Goal: Task Accomplishment & Management: Manage account settings

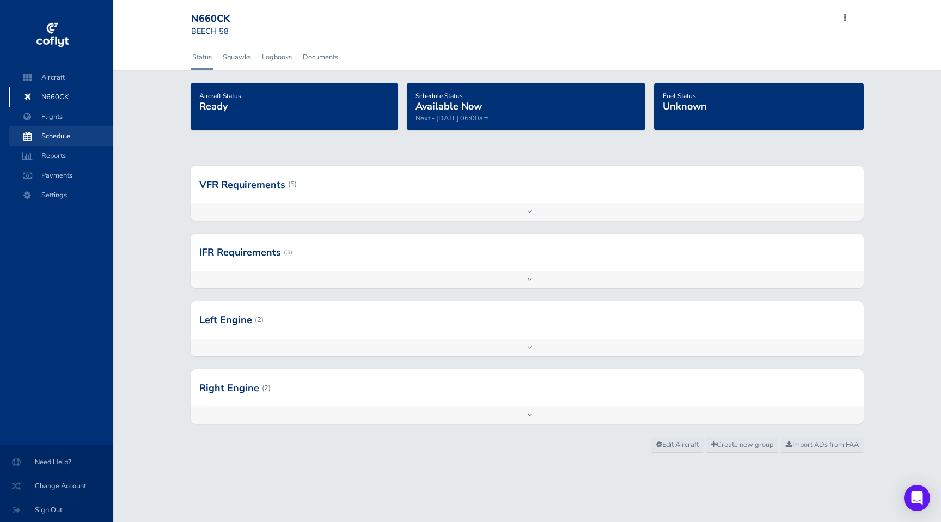
click at [44, 142] on span "Schedule" at bounding box center [61, 136] width 83 height 20
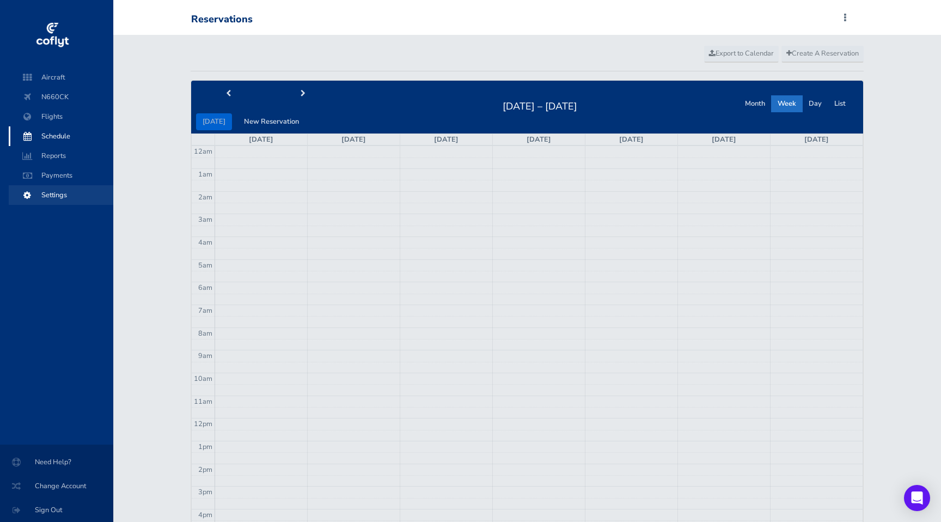
click at [47, 195] on span "Settings" at bounding box center [61, 195] width 83 height 20
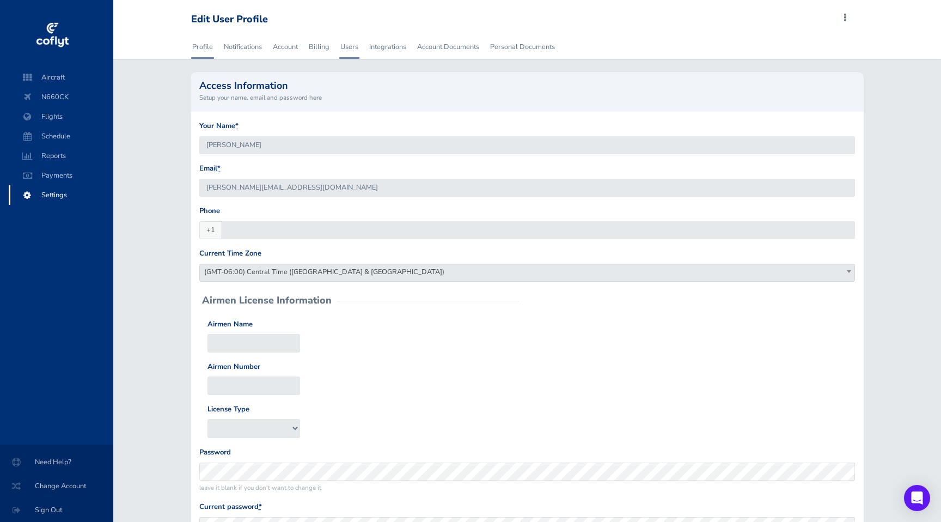
click at [347, 42] on link "Users" at bounding box center [349, 47] width 20 height 24
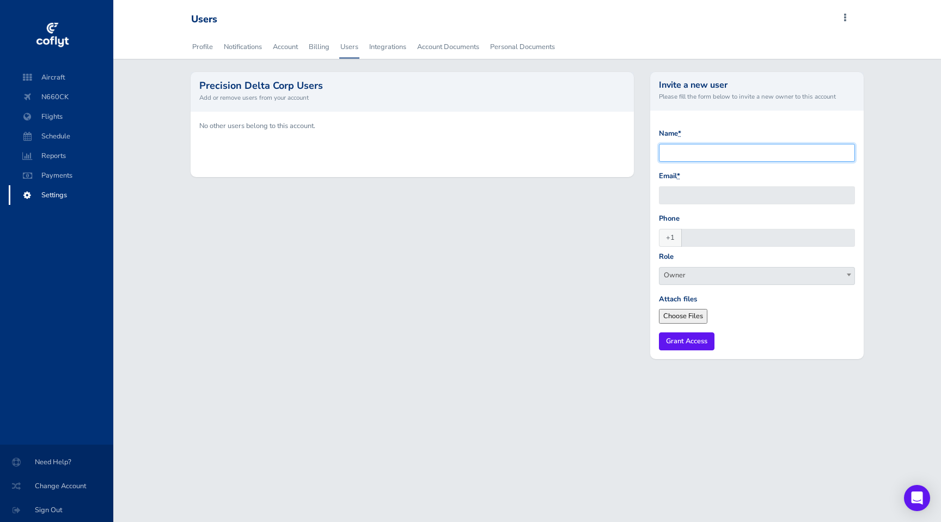
click at [725, 155] on input "Name *" at bounding box center [757, 153] width 196 height 18
click at [737, 120] on div "Name * Email * Phone +1 Role Owner A & P Insurance Broker Sales Broker Student …" at bounding box center [756, 235] width 213 height 248
click at [234, 108] on div "Precision Delta Corp Users Add or remove users from your account" at bounding box center [412, 91] width 443 height 39
click at [232, 133] on div "No other users belong to this account." at bounding box center [412, 144] width 443 height 65
click at [235, 128] on p "No other users belong to this account." at bounding box center [412, 125] width 426 height 11
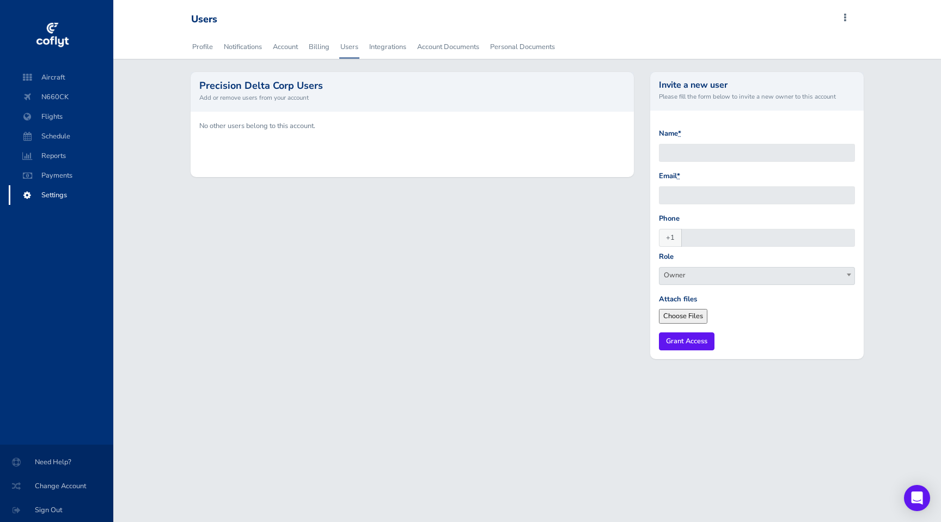
click at [710, 289] on form "Name * Email * Phone +1 Role Owner A & P Insurance Broker Sales Broker Student …" at bounding box center [757, 239] width 196 height 222
click at [710, 282] on span "Owner" at bounding box center [756, 274] width 195 height 15
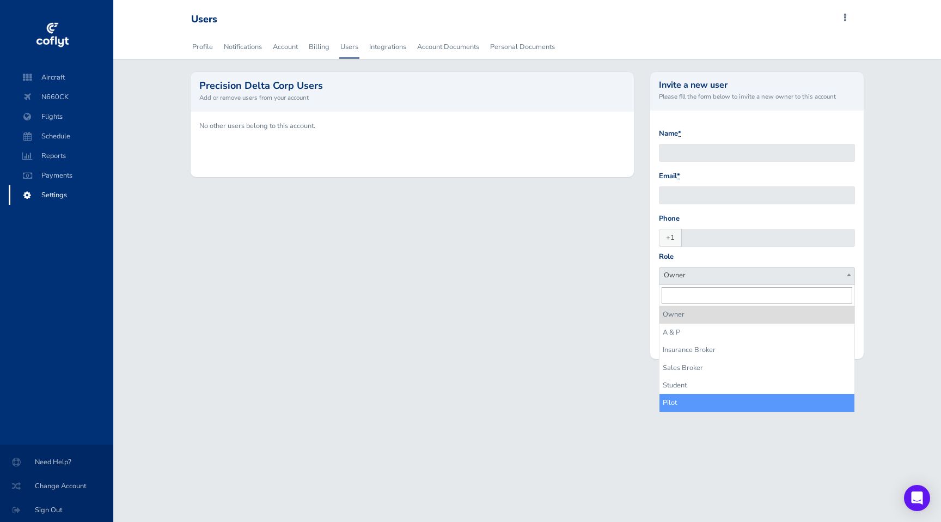
select select "pilot"
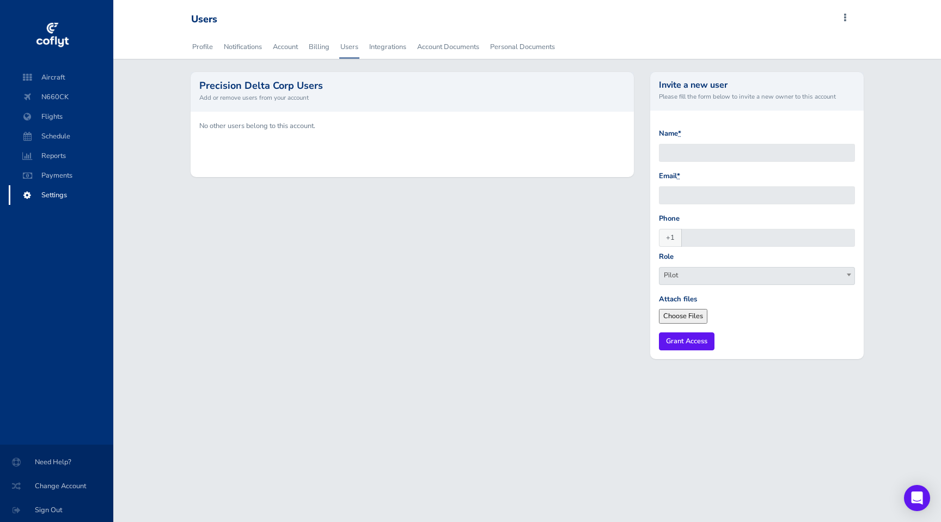
click at [740, 327] on form "Name * Email * Phone +1 Role Owner A & P Insurance Broker Sales Broker Student …" at bounding box center [757, 239] width 196 height 222
click at [710, 150] on input "Name *" at bounding box center [757, 153] width 196 height 18
click at [716, 154] on input "Name *" at bounding box center [757, 153] width 196 height 18
drag, startPoint x: 727, startPoint y: 150, endPoint x: 719, endPoint y: 138, distance: 14.5
click at [717, 139] on div "Name * Ty Andseron" at bounding box center [757, 145] width 196 height 34
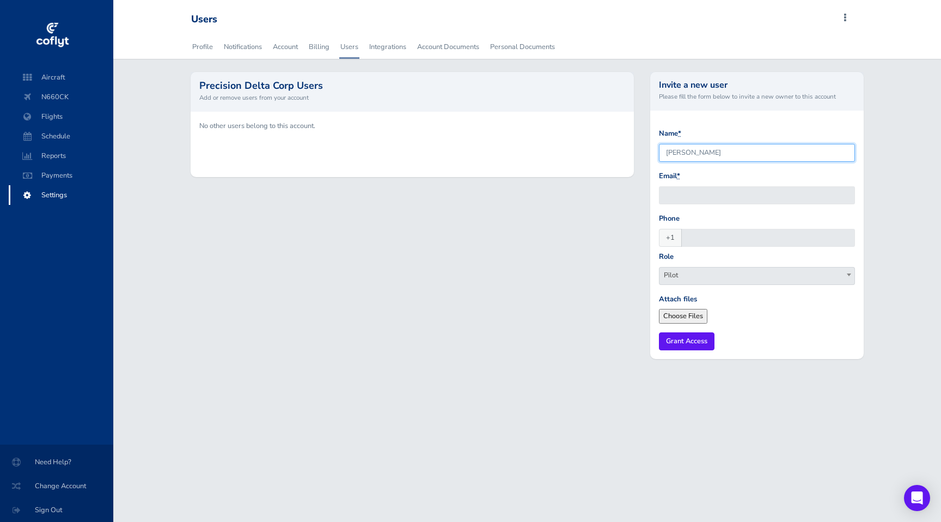
click at [721, 153] on input "Ty Andseron" at bounding box center [757, 153] width 196 height 18
type input "Ty Anderson"
click at [725, 195] on input "Email *" at bounding box center [757, 195] width 196 height 18
click at [698, 235] on input "Phone" at bounding box center [768, 238] width 174 height 18
click at [701, 199] on input "Email *" at bounding box center [757, 195] width 196 height 18
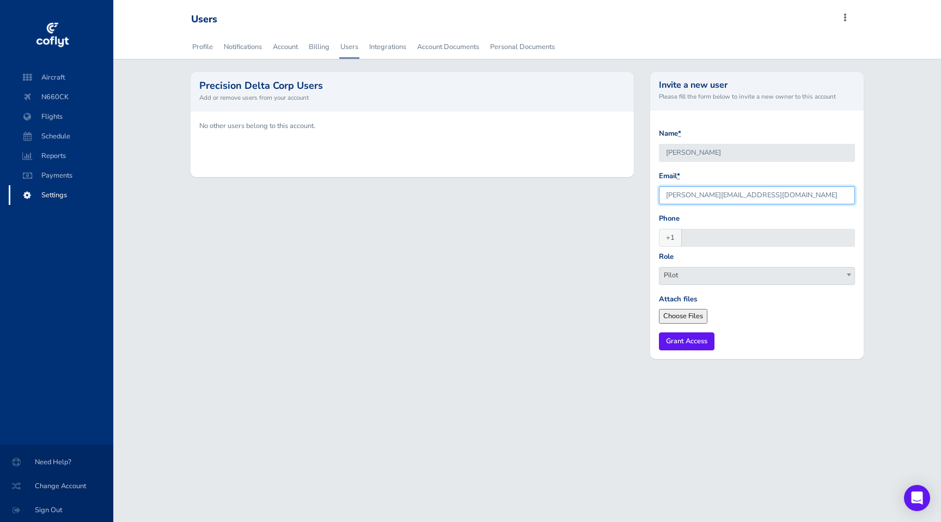
type input "anderson.stem1@gmail.com"
click at [770, 239] on input "Phone" at bounding box center [768, 238] width 174 height 18
type input "(662) 614-7806"
click at [847, 331] on form "Name * Ty Anderson Email * anderson.stem1@gmail.com Phone +1 (662) 614-7806 Rol…" at bounding box center [757, 239] width 196 height 222
click at [691, 342] on input "Grant Access" at bounding box center [687, 341] width 56 height 18
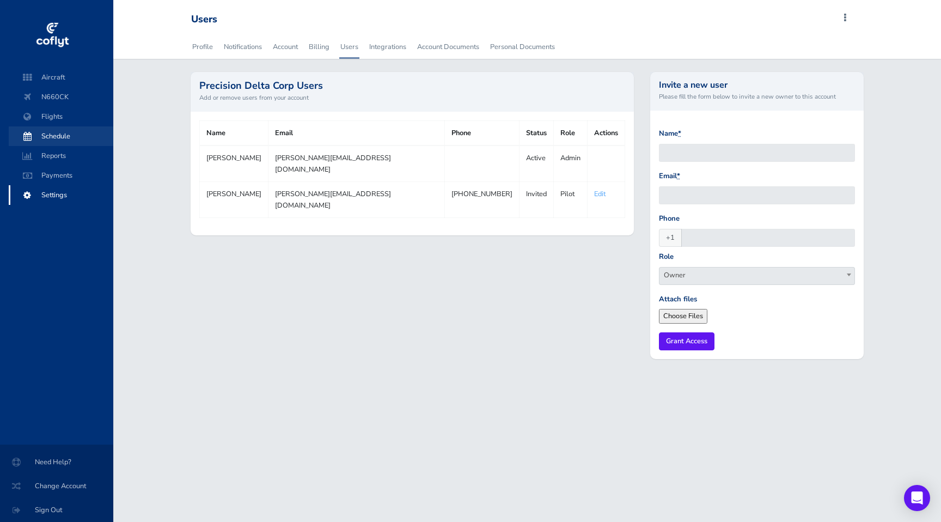
click at [67, 139] on span "Schedule" at bounding box center [61, 136] width 83 height 20
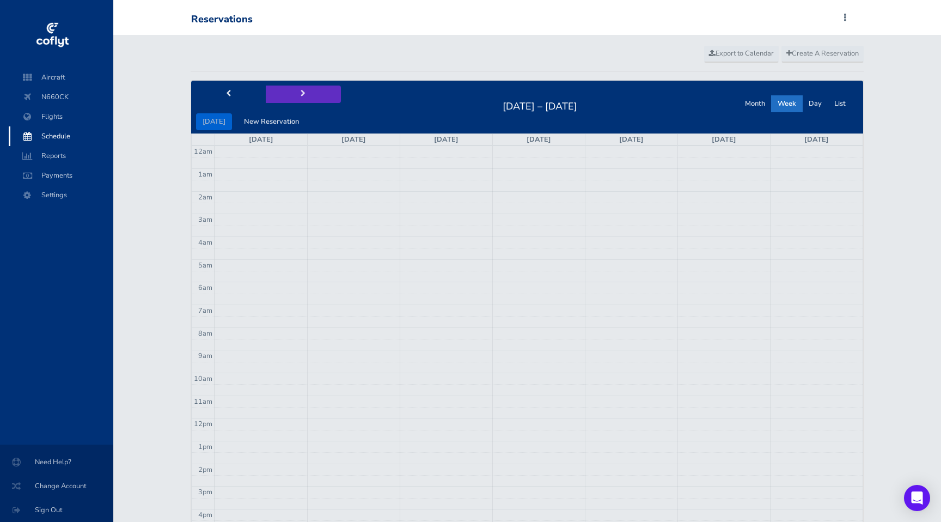
click at [302, 94] on button "next" at bounding box center [303, 93] width 75 height 17
click at [229, 96] on span "prev" at bounding box center [228, 93] width 5 height 7
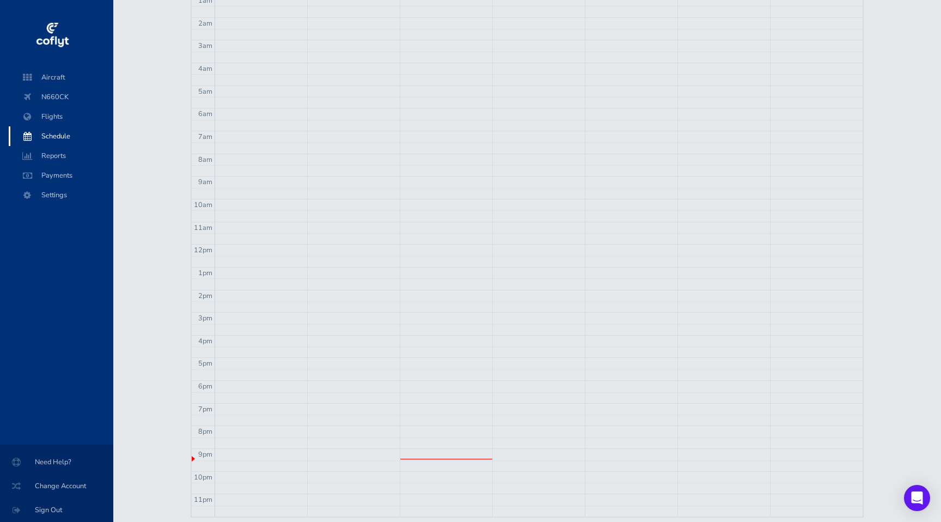
scroll to position [203, 0]
click at [435, 428] on td at bounding box center [538, 425] width 647 height 11
click at [56, 123] on span "Flights" at bounding box center [61, 117] width 83 height 20
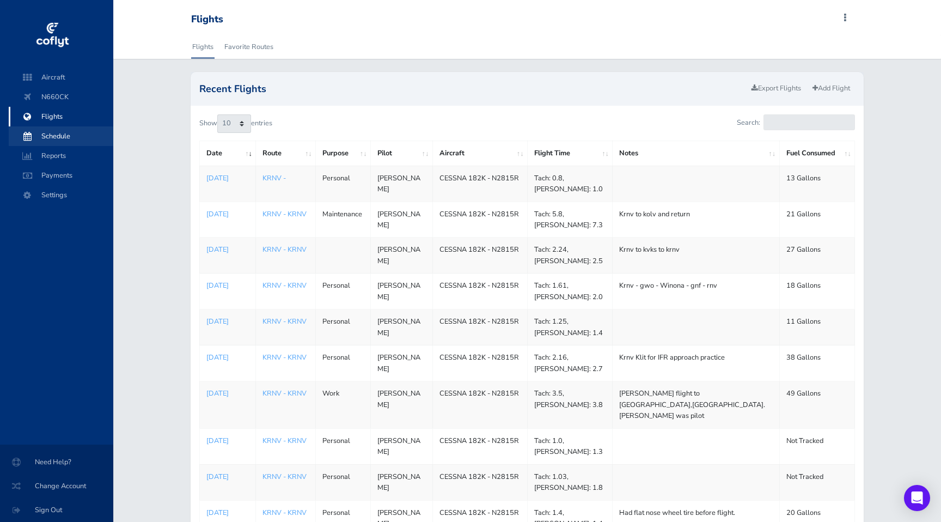
click at [54, 137] on span "Schedule" at bounding box center [61, 136] width 83 height 20
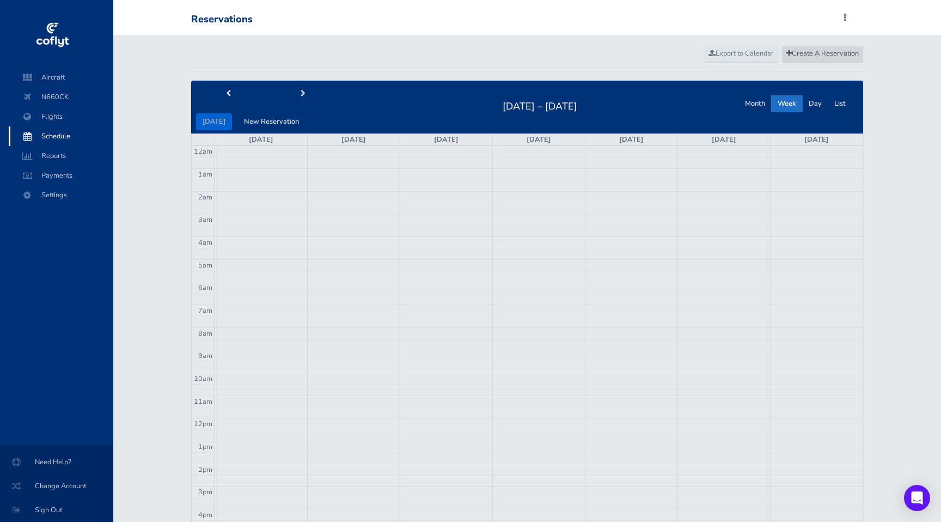
click at [803, 52] on span "Create A Reservation" at bounding box center [822, 53] width 72 height 10
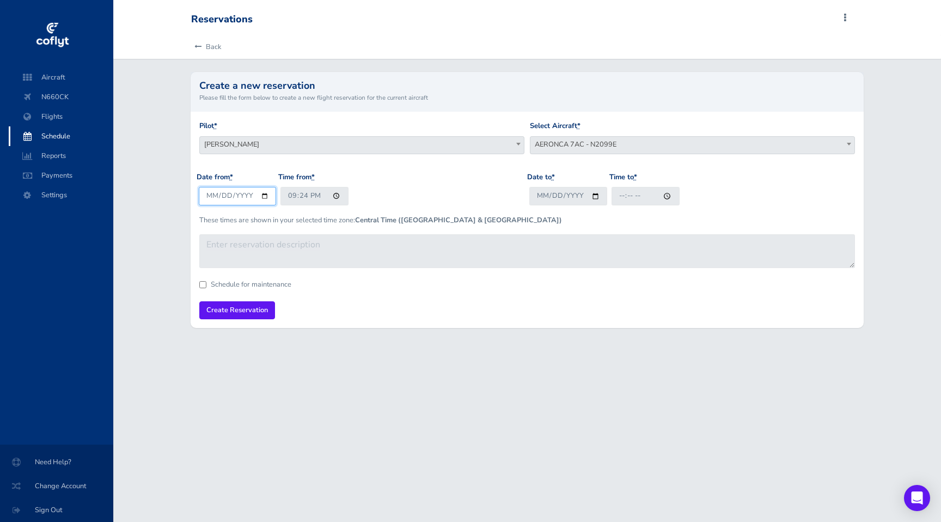
click at [258, 192] on input "2025-08-12" at bounding box center [238, 196] width 78 height 18
click at [260, 197] on input "2025-08-12" at bounding box center [238, 196] width 78 height 18
type input "2025-08-15"
click at [337, 195] on input "21:24" at bounding box center [314, 196] width 68 height 18
type input "09:00"
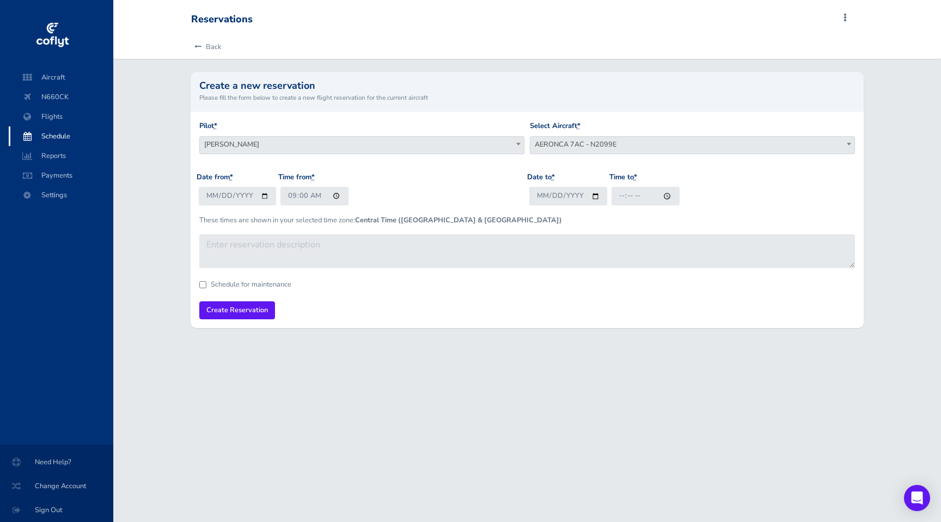
click at [437, 176] on div "Date from * 2025-08-15 Time from * 09:00" at bounding box center [362, 192] width 330 height 42
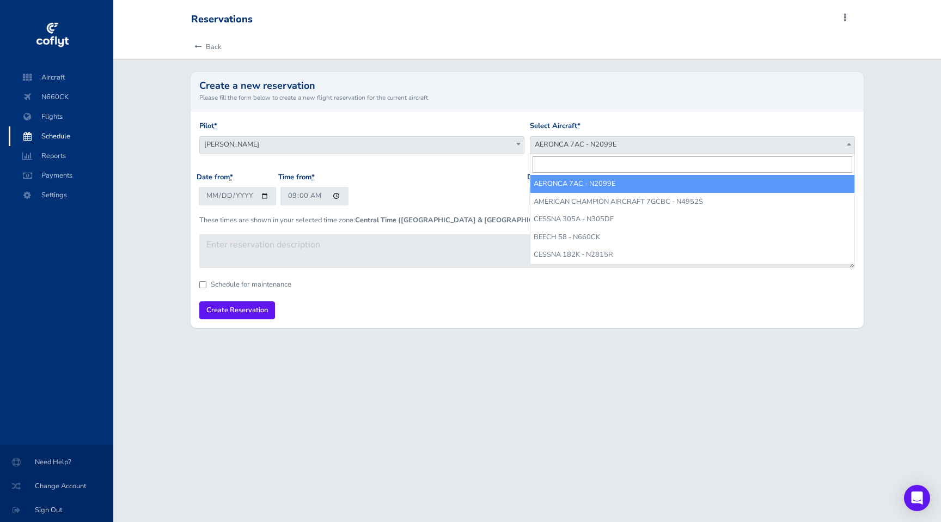
click at [603, 142] on span "AERONCA 7AC - N2099E" at bounding box center [692, 144] width 324 height 15
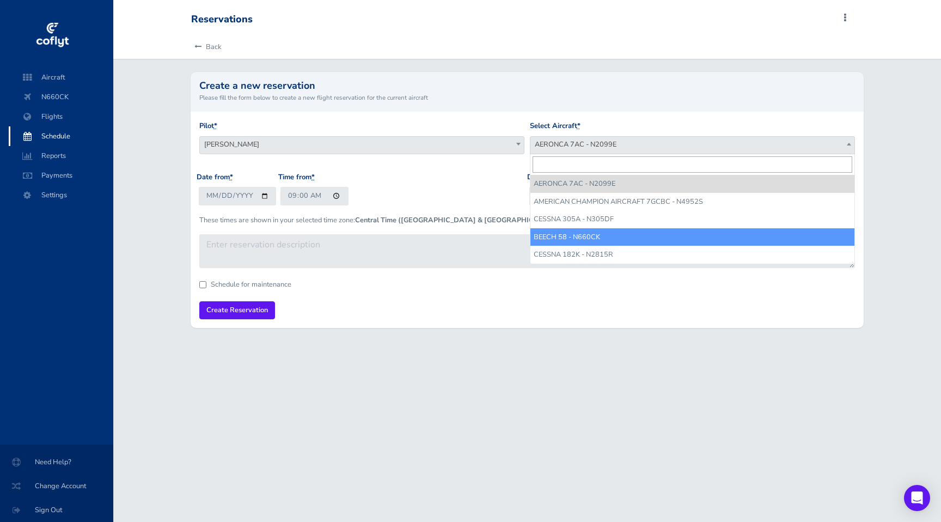
select select "5880"
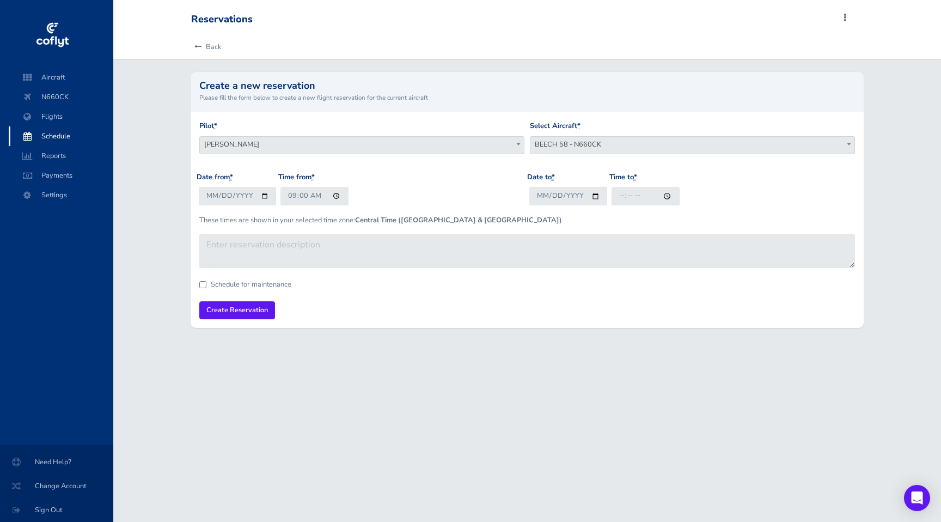
click at [586, 208] on div "Date to * Time to *" at bounding box center [692, 192] width 330 height 42
click at [595, 197] on input "Date to *" at bounding box center [568, 196] width 78 height 18
type input "2025-08-15"
click at [670, 199] on input "Time to *" at bounding box center [645, 196] width 68 height 18
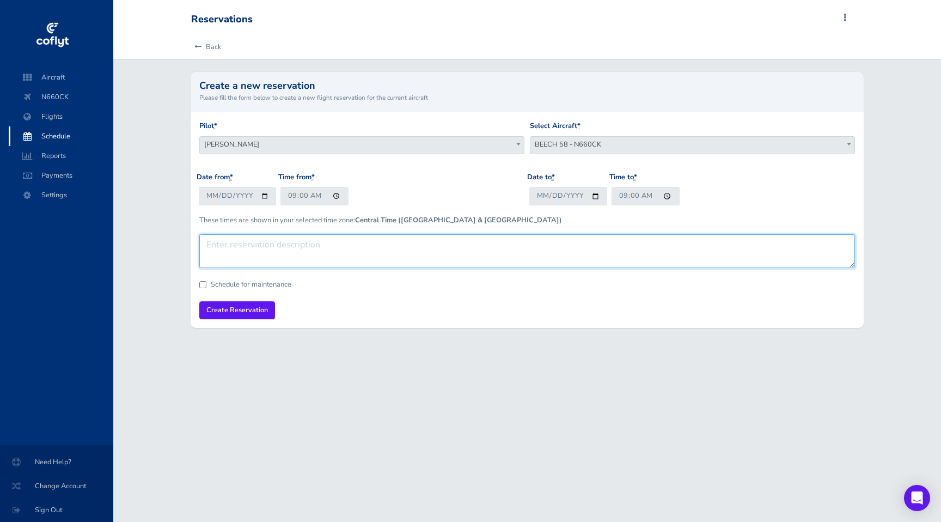
type input "09:00"
click at [495, 235] on textarea at bounding box center [527, 251] width 656 height 34
type textarea "Frank - StillWater, OK"
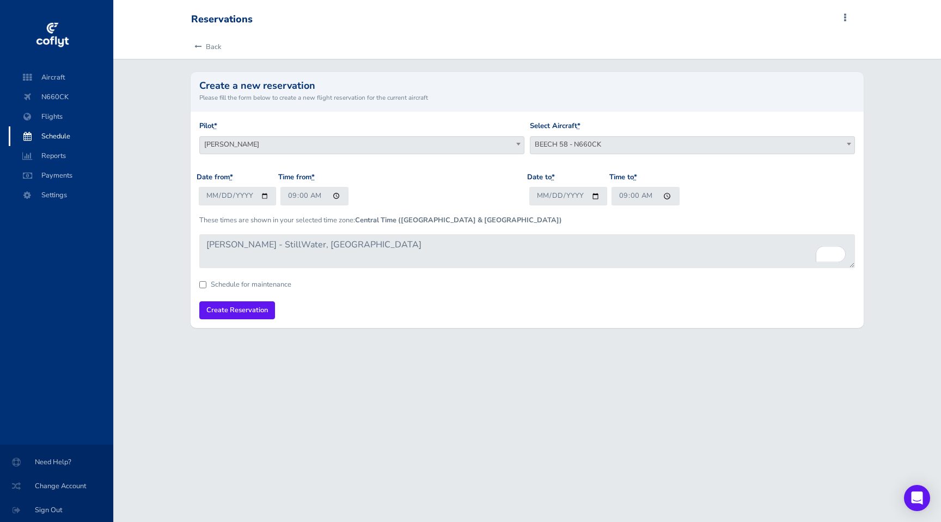
click at [252, 142] on span "Joseph Tranum" at bounding box center [362, 144] width 324 height 15
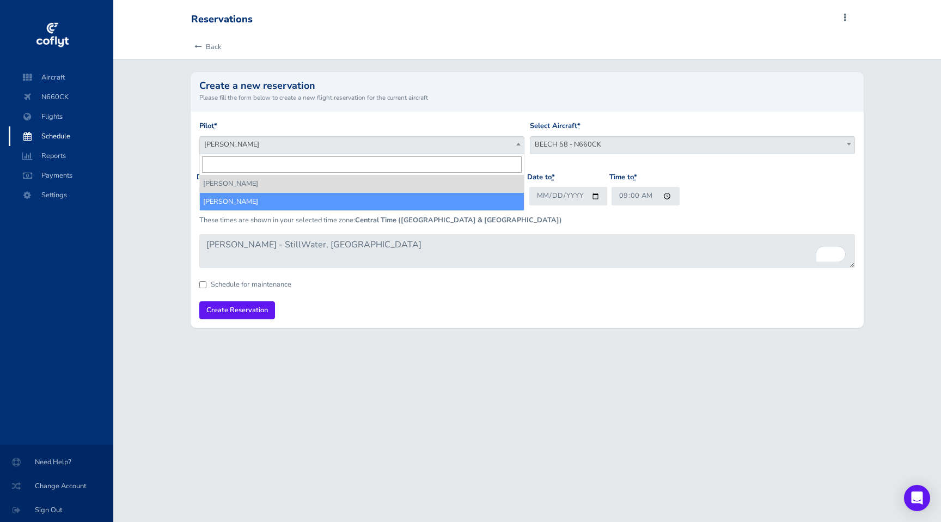
select select "18332"
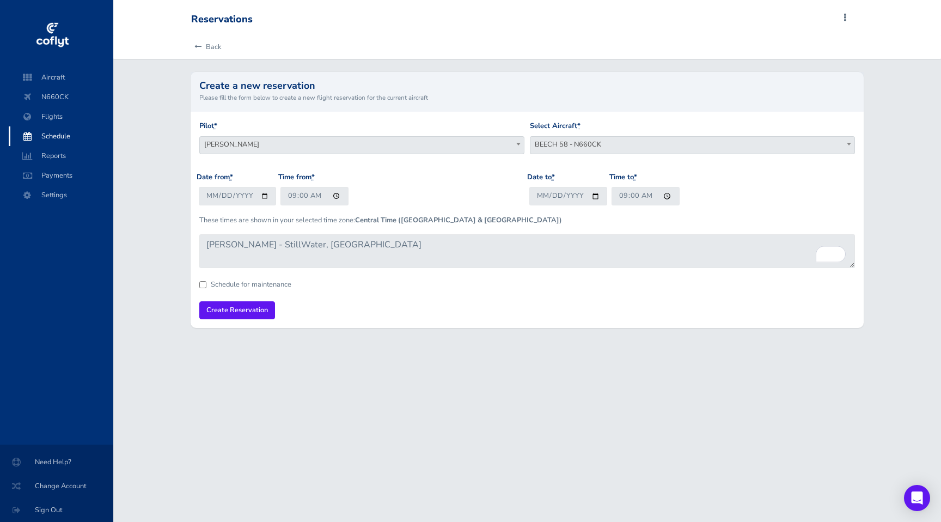
click at [324, 279] on form "Pilot * Joseph Tranum Ty Anderson Ty Anderson Select Aircraft * AERONCA 7AC - N…" at bounding box center [527, 219] width 656 height 199
click at [229, 311] on input "Create Reservation" at bounding box center [237, 310] width 76 height 18
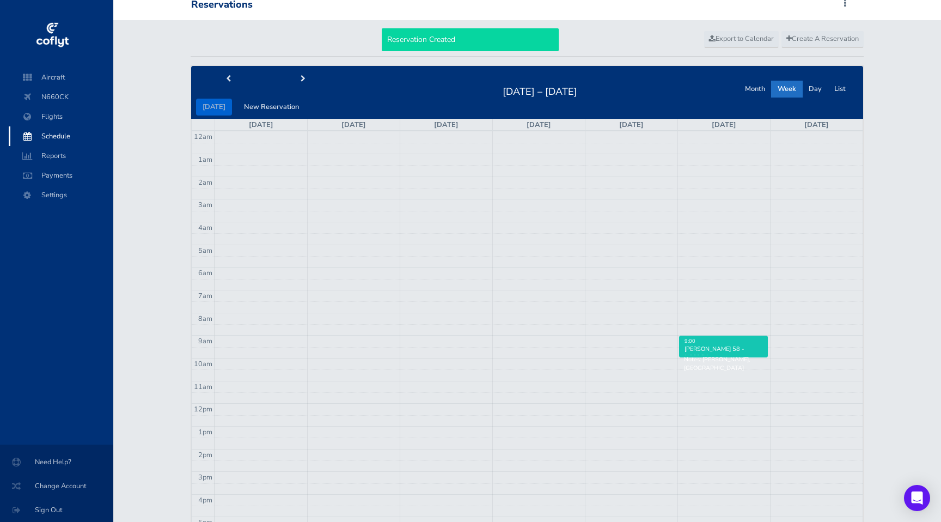
scroll to position [28, 0]
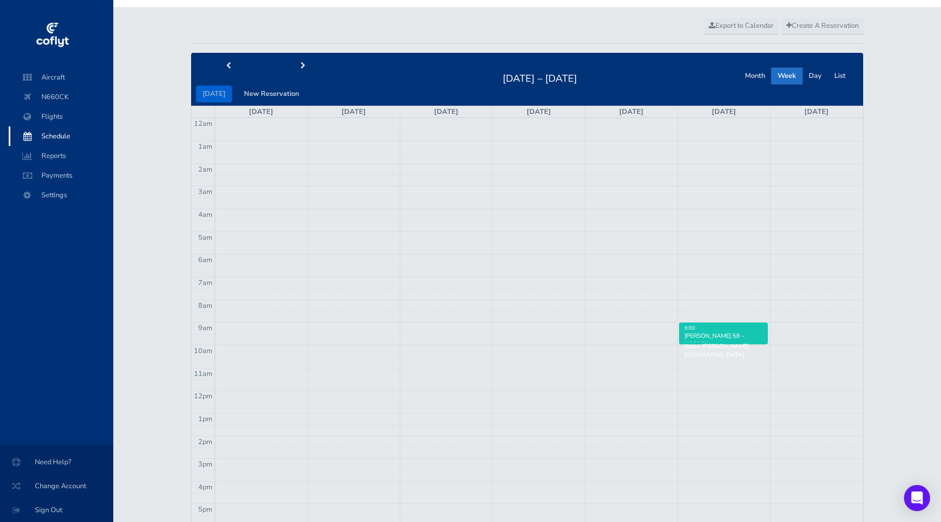
click at [704, 333] on div "[PERSON_NAME] 58 - N660CK" at bounding box center [723, 340] width 79 height 16
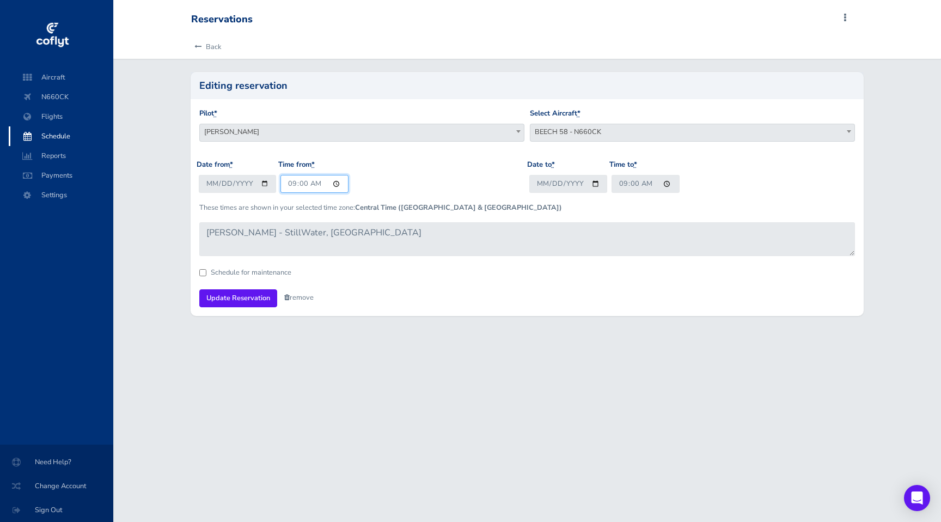
click at [336, 185] on input "09:00" at bounding box center [314, 184] width 68 height 18
type input "00:00"
click at [390, 175] on div "Date from * 2025-08-15 Time from * 00:00" at bounding box center [362, 180] width 330 height 42
click at [667, 187] on input "09:00" at bounding box center [645, 184] width 68 height 18
type input "23:59"
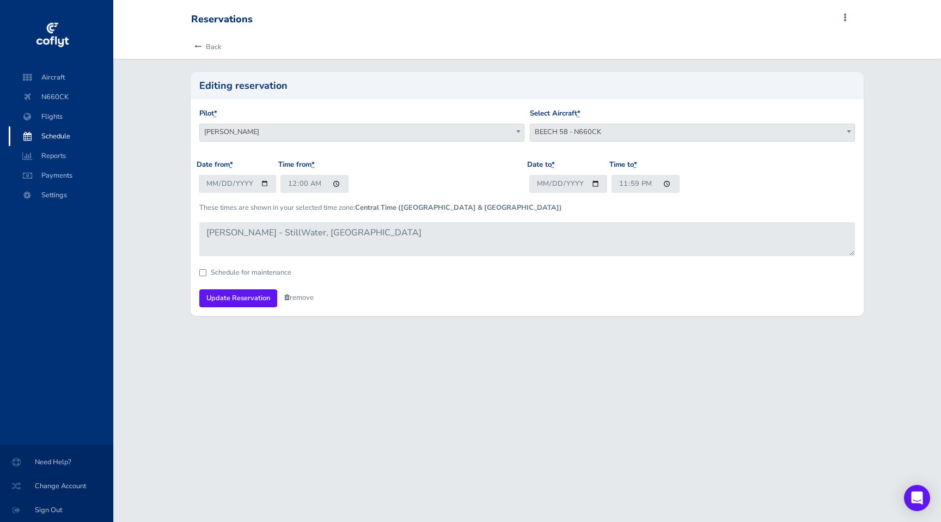
click at [750, 174] on div "Date to * 2025-08-15 Time to * 23:59" at bounding box center [692, 180] width 330 height 42
click at [241, 297] on input "Update Reservation" at bounding box center [238, 298] width 78 height 18
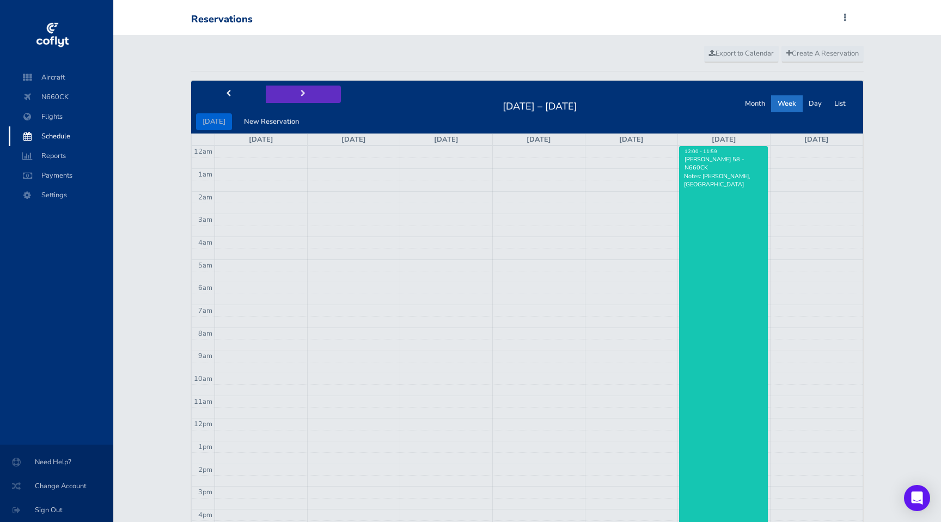
click at [301, 92] on span "next" at bounding box center [303, 93] width 5 height 7
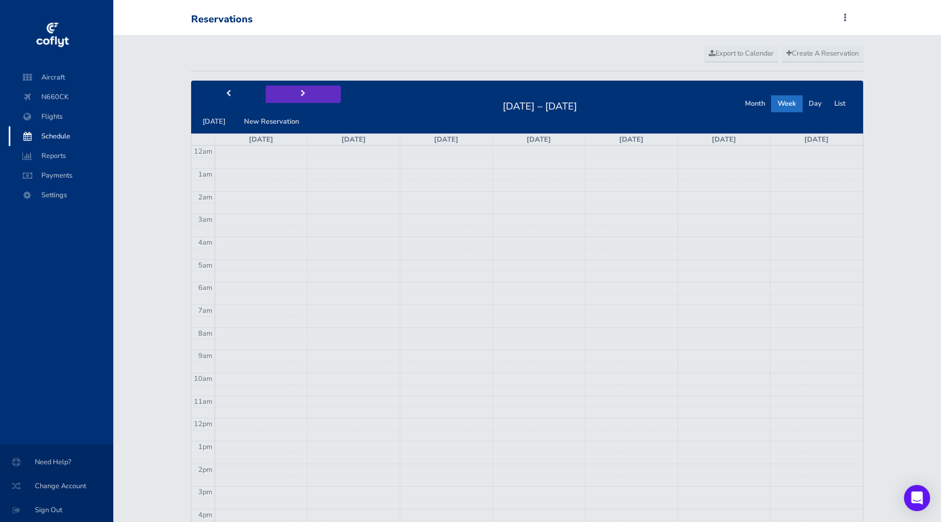
click at [301, 92] on span "next" at bounding box center [303, 93] width 5 height 7
click at [226, 94] on span "prev" at bounding box center [228, 93] width 5 height 7
click at [53, 136] on span "Schedule" at bounding box center [61, 136] width 83 height 20
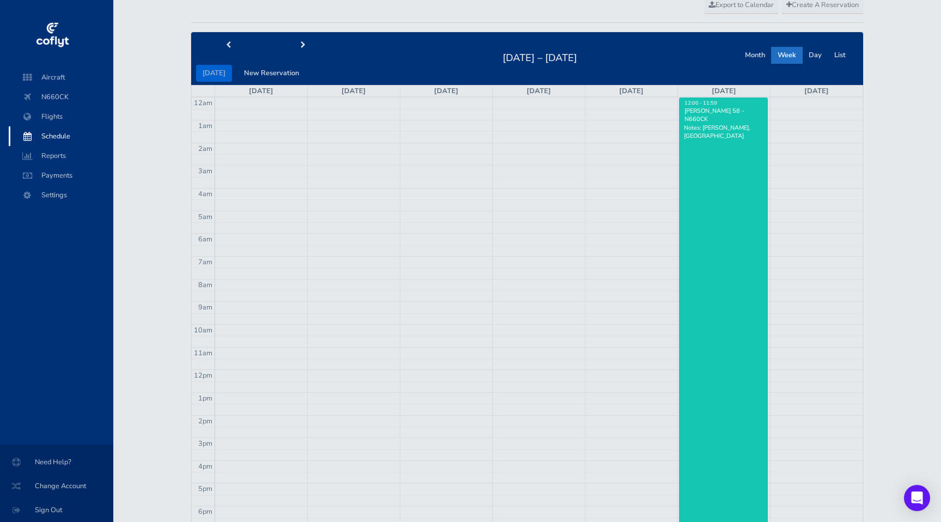
scroll to position [53, 0]
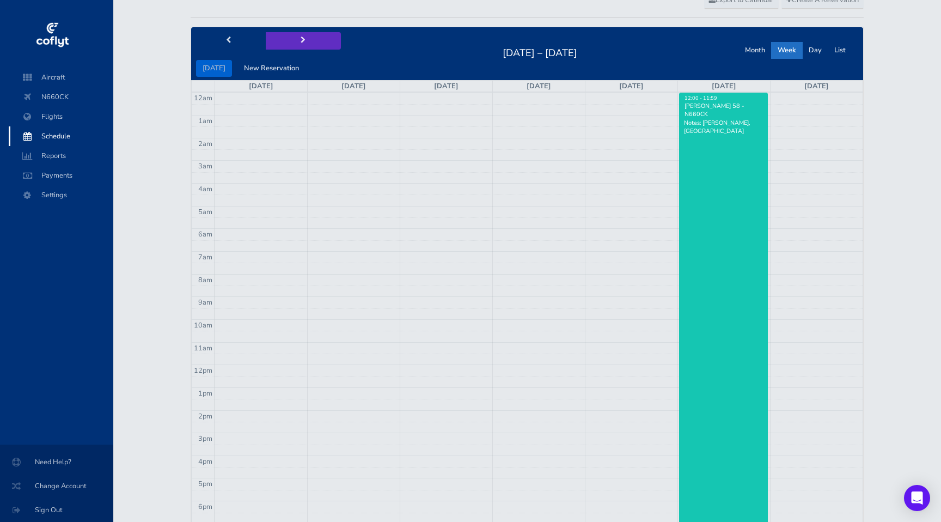
click at [302, 39] on button "next" at bounding box center [303, 40] width 75 height 17
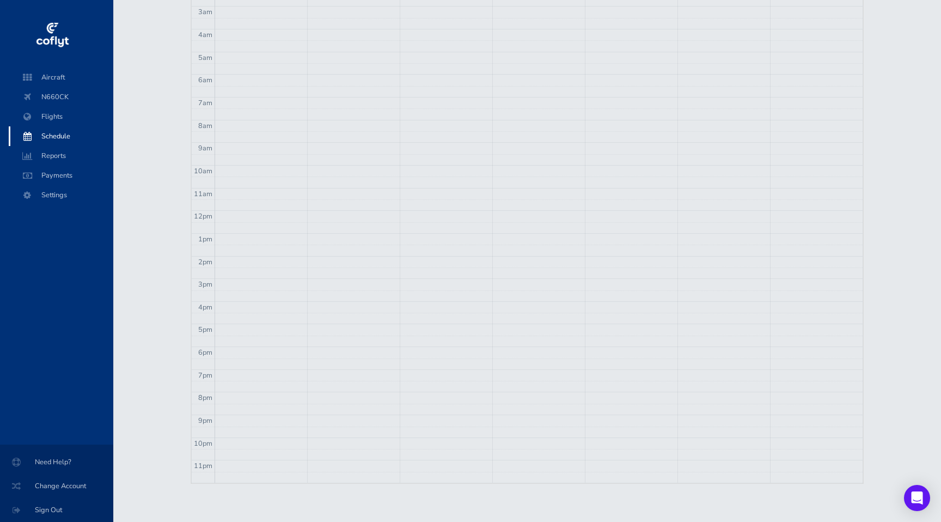
scroll to position [0, 0]
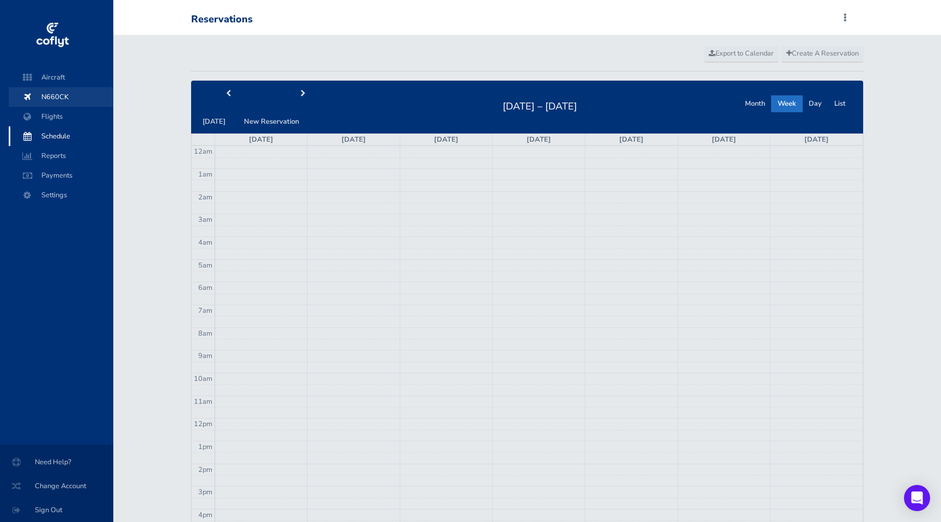
click at [62, 100] on span "N660CK" at bounding box center [61, 97] width 83 height 20
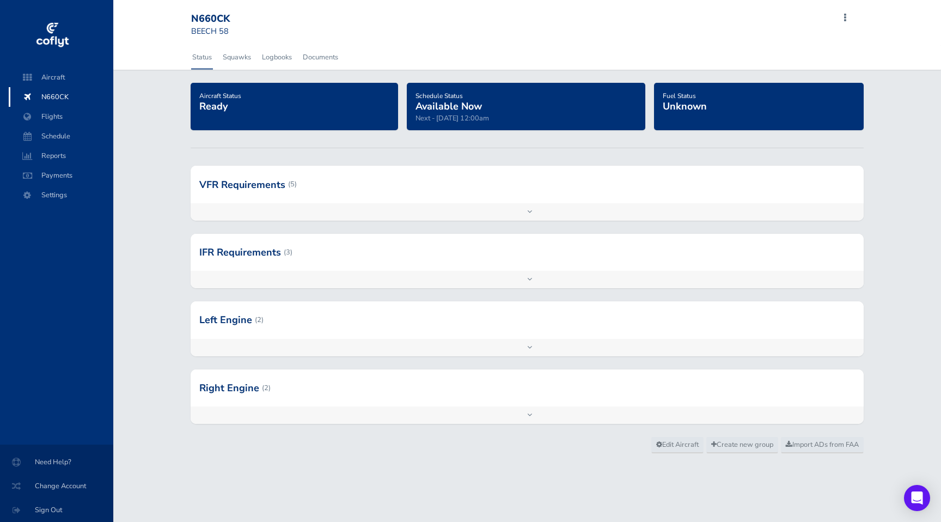
click at [490, 107] on h4 "Schedule Status Available Now" at bounding box center [526, 100] width 222 height 23
click at [459, 101] on span "Available Now" at bounding box center [448, 106] width 66 height 13
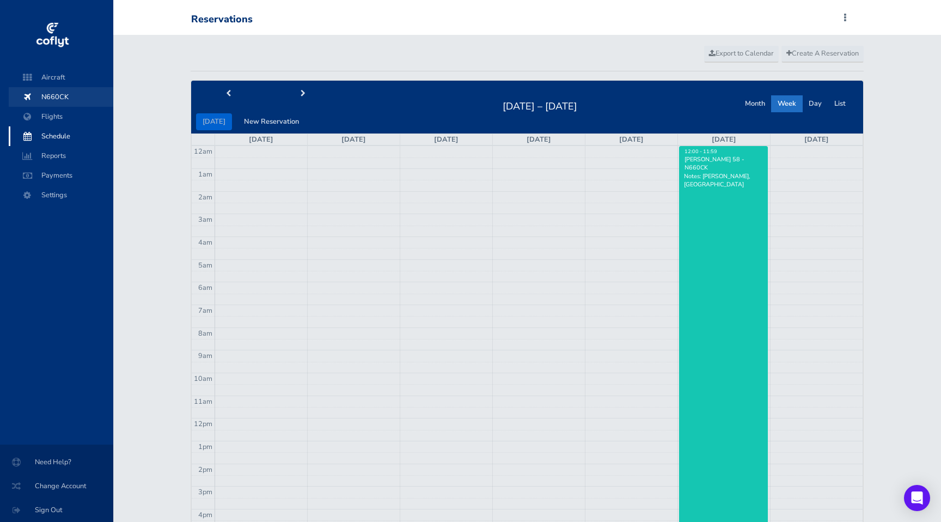
click at [58, 90] on span "N660CK" at bounding box center [61, 97] width 83 height 20
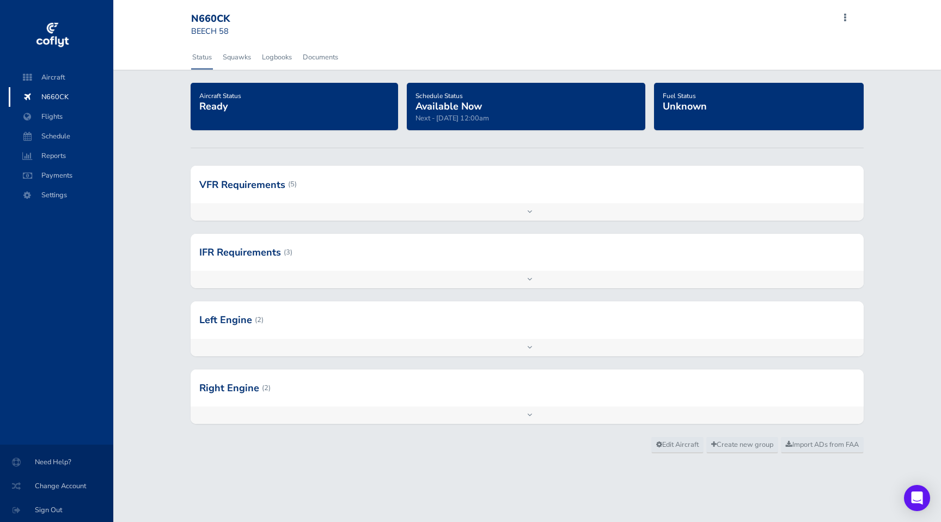
click at [447, 103] on span "Available Now" at bounding box center [448, 106] width 66 height 13
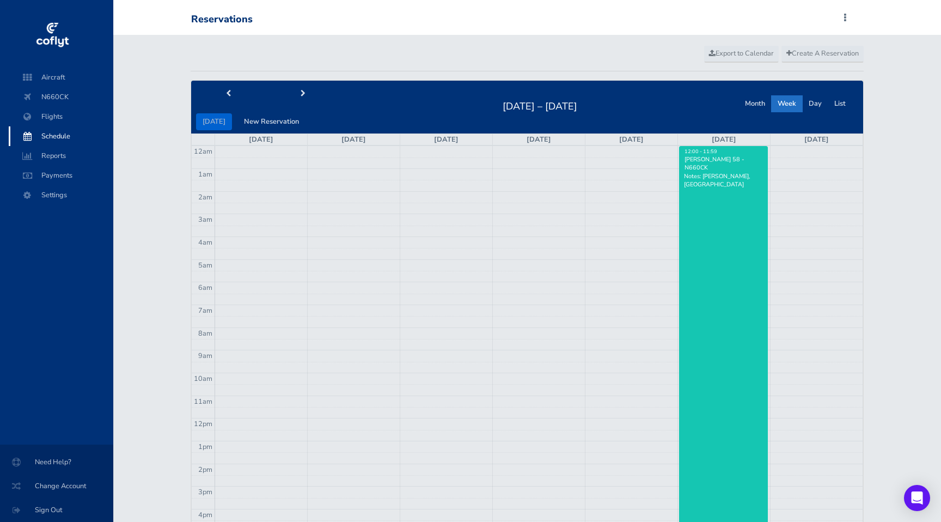
click at [496, 108] on h2 "Aug 10 – 16, 2025" at bounding box center [540, 104] width 88 height 15
click at [267, 121] on button "New Reservation" at bounding box center [271, 121] width 68 height 17
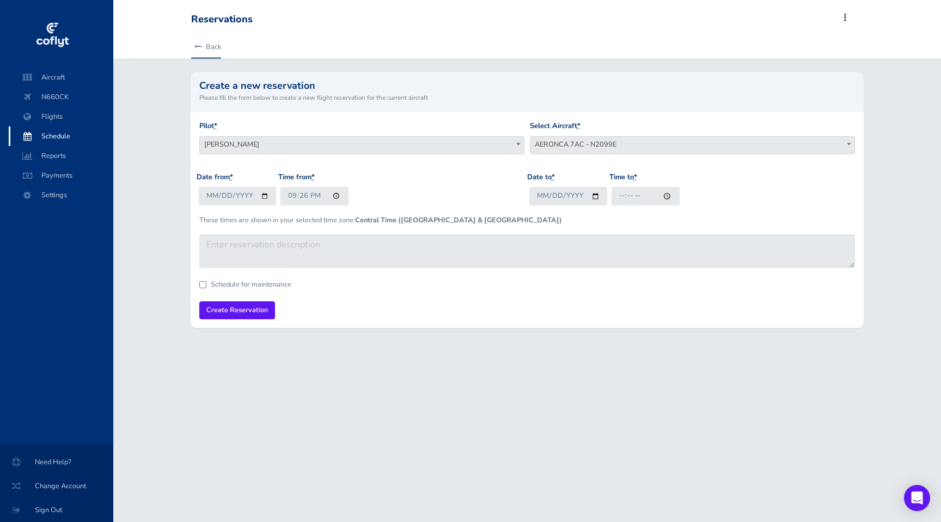
click at [198, 36] on link "Back" at bounding box center [206, 47] width 30 height 24
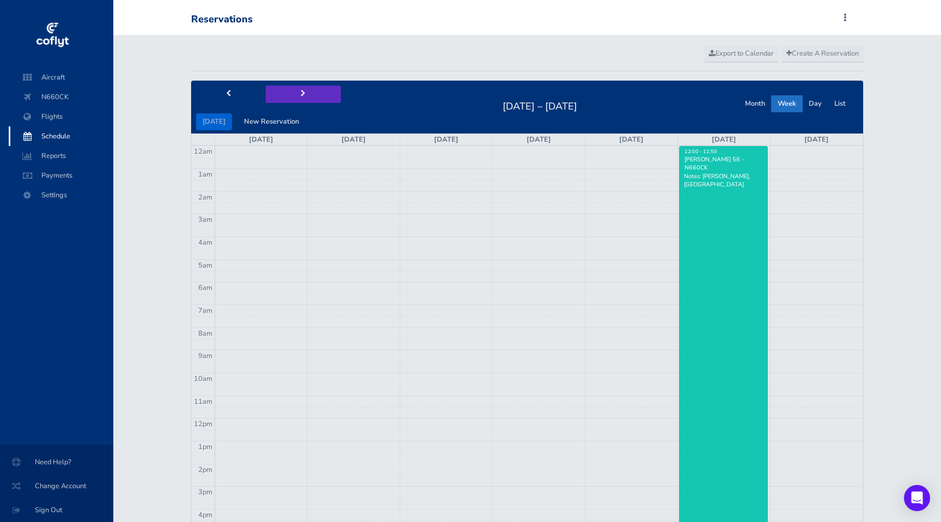
click at [301, 91] on span "next" at bounding box center [303, 93] width 5 height 7
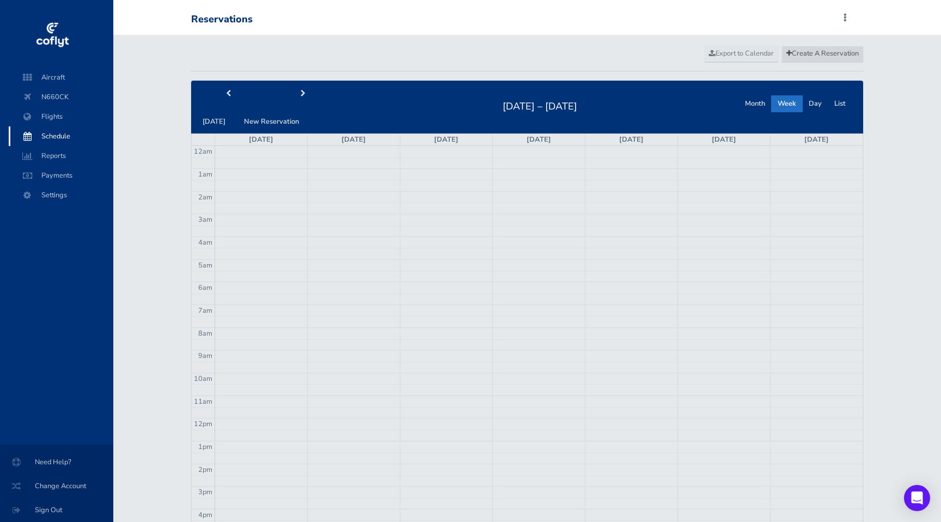
click at [812, 52] on span "Create A Reservation" at bounding box center [822, 53] width 72 height 10
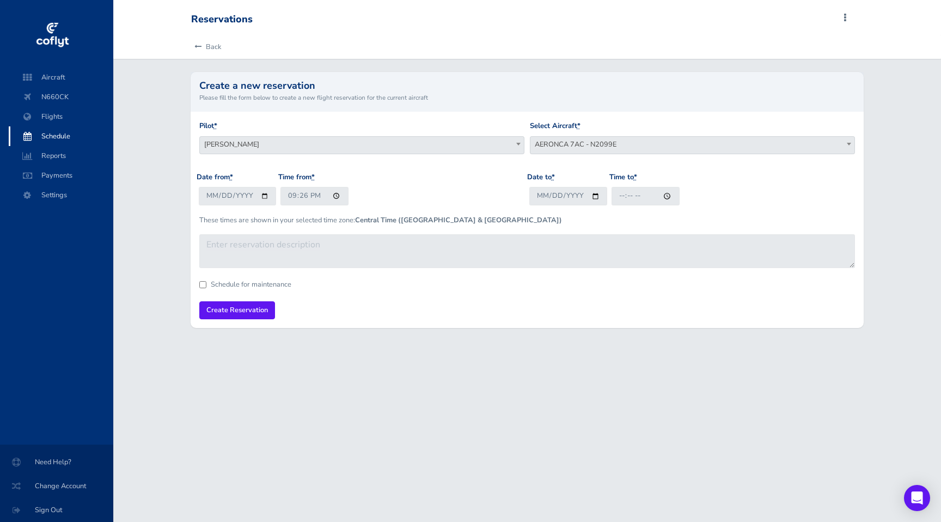
click at [465, 147] on span "Joseph Tranum" at bounding box center [362, 144] width 324 height 15
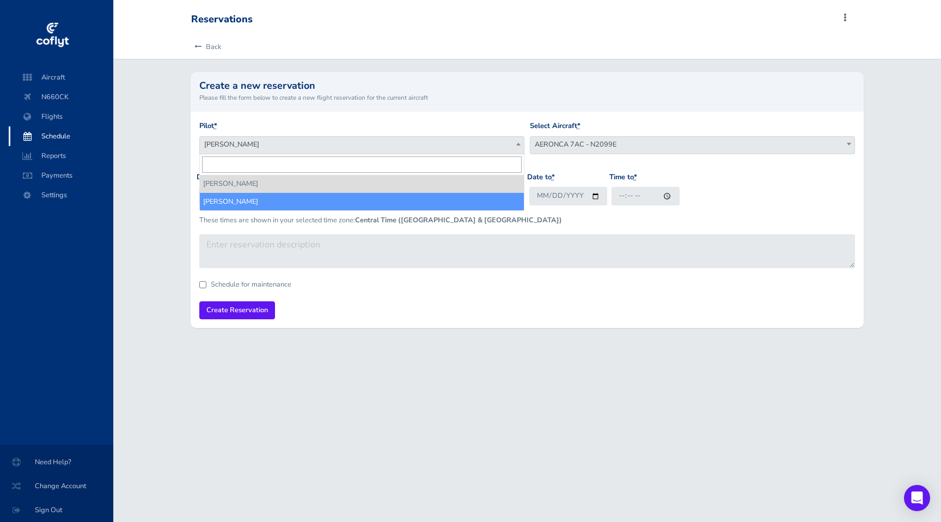
select select "18332"
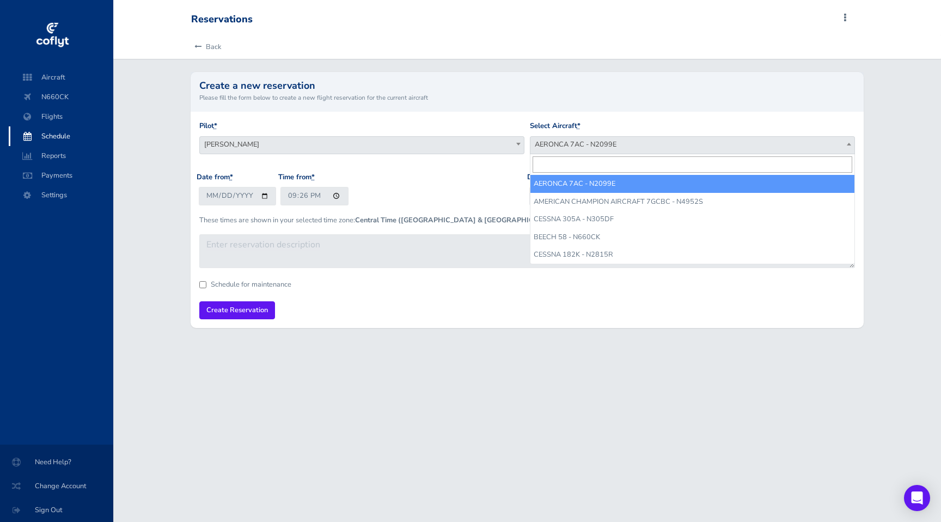
click at [582, 152] on span "AERONCA 7AC - N2099E" at bounding box center [692, 145] width 325 height 18
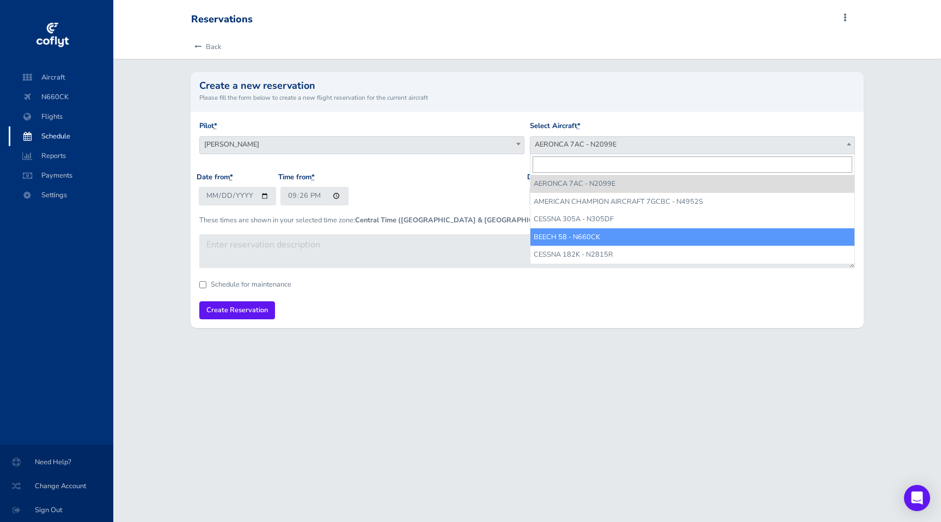
drag, startPoint x: 579, startPoint y: 206, endPoint x: 572, endPoint y: 235, distance: 30.1
select select "5880"
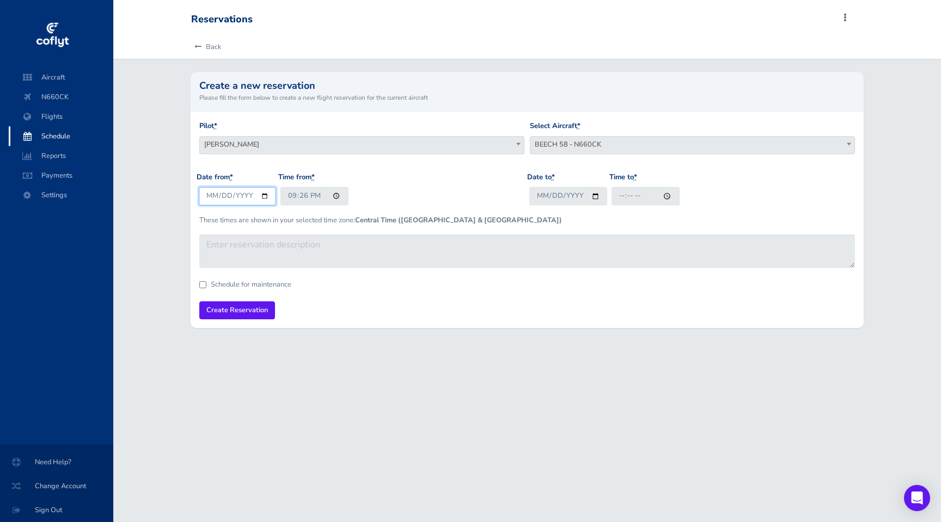
click at [264, 195] on input "[DATE]" at bounding box center [238, 196] width 78 height 18
type input "2025-08-17"
click at [333, 195] on input "21:26" at bounding box center [314, 196] width 68 height 18
type input "00:00"
click at [428, 197] on div "Date from * 2025-08-17 Time from * 00:00" at bounding box center [362, 192] width 330 height 42
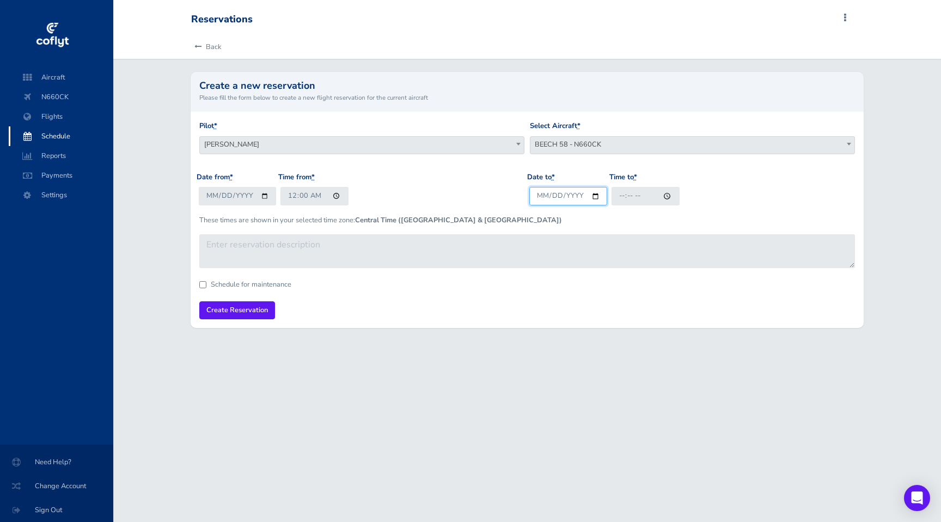
click at [597, 193] on input "Date to *" at bounding box center [568, 196] width 78 height 18
type input "2025-08-17"
click at [670, 199] on input "Time to *" at bounding box center [645, 196] width 68 height 18
type input "23:59"
click at [726, 186] on div "Date to * 2025-08-17 Time to * 23:59" at bounding box center [692, 192] width 330 height 42
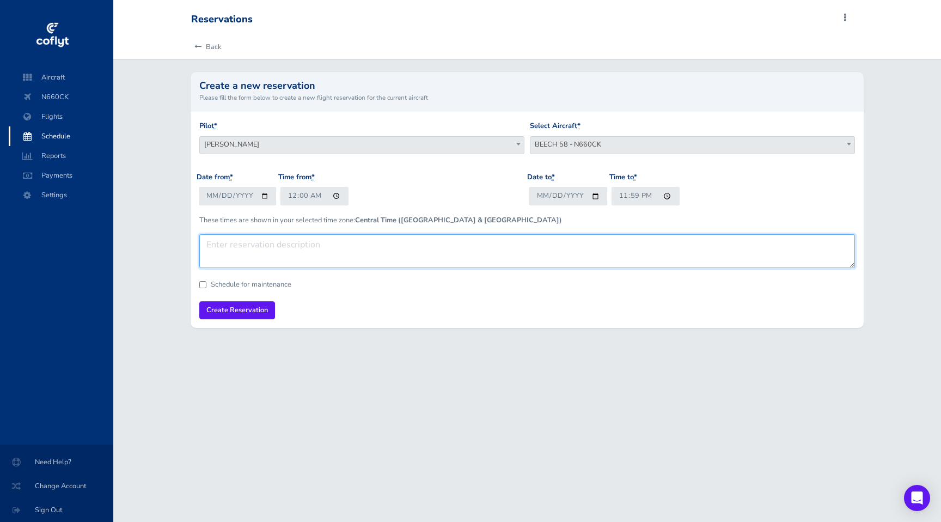
click at [504, 250] on textarea at bounding box center [527, 251] width 656 height 34
type textarea "Jonathan P. - Knoxville"
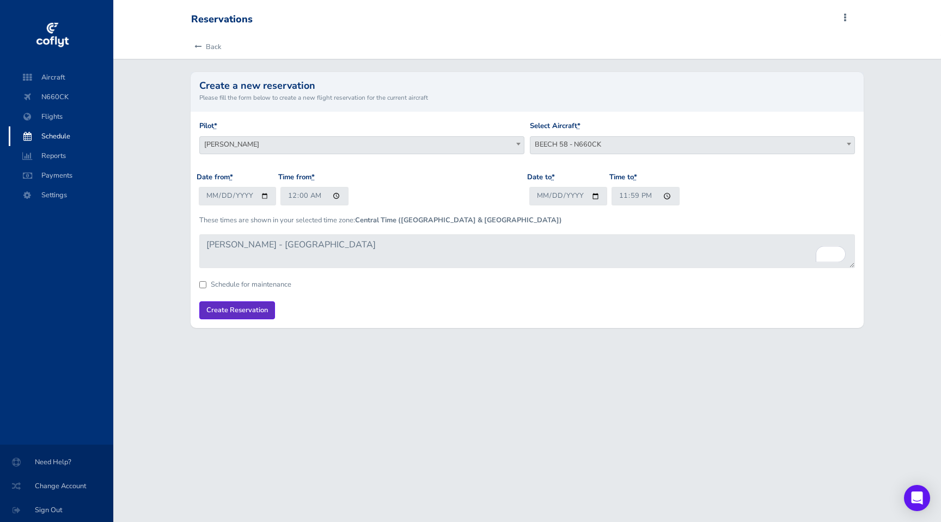
click at [236, 311] on input "Create Reservation" at bounding box center [237, 310] width 76 height 18
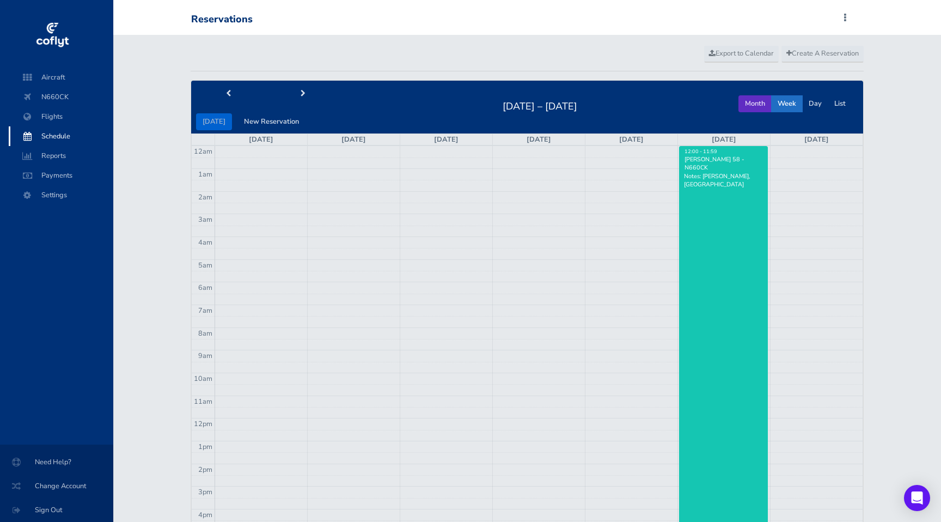
click at [758, 99] on button "Month" at bounding box center [754, 103] width 33 height 17
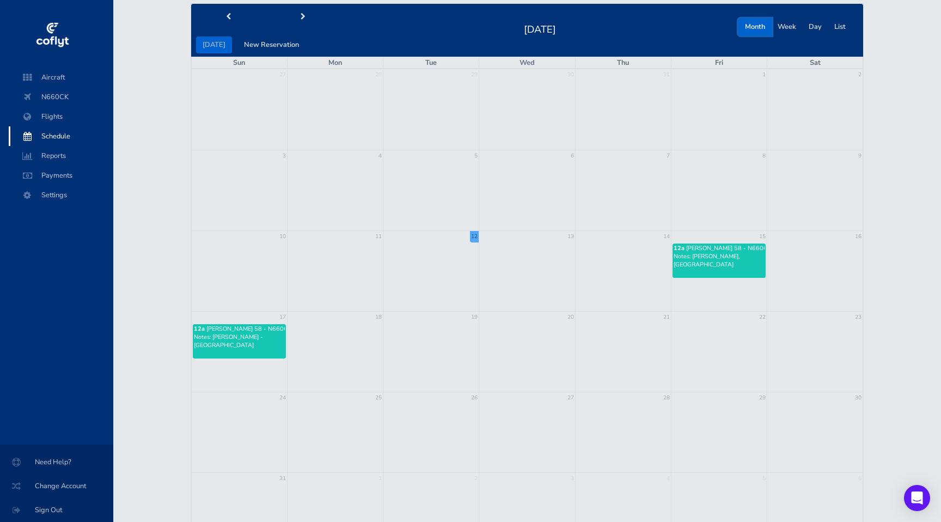
scroll to position [148, 0]
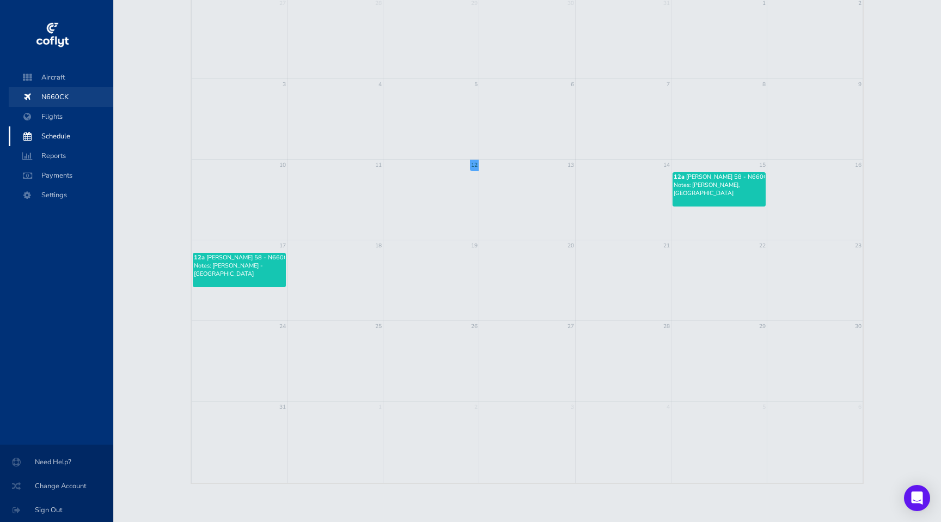
click at [58, 97] on span "N660CK" at bounding box center [61, 97] width 83 height 20
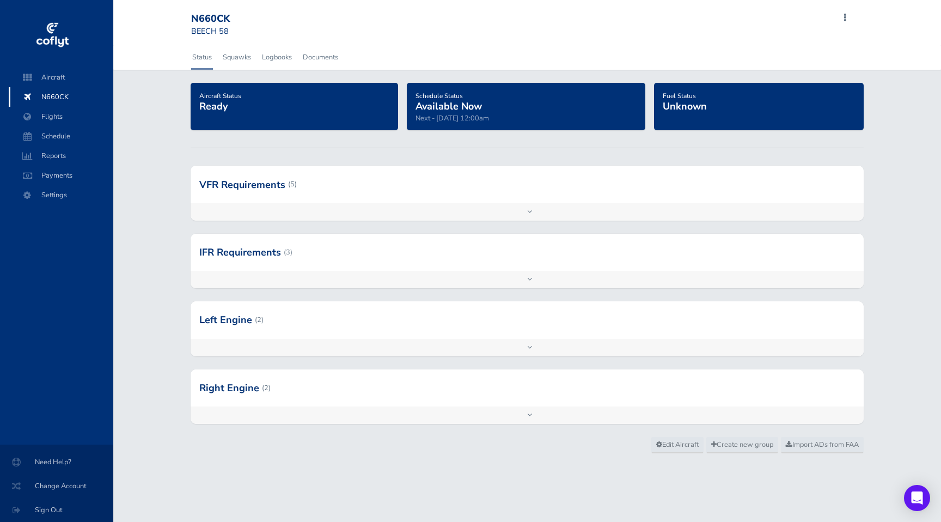
click at [247, 321] on div at bounding box center [527, 319] width 673 height 37
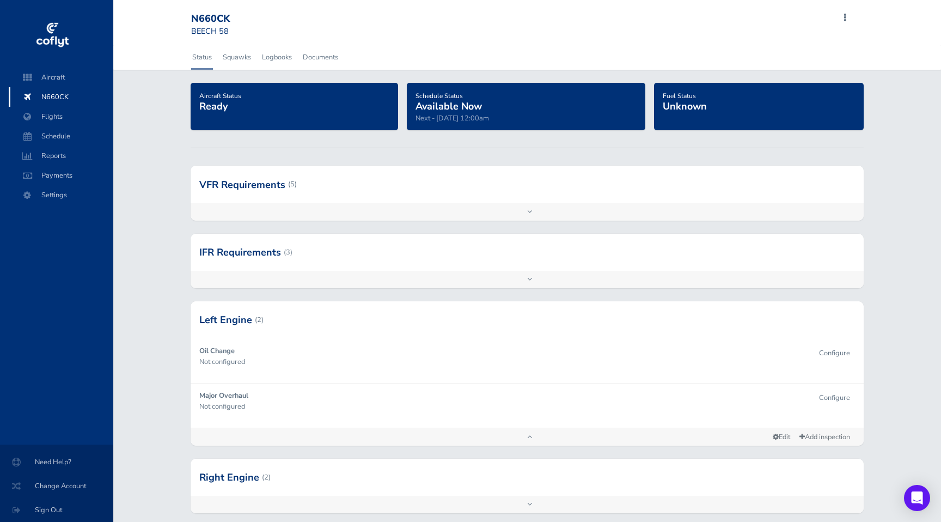
scroll to position [59, 0]
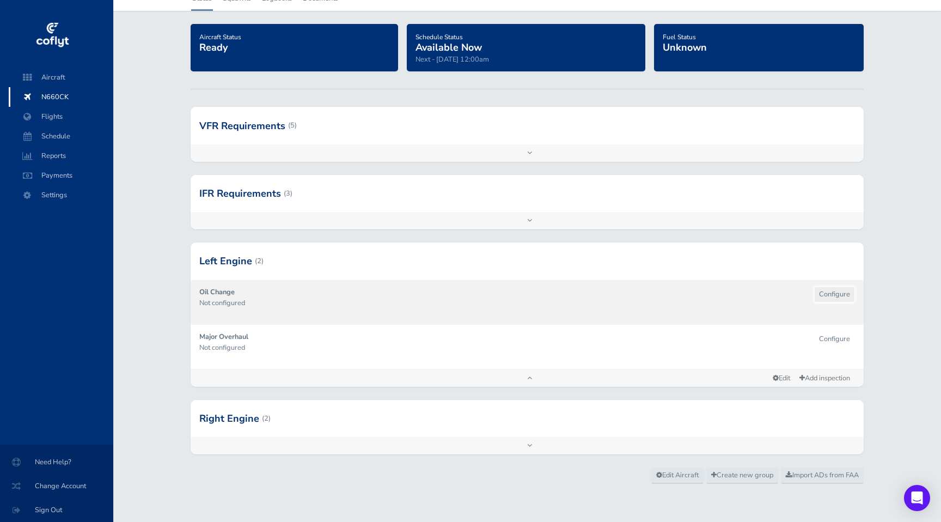
click at [831, 294] on button "Configure" at bounding box center [834, 294] width 41 height 16
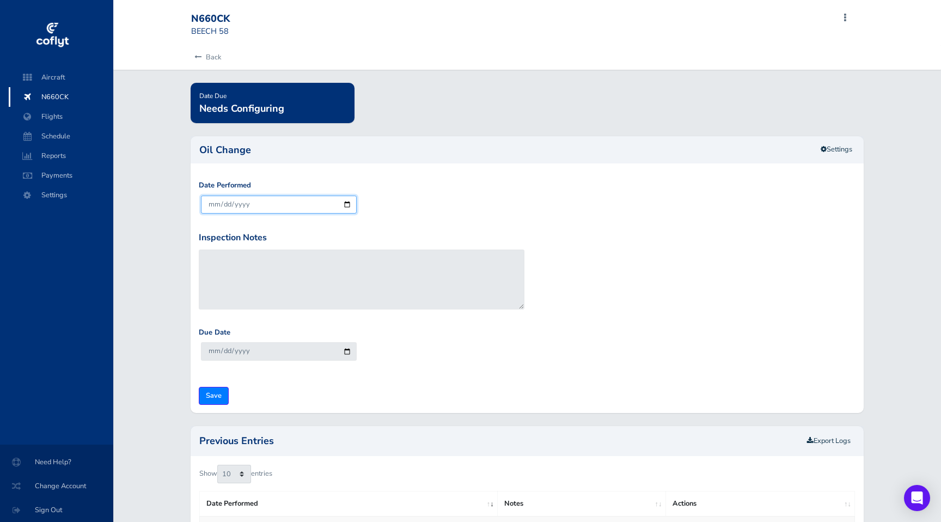
click at [344, 205] on input "[DATE]" at bounding box center [279, 204] width 156 height 18
type input "2025-06-01"
type input "2025-08-30"
click at [396, 345] on div "Due Date 2025-08-30" at bounding box center [527, 352] width 663 height 51
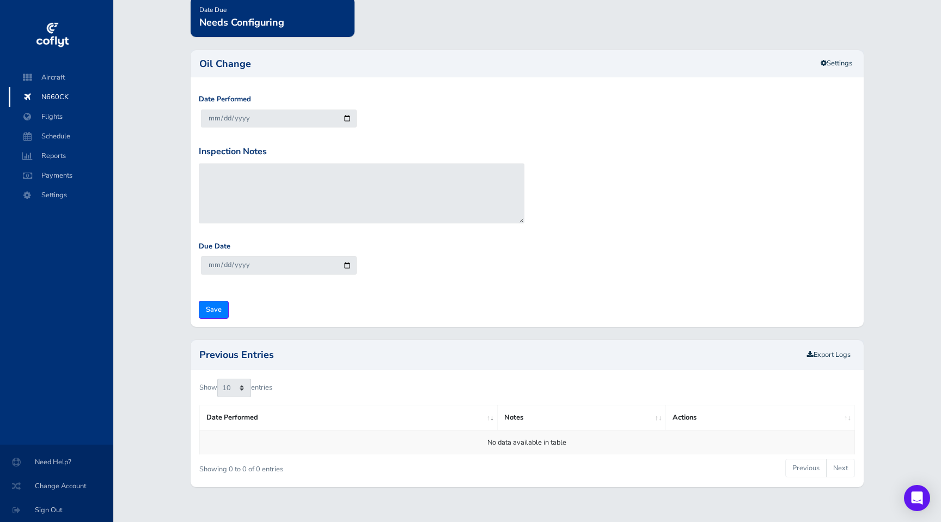
scroll to position [80, 0]
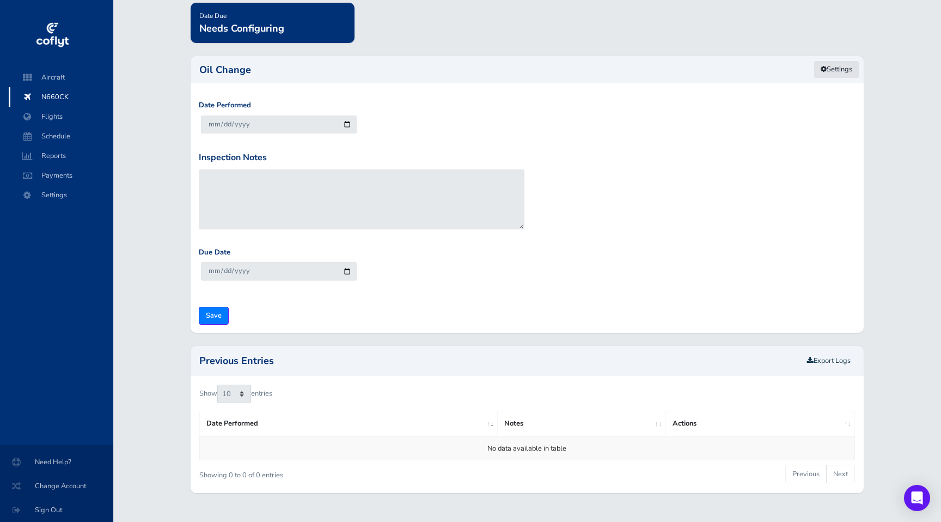
click at [831, 70] on link "Settings" at bounding box center [836, 69] width 46 height 18
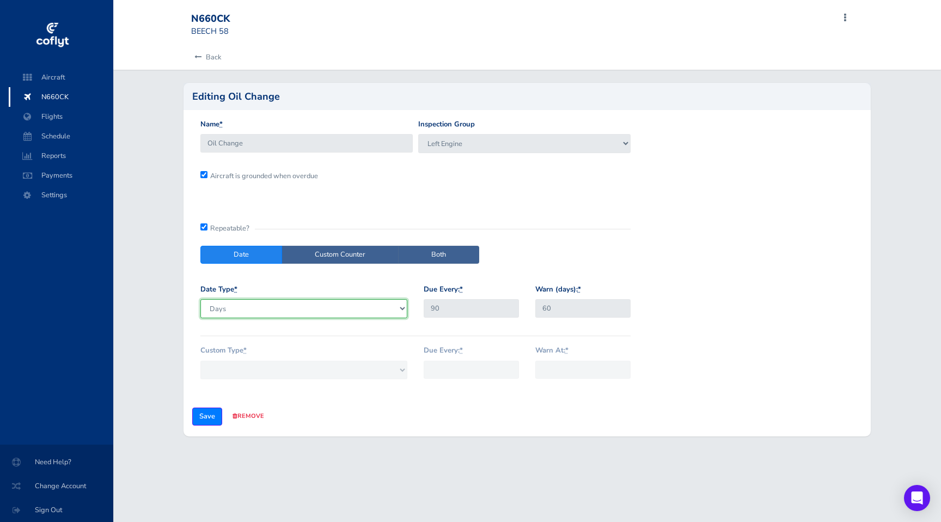
click at [287, 306] on select "Days Months" at bounding box center [303, 308] width 207 height 19
click at [348, 247] on label "Custom Counter" at bounding box center [339, 255] width 117 height 18
radio input "true"
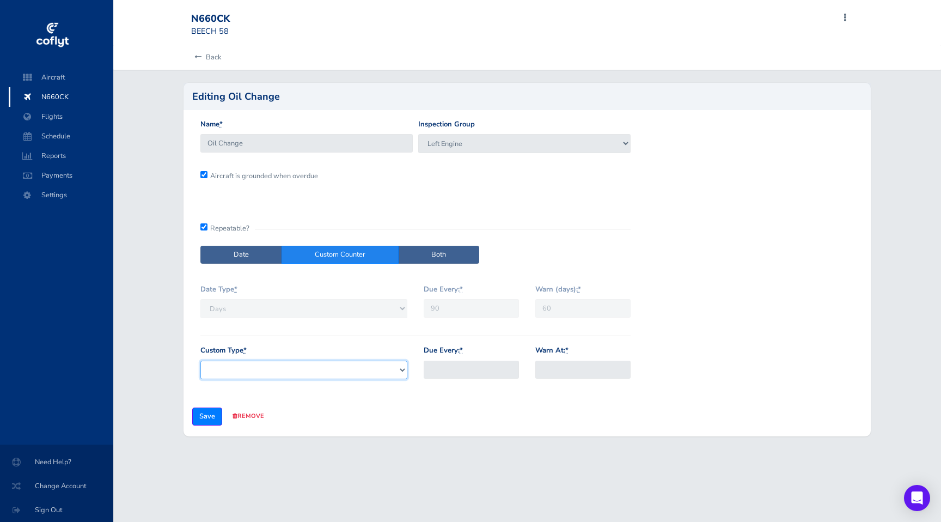
click at [366, 374] on select "Right Tach Hours Left Tach Hours Hobbs Hours" at bounding box center [303, 369] width 207 height 19
select select "11354"
click at [466, 369] on input "Due Every: *" at bounding box center [471, 369] width 95 height 18
type input "50"
click at [522, 385] on div "Due Every: * 50" at bounding box center [471, 366] width 112 height 43
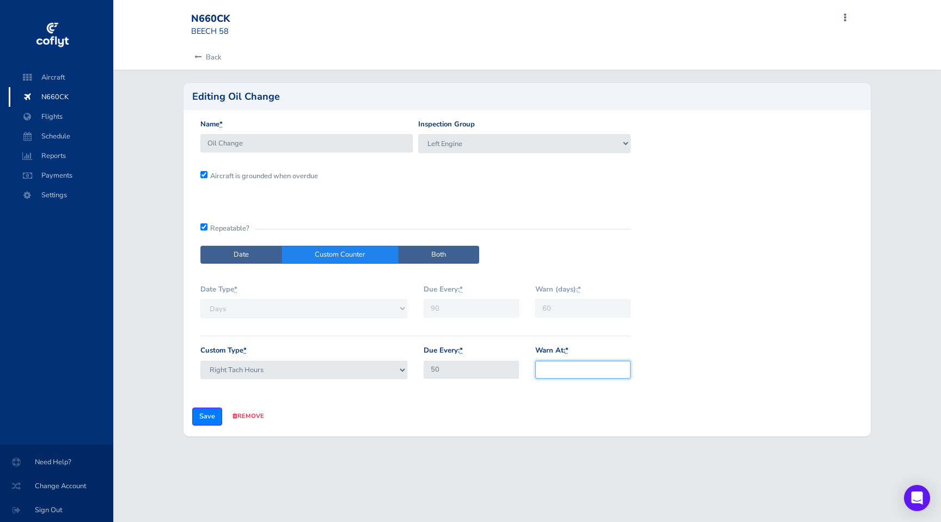
click at [578, 370] on input "Warn At: *" at bounding box center [582, 369] width 95 height 18
type input "40"
click at [209, 418] on input "Save" at bounding box center [207, 416] width 30 height 18
type input "Update Inspection"
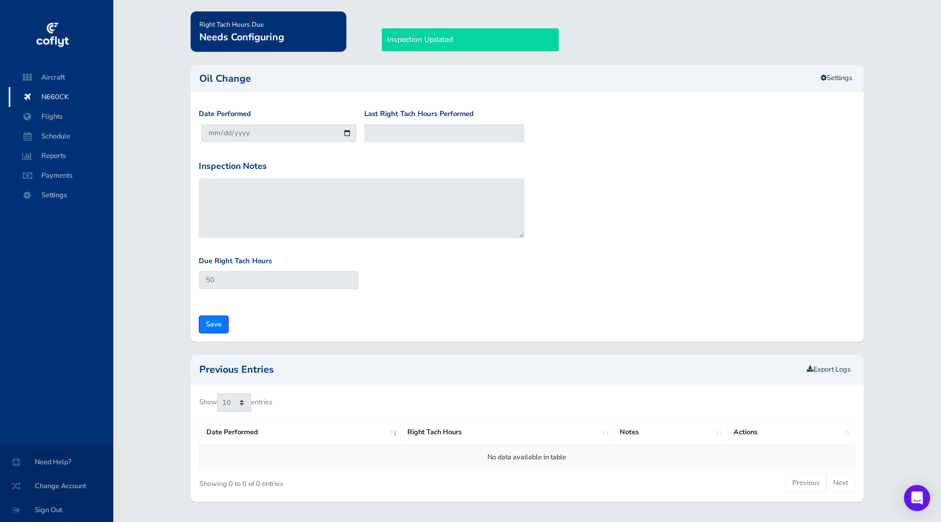
scroll to position [72, 0]
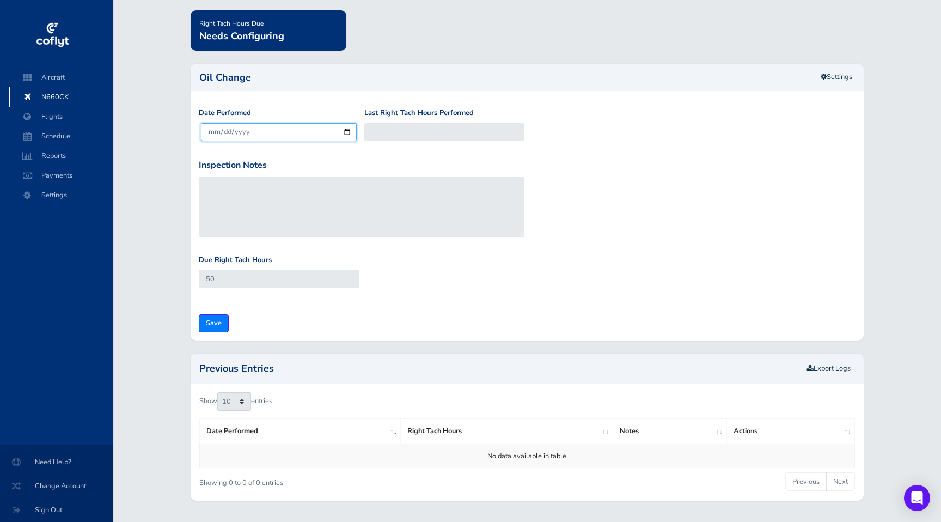
click at [347, 131] on input "[DATE]" at bounding box center [279, 132] width 156 height 18
type input "[DATE]"
click at [229, 290] on div "Due Right Tach Hours 50" at bounding box center [279, 275] width 166 height 42
click at [229, 280] on input "50" at bounding box center [279, 278] width 160 height 18
drag, startPoint x: 228, startPoint y: 279, endPoint x: 156, endPoint y: 279, distance: 71.3
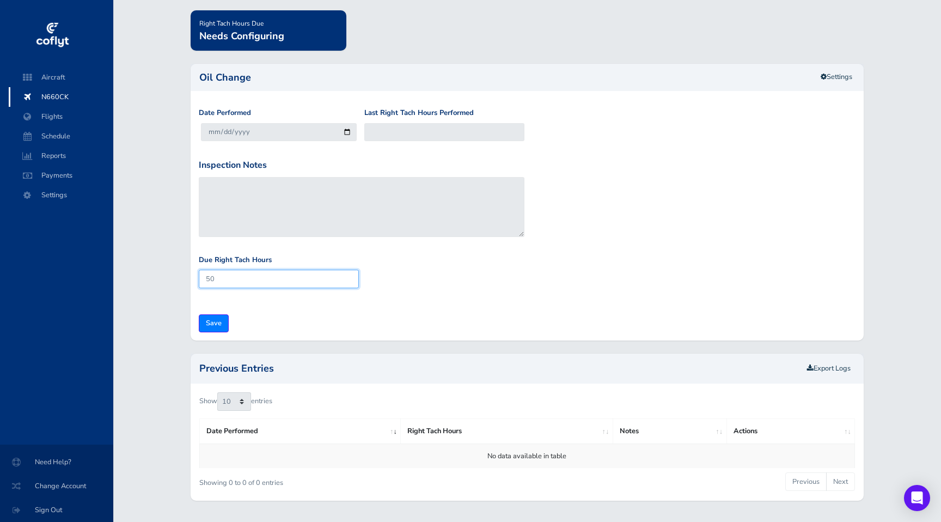
click at [156, 279] on div "Back Right Tach Hours Due Needs Configuring Oil Change Settings Date Performed …" at bounding box center [527, 243] width 828 height 541
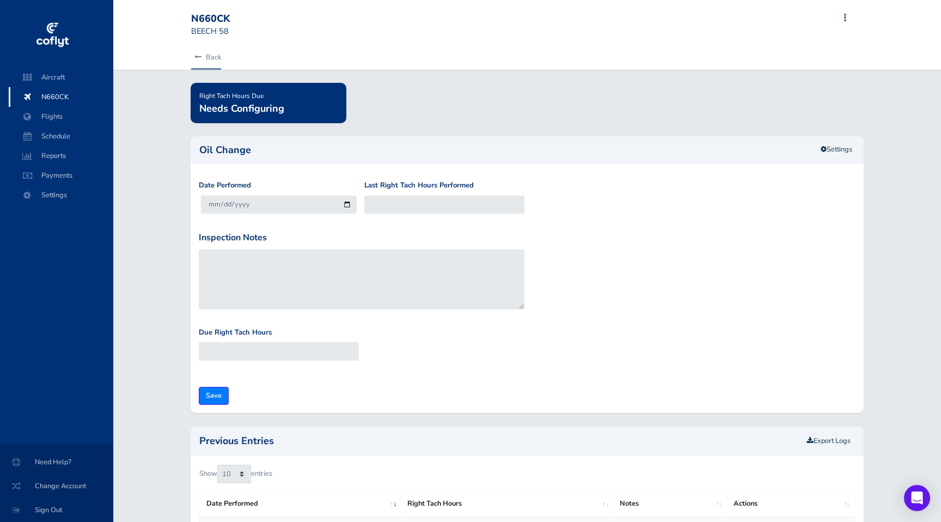
click at [207, 51] on link "Back" at bounding box center [206, 57] width 30 height 24
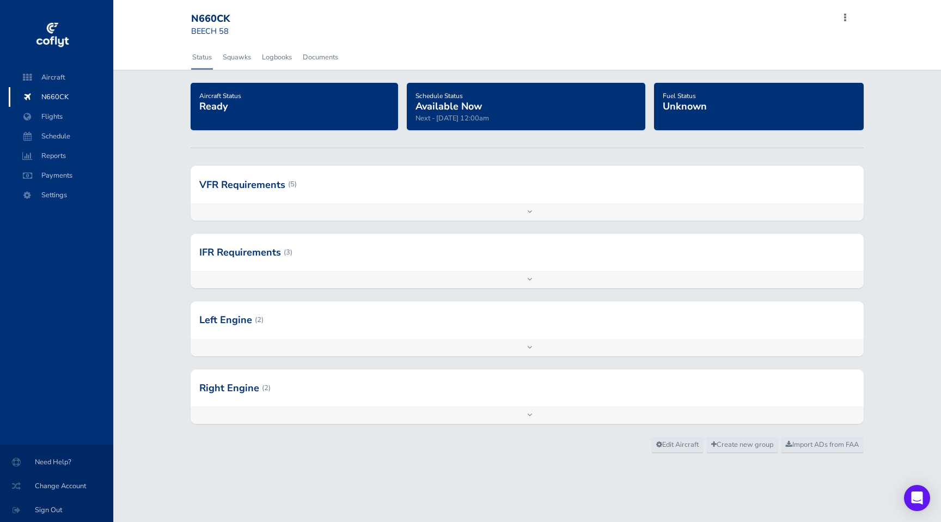
click at [704, 112] on span "Unknown" at bounding box center [685, 106] width 44 height 13
click at [700, 96] on h4 "Fuel Status Unknown" at bounding box center [759, 100] width 192 height 23
click at [695, 115] on div "Fuel Status Unknown" at bounding box center [759, 106] width 192 height 35
click at [281, 187] on div at bounding box center [527, 184] width 673 height 37
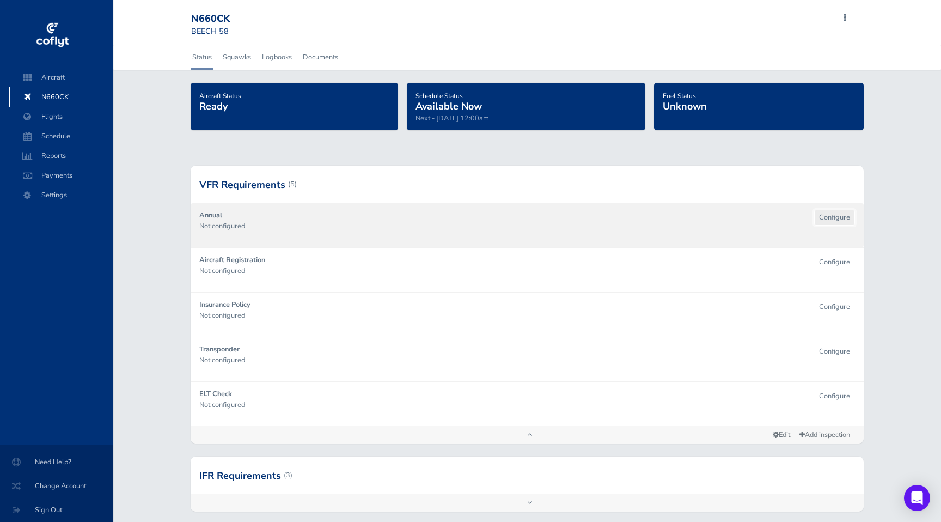
click at [820, 214] on button "Configure" at bounding box center [834, 218] width 41 height 16
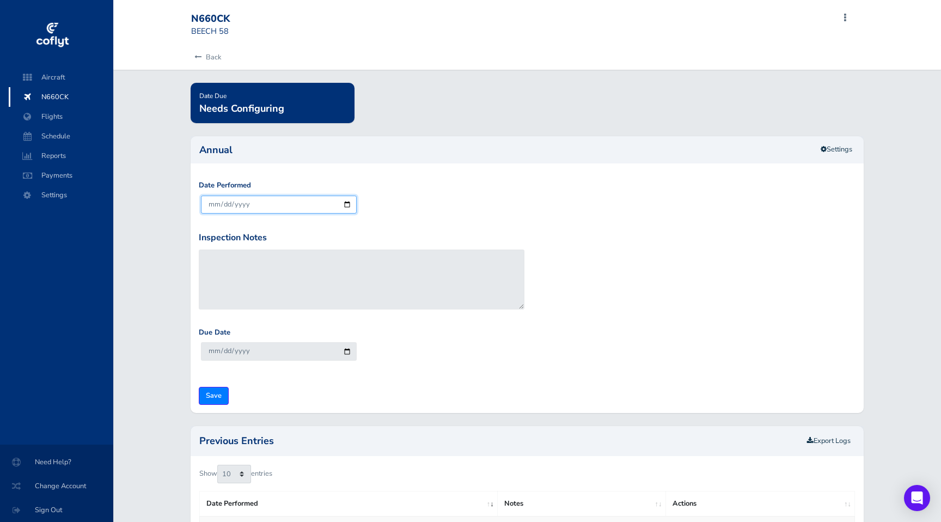
click at [353, 205] on input "2025-08-12" at bounding box center [279, 204] width 156 height 18
click at [347, 204] on input "2025-08-12" at bounding box center [279, 204] width 156 height 18
type input "2025-07-01"
type input "2026-07-31"
click at [214, 395] on input "Save" at bounding box center [214, 396] width 30 height 18
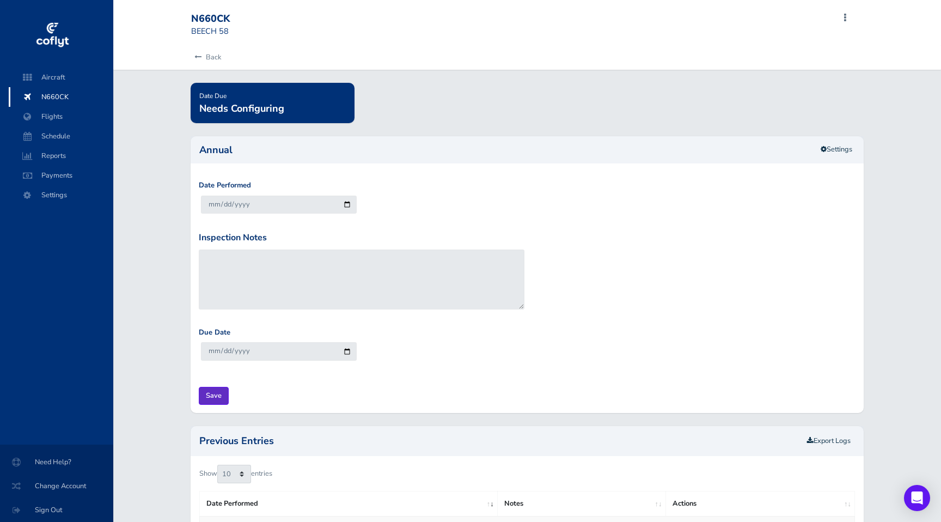
type input "Update Inspection"
click at [207, 58] on link "Back" at bounding box center [206, 57] width 30 height 24
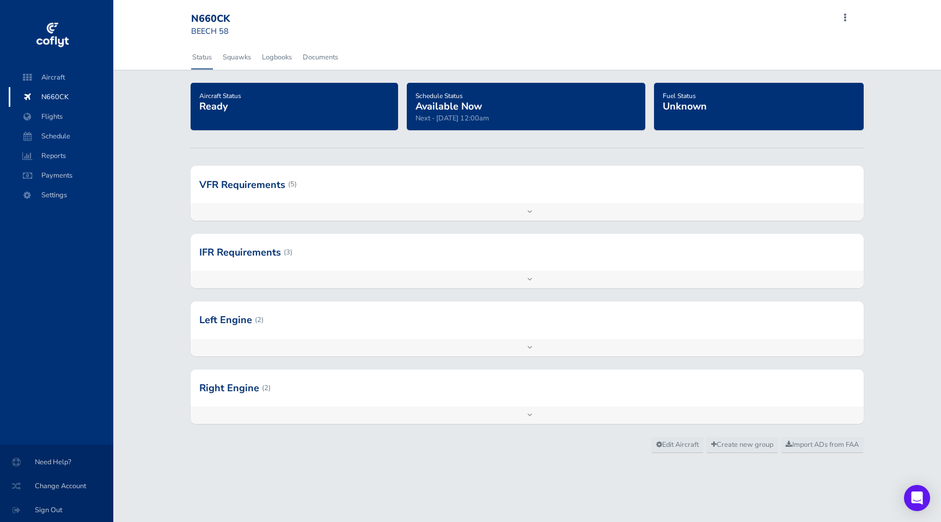
click at [528, 275] on div "Add inspection Edit" at bounding box center [527, 279] width 673 height 17
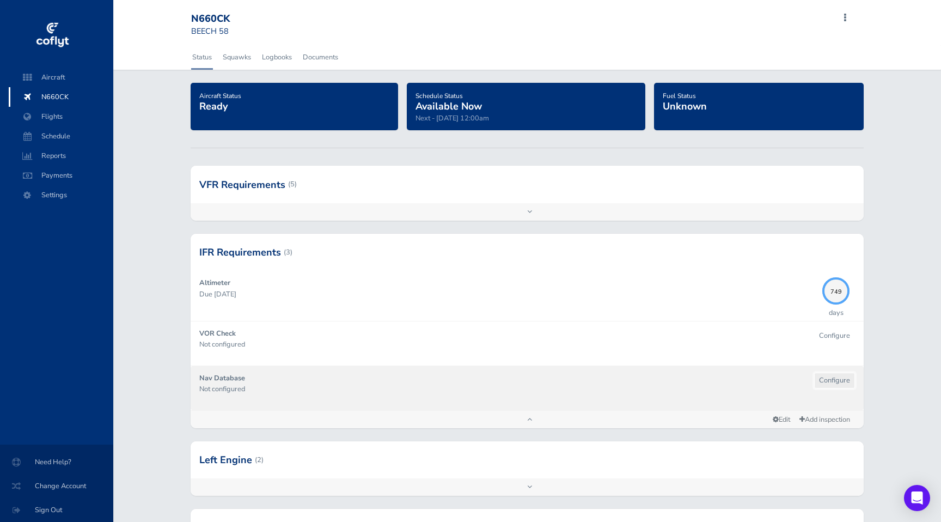
click at [832, 381] on button "Configure" at bounding box center [834, 380] width 41 height 16
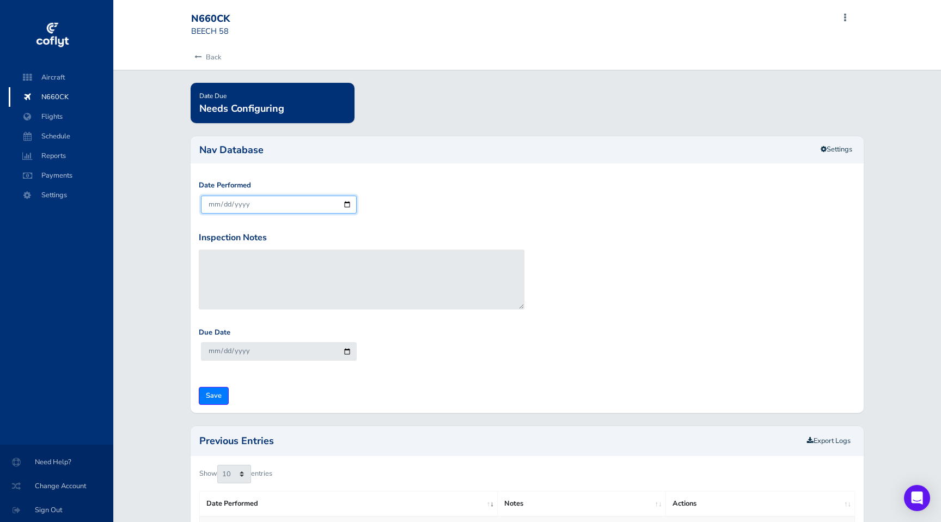
click at [349, 205] on input "[DATE]" at bounding box center [279, 204] width 156 height 18
type input "[DATE]"
click at [299, 371] on div "Due Date [DATE]" at bounding box center [527, 352] width 663 height 51
click at [212, 395] on input "Save" at bounding box center [214, 396] width 30 height 18
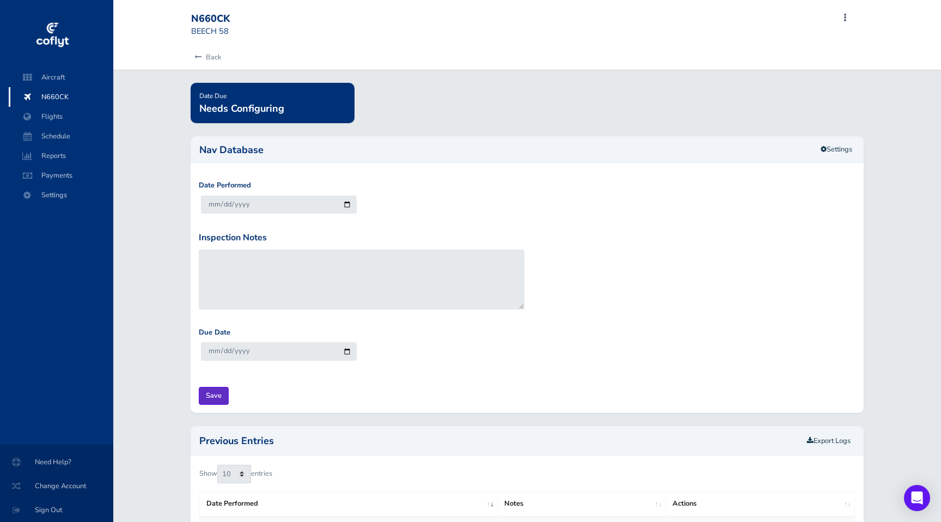
type input "Update Inspection"
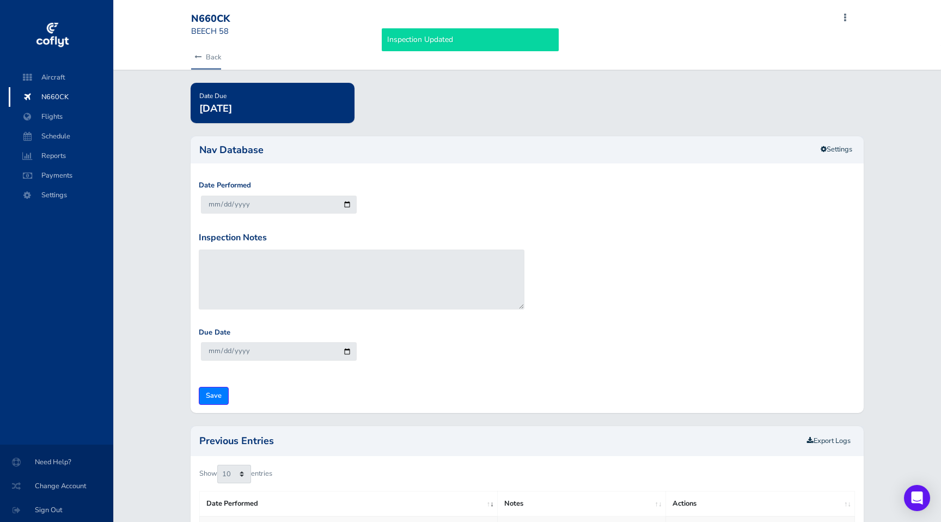
click at [216, 52] on link "Back" at bounding box center [206, 57] width 30 height 24
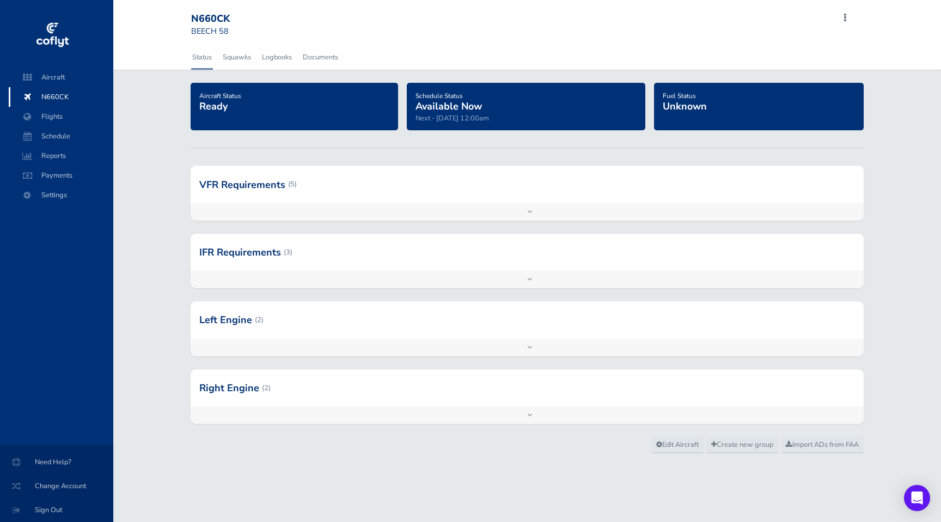
click at [287, 253] on div at bounding box center [527, 252] width 673 height 37
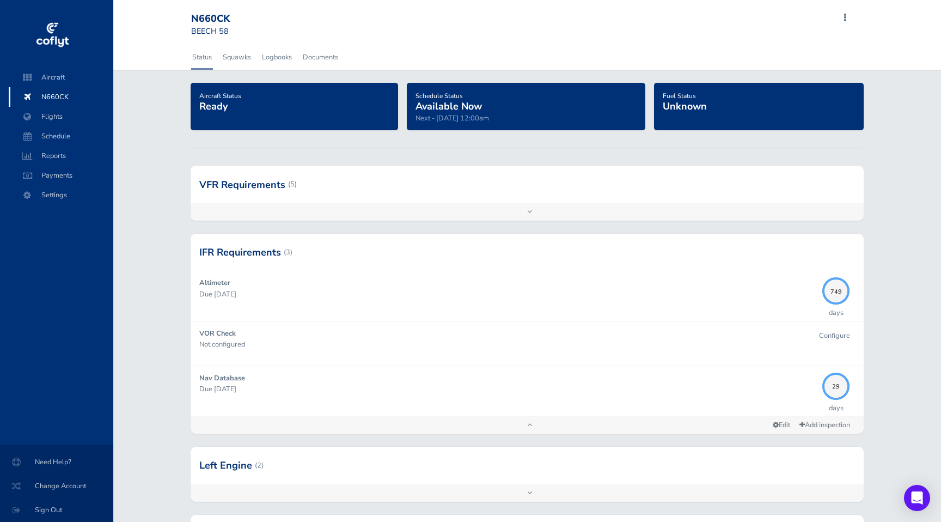
click at [305, 201] on div at bounding box center [527, 184] width 673 height 37
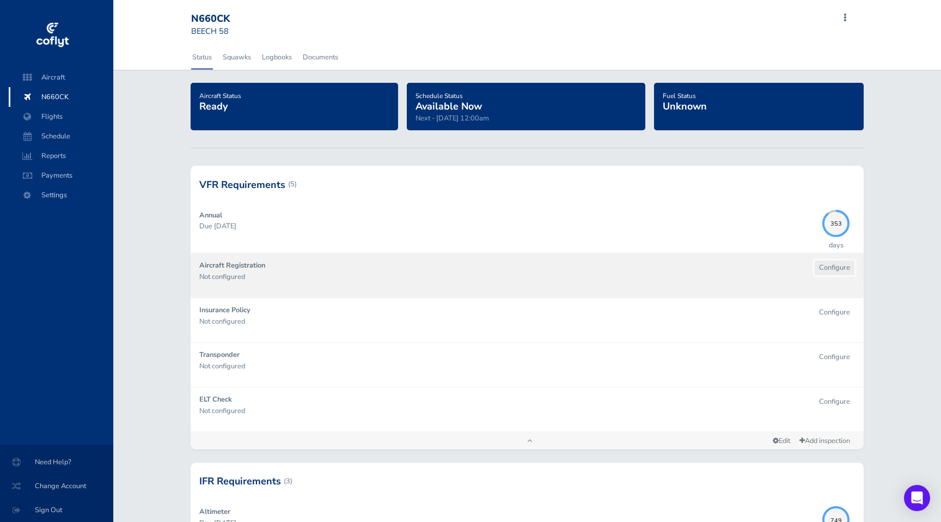
click at [830, 272] on button "Configure" at bounding box center [834, 268] width 41 height 16
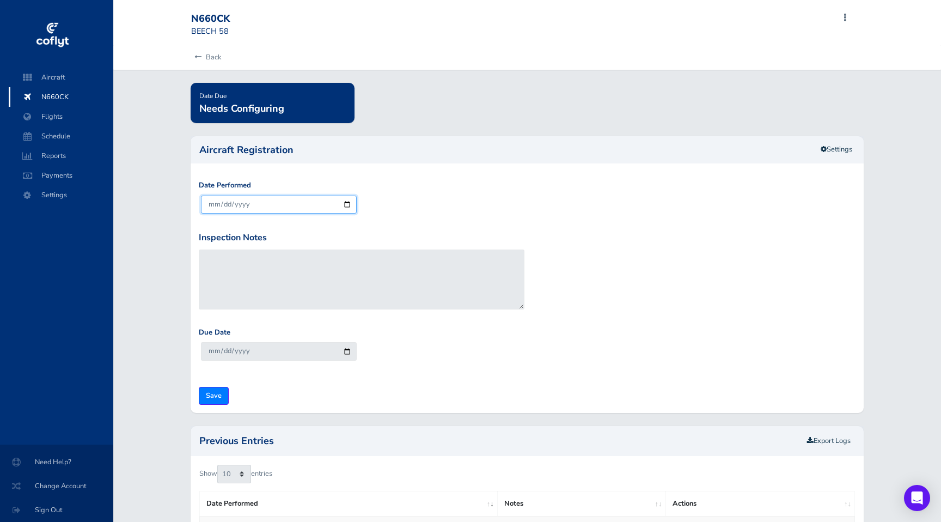
click at [348, 204] on input "[DATE]" at bounding box center [279, 204] width 156 height 18
type input "[DATE]"
click at [218, 394] on input "Save" at bounding box center [214, 396] width 30 height 18
type input "Update Inspection"
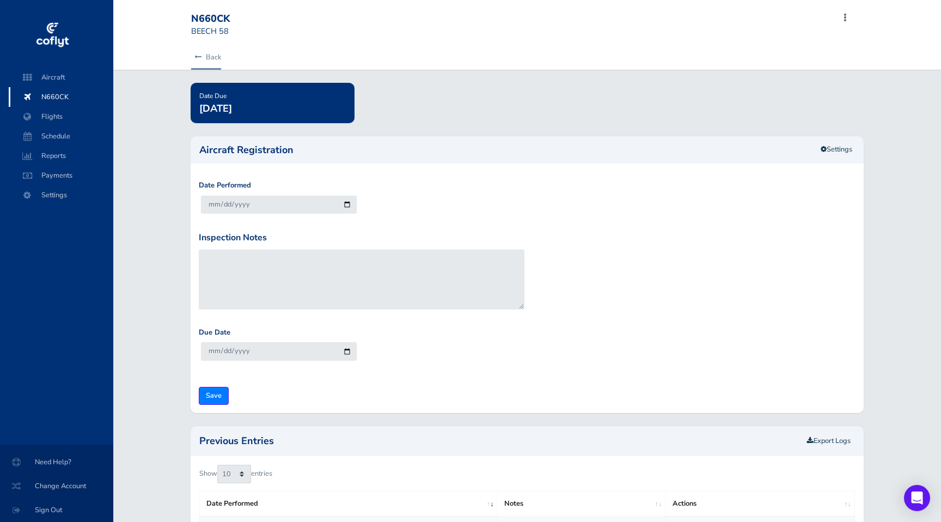
click at [219, 50] on link "Back" at bounding box center [206, 57] width 30 height 24
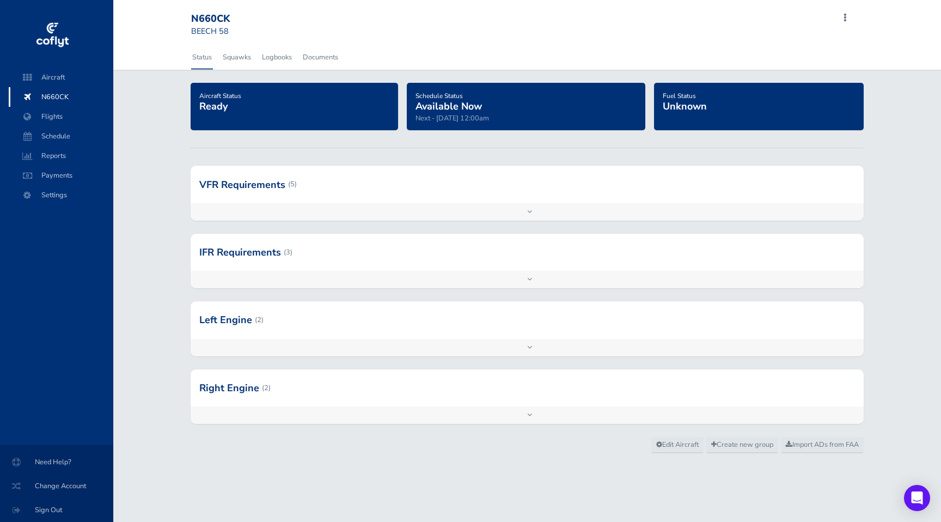
click at [530, 216] on div "Add inspection Edit" at bounding box center [527, 211] width 673 height 17
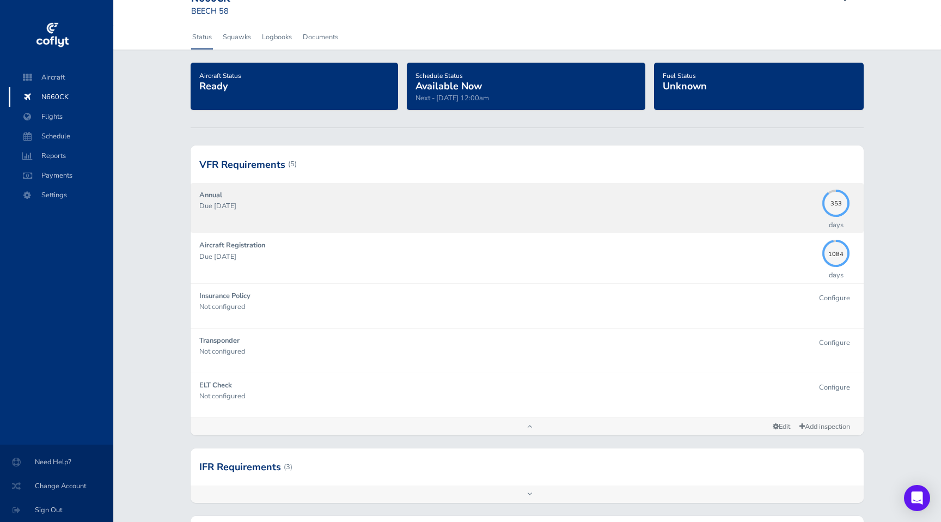
scroll to position [22, 0]
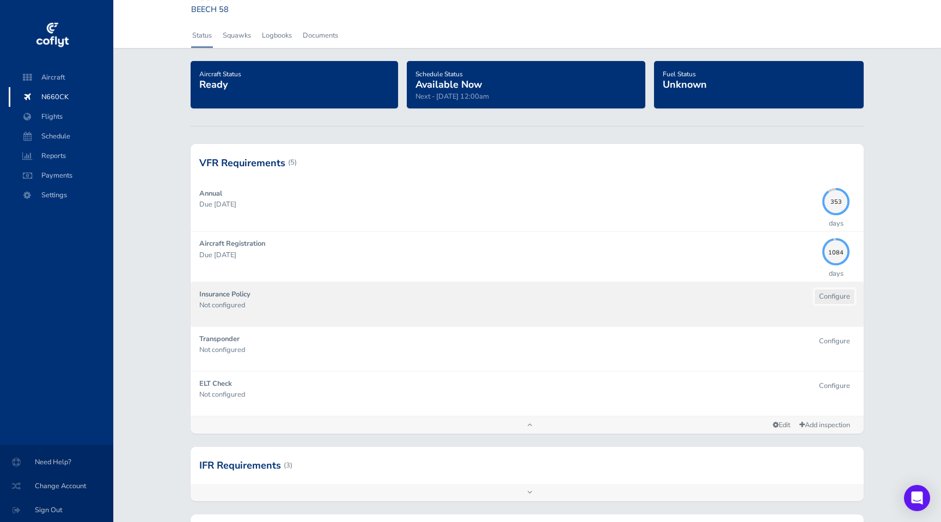
click at [829, 297] on button "Configure" at bounding box center [834, 297] width 41 height 16
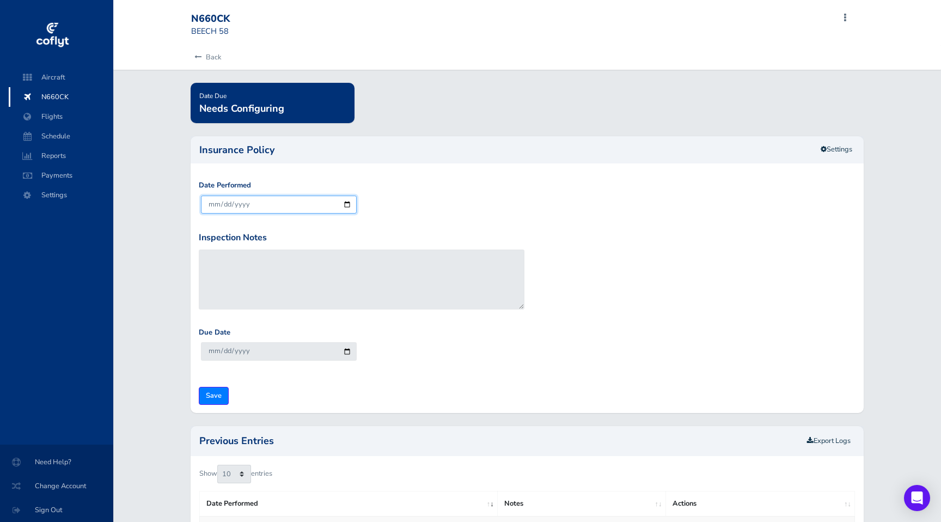
click at [347, 204] on input "2025-08-12" at bounding box center [279, 204] width 156 height 18
type input "2025-07-01"
type input "2026-07-01"
click at [213, 395] on input "Save" at bounding box center [214, 396] width 30 height 18
type input "Update Inspection"
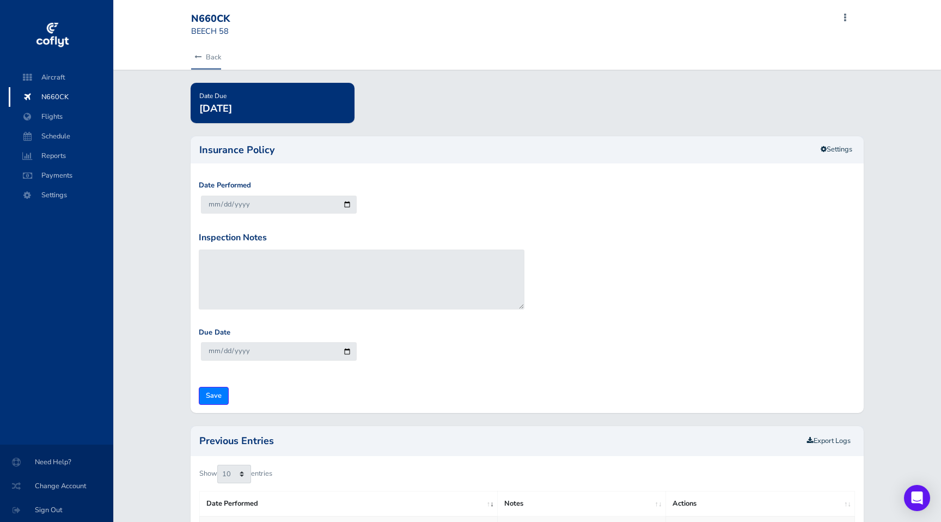
click at [211, 56] on link "Back" at bounding box center [206, 57] width 30 height 24
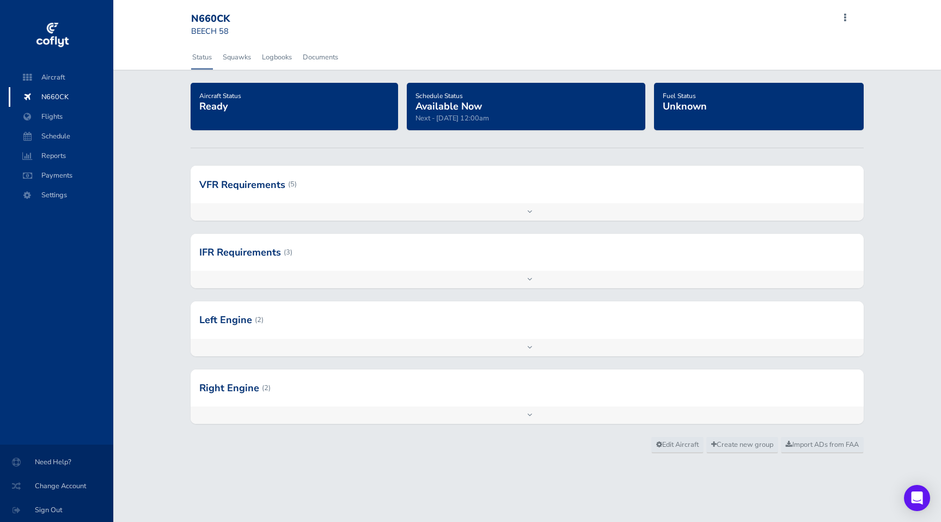
click at [480, 229] on div "VFR Requirements (5) Annual Due [DATE] 353 days Aircraft Registration Due [DATE…" at bounding box center [527, 200] width 690 height 68
click at [480, 219] on div "Add inspection Edit" at bounding box center [527, 211] width 673 height 17
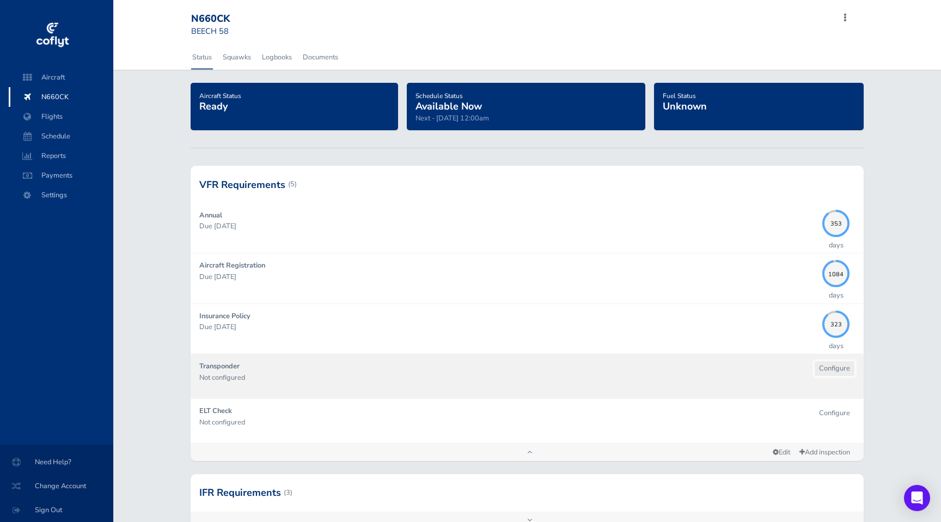
click at [824, 365] on button "Configure" at bounding box center [834, 368] width 41 height 16
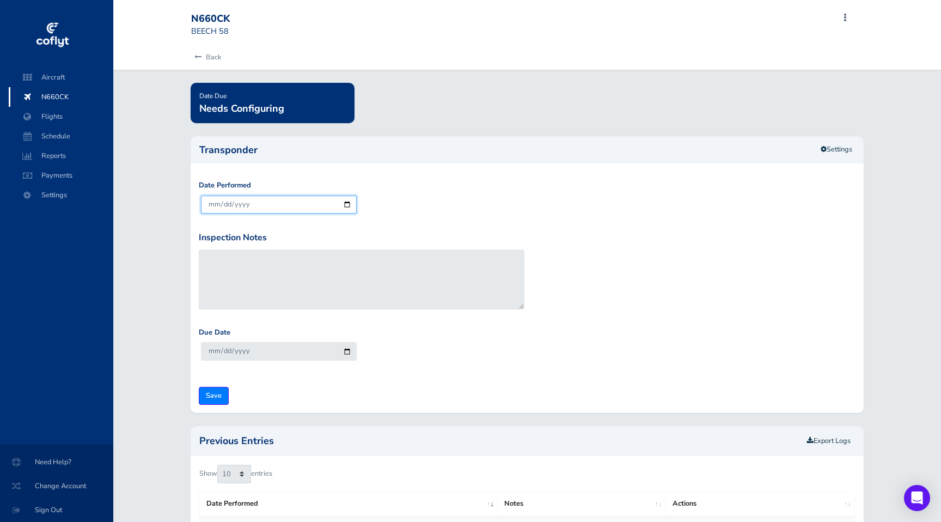
click at [347, 199] on input "[DATE]" at bounding box center [279, 204] width 156 height 18
click at [350, 205] on input "[DATE]" at bounding box center [279, 204] width 156 height 18
type input "[DATE]"
click at [213, 395] on input "Save" at bounding box center [214, 396] width 30 height 18
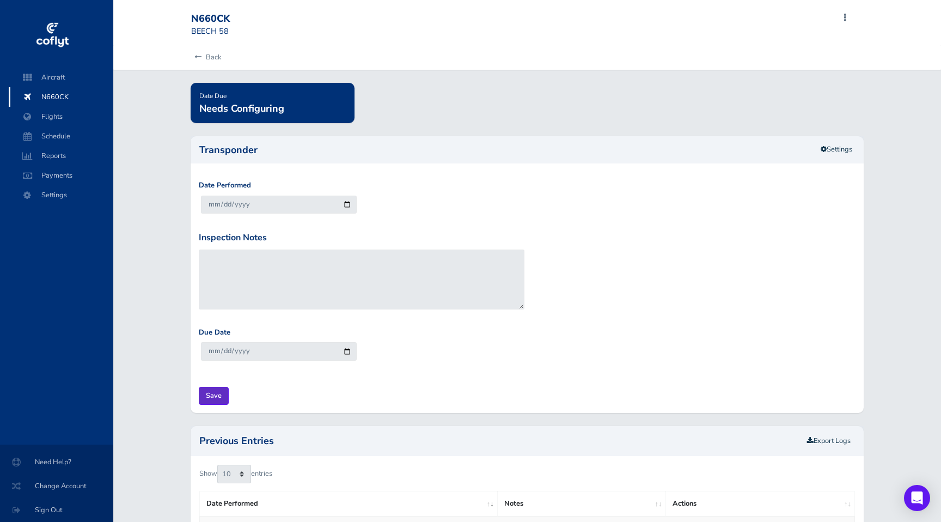
type input "Update Inspection"
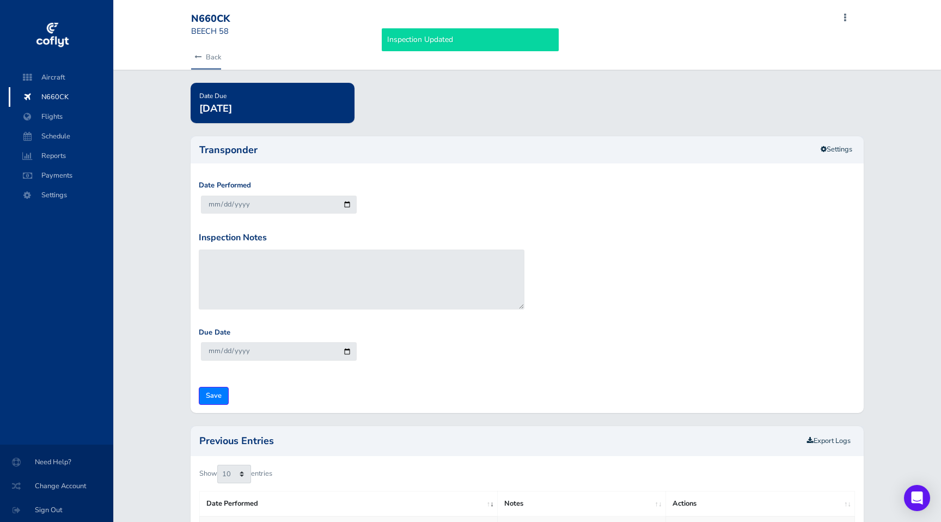
click at [213, 54] on link "Back" at bounding box center [206, 57] width 30 height 24
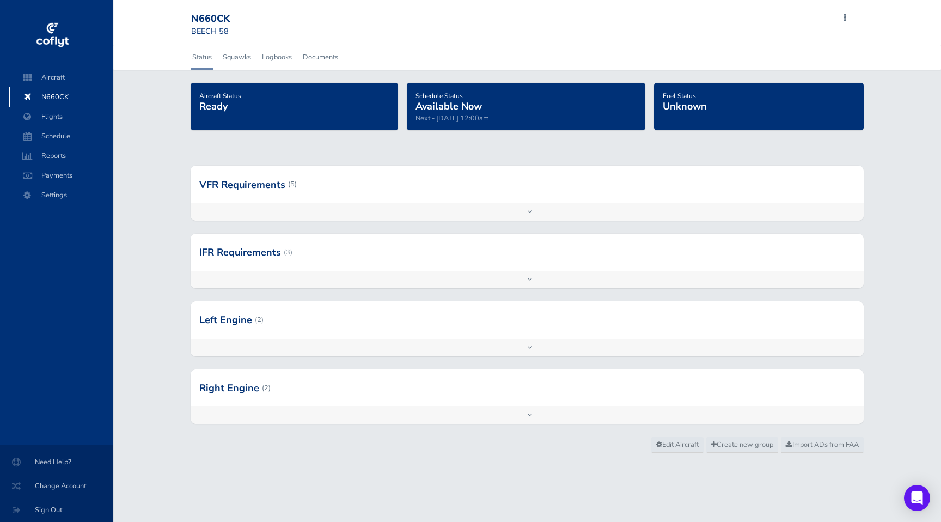
click at [528, 208] on div "Add inspection Edit" at bounding box center [527, 211] width 673 height 17
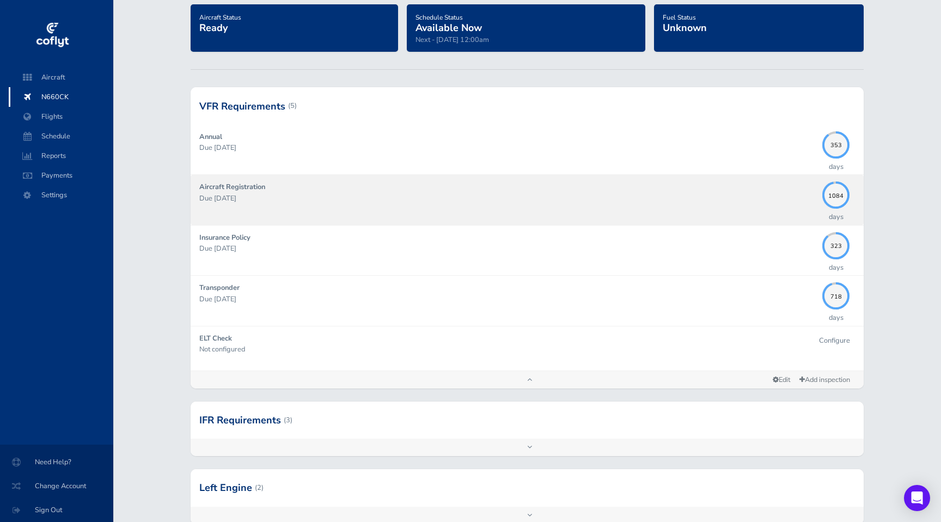
scroll to position [84, 0]
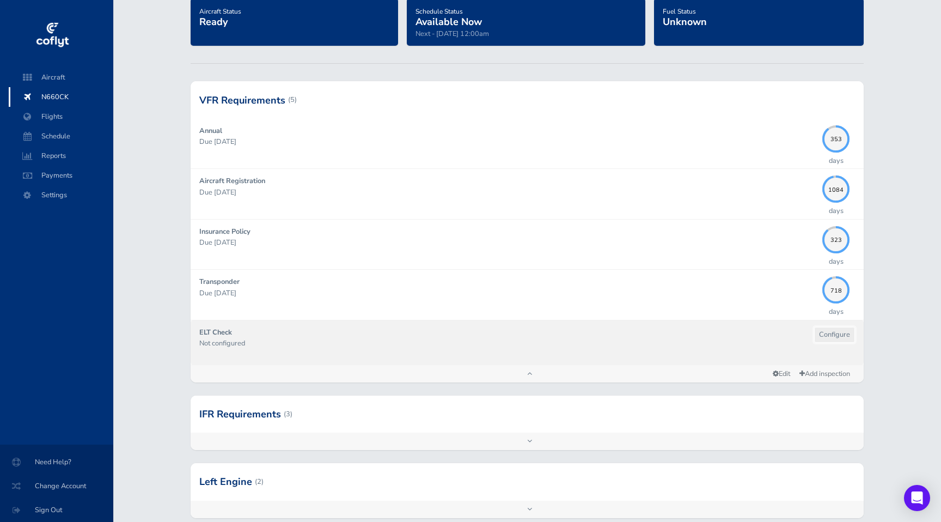
click at [832, 330] on button "Configure" at bounding box center [834, 335] width 41 height 16
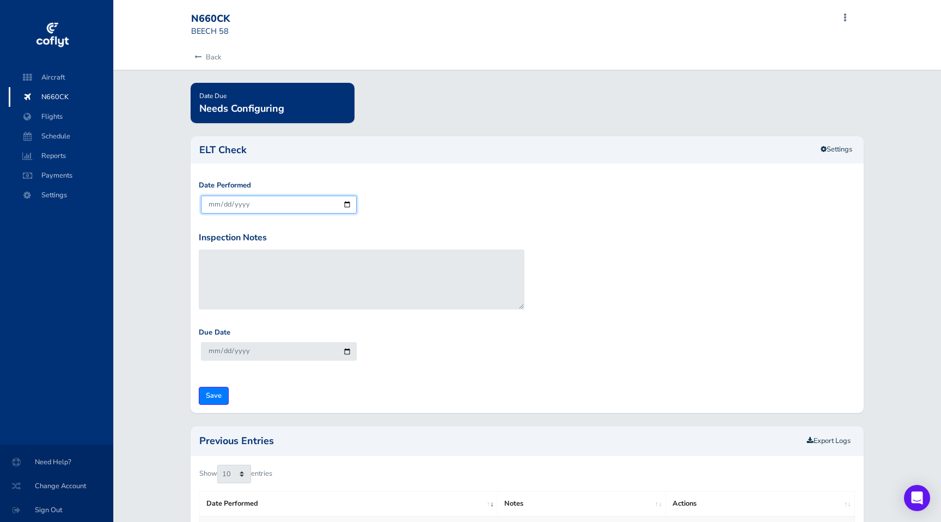
click at [343, 204] on input "[DATE]" at bounding box center [279, 204] width 156 height 18
type input "[DATE]"
click at [217, 396] on input "Save" at bounding box center [214, 396] width 30 height 18
type input "Update Inspection"
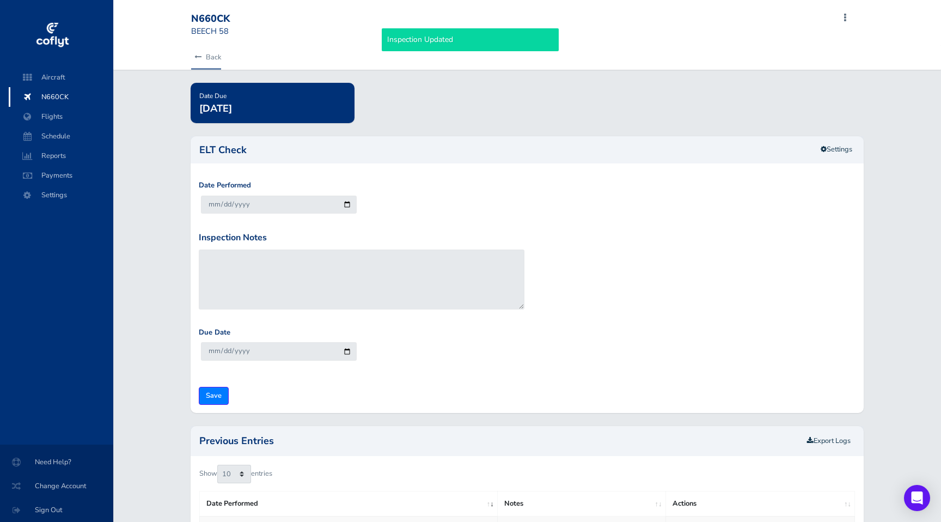
click at [220, 58] on link "Back" at bounding box center [206, 57] width 30 height 24
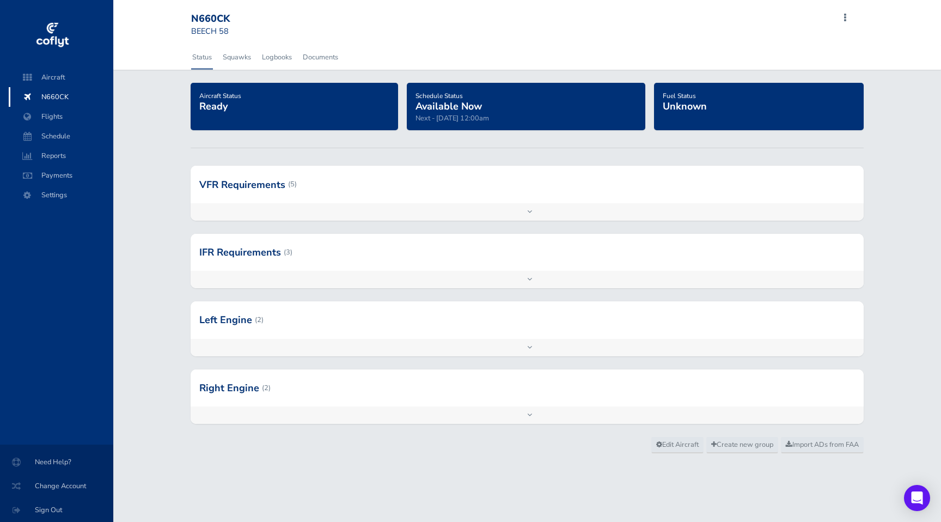
click at [525, 210] on div "Add inspection Edit" at bounding box center [527, 211] width 673 height 17
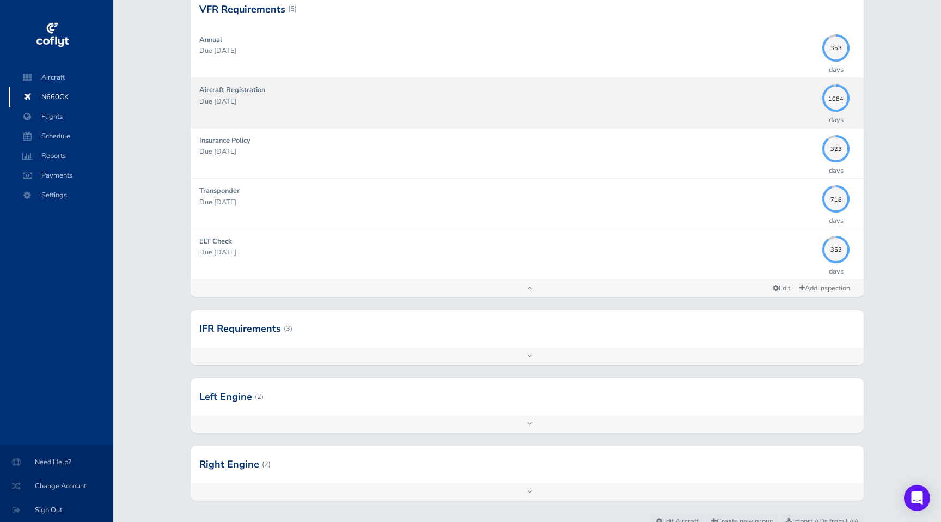
scroll to position [187, 0]
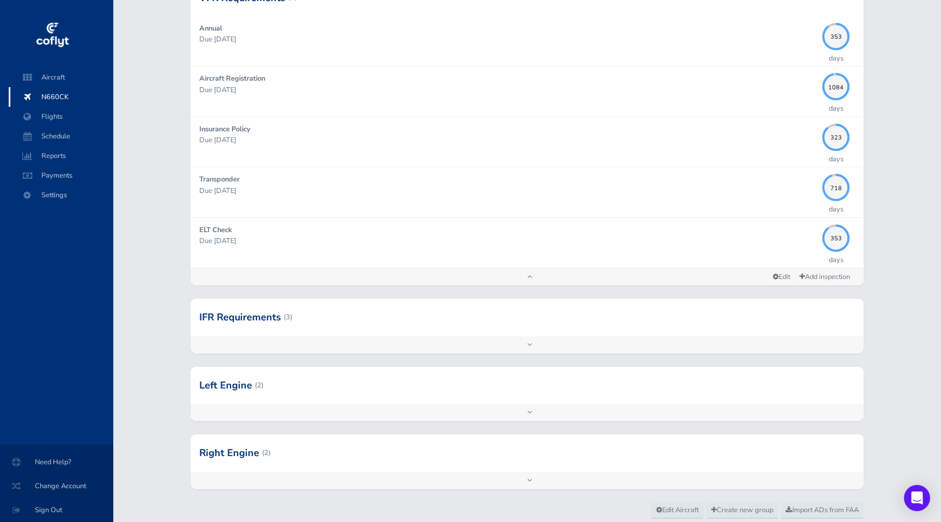
click at [526, 345] on div "Add inspection Edit" at bounding box center [527, 344] width 673 height 17
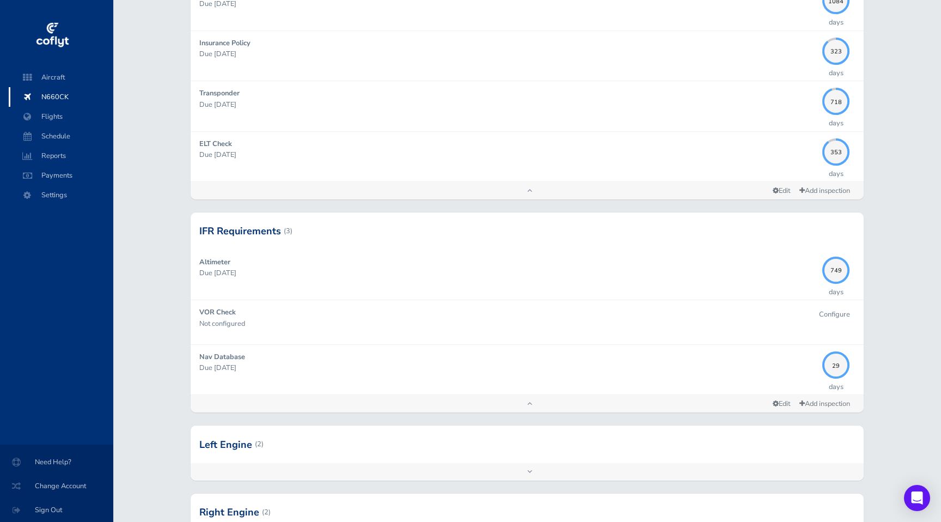
scroll to position [366, 0]
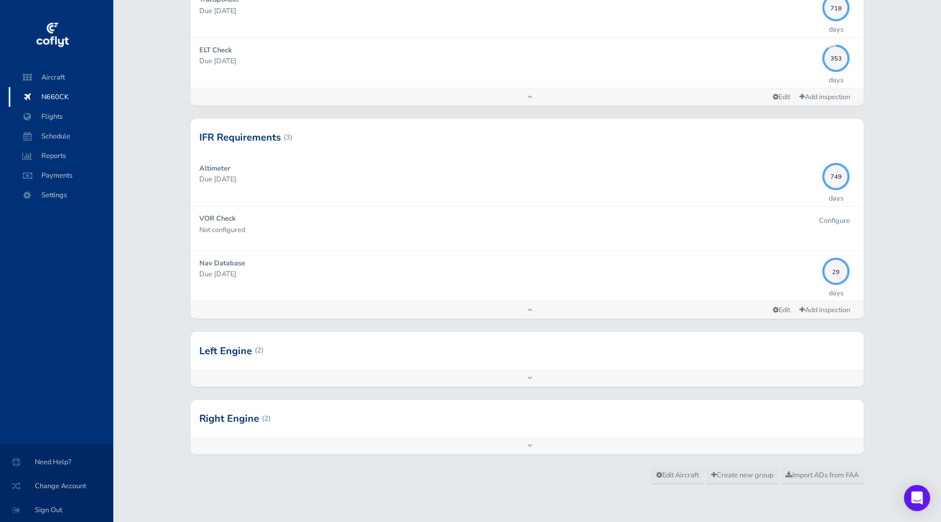
click at [536, 377] on div "Add inspection Edit" at bounding box center [527, 377] width 673 height 17
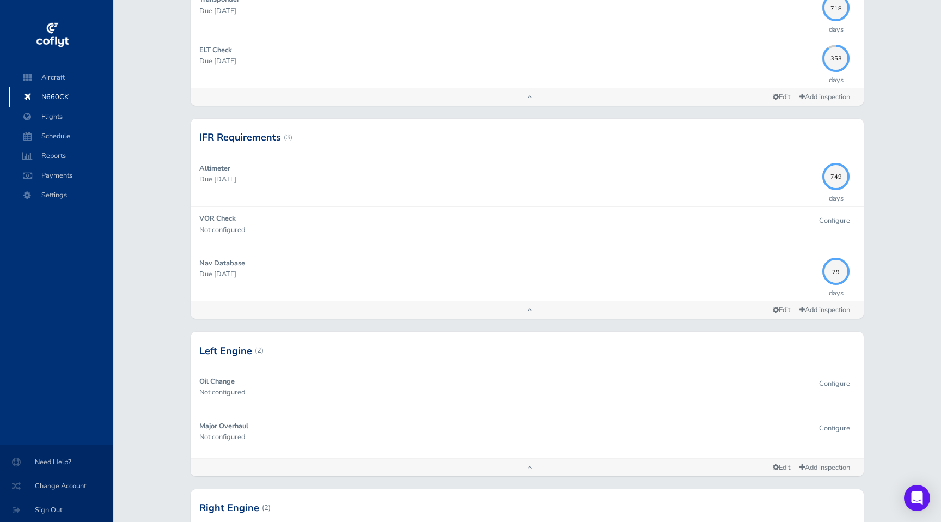
scroll to position [456, 0]
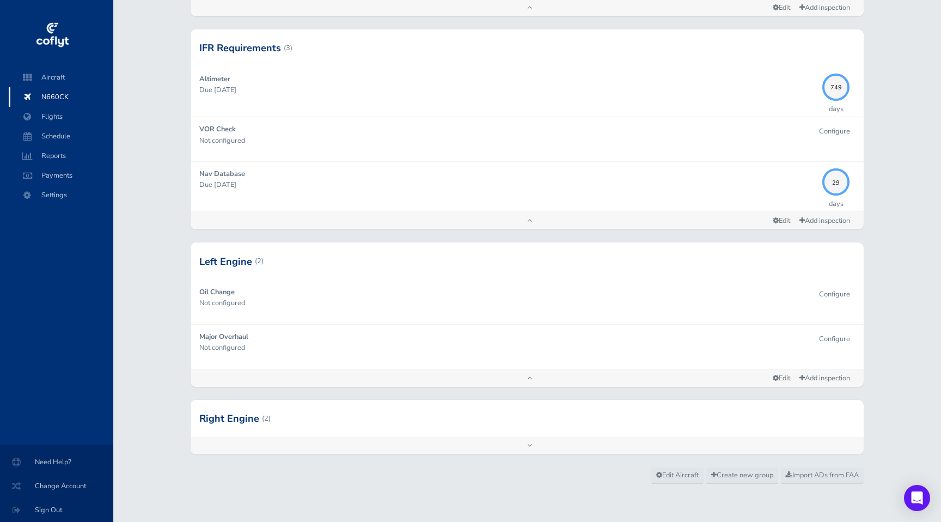
click at [535, 450] on div "Add inspection Edit" at bounding box center [527, 445] width 673 height 17
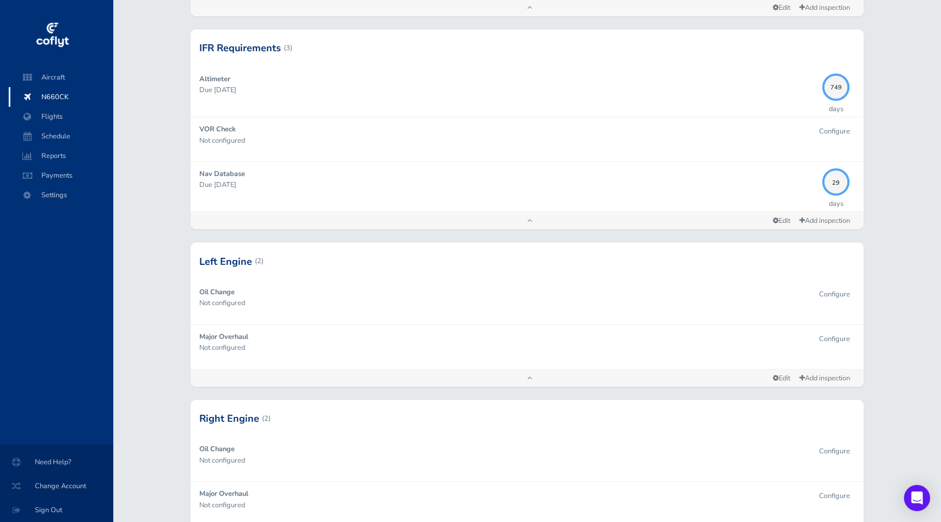
scroll to position [545, 0]
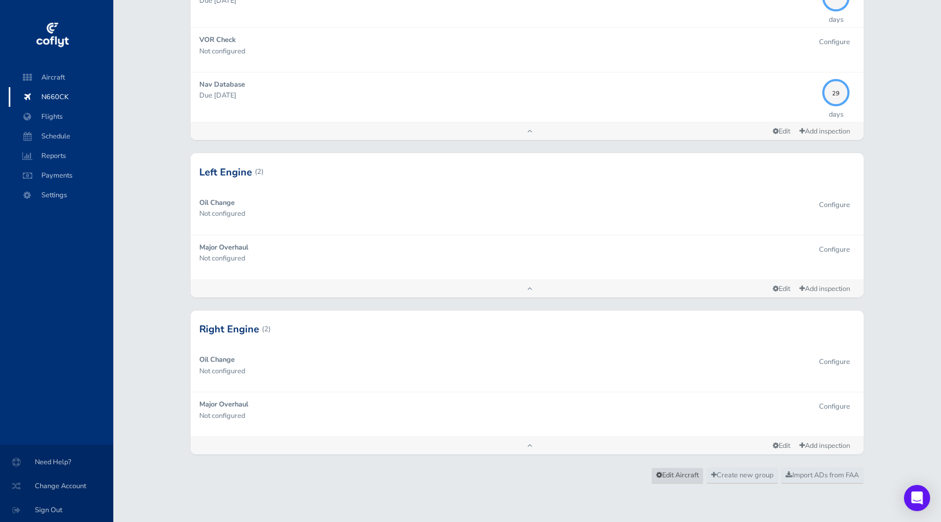
click at [666, 475] on span "Edit Aircraft" at bounding box center [677, 475] width 42 height 10
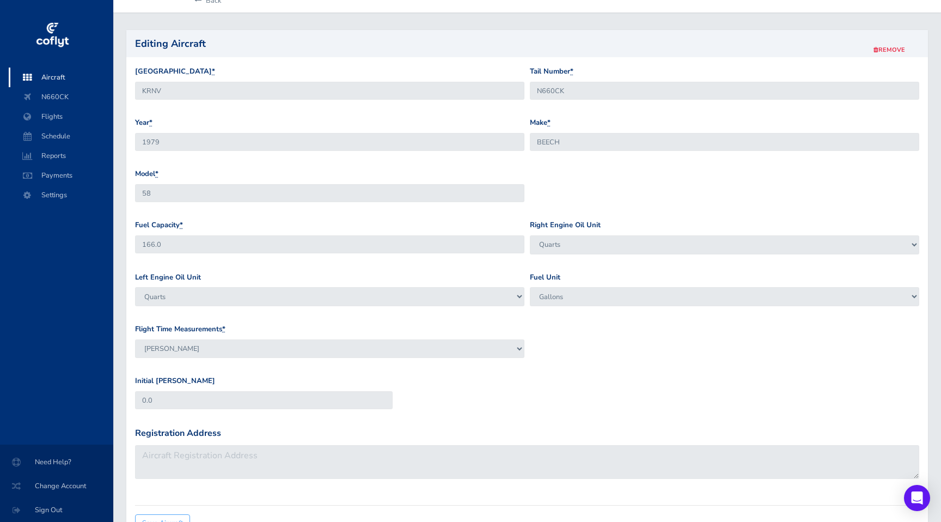
scroll to position [121, 0]
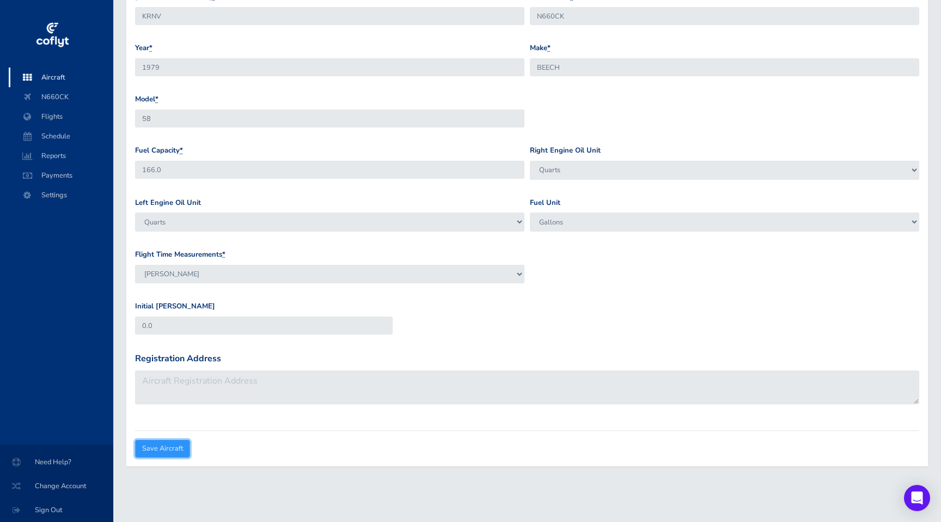
click at [175, 445] on input "Save Aircraft" at bounding box center [162, 448] width 55 height 18
type input "Update Craft"
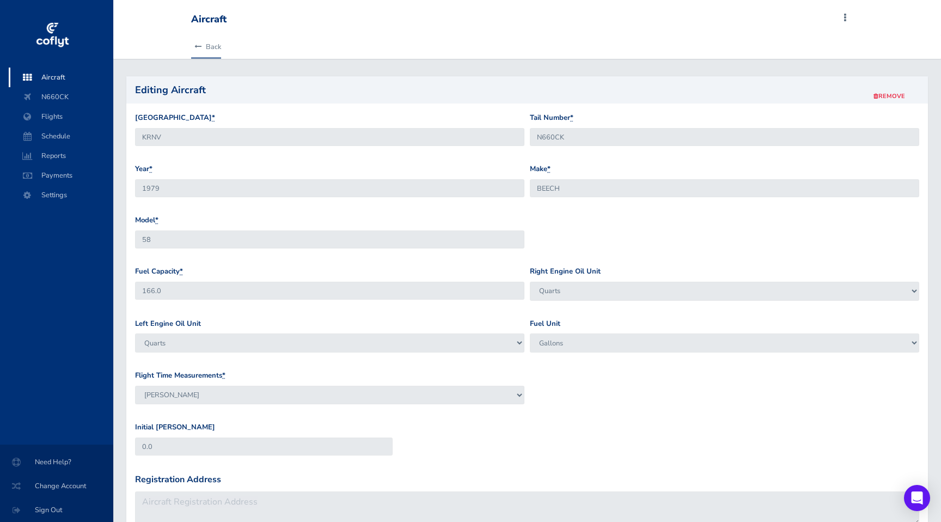
click at [210, 46] on link "Back" at bounding box center [206, 47] width 30 height 24
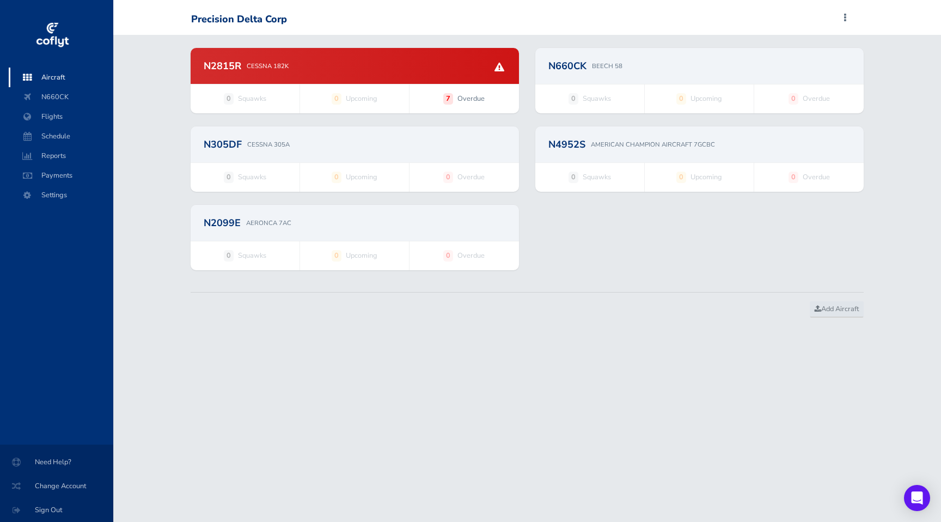
click at [590, 62] on div "N660CK BEECH 58" at bounding box center [699, 66] width 302 height 10
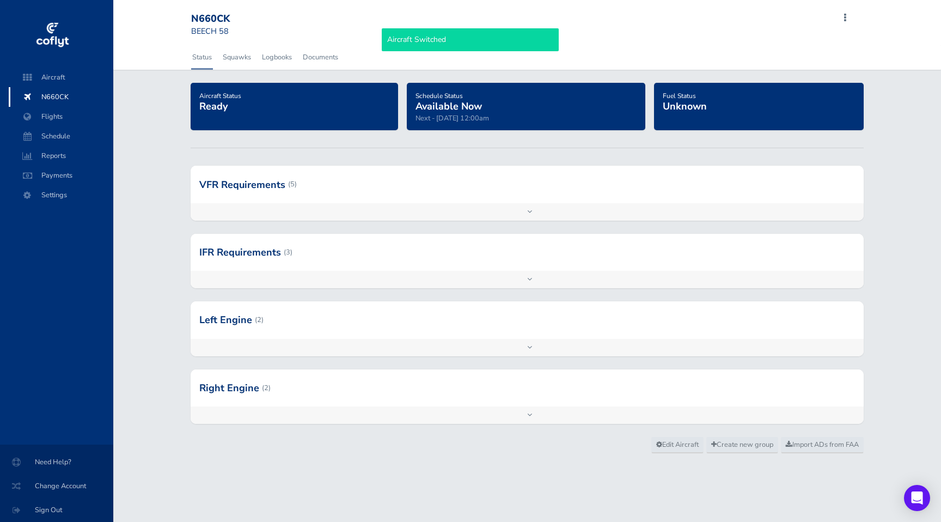
click at [685, 109] on span "Unknown" at bounding box center [685, 106] width 44 height 13
click at [322, 115] on div "Aircraft Status Ready" at bounding box center [294, 106] width 190 height 35
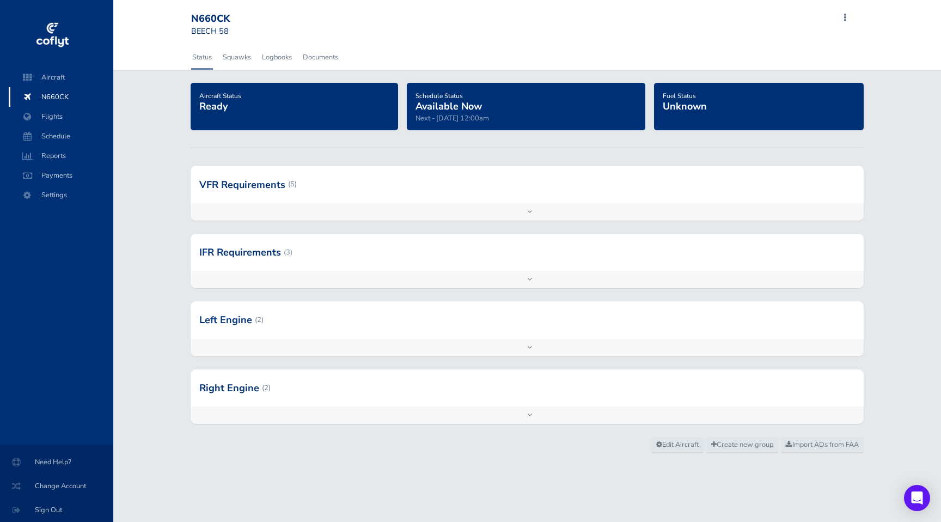
click at [673, 116] on div "Fuel Status Unknown" at bounding box center [759, 106] width 192 height 35
click at [847, 19] on span at bounding box center [844, 17] width 13 height 15
click at [691, 40] on div "N660CK BEECH 58 Add Squawk Add Flight Add Reservation Export Inspections J Prof…" at bounding box center [525, 25] width 668 height 32
click at [242, 59] on link "Squawks" at bounding box center [237, 57] width 30 height 24
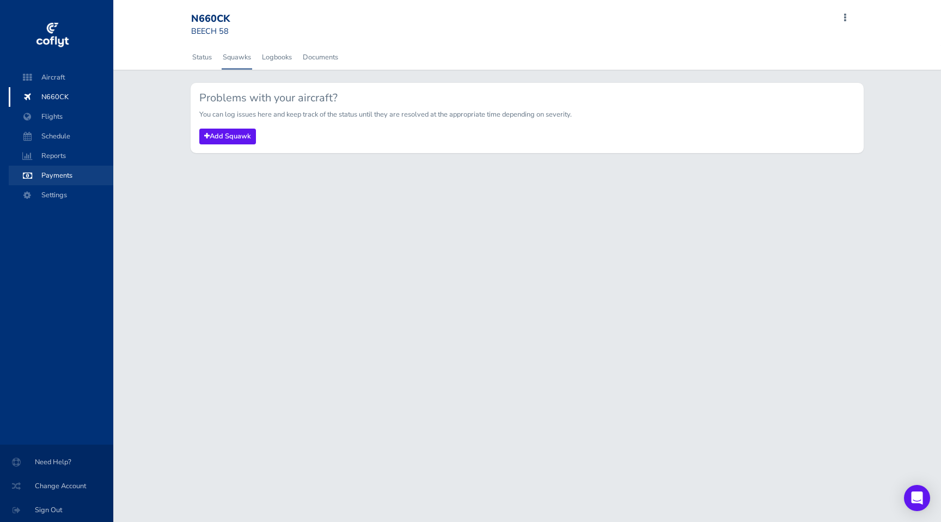
click at [64, 177] on span "Payments" at bounding box center [61, 176] width 83 height 20
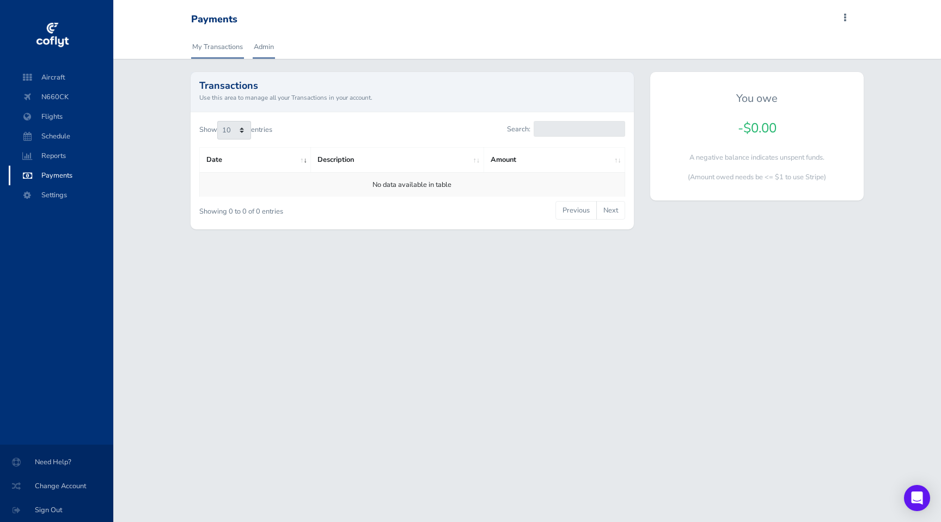
click at [263, 47] on link "Admin" at bounding box center [264, 47] width 22 height 24
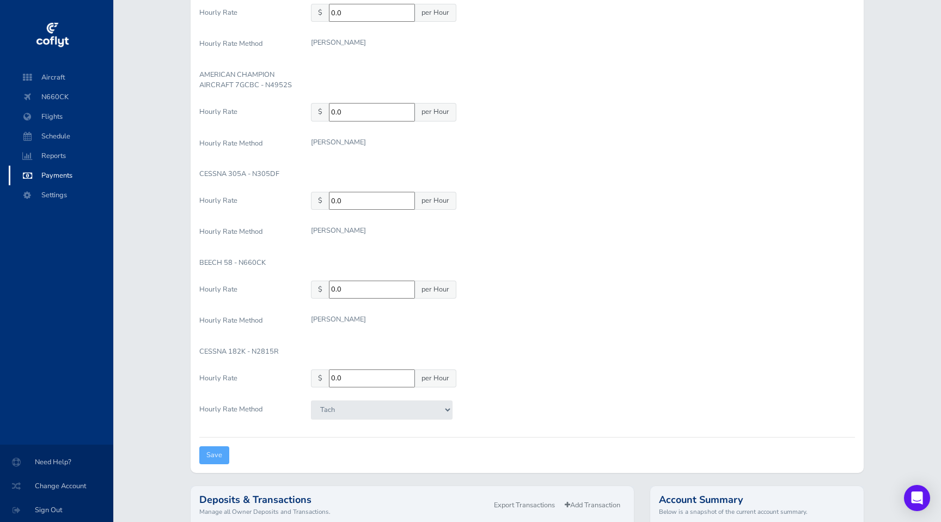
scroll to position [294, 0]
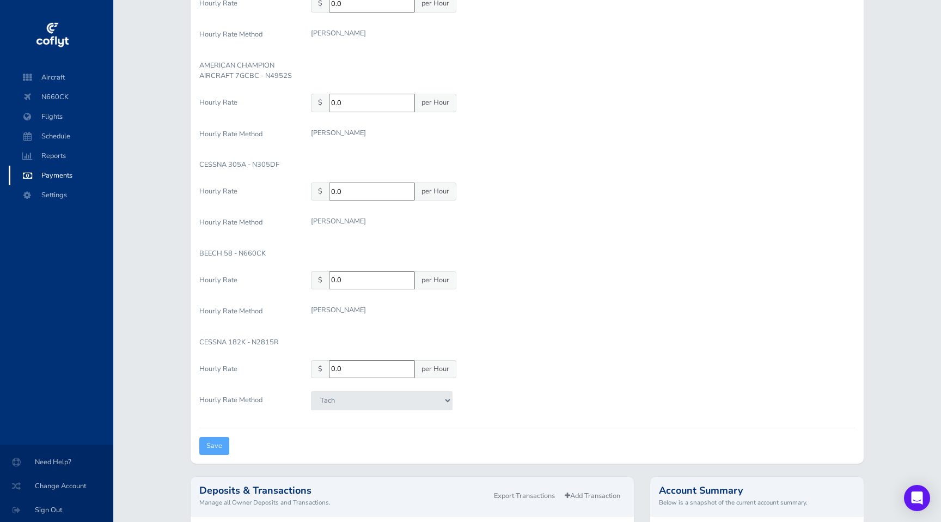
drag, startPoint x: 358, startPoint y: 280, endPoint x: 272, endPoint y: 280, distance: 86.6
click at [271, 280] on div "Hourly Rate $ 0.0 per Hour" at bounding box center [527, 282] width 672 height 22
type input "550"
click at [512, 315] on div "[PERSON_NAME]" at bounding box center [583, 313] width 544 height 22
click at [302, 305] on label "Hourly Rate Method" at bounding box center [247, 313] width 112 height 22
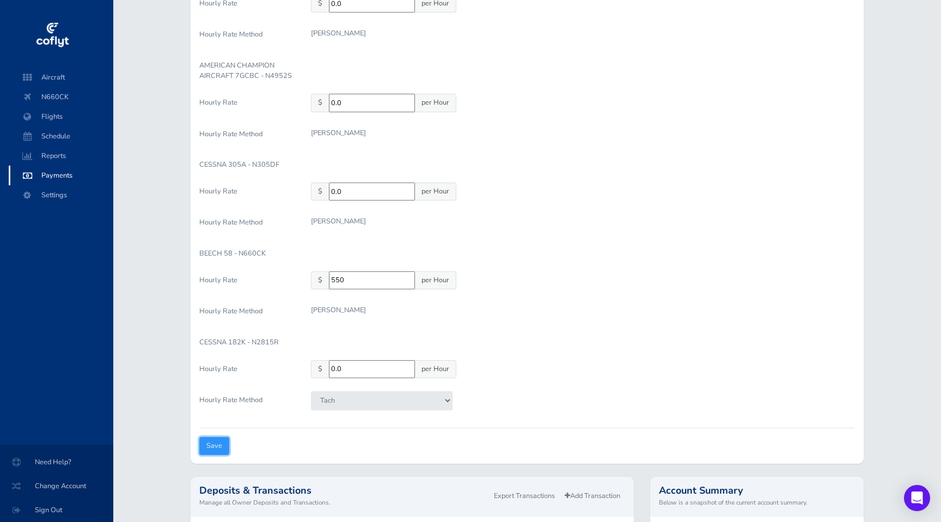
click at [212, 445] on input "Save" at bounding box center [214, 446] width 30 height 18
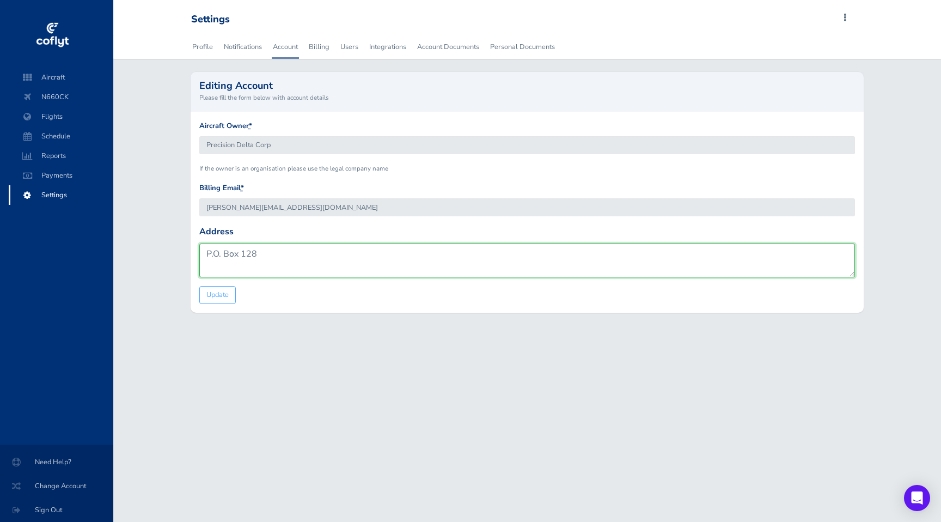
click at [270, 254] on textarea "P.O. Box 128" at bounding box center [527, 260] width 656 height 34
type textarea "P.O. [GEOGRAPHIC_DATA]"
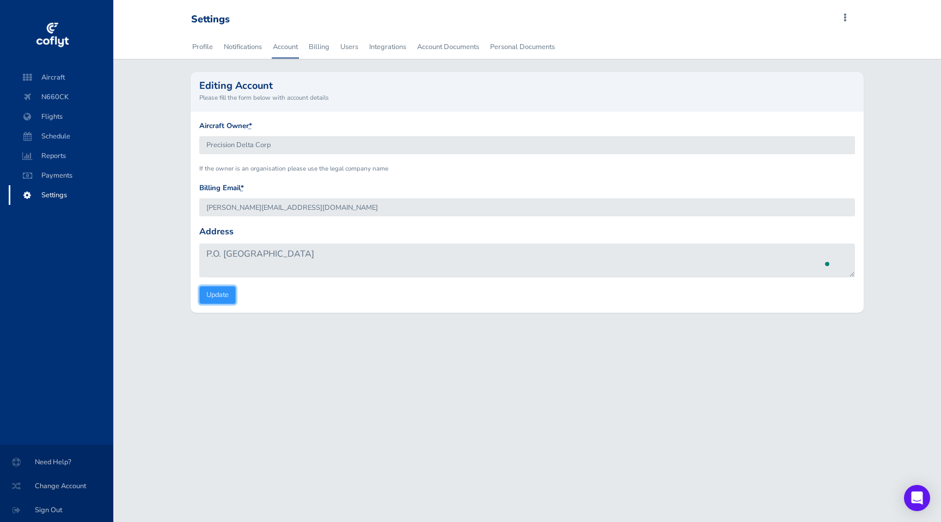
click at [229, 296] on input "Update" at bounding box center [217, 295] width 36 height 18
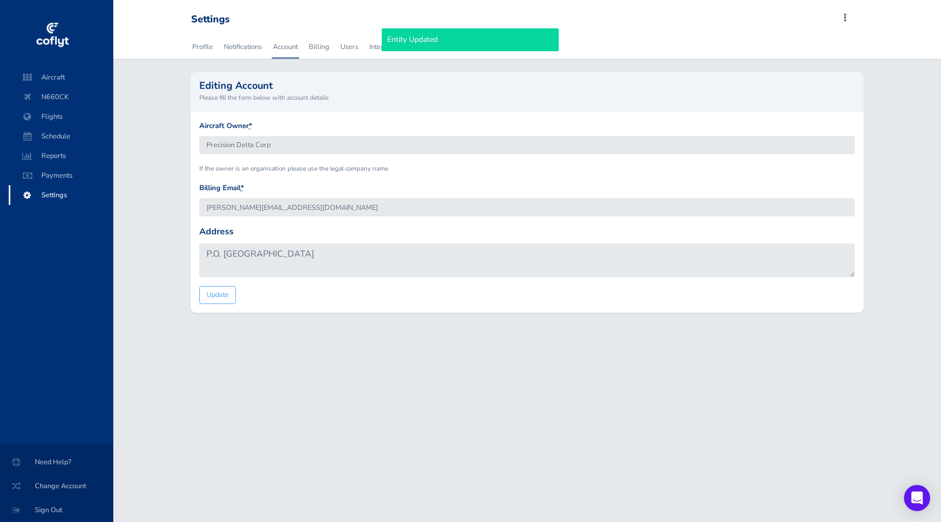
click at [340, 76] on div "Editing Account Please fill the form below with account details" at bounding box center [527, 91] width 673 height 39
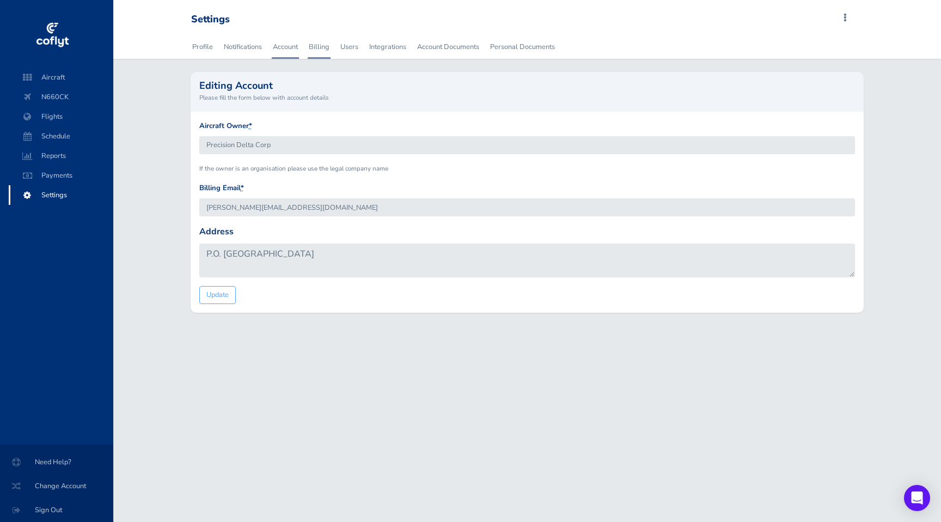
click at [314, 43] on link "Billing" at bounding box center [319, 47] width 23 height 24
click at [508, 46] on link "Personal Documents" at bounding box center [522, 47] width 67 height 24
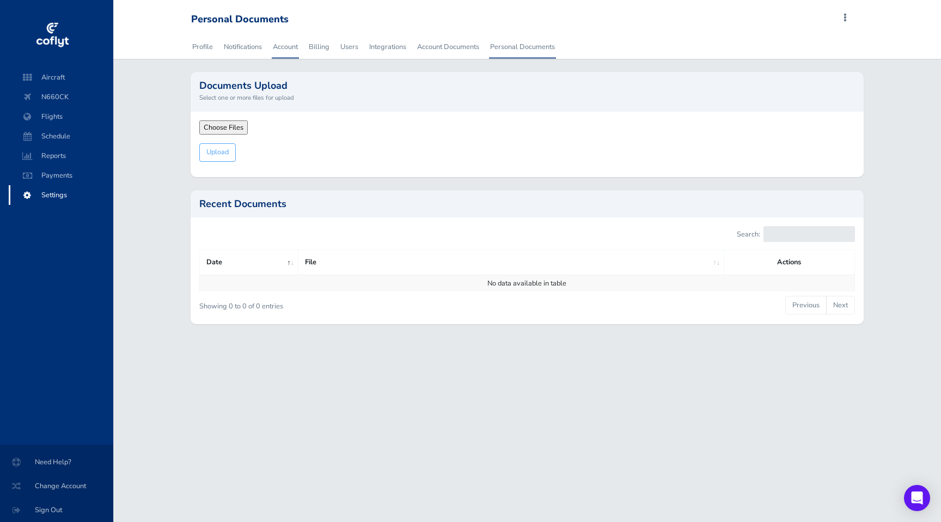
click at [281, 54] on link "Account" at bounding box center [285, 47] width 27 height 24
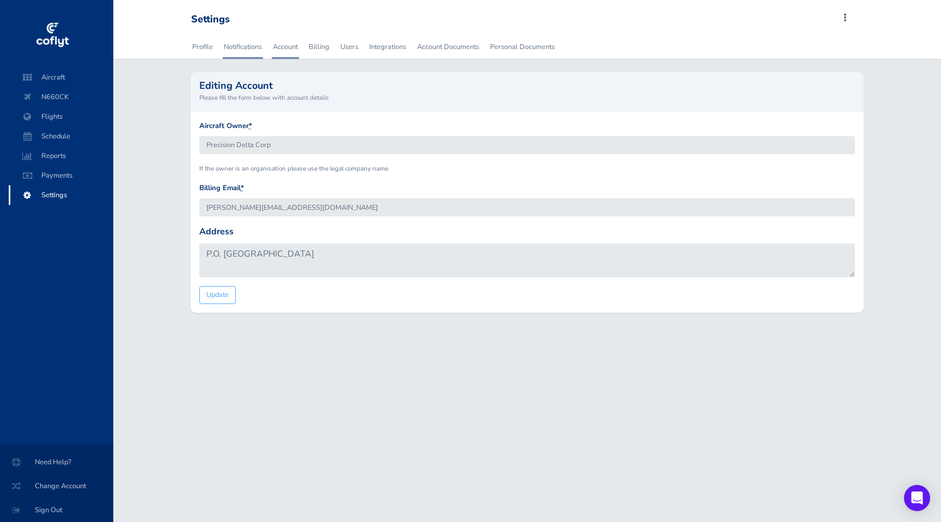
click at [234, 50] on link "Notifications" at bounding box center [243, 47] width 40 height 24
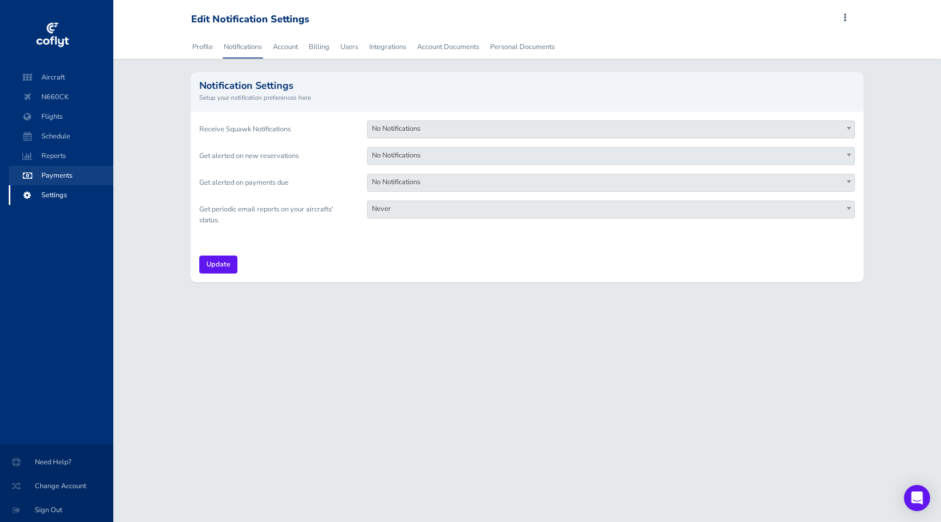
click at [59, 173] on span "Payments" at bounding box center [61, 176] width 83 height 20
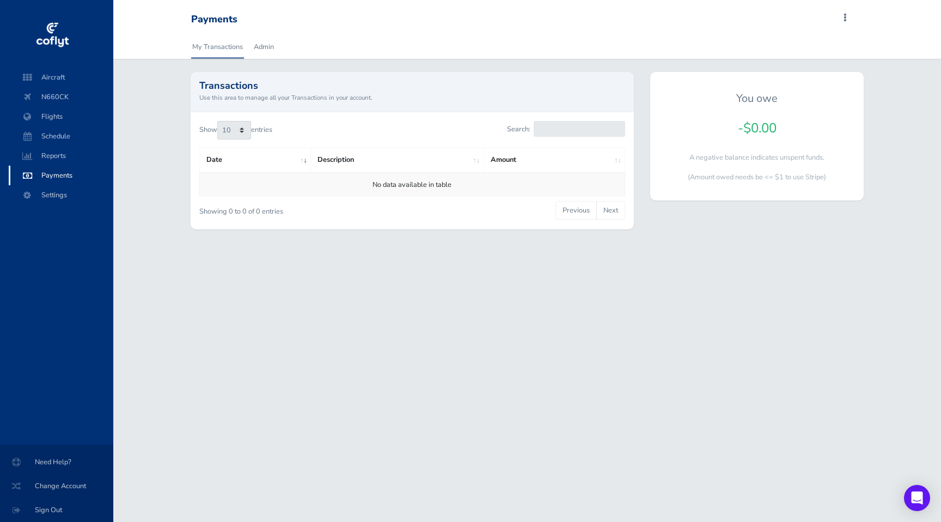
click at [269, 187] on td "No data available in table" at bounding box center [411, 184] width 425 height 24
click at [260, 46] on link "Admin" at bounding box center [264, 47] width 22 height 24
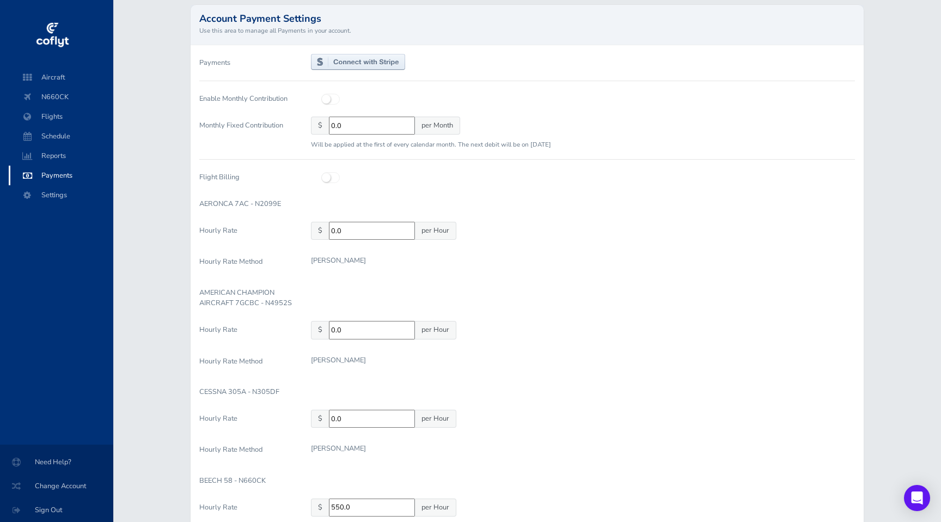
scroll to position [156, 0]
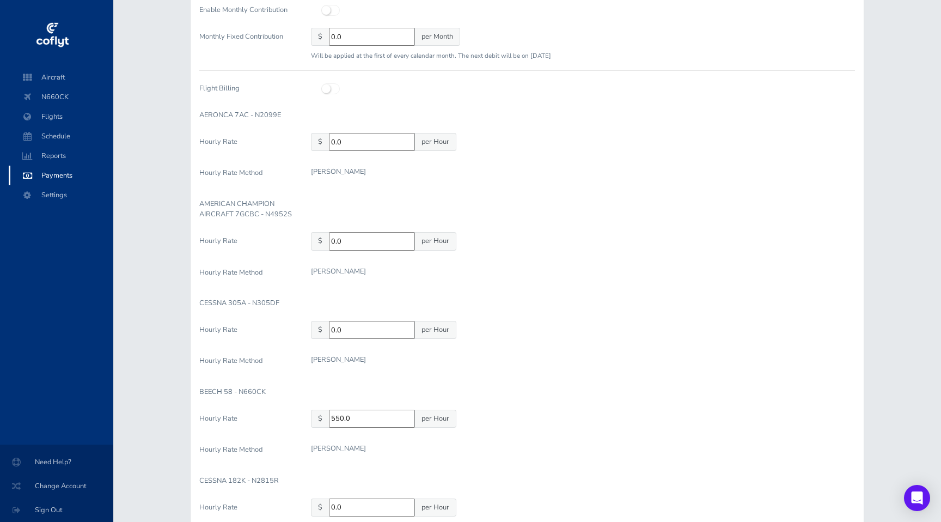
click at [322, 84] on icon at bounding box center [322, 84] width 0 height 0
click at [329, 90] on input "checkbox" at bounding box center [325, 87] width 7 height 7
checkbox input "true"
click at [240, 148] on label "Hourly Rate" at bounding box center [247, 144] width 112 height 22
click at [329, 148] on input "0.0" at bounding box center [372, 142] width 86 height 18
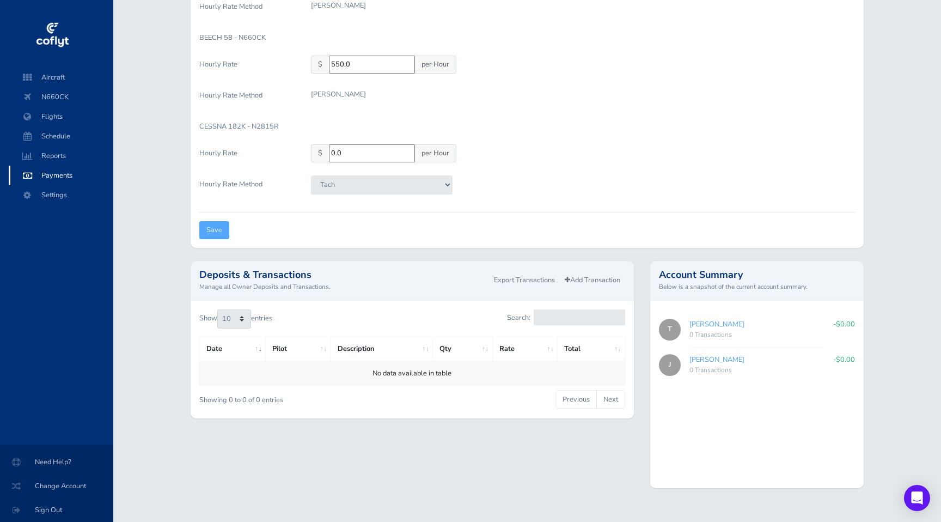
scroll to position [527, 0]
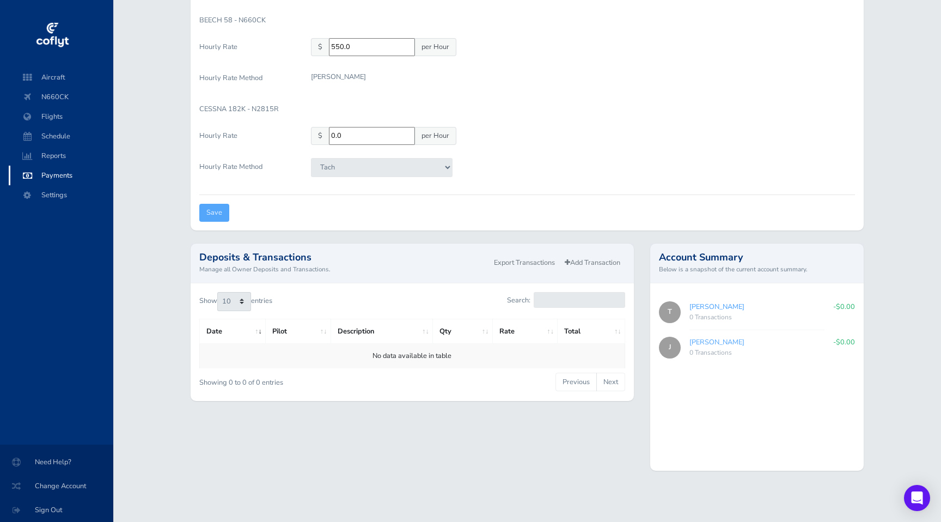
click at [712, 306] on link "[PERSON_NAME]" at bounding box center [716, 307] width 55 height 10
type input "20de04b772"
click at [482, 268] on small "Manage all Owner Deposits and Transactions." at bounding box center [344, 269] width 290 height 10
click at [605, 260] on link "Add Transaction" at bounding box center [592, 263] width 65 height 16
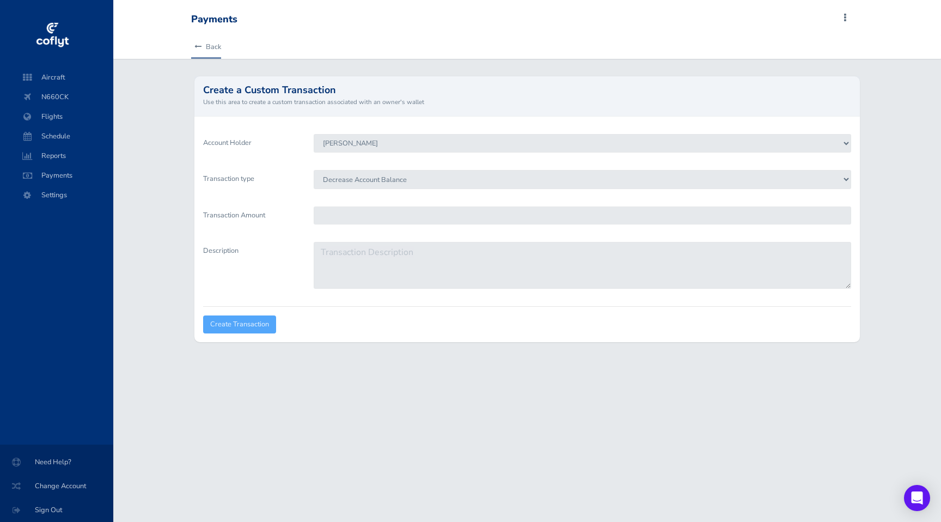
click at [200, 47] on icon at bounding box center [197, 47] width 7 height 7
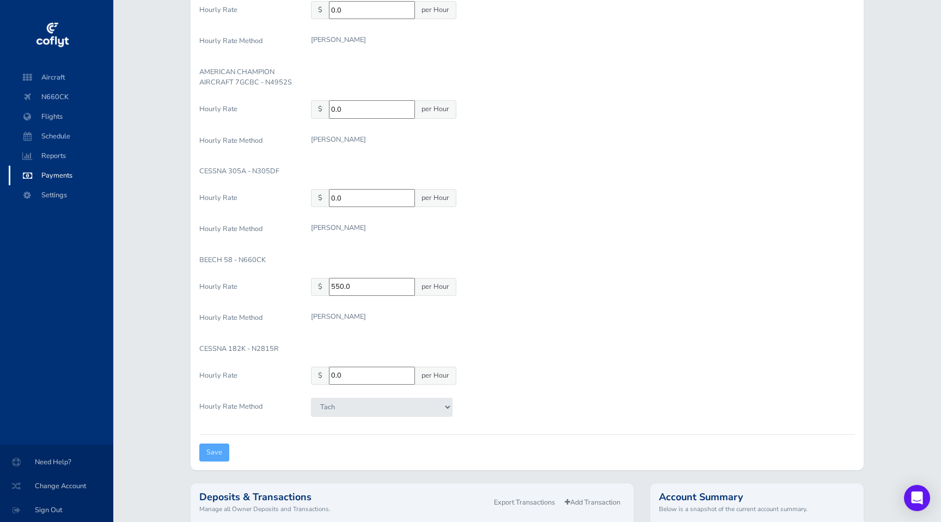
scroll to position [311, 0]
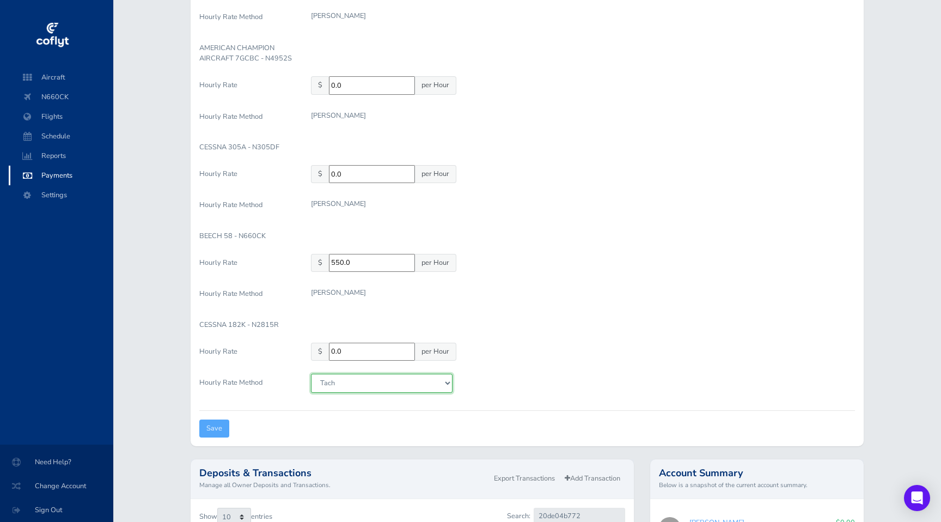
click at [386, 383] on select "[PERSON_NAME]" at bounding box center [382, 382] width 142 height 19
select select "[PERSON_NAME]"
click at [345, 315] on form "Payments Enable Monthly Contribution Monthly Fixed Contribution $ 0.0 per Month…" at bounding box center [527, 123] width 656 height 628
click at [329, 297] on p "[PERSON_NAME]" at bounding box center [338, 292] width 55 height 11
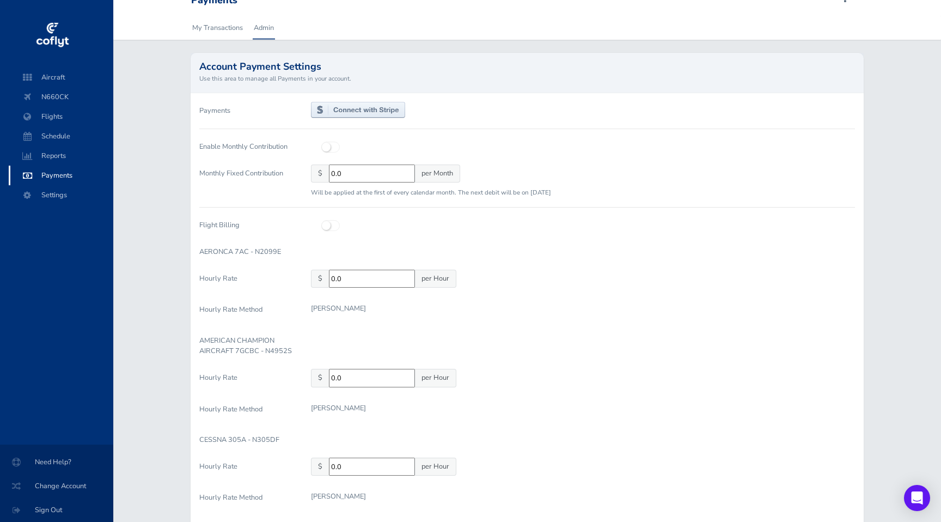
scroll to position [15, 0]
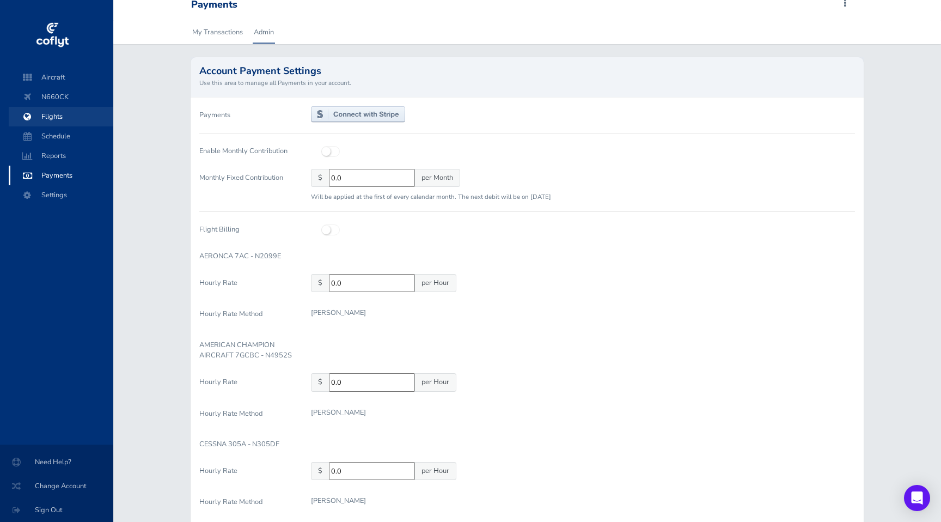
click at [68, 114] on span "Flights" at bounding box center [61, 117] width 83 height 20
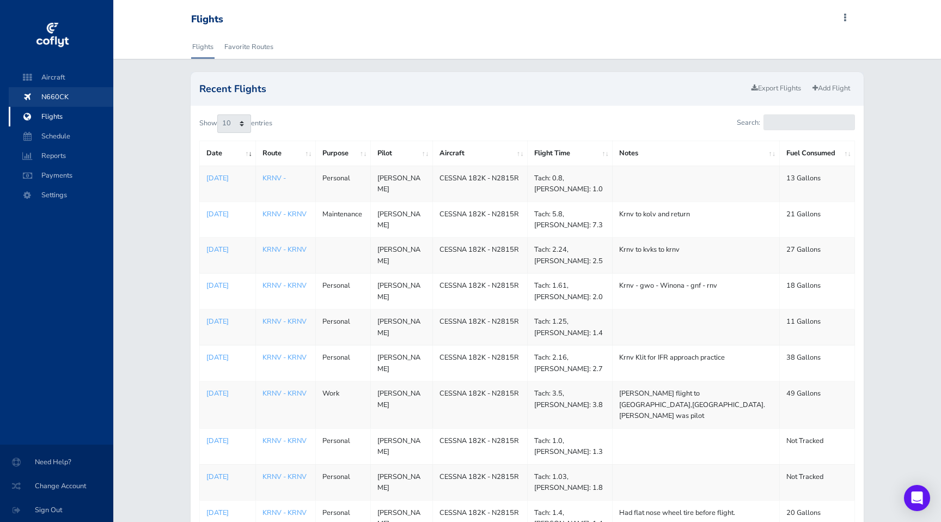
click at [63, 97] on span "N660CK" at bounding box center [61, 97] width 83 height 20
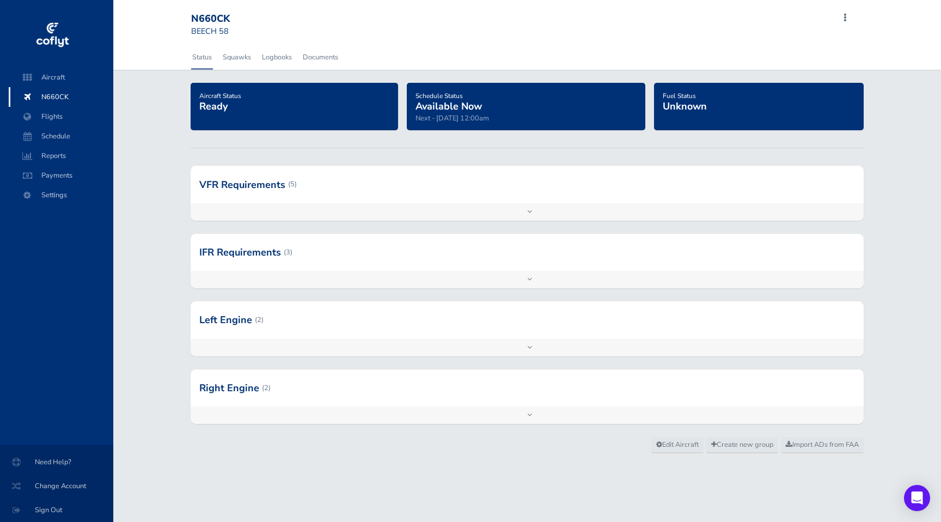
click at [315, 128] on div "Aircraft Status Ready" at bounding box center [294, 107] width 207 height 48
click at [445, 97] on span "Schedule Status" at bounding box center [438, 95] width 47 height 9
click at [705, 98] on h4 "Fuel Status Unknown" at bounding box center [759, 100] width 192 height 23
click at [705, 99] on h4 "Fuel Status Unknown" at bounding box center [759, 100] width 192 height 23
click at [733, 441] on span "Create new group" at bounding box center [742, 444] width 62 height 10
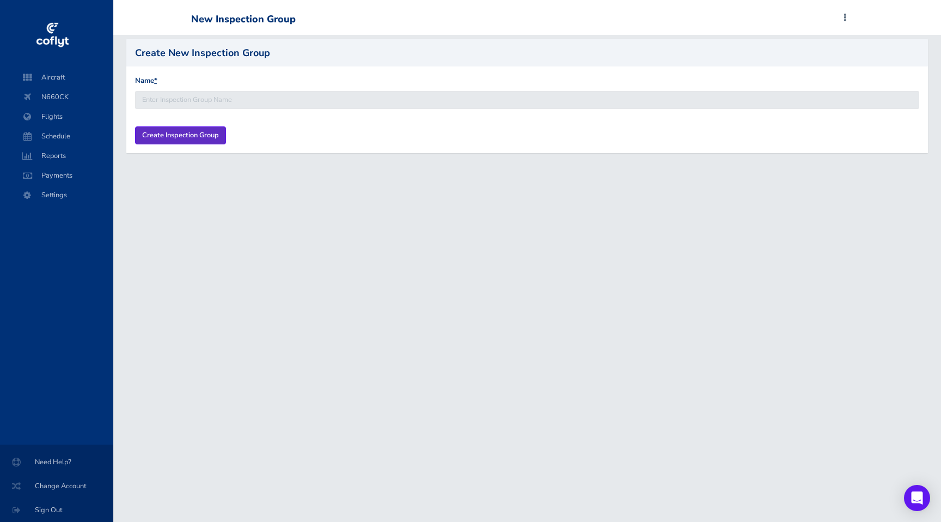
click at [169, 138] on input "Create Inspection Group" at bounding box center [180, 135] width 91 height 18
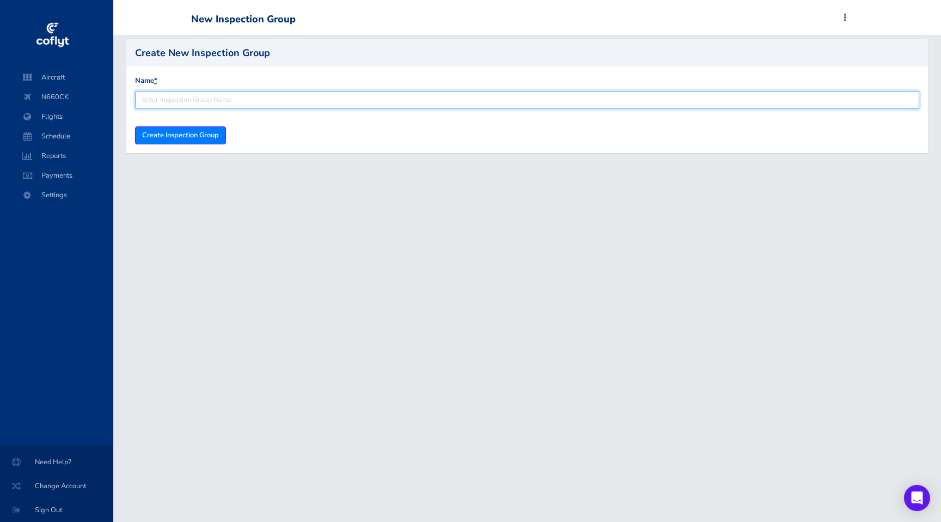
click at [479, 99] on input "Name *" at bounding box center [527, 100] width 784 height 18
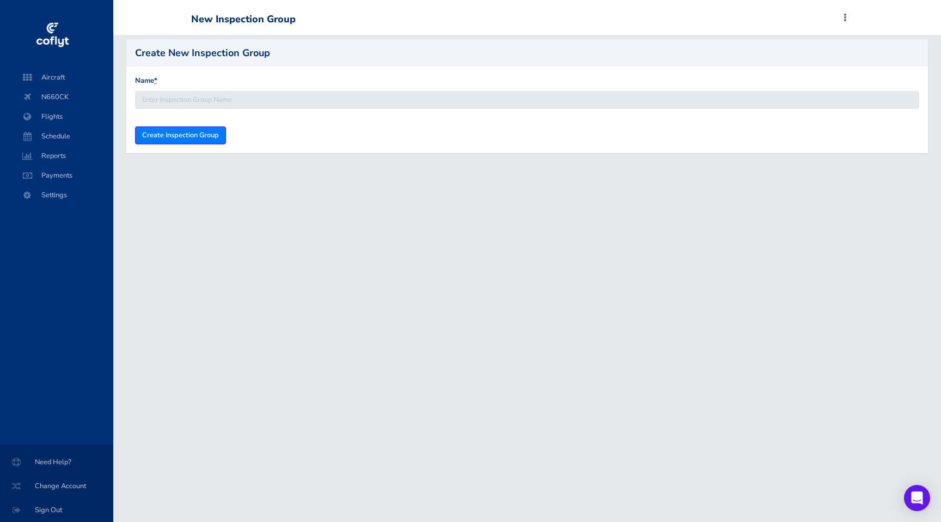
click at [839, 17] on div "New Inspection Group Add Squawk Add Flight Add Reservation J Profile Settings A…" at bounding box center [525, 19] width 668 height 21
click at [50, 81] on span "Aircraft" at bounding box center [61, 78] width 83 height 20
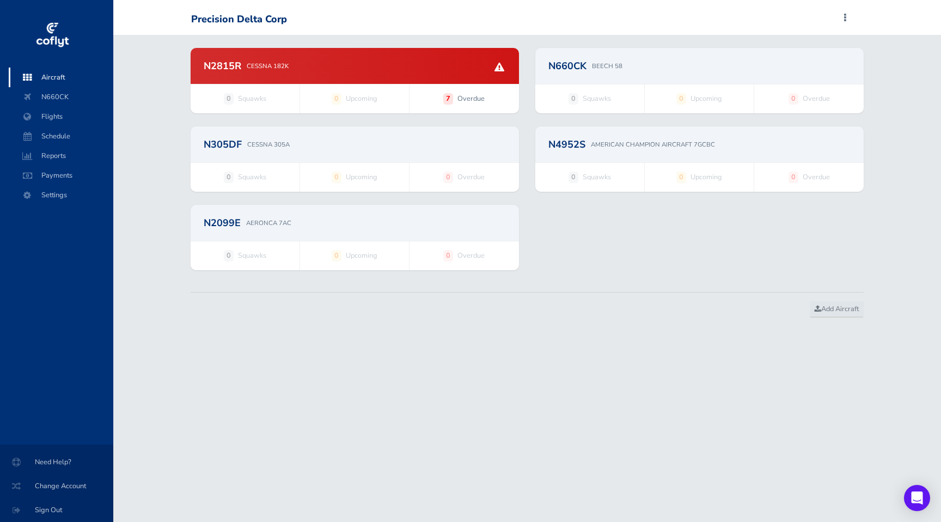
click at [272, 62] on p "CESSNA 182K" at bounding box center [268, 66] width 42 height 10
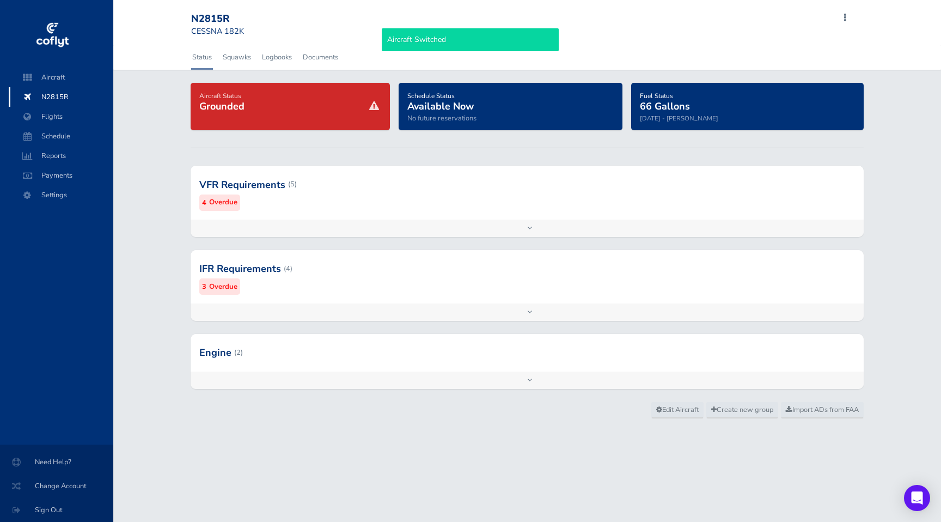
click at [682, 105] on span "66 Gallons" at bounding box center [665, 106] width 50 height 13
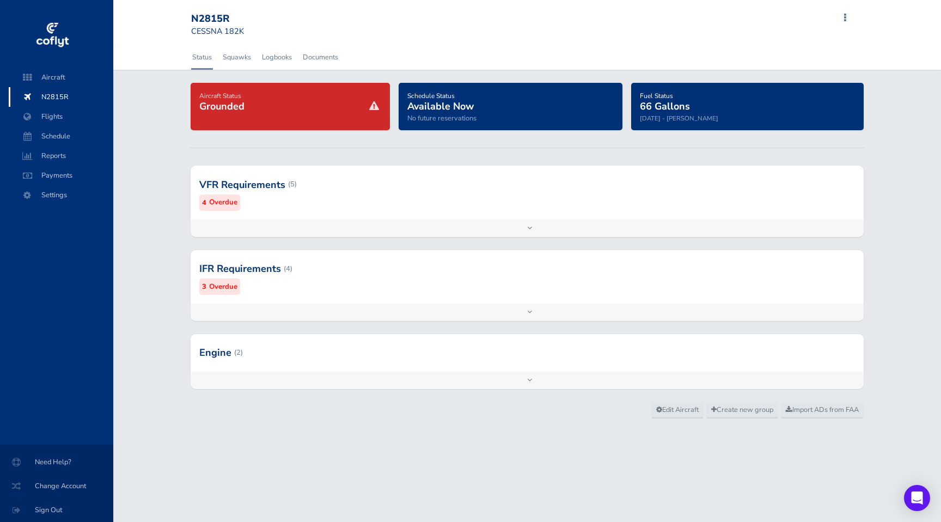
click at [407, 378] on div "Add inspection Edit" at bounding box center [527, 379] width 673 height 17
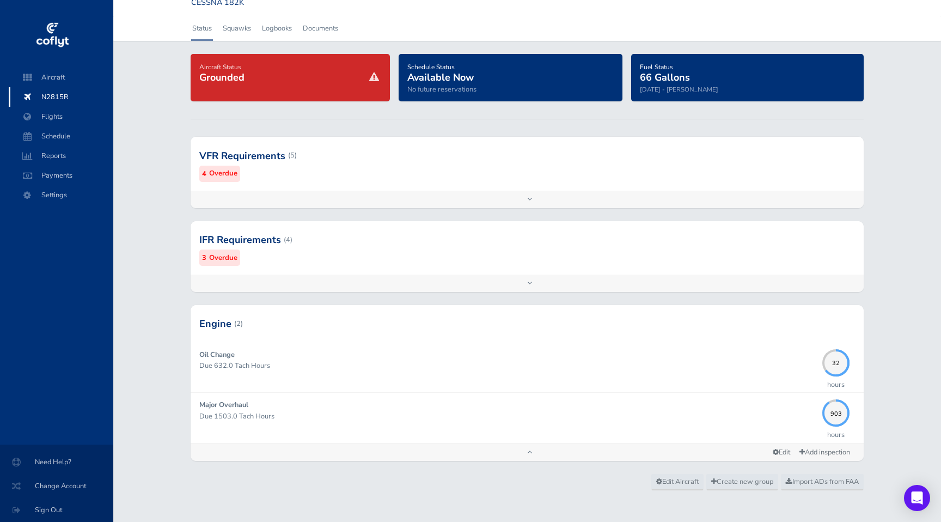
scroll to position [30, 0]
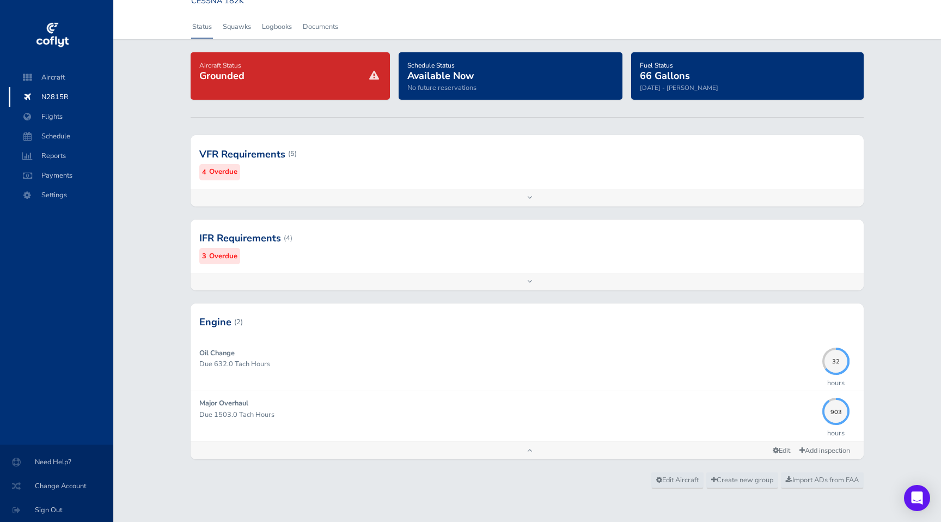
click at [388, 267] on div "IFR Requirements (4) 3 Overdue" at bounding box center [527, 245] width 673 height 53
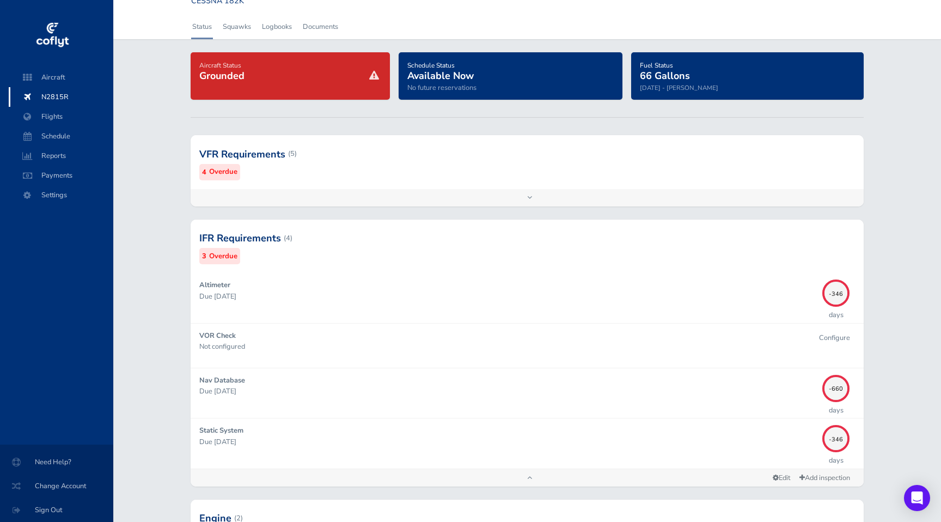
click at [404, 164] on div at bounding box center [527, 153] width 673 height 53
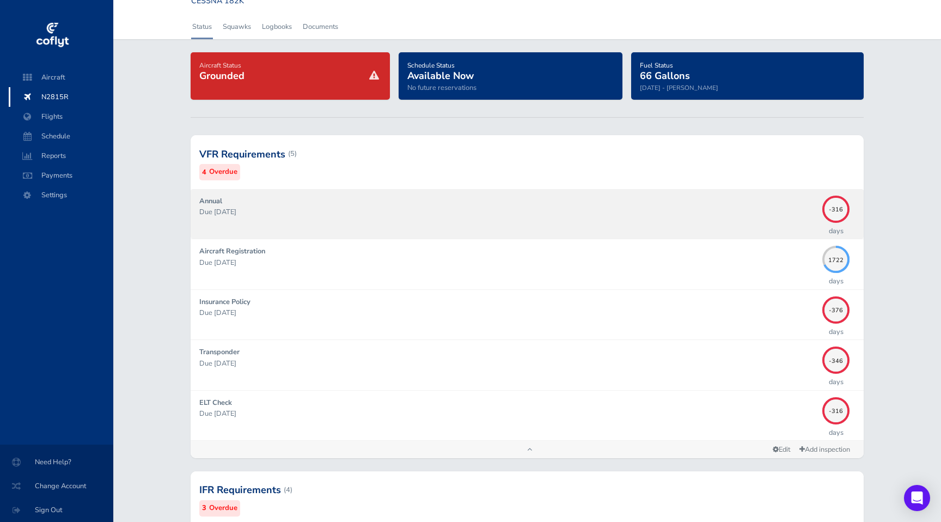
click at [391, 202] on div "Annual Due 09/30/2024" at bounding box center [508, 213] width 618 height 36
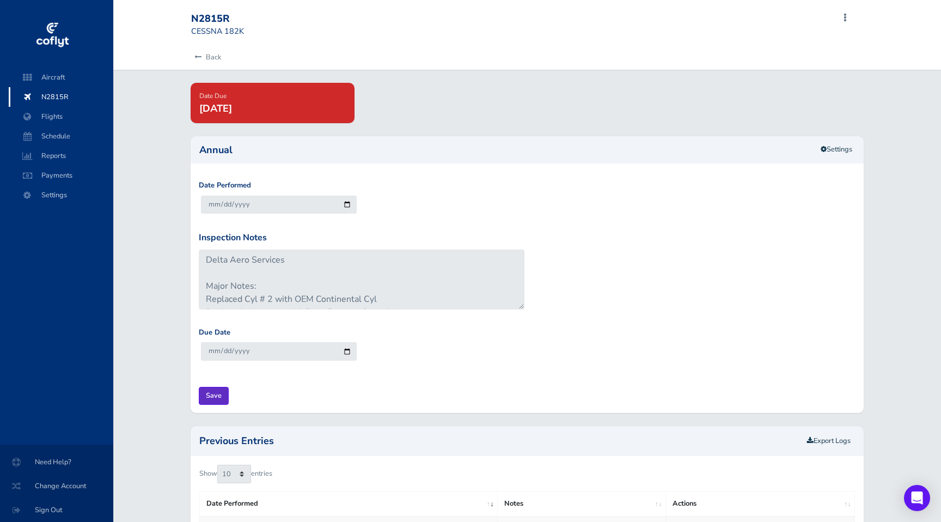
click at [220, 399] on input "Save" at bounding box center [214, 396] width 30 height 18
type input "Update Inspection"
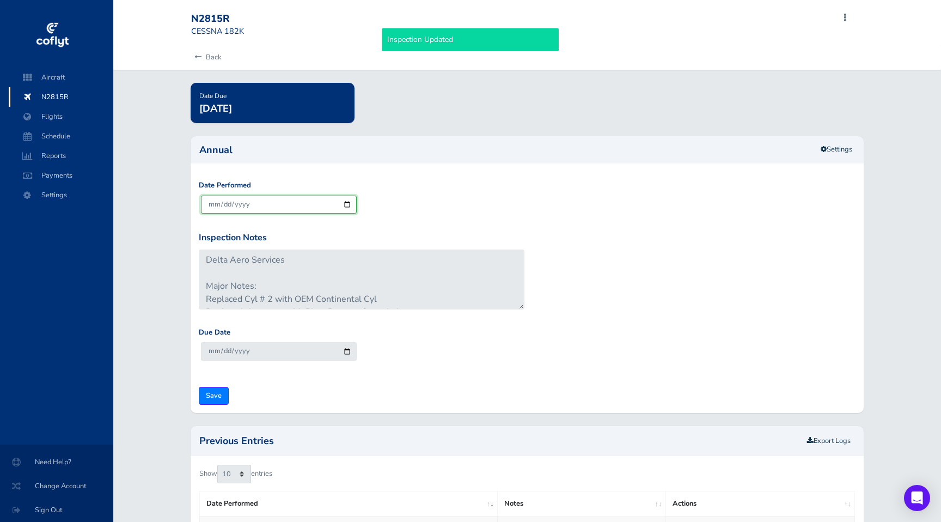
click at [268, 205] on input "[DATE]" at bounding box center [279, 204] width 156 height 18
click at [348, 200] on input "[DATE]" at bounding box center [279, 204] width 156 height 18
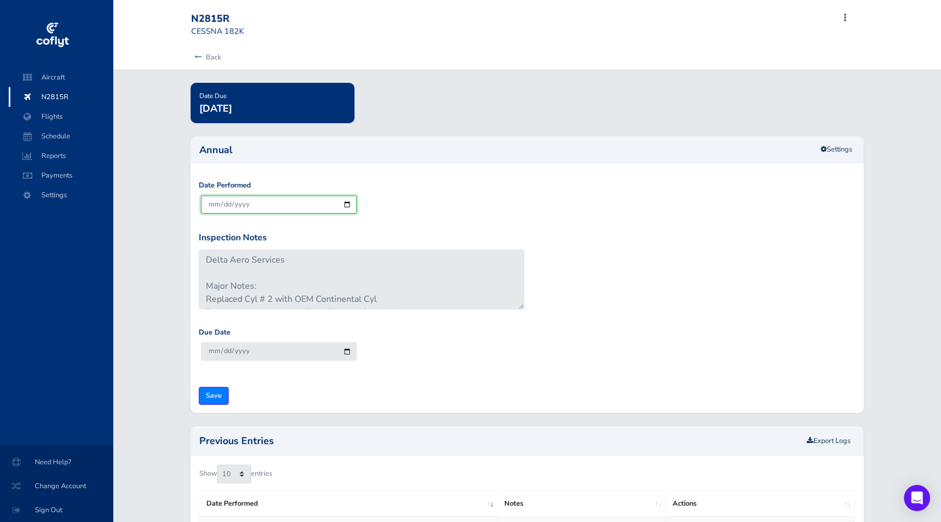
type input "[DATE]"
click at [350, 203] on input "[DATE]" at bounding box center [279, 204] width 156 height 18
click at [314, 205] on input "[DATE]" at bounding box center [279, 204] width 156 height 18
click at [350, 203] on input "[DATE]" at bounding box center [279, 204] width 156 height 18
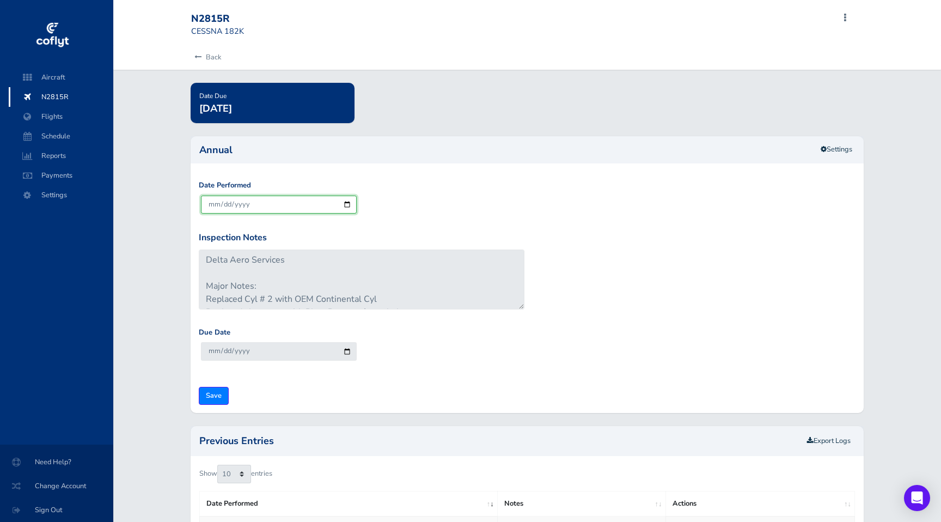
type input "[DATE]"
click at [223, 387] on input "Save" at bounding box center [214, 396] width 30 height 18
type input "Update Inspection"
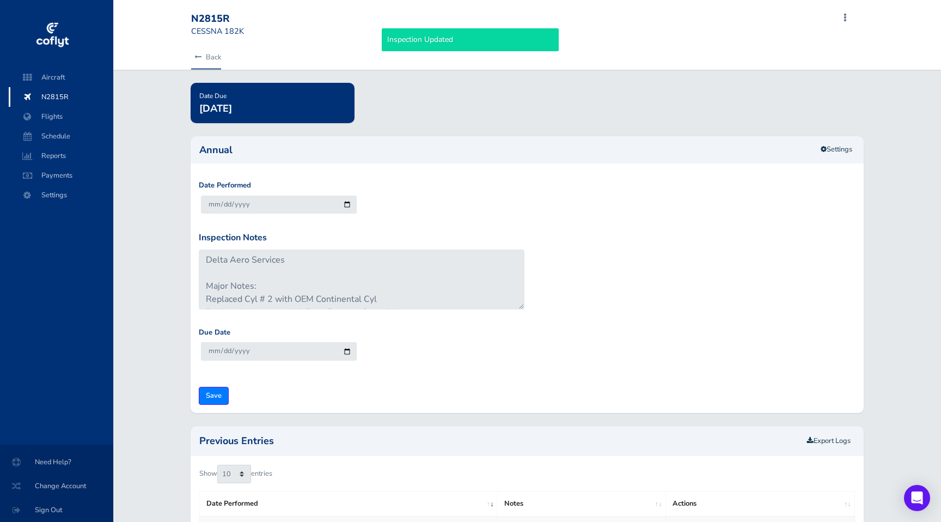
click at [213, 56] on link "Back" at bounding box center [206, 57] width 30 height 24
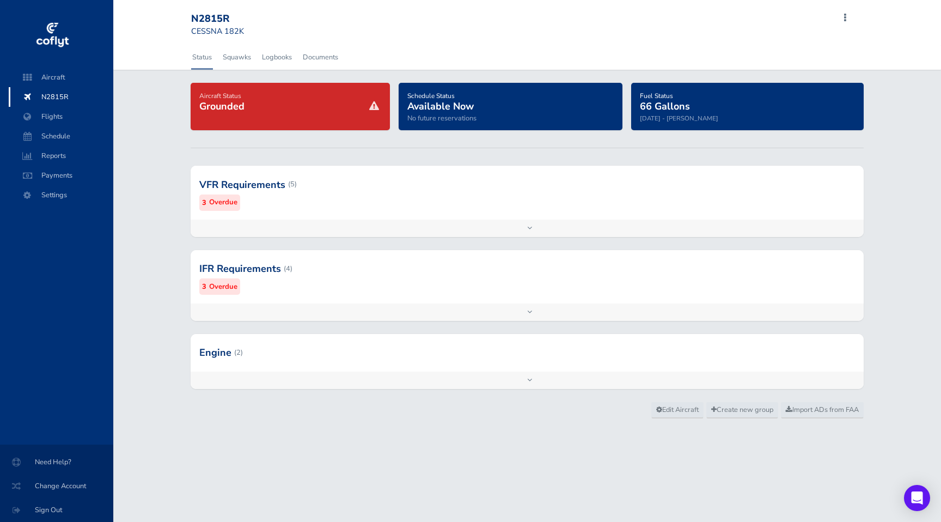
click at [330, 223] on div "Add inspection Edit" at bounding box center [527, 227] width 673 height 17
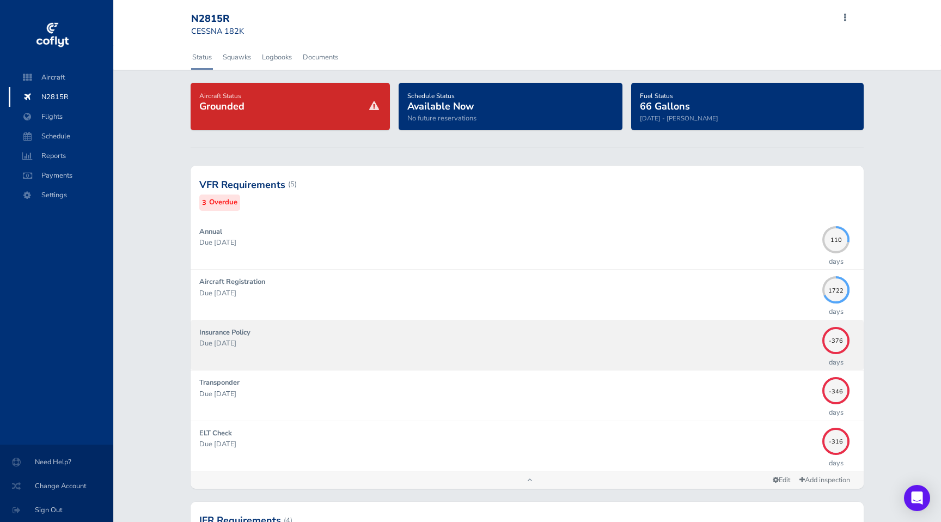
click at [508, 338] on p "Due 08/01/2024" at bounding box center [508, 343] width 618 height 11
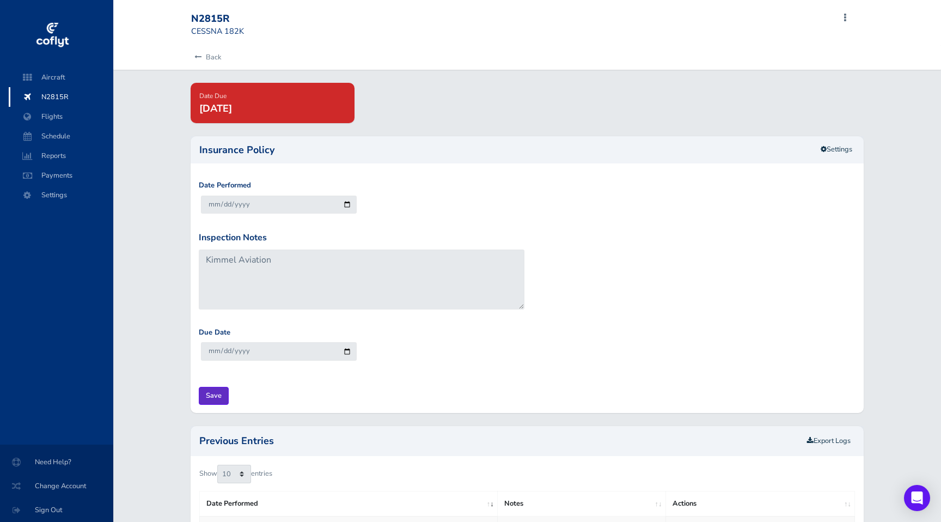
click at [218, 397] on input "Save" at bounding box center [214, 396] width 30 height 18
type input "Update Inspection"
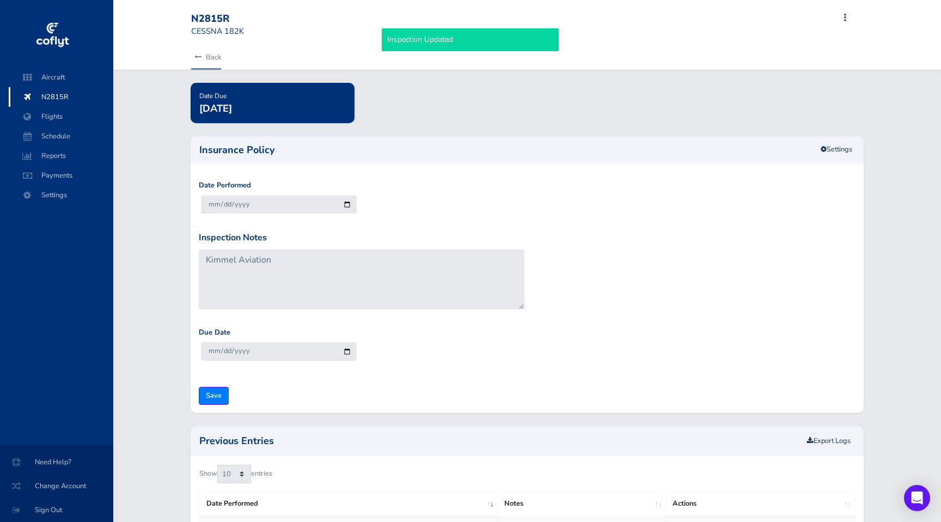
click at [206, 56] on link "Back" at bounding box center [206, 57] width 30 height 24
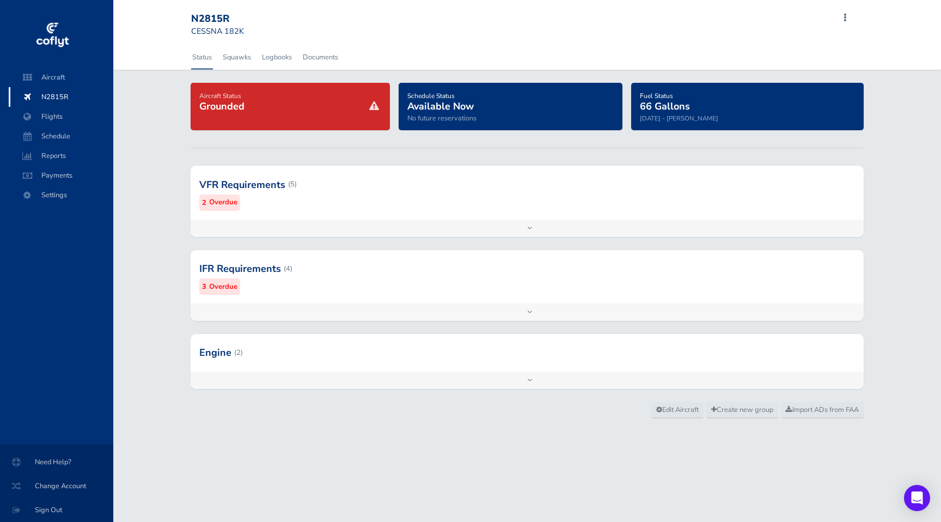
click at [677, 107] on span "66 Gallons" at bounding box center [665, 106] width 50 height 13
click at [535, 224] on div "Add inspection Edit" at bounding box center [527, 227] width 673 height 17
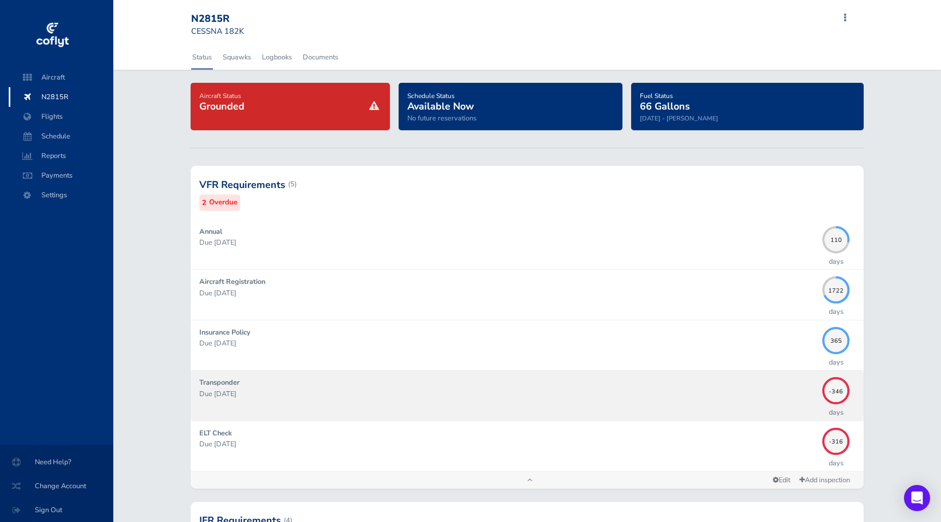
click at [514, 400] on div "Transponder Due 08/31/2024" at bounding box center [508, 395] width 618 height 36
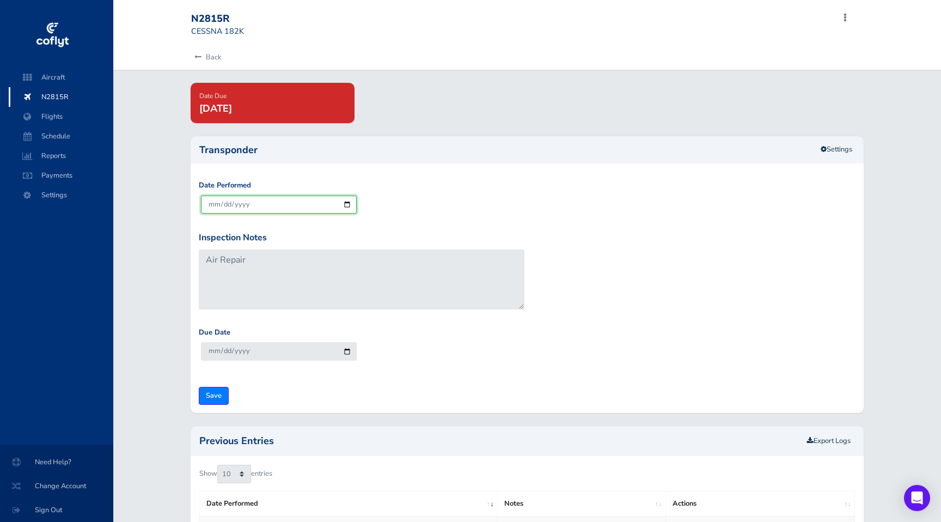
click at [348, 203] on input "[DATE]" at bounding box center [279, 204] width 156 height 18
type input "2025-07-12"
type input "2027-07-31"
click at [216, 387] on input "Save" at bounding box center [214, 396] width 30 height 18
type input "Update Inspection"
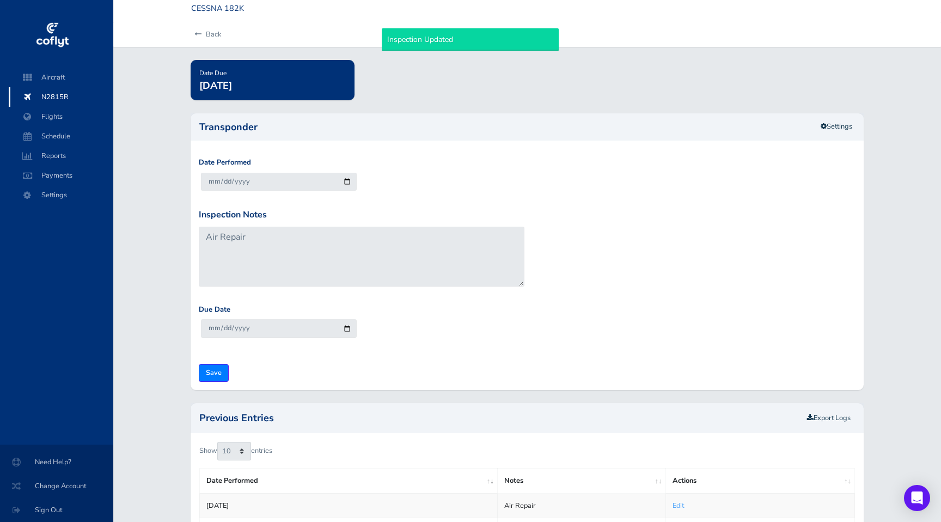
scroll to position [23, 0]
click at [206, 32] on link "Back" at bounding box center [206, 34] width 30 height 24
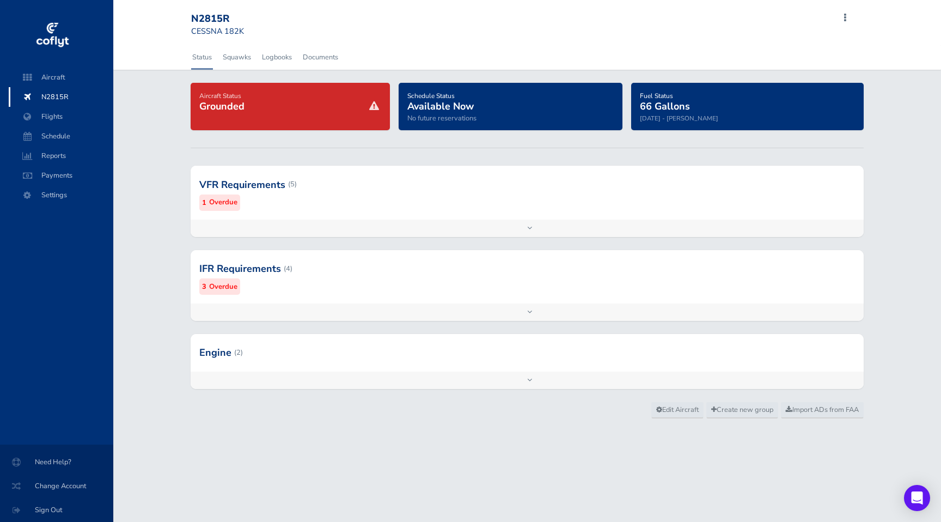
click at [316, 237] on div "VFR Requirements (5) 1 Overdue Annual Due [DATE] 110 days Aircraft Registration…" at bounding box center [527, 208] width 690 height 84
click at [316, 234] on div "Add inspection Edit" at bounding box center [527, 227] width 673 height 17
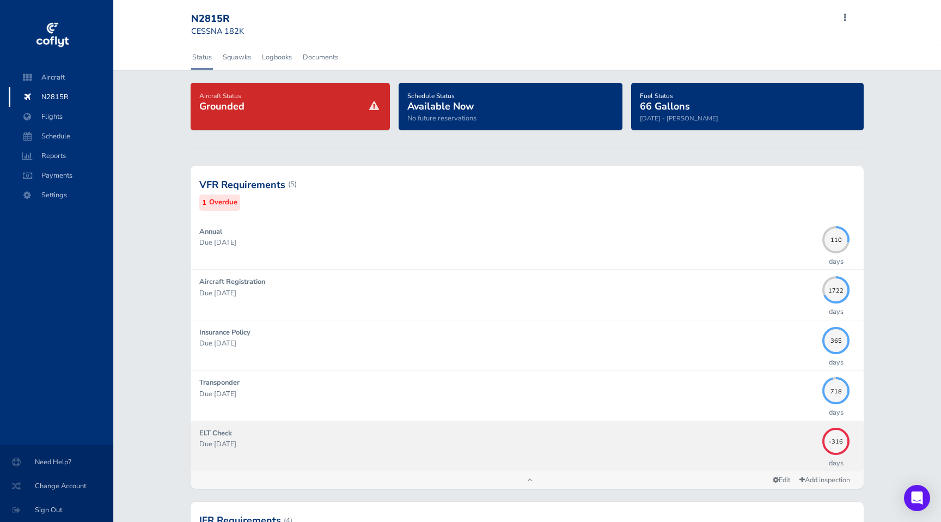
click at [577, 455] on div "ELT Check Due [DATE]" at bounding box center [508, 445] width 618 height 36
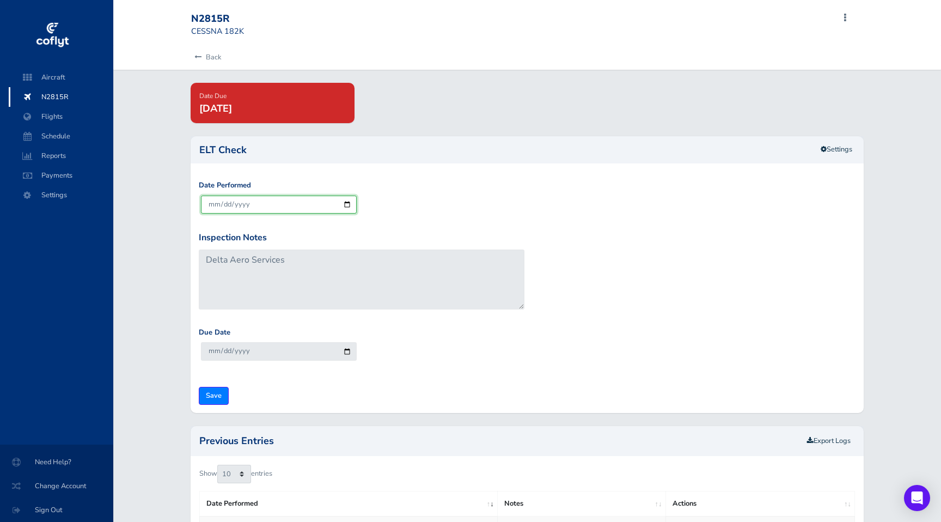
click at [349, 202] on input "[DATE]" at bounding box center [279, 204] width 156 height 18
click at [346, 202] on input "[DATE]" at bounding box center [279, 204] width 156 height 18
type input "[DATE]"
click at [211, 394] on input "Save" at bounding box center [214, 396] width 30 height 18
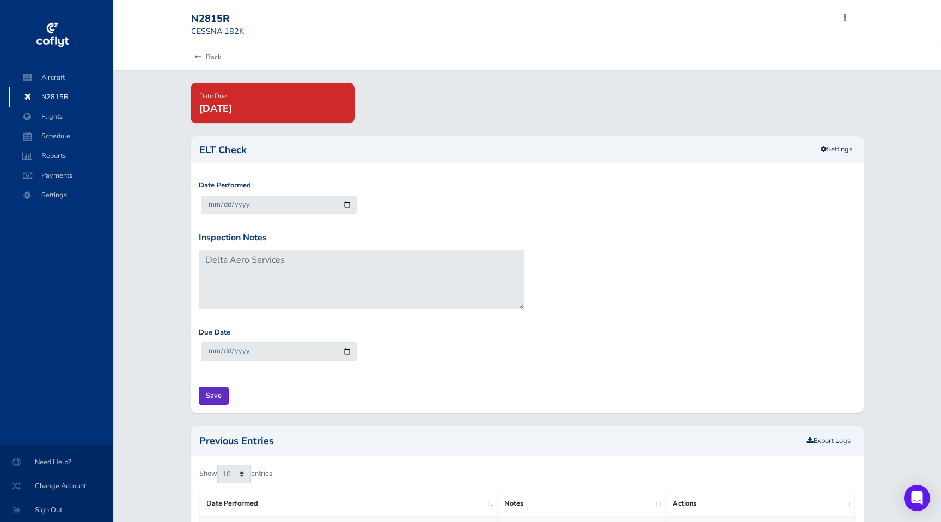
type input "Update Inspection"
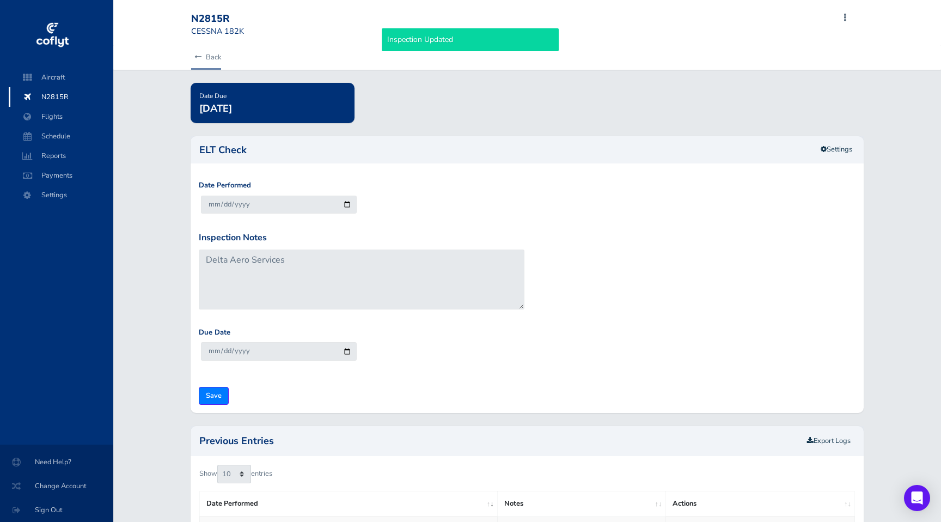
click at [210, 54] on link "Back" at bounding box center [206, 57] width 30 height 24
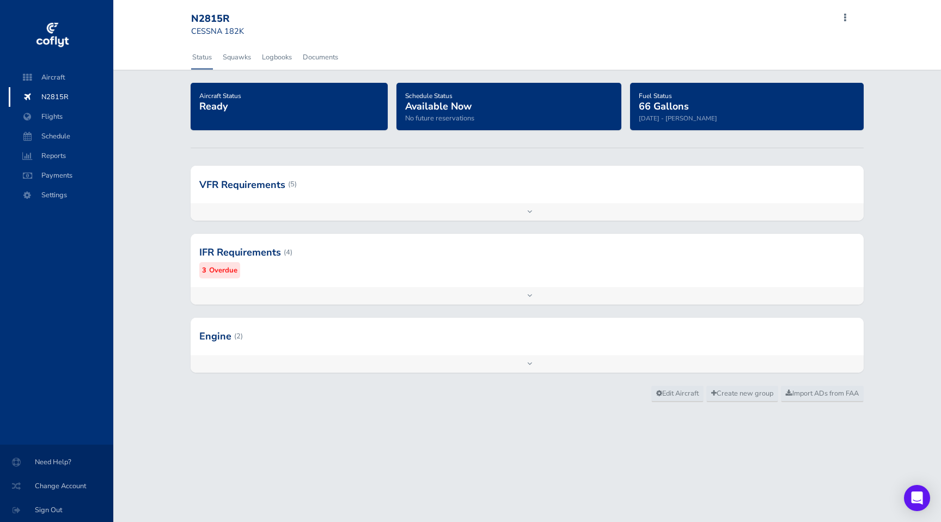
click at [458, 301] on div "Add inspection Edit" at bounding box center [527, 295] width 673 height 17
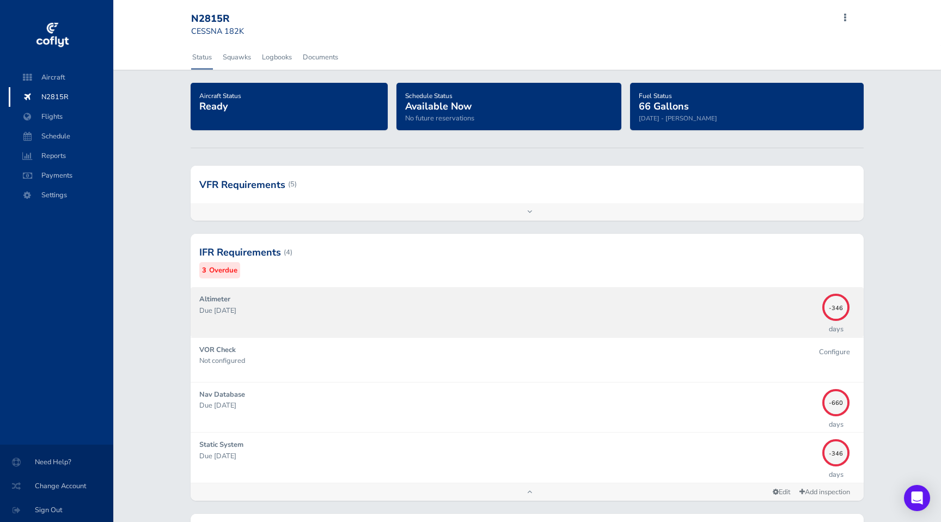
click at [494, 301] on div "Altimeter Due 08/31/2024" at bounding box center [508, 311] width 618 height 36
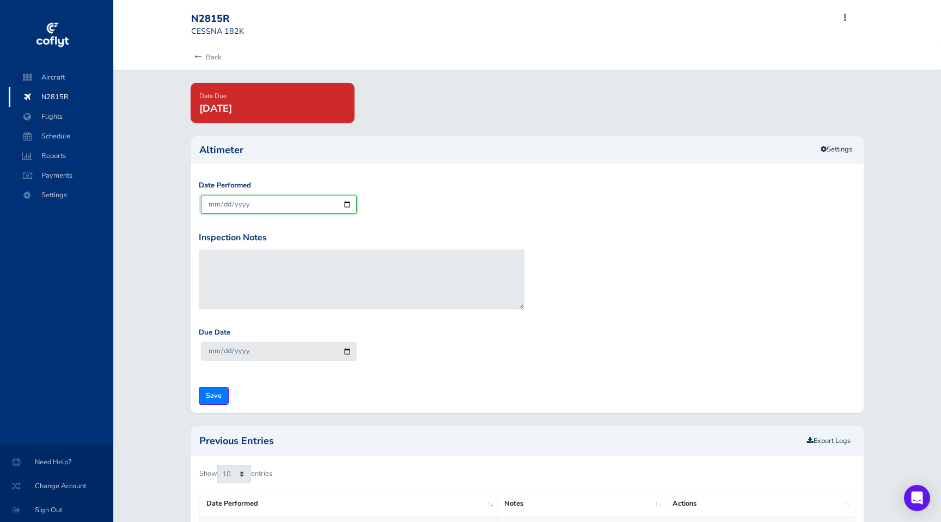
click at [281, 204] on input "[DATE]" at bounding box center [279, 204] width 156 height 18
click at [347, 200] on input "[DATE]" at bounding box center [279, 204] width 156 height 18
type input "[DATE]"
click at [214, 399] on input "Save" at bounding box center [214, 396] width 30 height 18
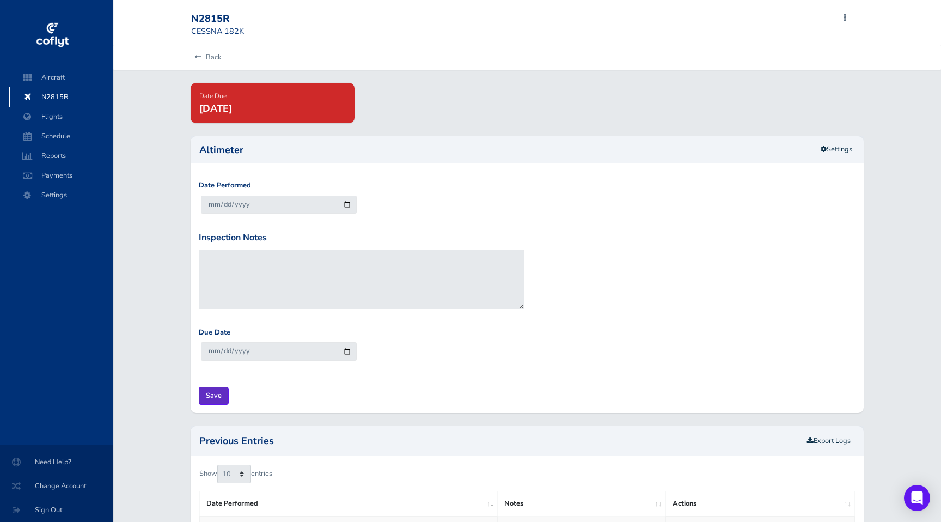
type input "Update Inspection"
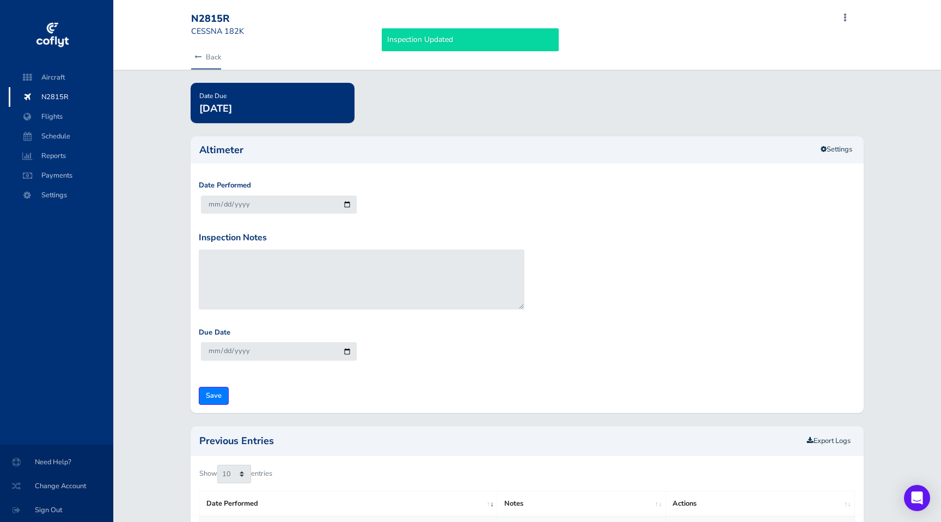
click at [214, 56] on link "Back" at bounding box center [206, 57] width 30 height 24
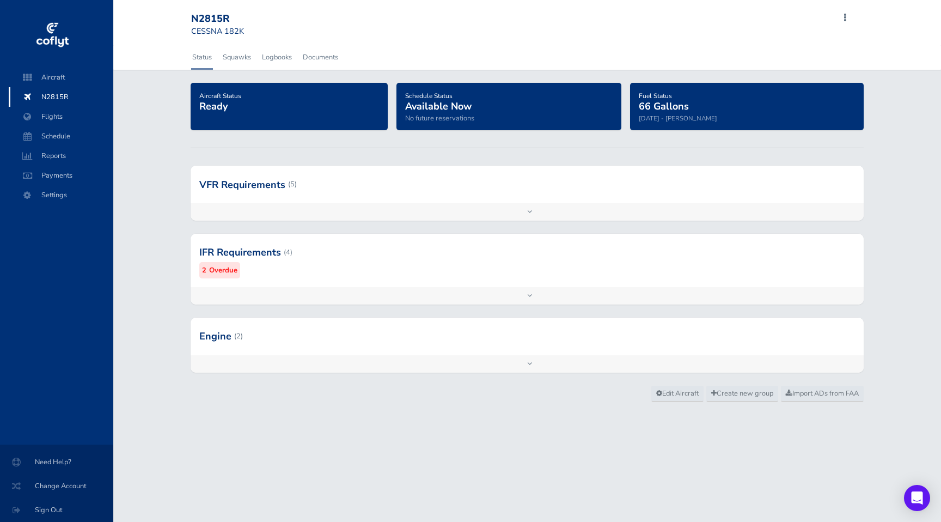
click at [518, 303] on div "Add inspection Edit" at bounding box center [527, 295] width 673 height 17
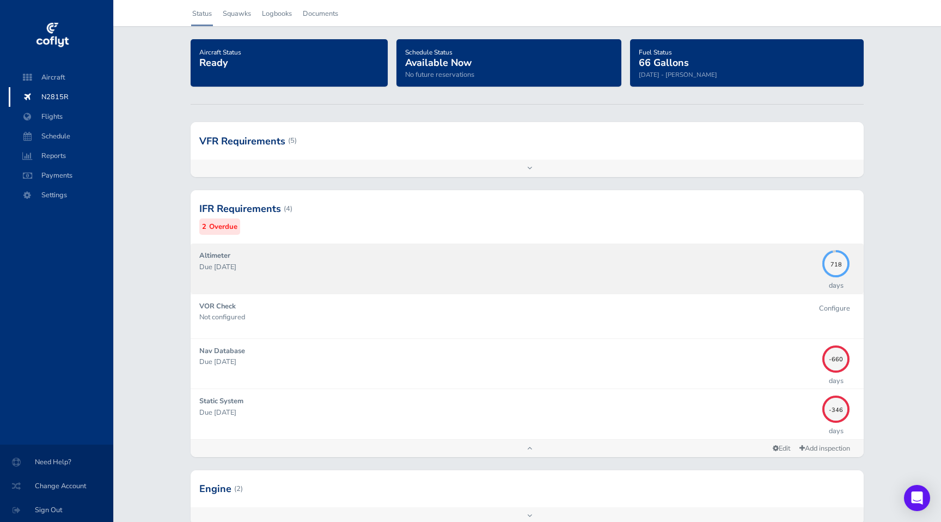
scroll to position [50, 0]
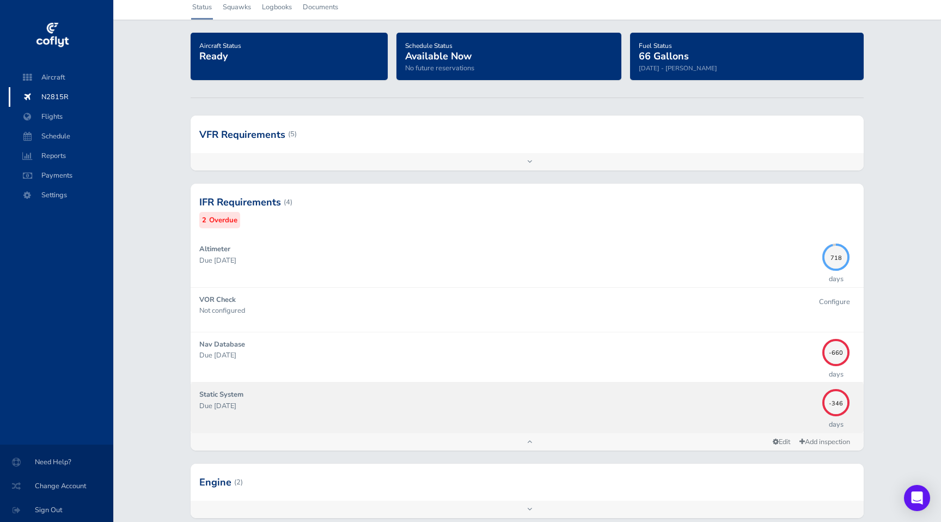
click at [473, 389] on div "Static System Due 08/31/2024" at bounding box center [508, 407] width 618 height 36
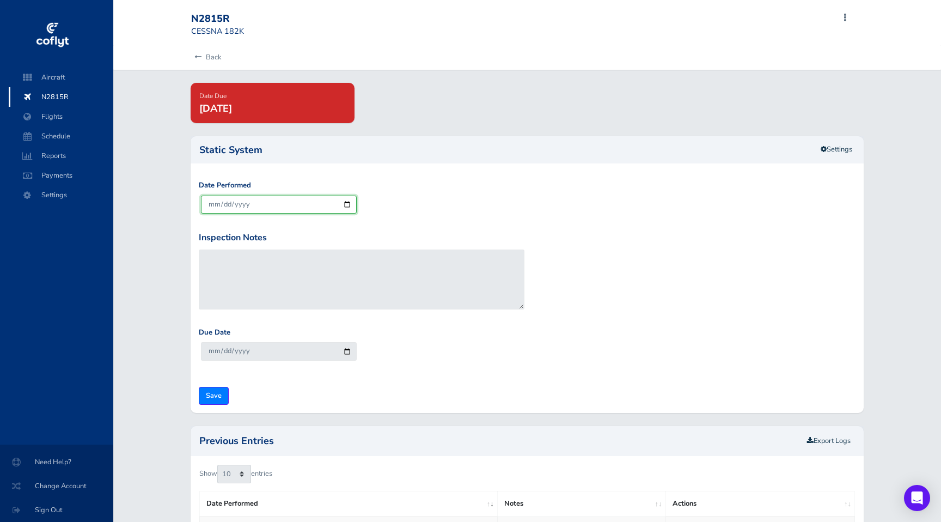
click at [336, 203] on input "2025-08-12" at bounding box center [279, 204] width 156 height 18
click at [348, 202] on input "2025-08-12" at bounding box center [279, 204] width 156 height 18
type input "2025-07-12"
type input "2027-07-31"
click at [224, 389] on input "Save" at bounding box center [214, 396] width 30 height 18
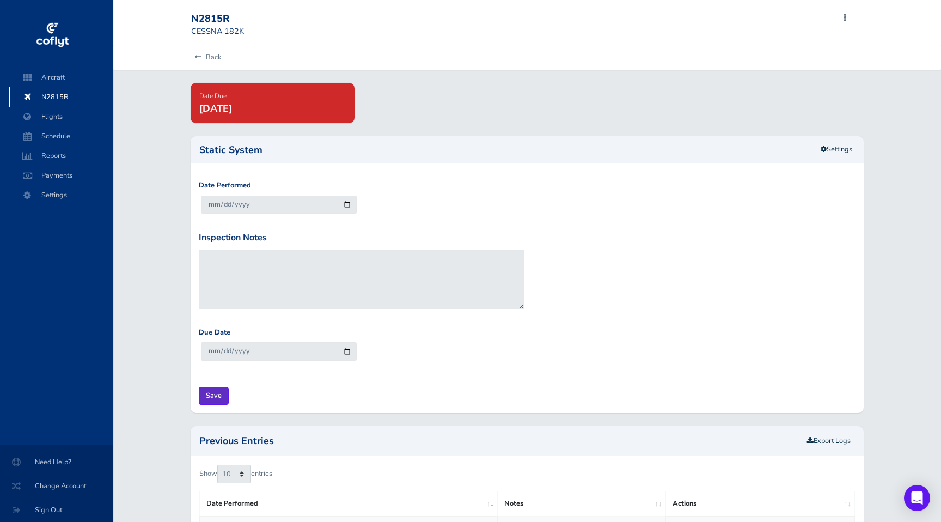
type input "Update Inspection"
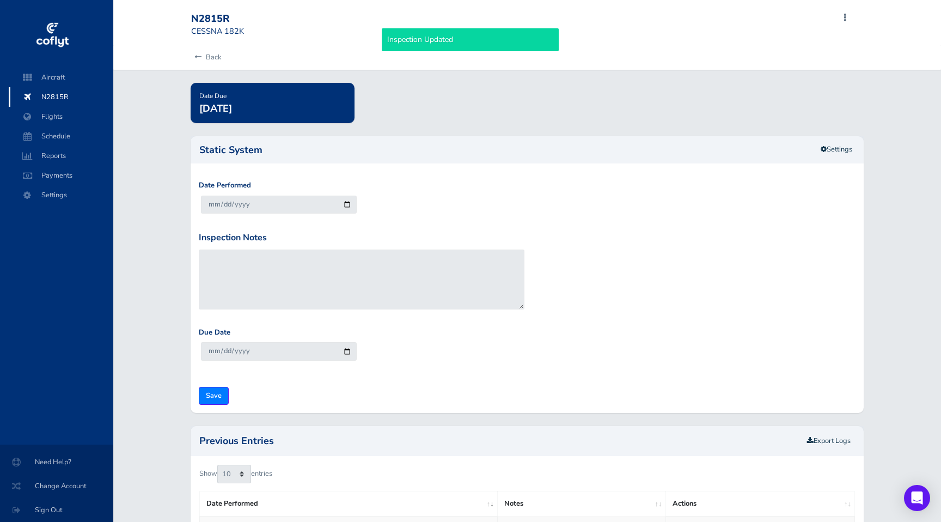
click at [225, 56] on div "Back" at bounding box center [527, 57] width 690 height 24
click at [217, 53] on link "Back" at bounding box center [206, 57] width 30 height 24
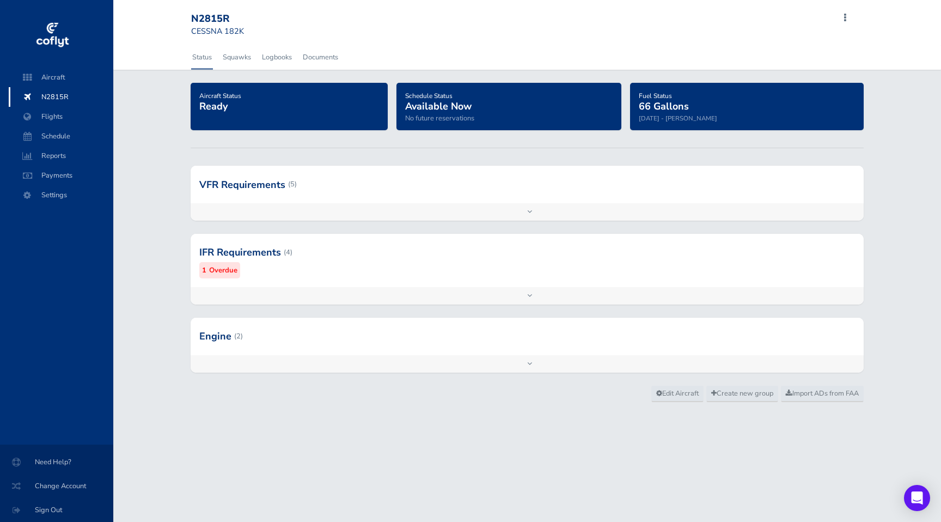
click at [403, 290] on div "Add inspection Edit" at bounding box center [527, 295] width 673 height 17
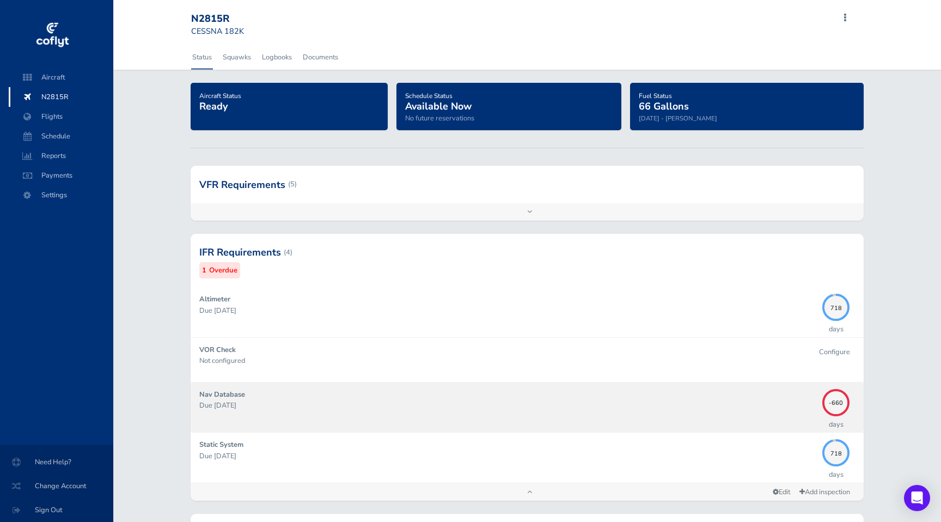
click at [589, 393] on div "Nav Database Due 10/22/2023" at bounding box center [508, 407] width 618 height 36
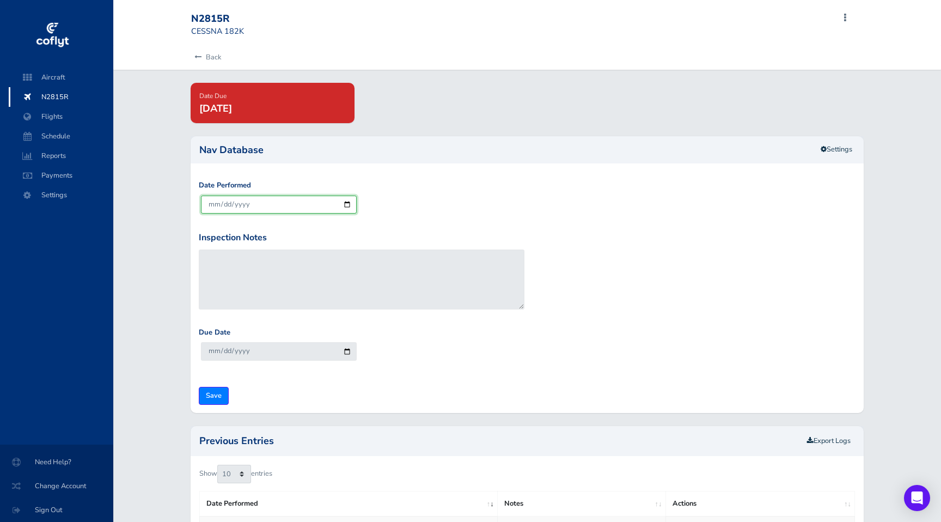
click at [354, 205] on input "[DATE]" at bounding box center [279, 204] width 156 height 18
click at [350, 204] on input "[DATE]" at bounding box center [279, 204] width 156 height 18
type input "[DATE]"
click at [216, 392] on input "Save" at bounding box center [214, 396] width 30 height 18
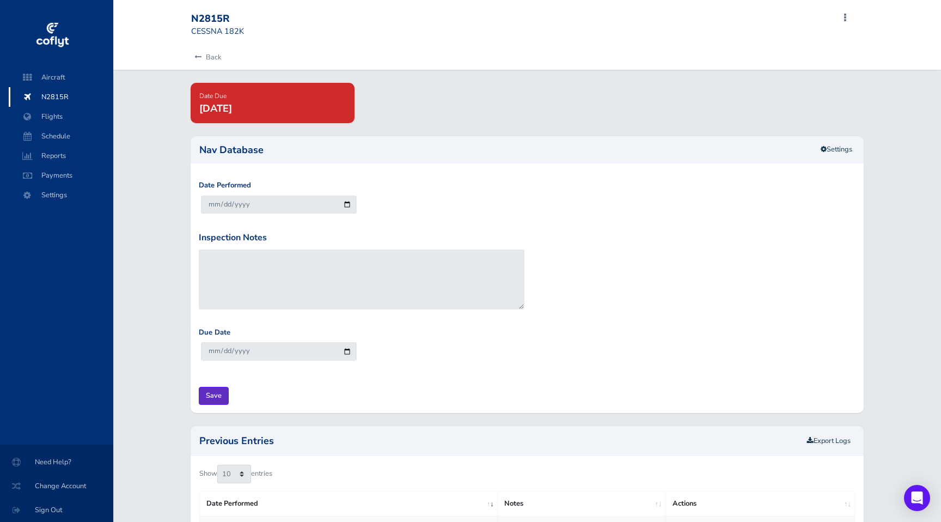
type input "Update Inspection"
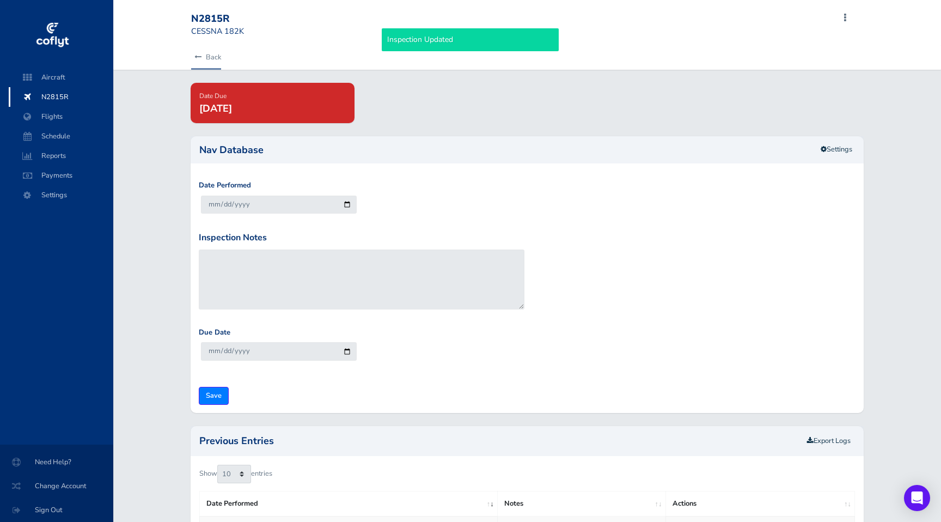
click at [215, 55] on link "Back" at bounding box center [206, 57] width 30 height 24
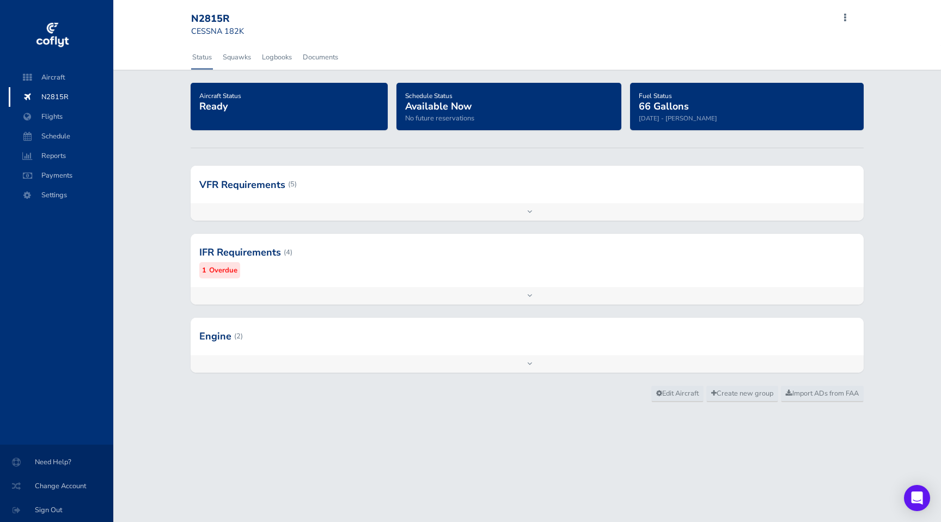
click at [678, 115] on small "Oct 08 - Joseph Tranum" at bounding box center [678, 118] width 78 height 9
click at [672, 93] on span "Fuel Status" at bounding box center [655, 95] width 33 height 9
click at [57, 73] on span "Aircraft" at bounding box center [61, 78] width 83 height 20
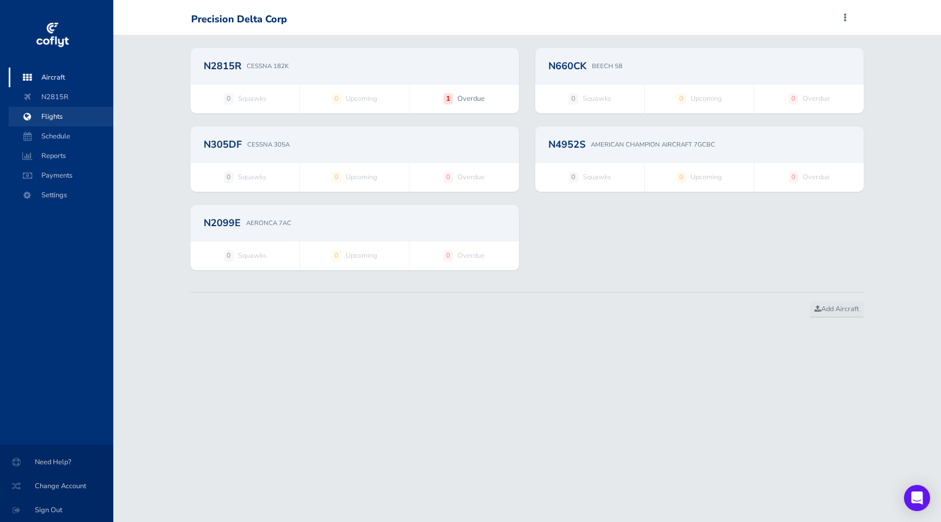
click at [46, 117] on span "Flights" at bounding box center [61, 117] width 83 height 20
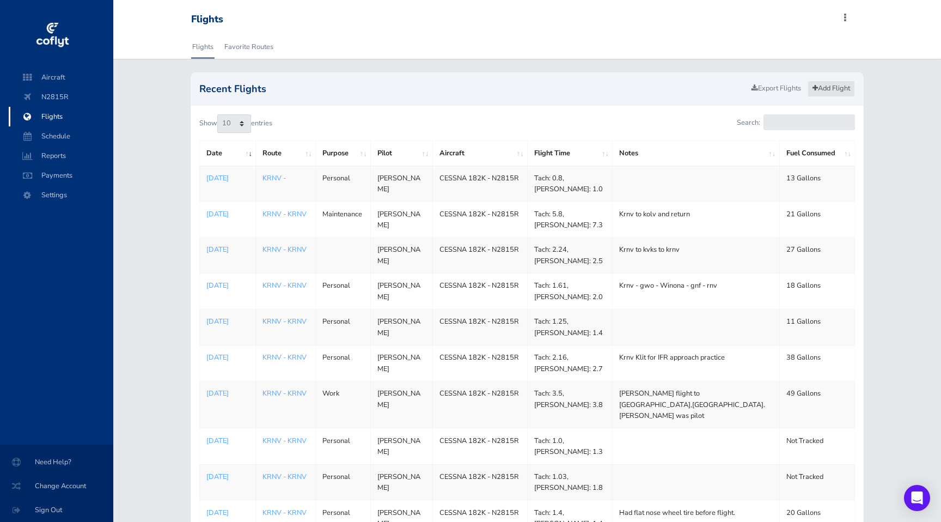
click at [826, 87] on link "Add Flight" at bounding box center [830, 89] width 47 height 16
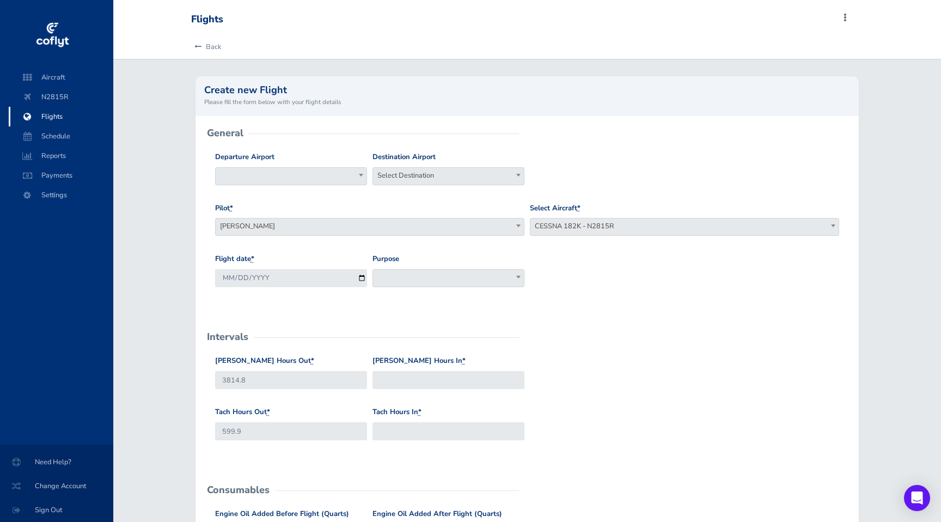
click at [359, 176] on b at bounding box center [361, 175] width 4 height 3
click at [361, 150] on form "General Departure Airport Select Departure Destination Airport Select Destinati…" at bounding box center [527, 496] width 646 height 727
click at [347, 174] on span at bounding box center [291, 176] width 152 height 18
type input "KMEM"
click at [448, 168] on span "Select Destination" at bounding box center [448, 175] width 151 height 15
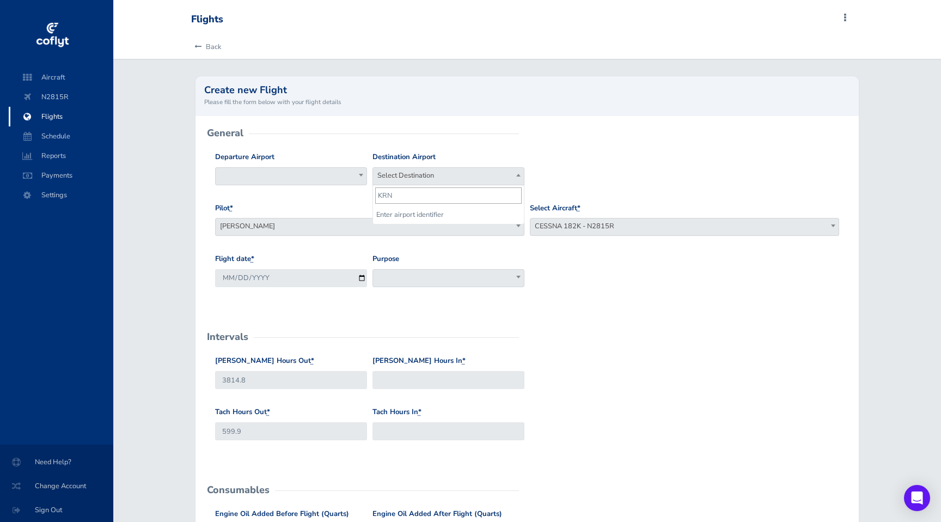
type input "KRNV"
click at [571, 153] on div "Departure Airport Select Departure Destination Airport Select Destination Selec…" at bounding box center [527, 176] width 630 height 51
click at [504, 227] on span "[PERSON_NAME]" at bounding box center [370, 225] width 308 height 15
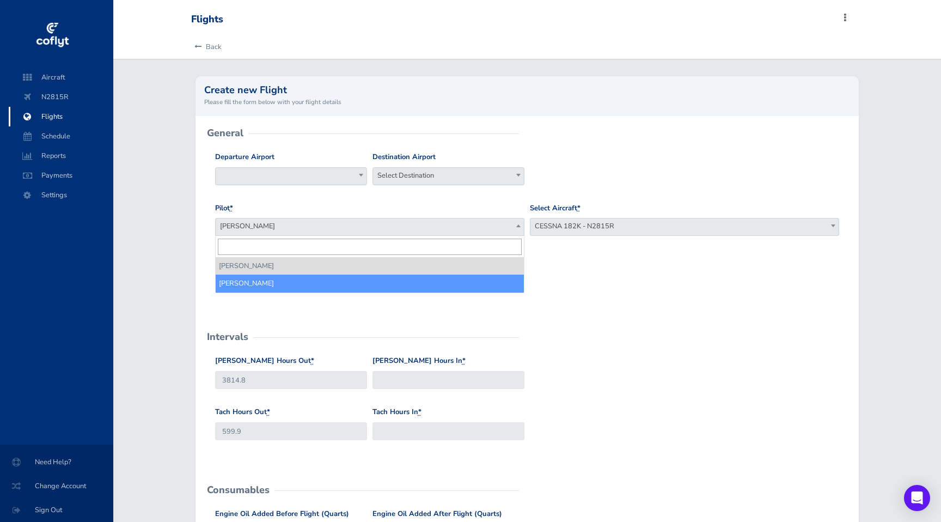
select select "18332"
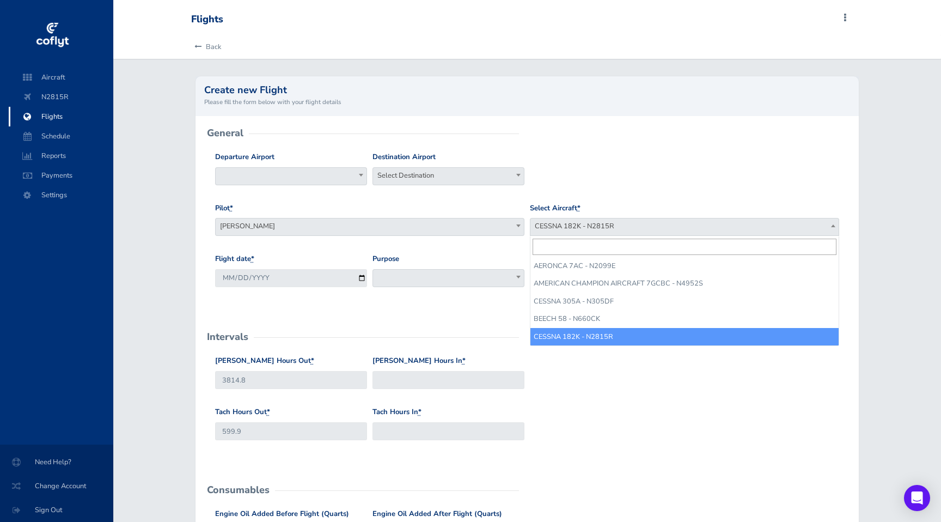
click at [610, 228] on span "CESSNA 182K - N2815R" at bounding box center [684, 225] width 308 height 15
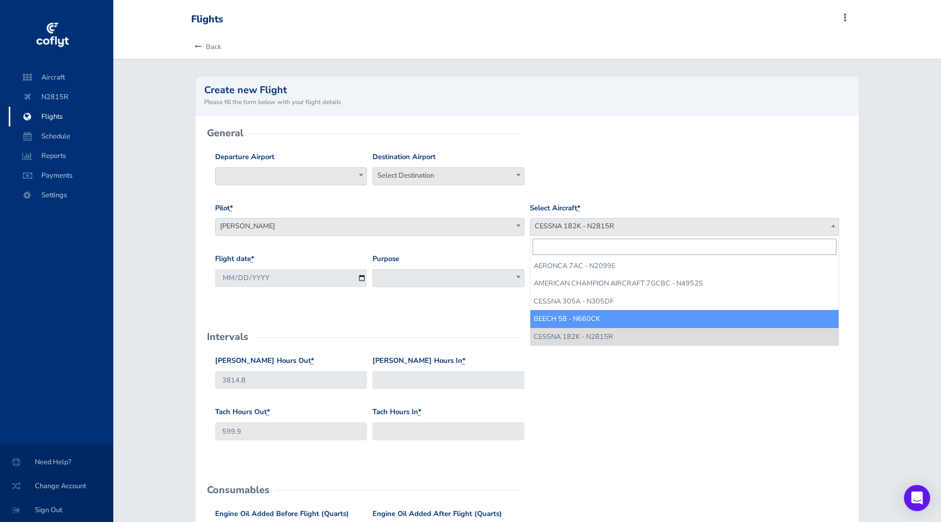
select select "5880"
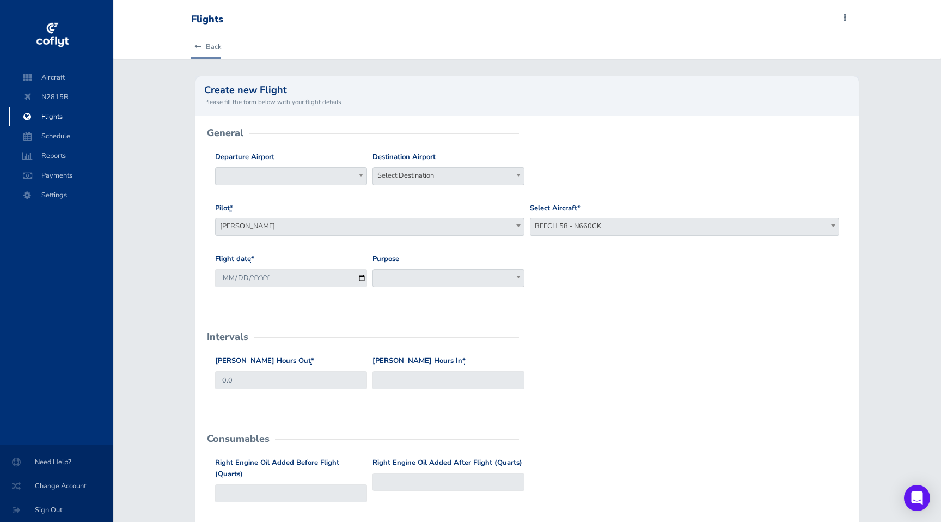
click at [211, 45] on link "Back" at bounding box center [206, 47] width 30 height 24
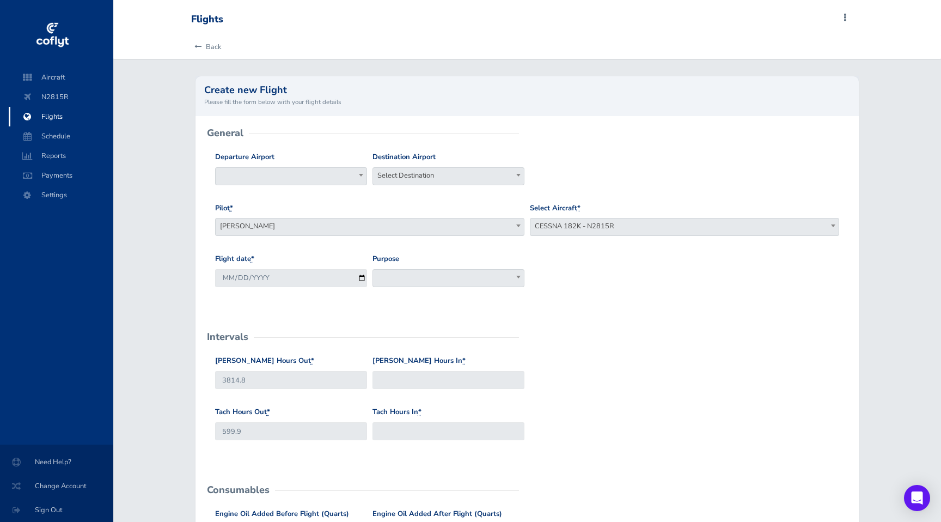
click at [30, 119] on icon at bounding box center [27, 116] width 8 height 9
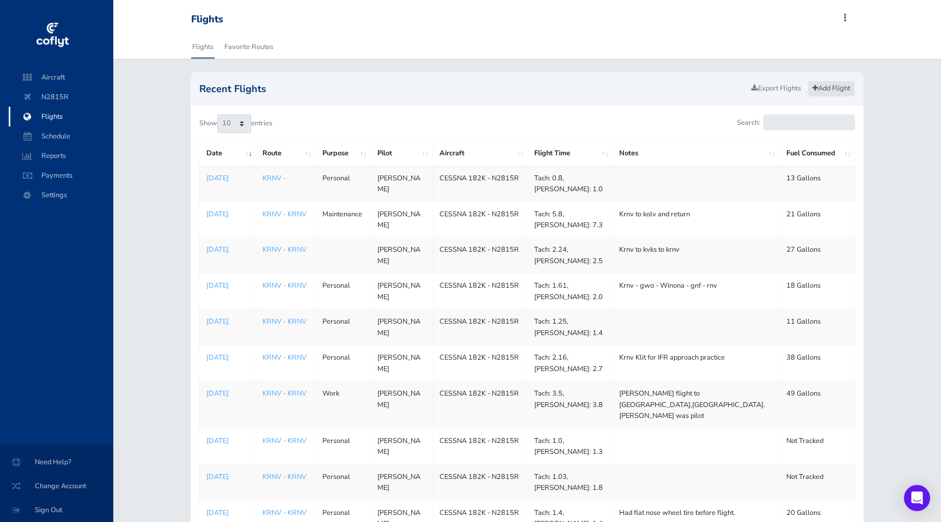
click at [832, 91] on link "Add Flight" at bounding box center [830, 89] width 47 height 16
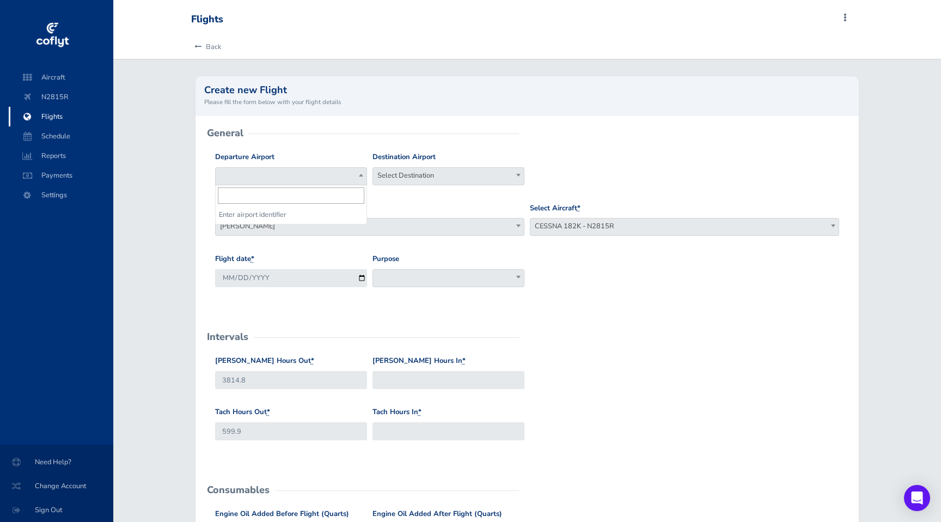
click at [344, 179] on span at bounding box center [291, 176] width 152 height 18
type input "KMEM"
click at [419, 179] on span "Select Destination" at bounding box center [448, 175] width 151 height 15
type input "KRNV"
select select "KRNV"
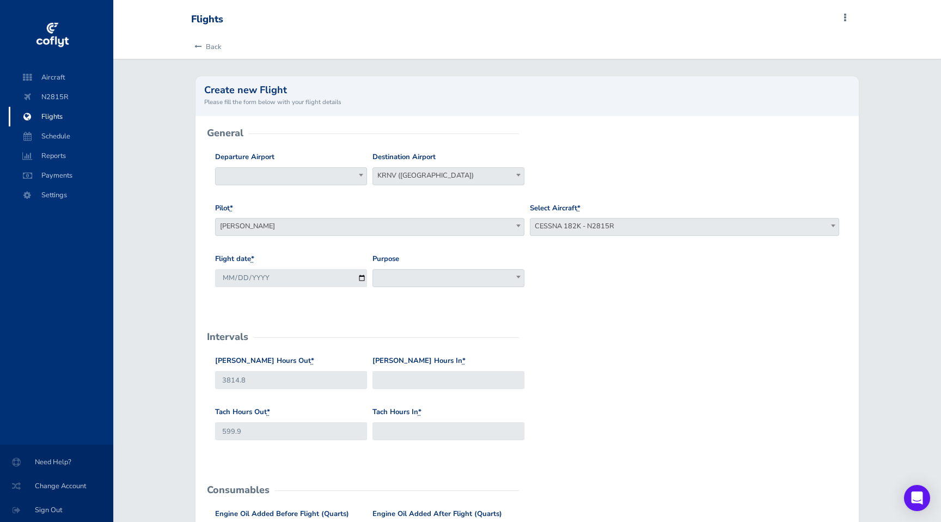
click at [347, 176] on span at bounding box center [291, 176] width 152 height 18
type input "KMEM"
select select "KMEM"
click at [350, 231] on span "Joseph Tranum" at bounding box center [370, 225] width 308 height 15
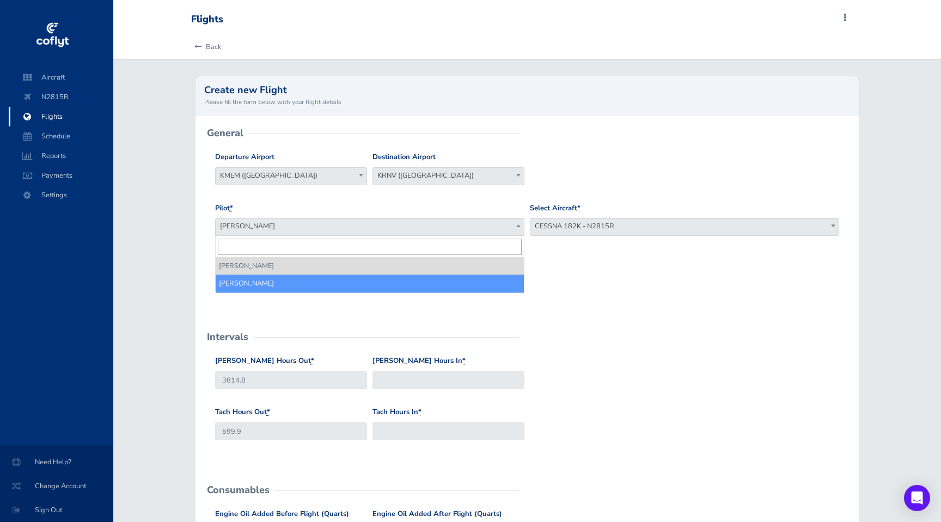
select select "18332"
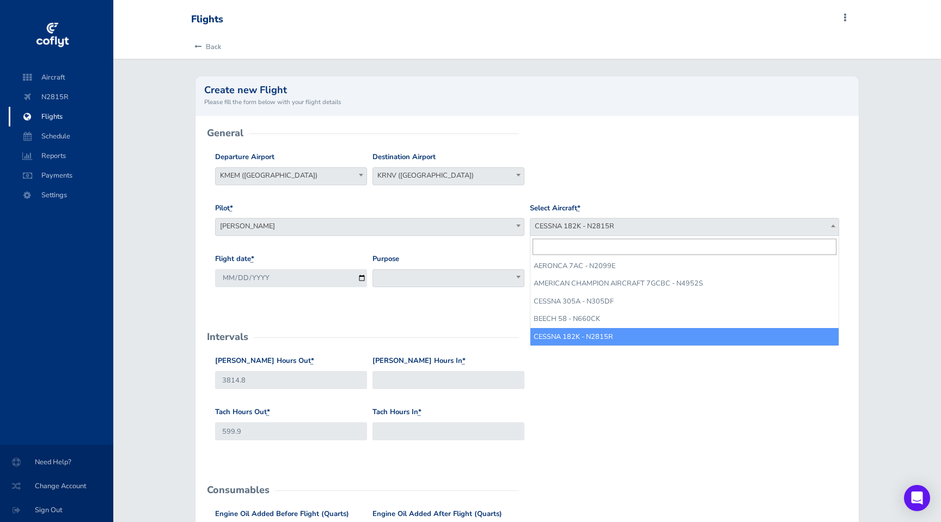
click at [625, 228] on span "CESSNA 182K - N2815R" at bounding box center [684, 225] width 308 height 15
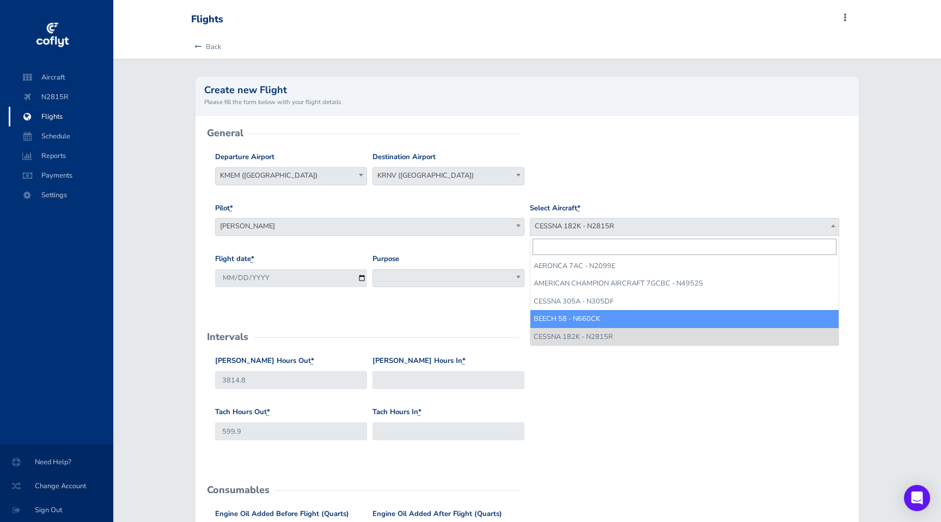
select select "5880"
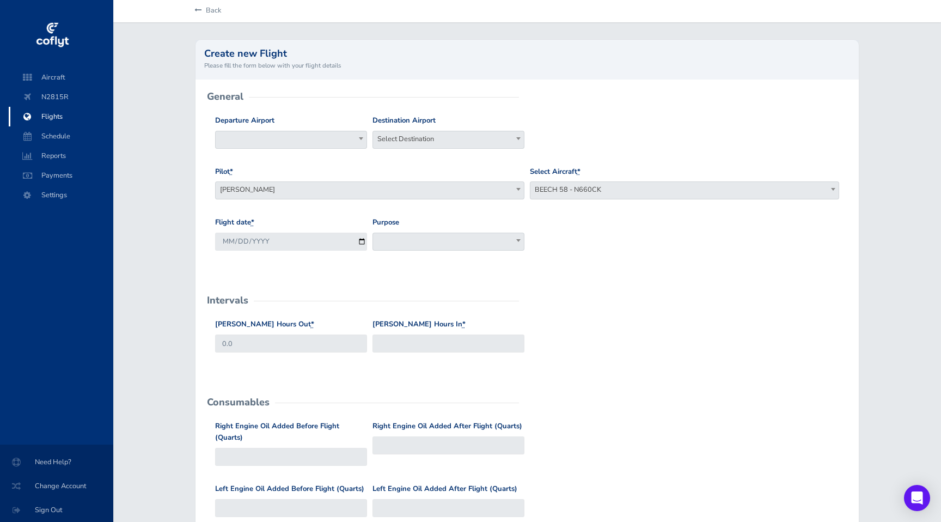
scroll to position [45, 0]
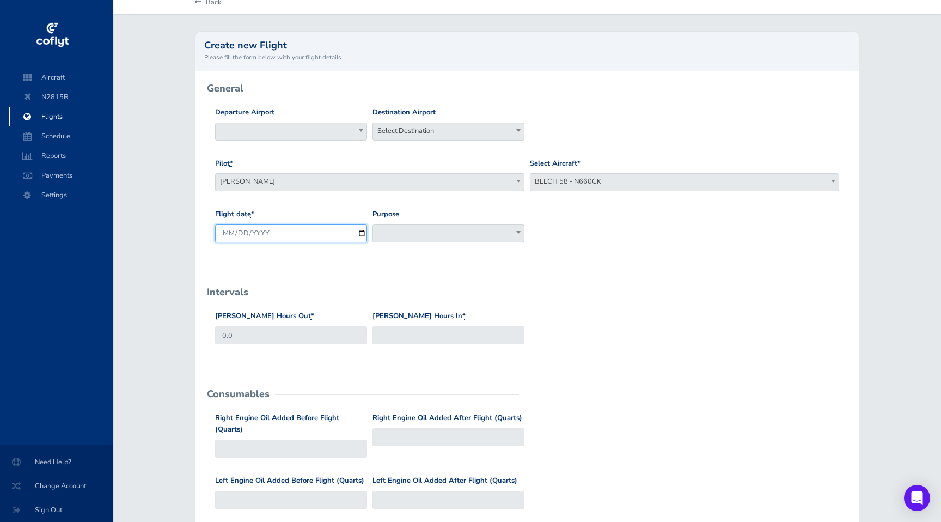
click at [360, 229] on input "[DATE]" at bounding box center [291, 233] width 152 height 18
type input "[DATE]"
click at [364, 232] on input "2025-08-04" at bounding box center [291, 233] width 152 height 18
click at [426, 255] on div "Flight date * 2025-08-04 Purpose Work Personal Maintenance Checkout Landings Na…" at bounding box center [527, 234] width 630 height 51
click at [427, 231] on span at bounding box center [448, 233] width 152 height 18
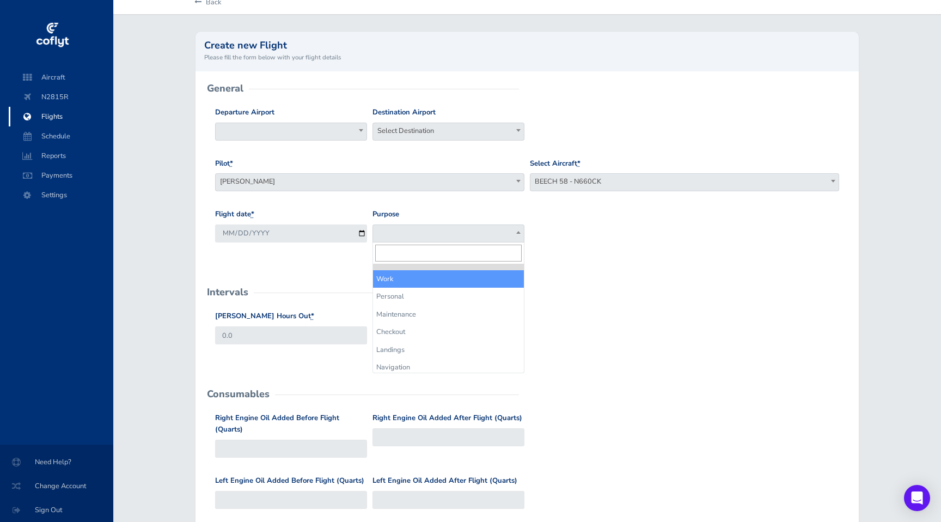
select select "Work"
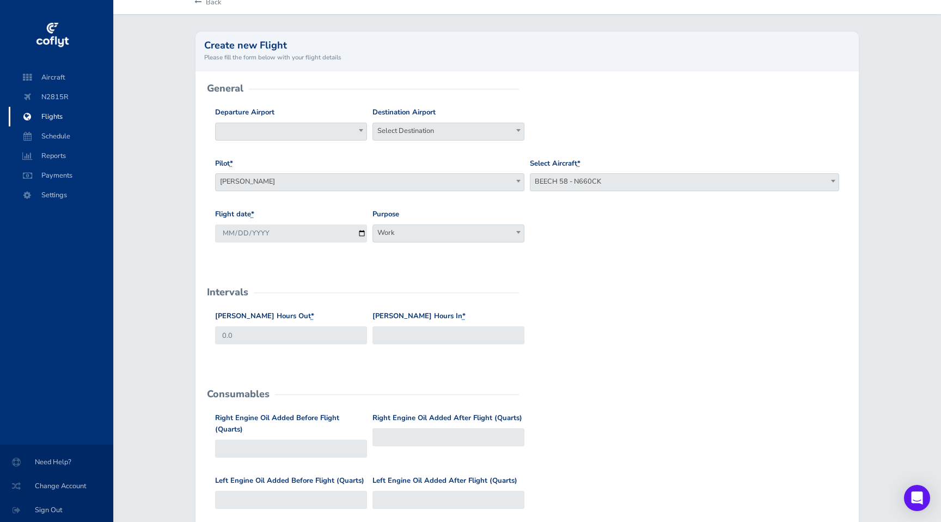
click at [358, 265] on form "General Departure Airport Select Departure Destination Airport Select Destinati…" at bounding box center [527, 458] width 646 height 738
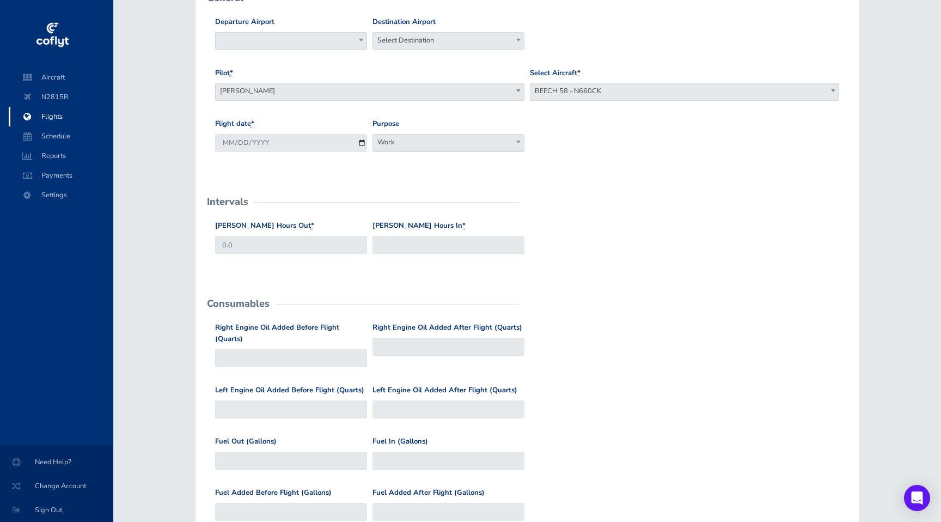
scroll to position [145, 0]
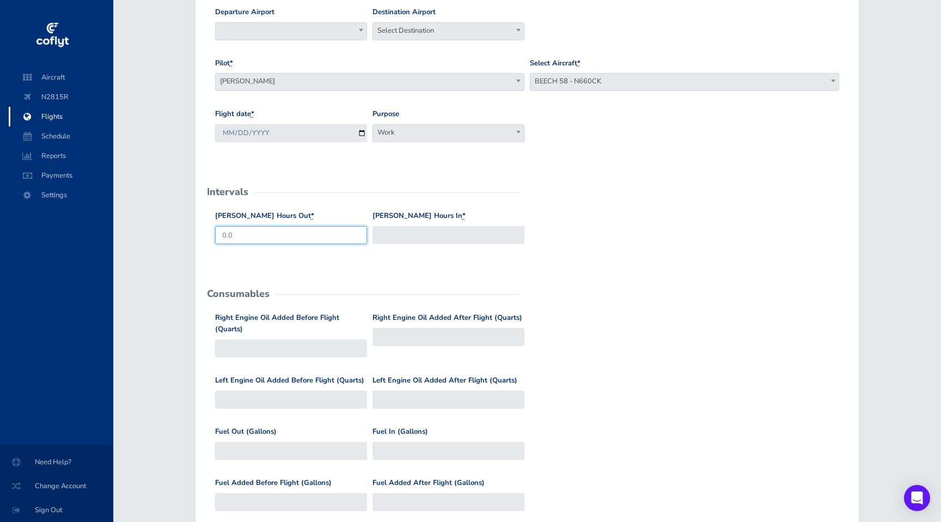
click at [318, 234] on input "0.0" at bounding box center [291, 235] width 152 height 18
drag, startPoint x: 318, startPoint y: 234, endPoint x: 187, endPoint y: 234, distance: 130.7
click at [187, 234] on div "Create new Flight Please fill the form below with your flight details General D…" at bounding box center [527, 340] width 690 height 826
type input "123.45"
click at [420, 231] on input "Hobbs Hours In *" at bounding box center [448, 235] width 152 height 18
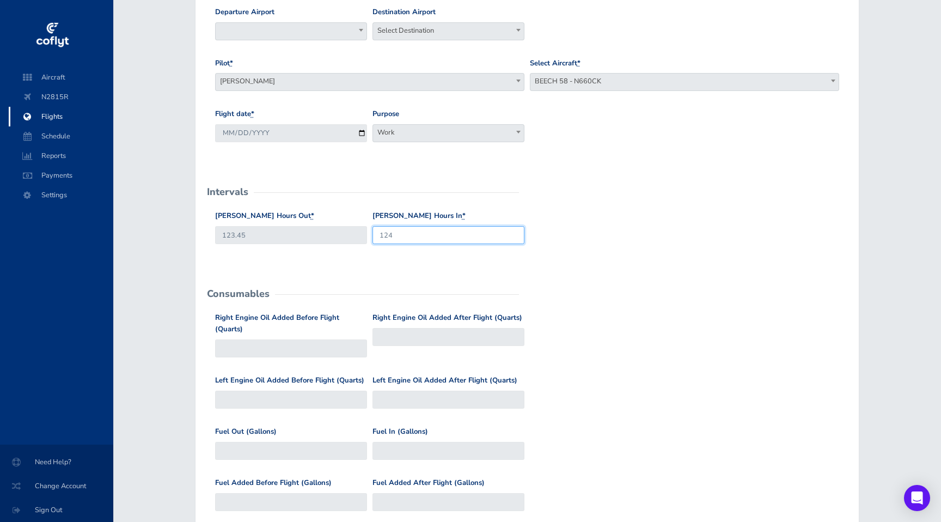
type input "124"
click at [489, 273] on form "General Departure Airport Select Departure Destination Airport Select Destinati…" at bounding box center [527, 358] width 646 height 738
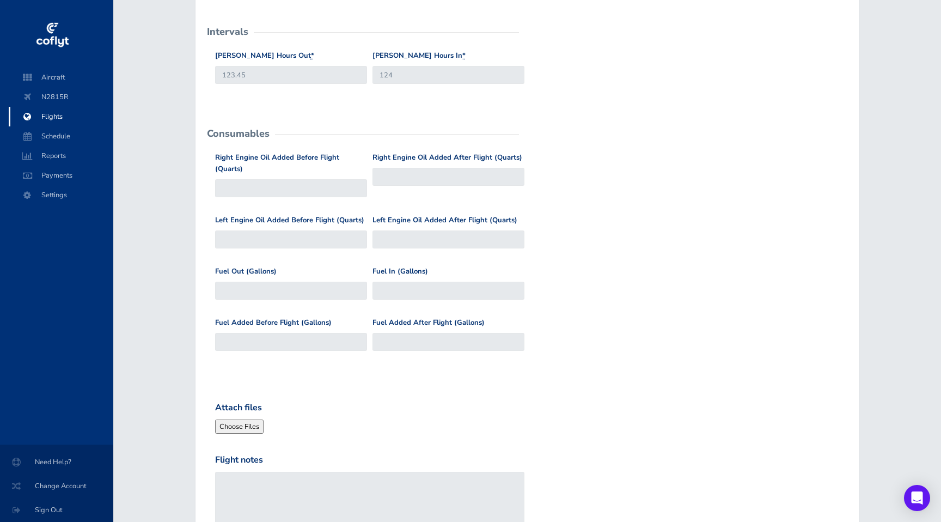
scroll to position [317, 0]
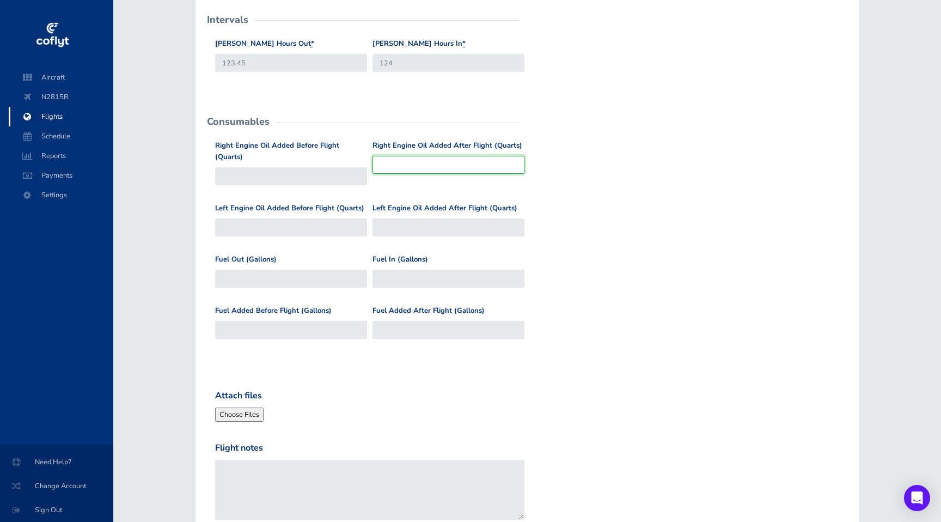
click at [416, 160] on input "Right Engine Oil Added After Flight (Quarts)" at bounding box center [448, 165] width 152 height 18
click at [396, 164] on input "Right Engine Oil Added After Flight (Quarts)" at bounding box center [448, 165] width 152 height 18
click at [413, 269] on input "Fuel In (Gallons)" at bounding box center [448, 278] width 152 height 18
type input "166"
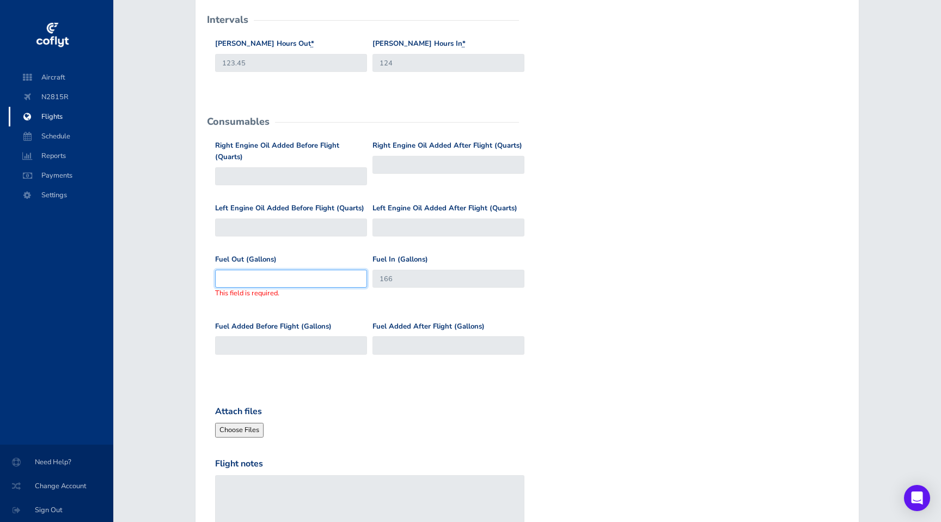
click at [336, 269] on input "Fuel Out (Gallons)" at bounding box center [291, 278] width 152 height 18
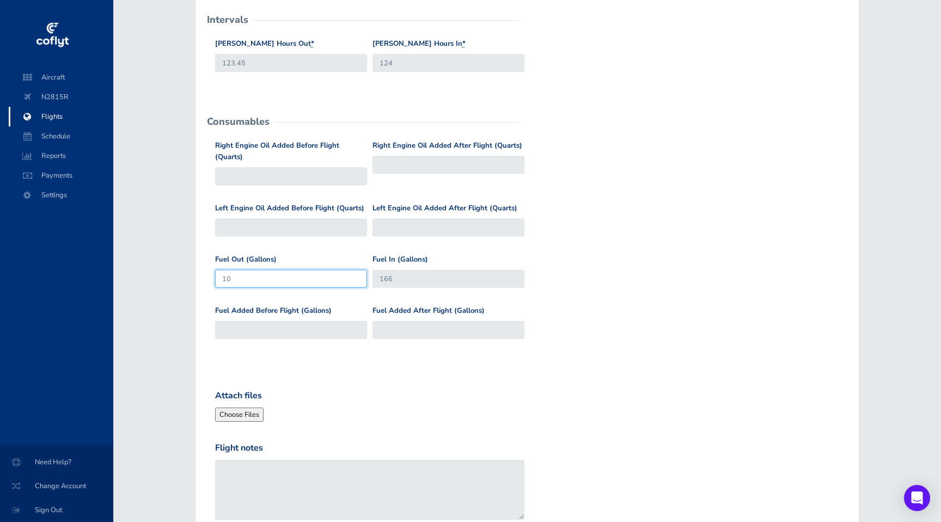
type input "1"
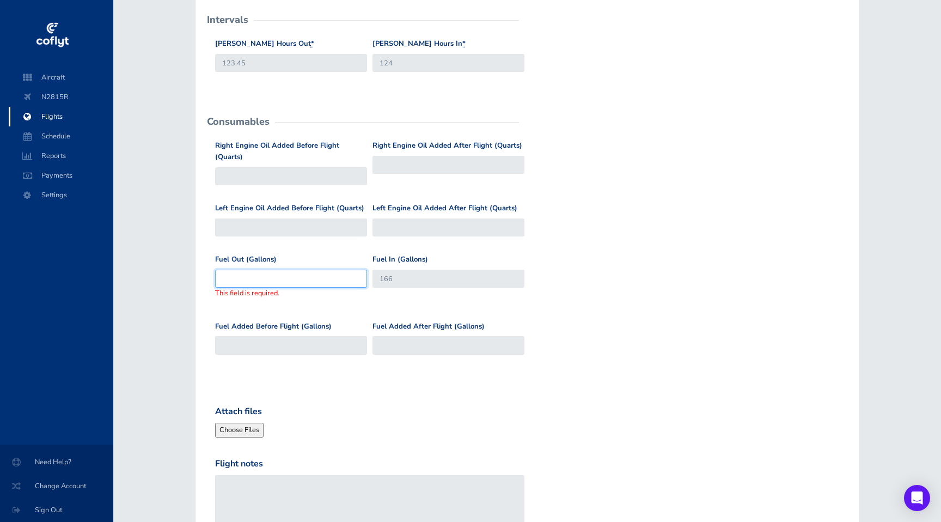
click at [336, 270] on input "Fuel Out (Gallons)" at bounding box center [291, 278] width 152 height 18
click at [394, 291] on div "Fuel In (Gallons) 166" at bounding box center [448, 283] width 157 height 58
click at [414, 336] on input "Fuel Added After Flight (Gallons)" at bounding box center [448, 345] width 152 height 18
click at [322, 269] on input "Fuel Out (Gallons)" at bounding box center [291, 278] width 152 height 18
drag, startPoint x: 396, startPoint y: 260, endPoint x: 377, endPoint y: 260, distance: 19.1
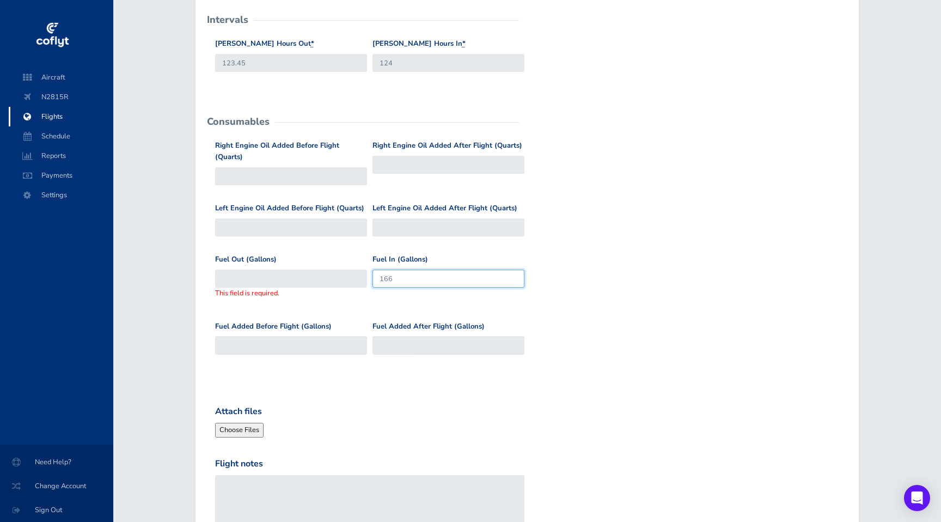
click at [377, 269] on input "166" at bounding box center [448, 278] width 152 height 18
drag, startPoint x: 397, startPoint y: 262, endPoint x: 389, endPoint y: 261, distance: 8.2
click at [389, 269] on input "166" at bounding box center [448, 278] width 152 height 18
type input "1"
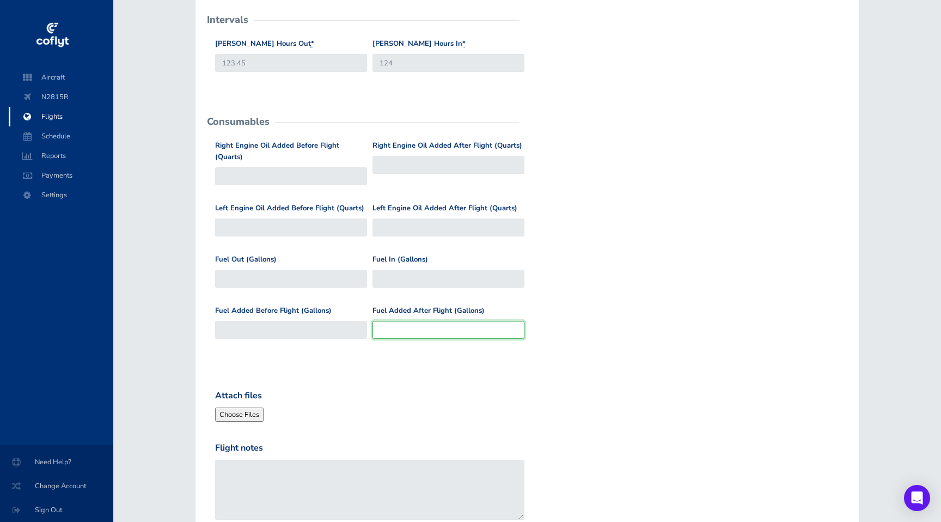
click at [444, 330] on div "Fuel Added After Flight (Gallons)" at bounding box center [448, 326] width 157 height 42
type input "166"
click at [352, 389] on div "Attach files" at bounding box center [369, 405] width 315 height 33
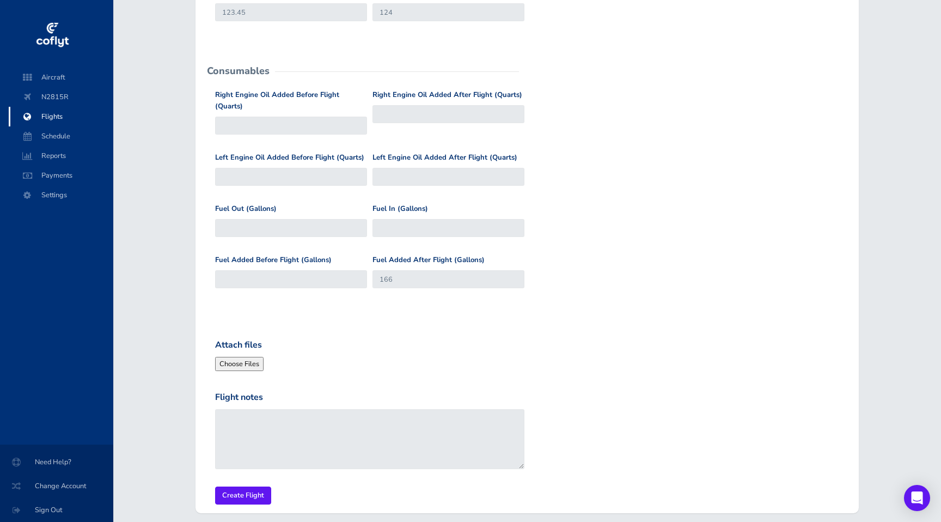
scroll to position [403, 0]
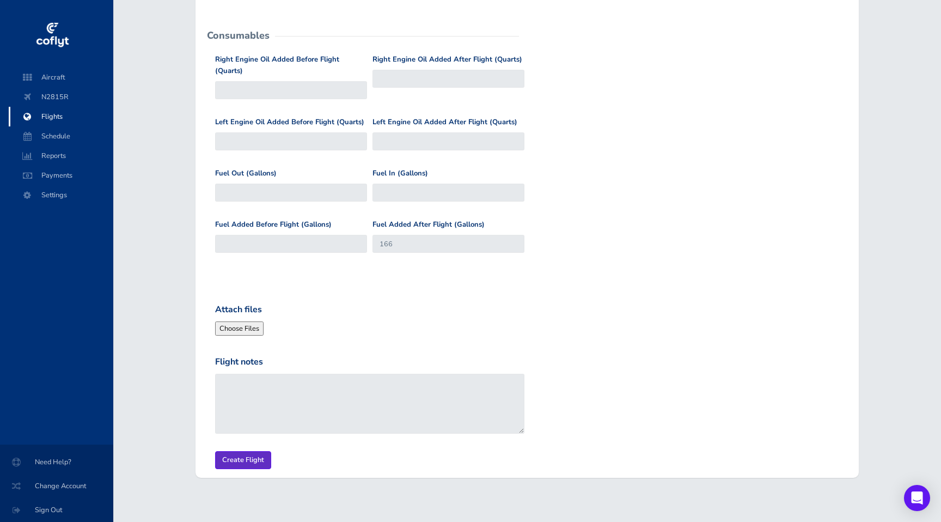
click at [246, 451] on input "Create Flight" at bounding box center [243, 460] width 56 height 18
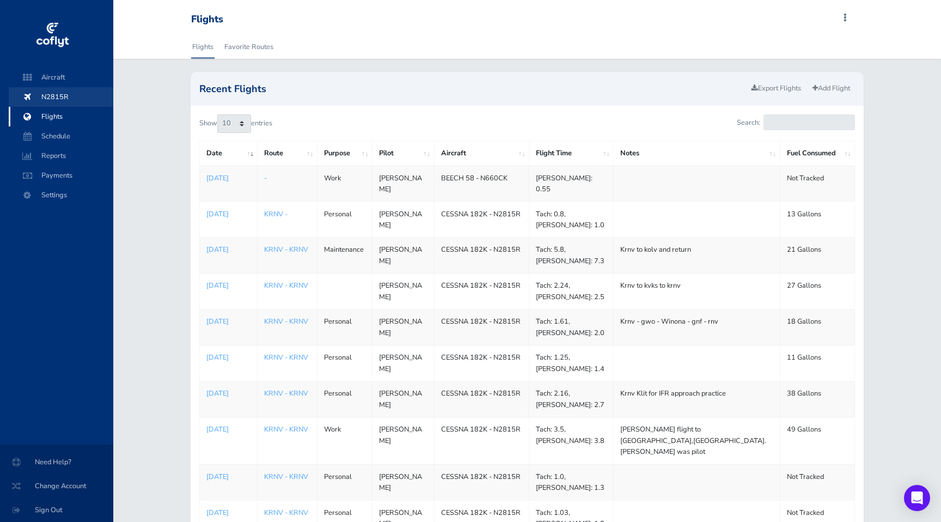
click at [53, 99] on span "N2815R" at bounding box center [61, 97] width 83 height 20
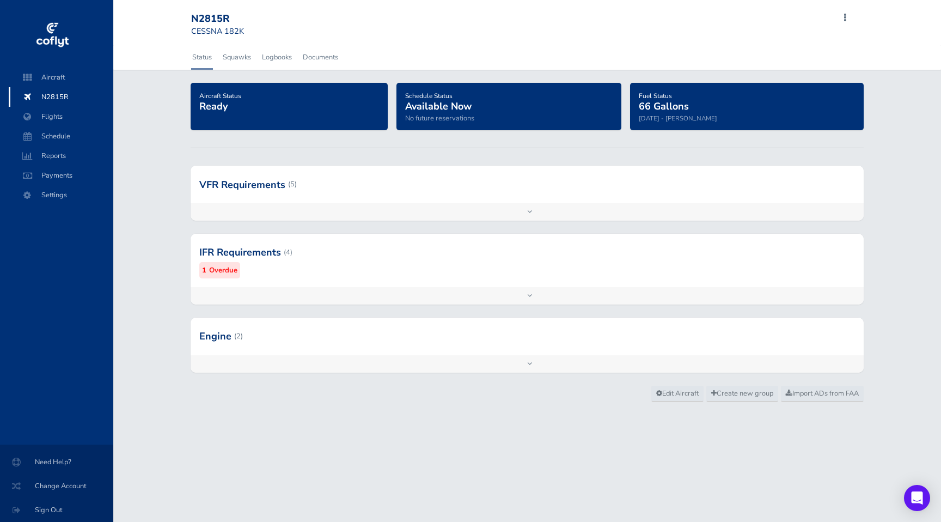
click at [52, 99] on span "N2815R" at bounding box center [61, 97] width 83 height 20
click at [52, 75] on span "Aircraft" at bounding box center [61, 78] width 83 height 20
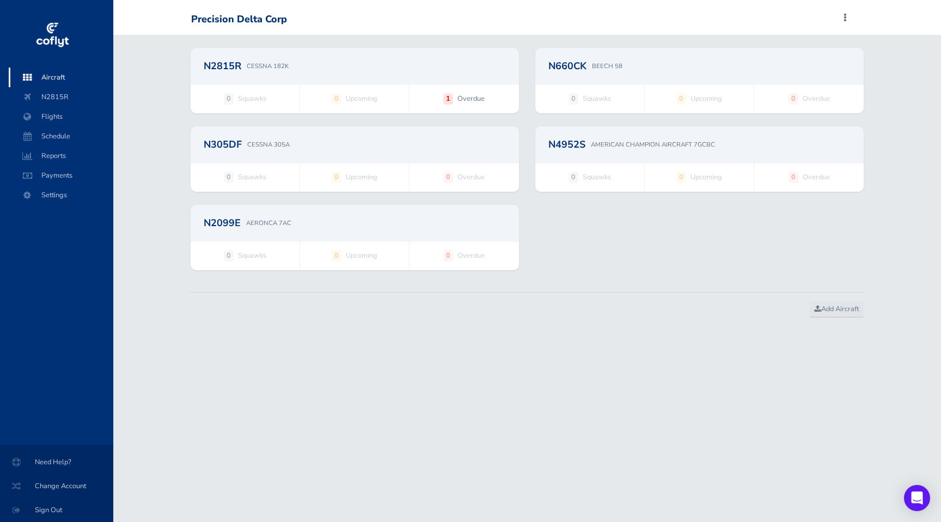
click at [599, 66] on p "BEECH 58" at bounding box center [607, 66] width 30 height 10
click at [581, 64] on h2 "N660CK" at bounding box center [567, 66] width 38 height 10
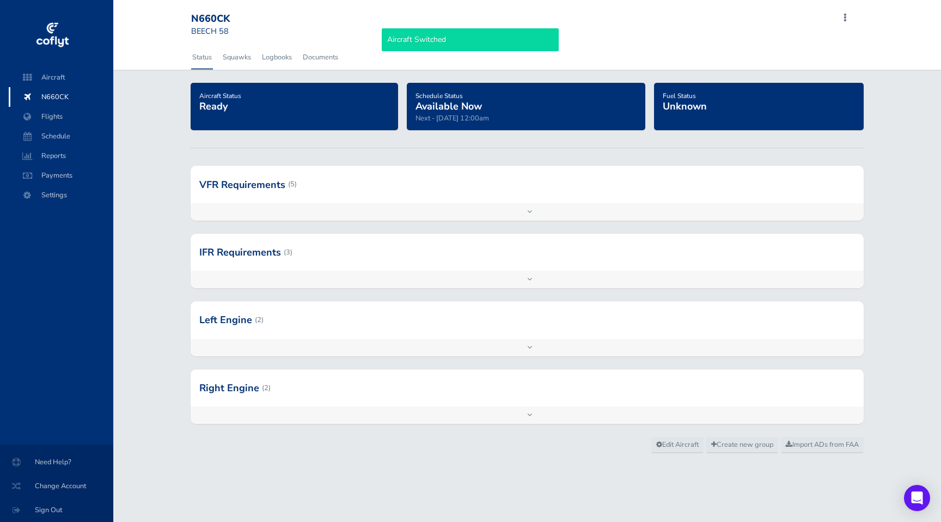
click at [681, 112] on span "Unknown" at bounding box center [685, 106] width 44 height 13
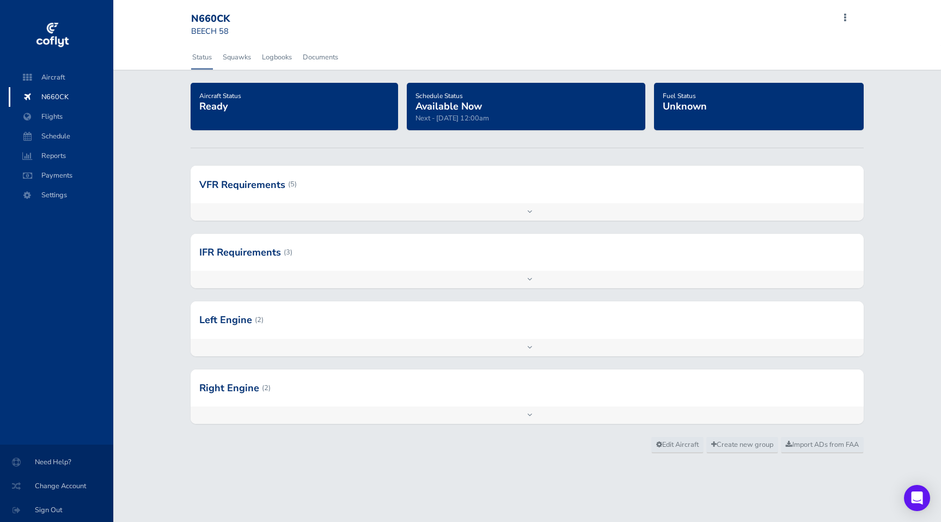
click at [380, 333] on div at bounding box center [527, 319] width 673 height 37
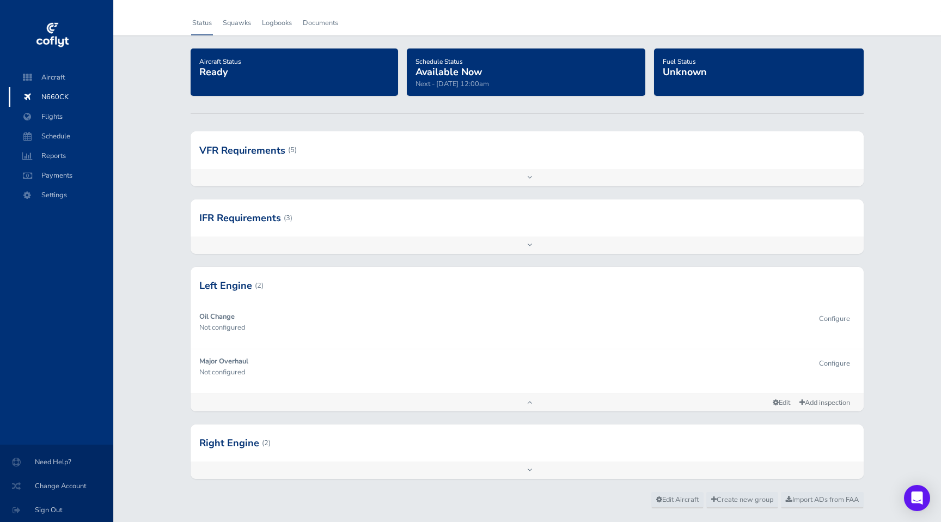
scroll to position [35, 0]
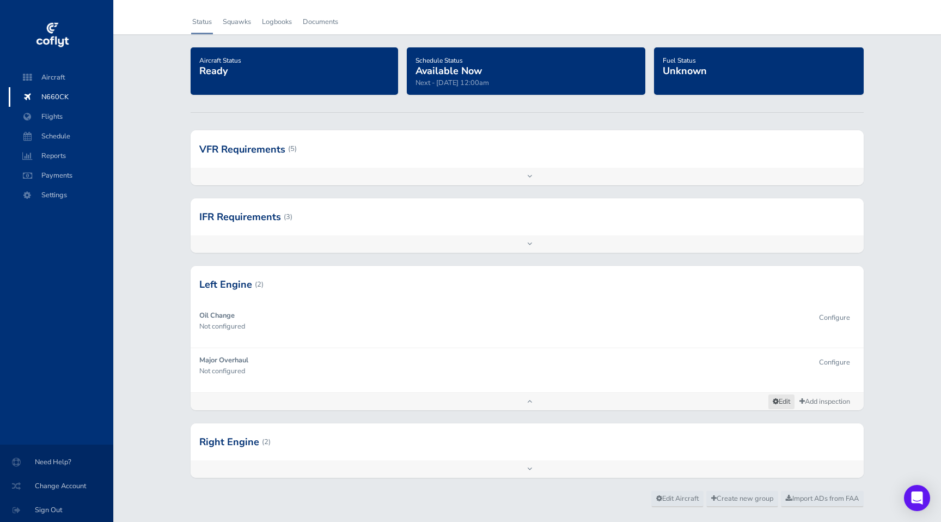
click at [773, 401] on icon at bounding box center [776, 401] width 6 height 7
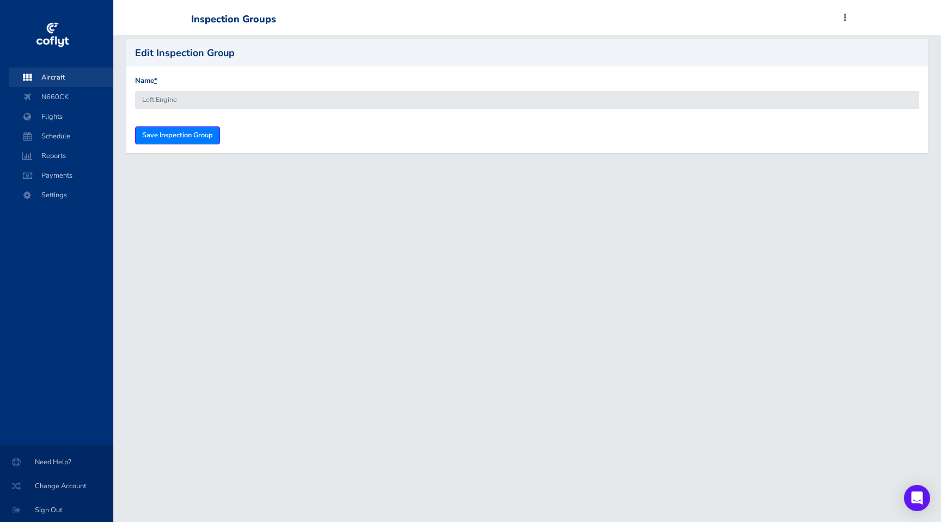
click at [48, 79] on span "Aircraft" at bounding box center [61, 78] width 83 height 20
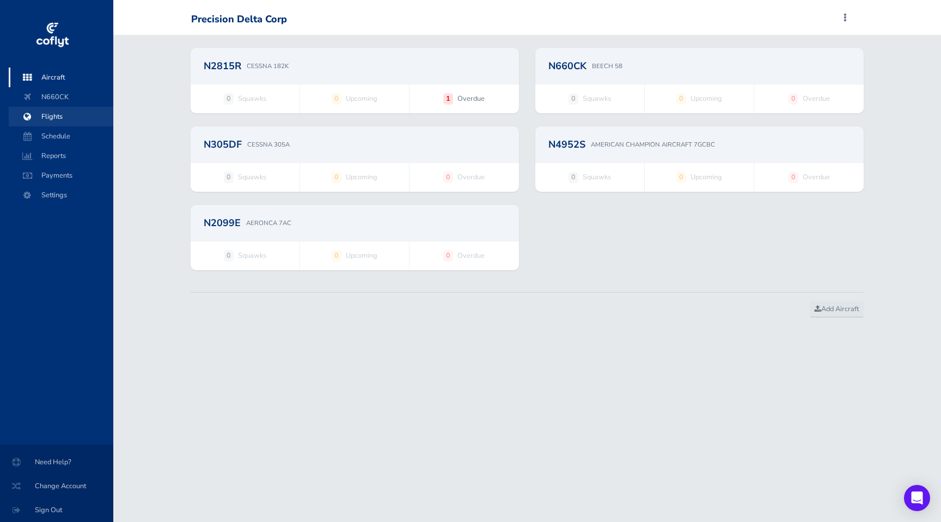
click at [46, 118] on span "Flights" at bounding box center [61, 117] width 83 height 20
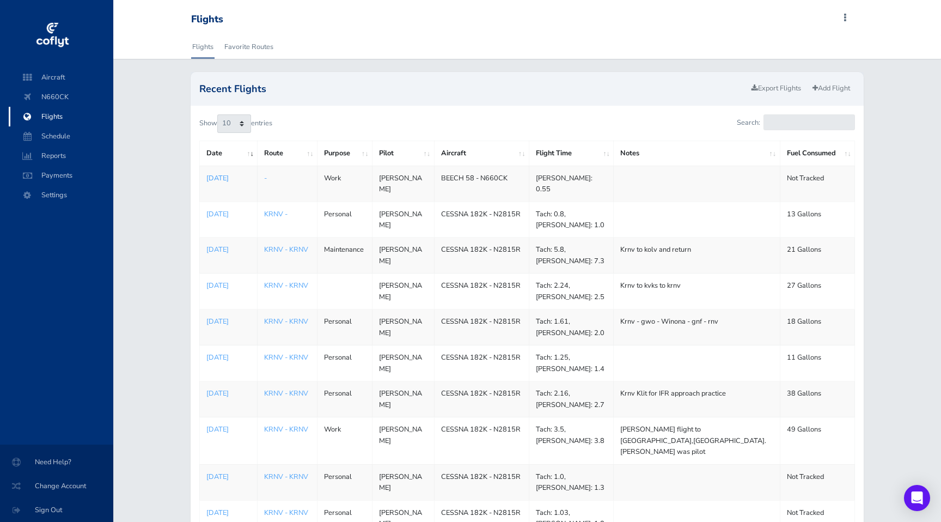
click at [234, 177] on p "[DATE]" at bounding box center [228, 178] width 45 height 11
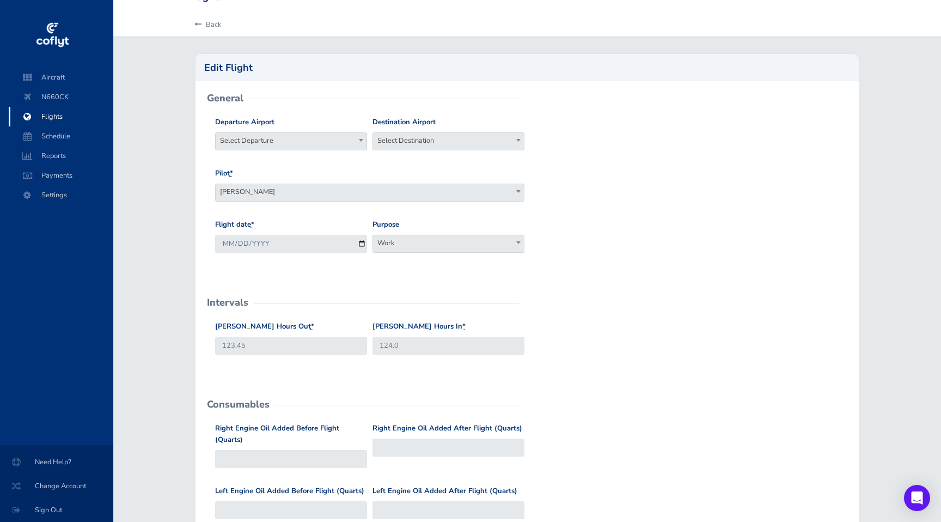
scroll to position [27, 0]
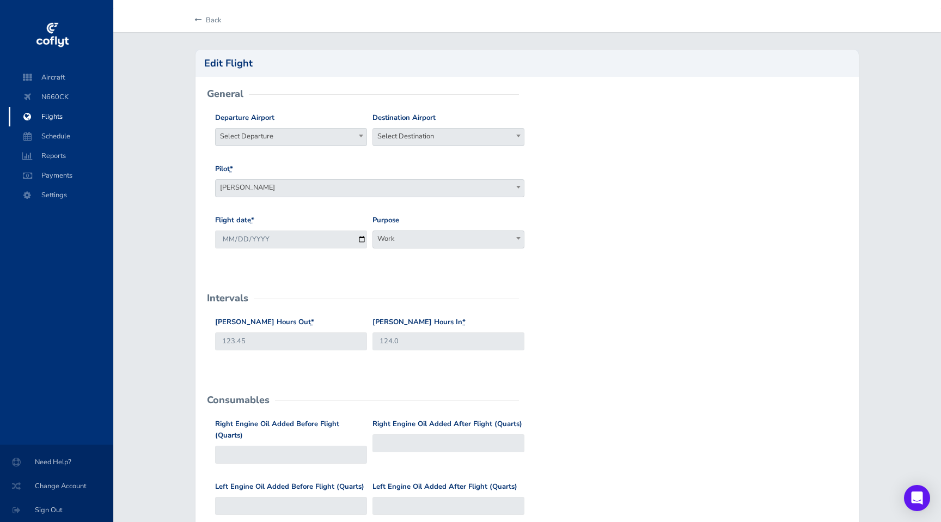
click at [271, 136] on span "Select Departure" at bounding box center [291, 135] width 151 height 15
type input "kmem"
select select "KMEM"
click at [401, 134] on span "Select Destination" at bounding box center [448, 135] width 151 height 15
type input "krnv"
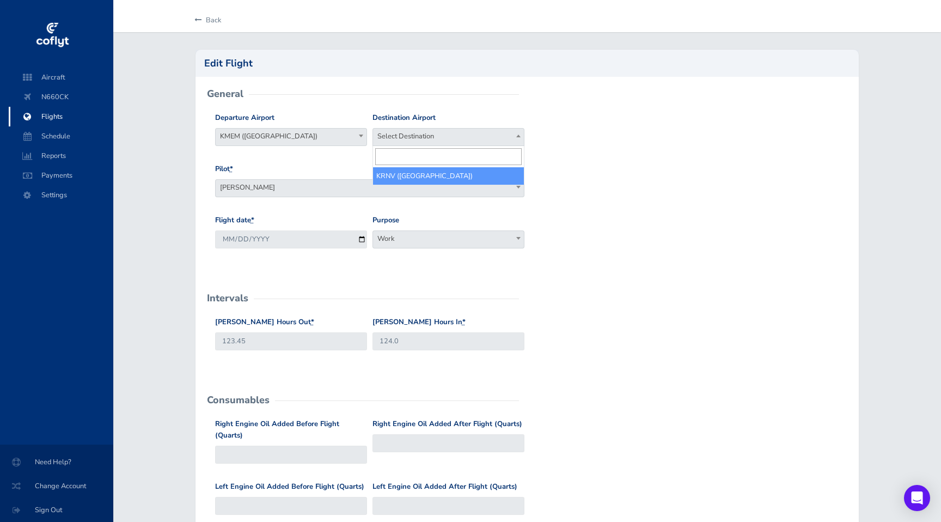
select select "KRNV"
click at [554, 227] on div "Flight date * 2025-08-04 Purpose Work Personal Maintenance Checkout Landings Na…" at bounding box center [527, 239] width 630 height 51
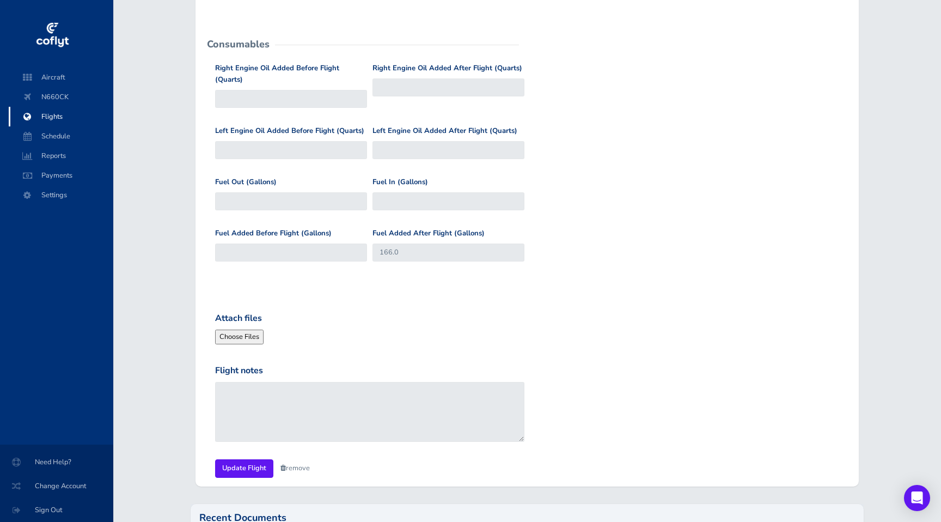
scroll to position [386, 0]
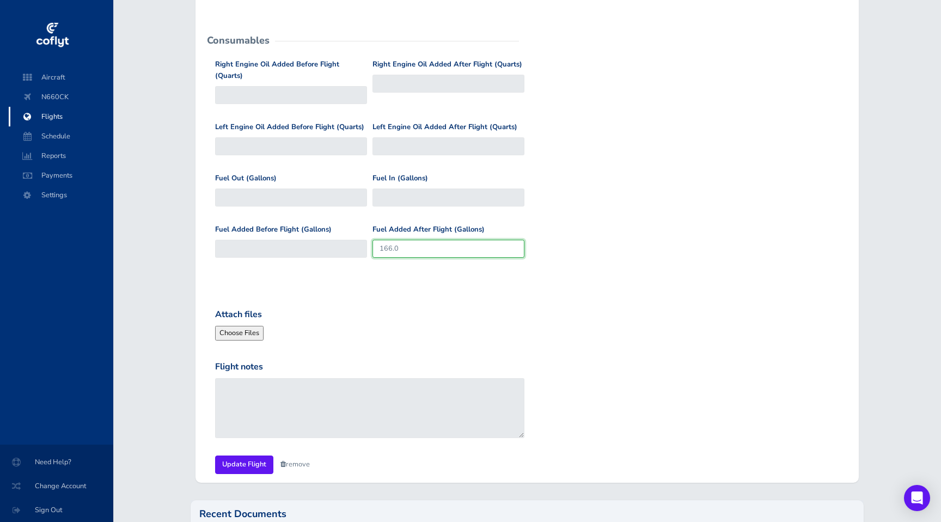
click at [453, 244] on input "166.0" at bounding box center [448, 249] width 152 height 18
click at [281, 188] on input "Fuel Out (Gallons)" at bounding box center [291, 197] width 152 height 18
drag, startPoint x: 414, startPoint y: 237, endPoint x: 329, endPoint y: 237, distance: 85.5
click at [329, 237] on div "Fuel Added Before Flight (Gallons) Fuel Added After Flight (Gallons) 166.0" at bounding box center [527, 249] width 630 height 51
click at [334, 289] on form "General Departure Airport Select Departure KMEM (Memphis International Airport)…" at bounding box center [527, 104] width 646 height 738
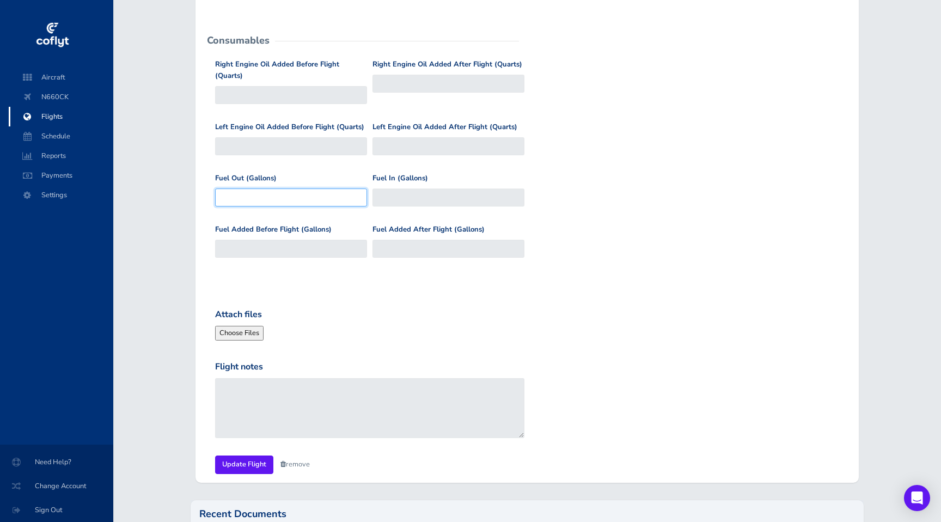
click at [315, 188] on input "Fuel Out (Gallons)" at bounding box center [291, 197] width 152 height 18
type input "100"
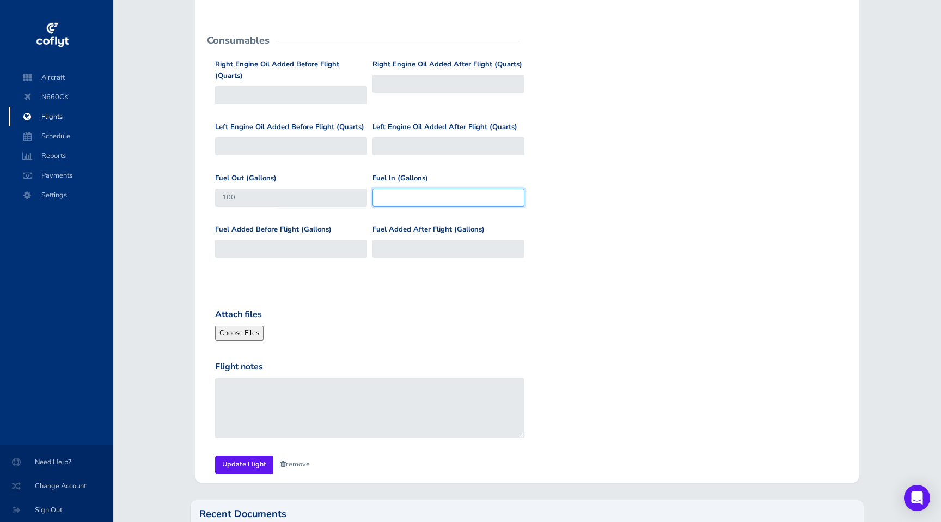
click at [453, 188] on input "Fuel In (Gallons)" at bounding box center [448, 197] width 152 height 18
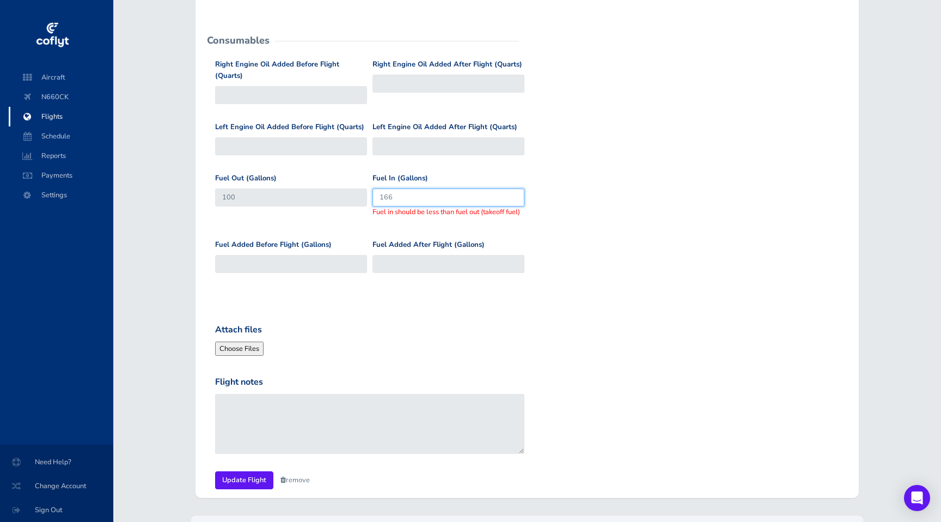
type input "166"
click at [387, 275] on div "Fuel Added Before Flight (Gallons) Fuel Added After Flight (Gallons)" at bounding box center [527, 264] width 630 height 51
drag, startPoint x: 399, startPoint y: 183, endPoint x: 366, endPoint y: 180, distance: 32.3
click at [366, 180] on div "Fuel Out (Gallons) 100 Fuel In (Gallons) 166 Fuel in should be less than fuel o…" at bounding box center [527, 206] width 630 height 66
click at [370, 209] on div "Fuel In (Gallons) This field is required." at bounding box center [448, 202] width 157 height 58
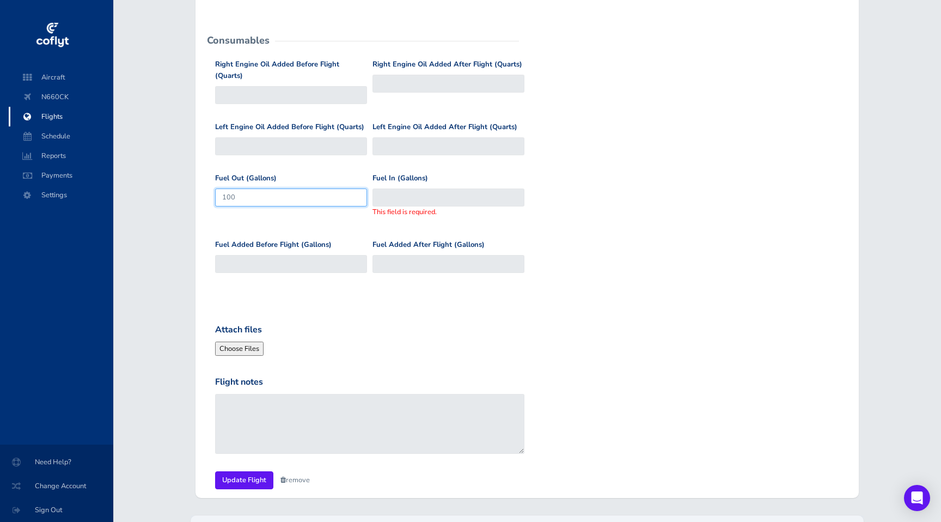
drag, startPoint x: 271, startPoint y: 186, endPoint x: 195, endPoint y: 186, distance: 75.7
click at [195, 186] on div "General Departure Airport Select Departure KMEM (Memphis International Airport)…" at bounding box center [527, 107] width 664 height 780
type input "166"
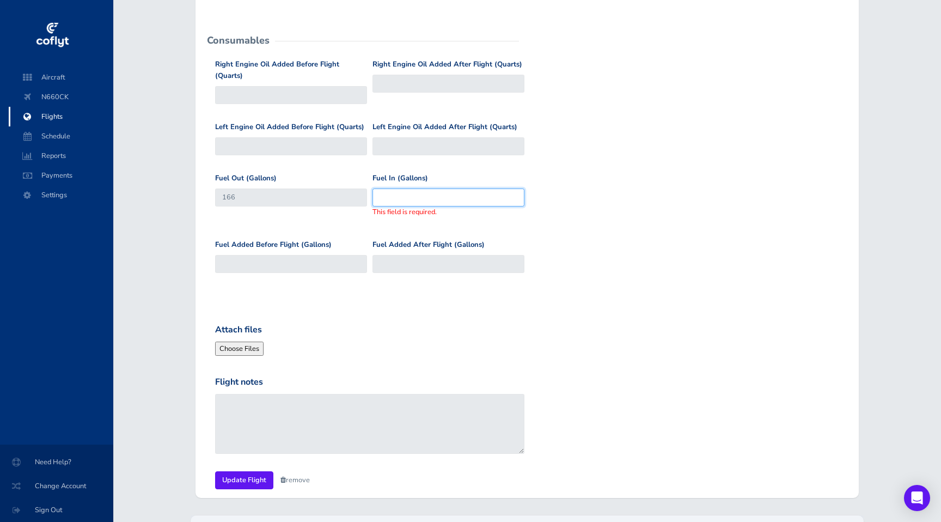
click at [387, 189] on input "Fuel In (Gallons)" at bounding box center [448, 197] width 152 height 18
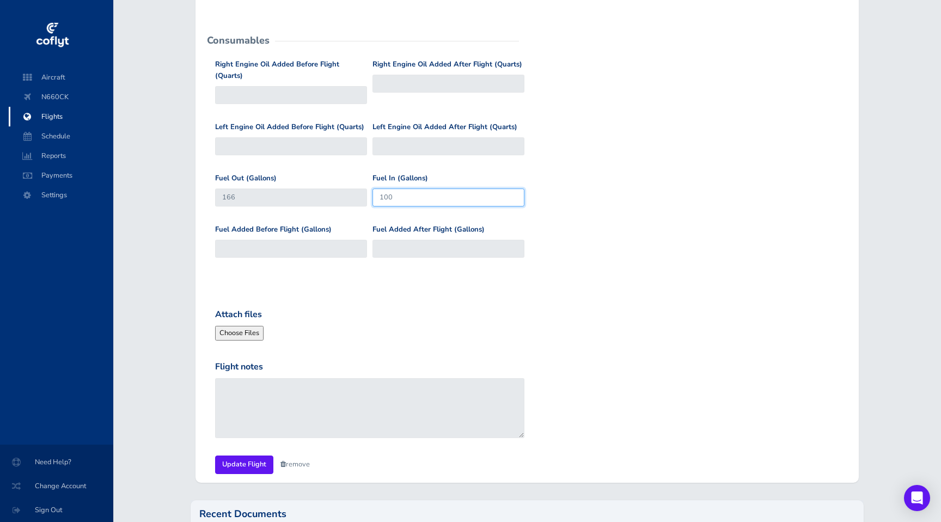
type input "100"
click at [353, 240] on input "Fuel Added Before Flight (Gallons)" at bounding box center [291, 249] width 152 height 18
type input "0"
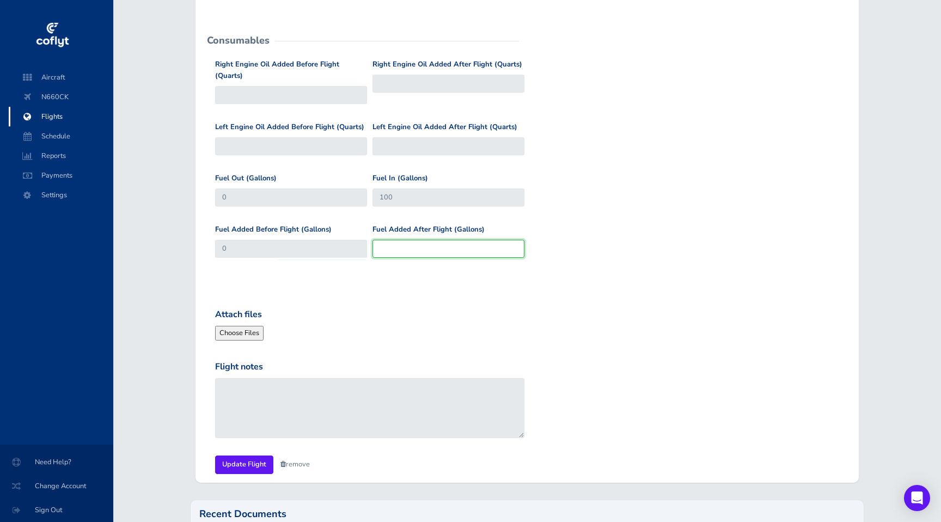
click at [408, 230] on div "Fuel Added After Flight (Gallons)" at bounding box center [448, 241] width 152 height 34
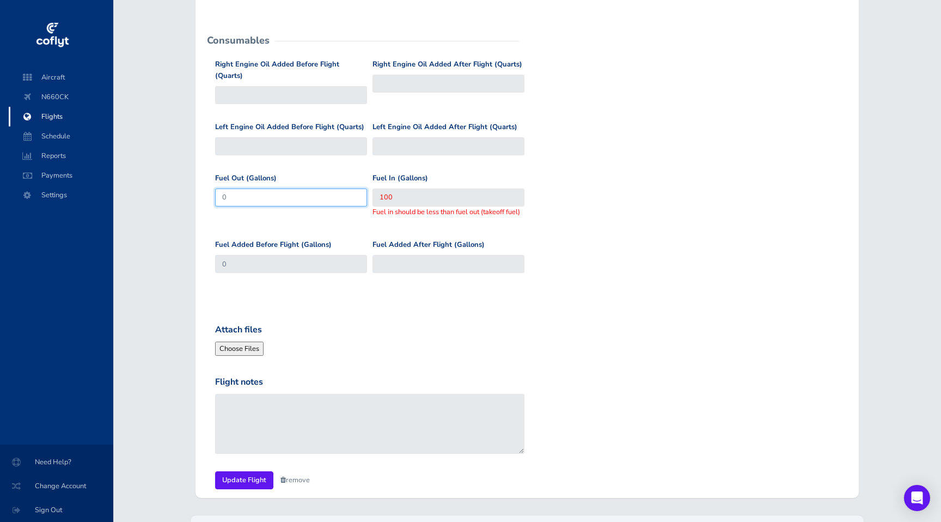
drag, startPoint x: 261, startPoint y: 182, endPoint x: 208, endPoint y: 181, distance: 53.4
click at [207, 182] on div "Right Engine Oil Added Before Flight (Quarts) Right Engine Oil Added After Flig…" at bounding box center [521, 174] width 635 height 231
type input "100"
click at [238, 255] on input "0" at bounding box center [291, 264] width 152 height 18
type input "0"
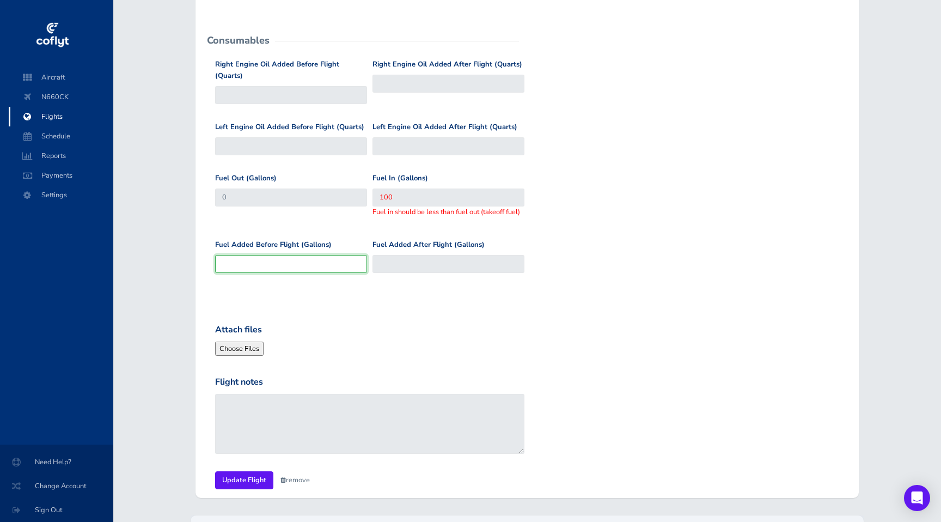
type input "6"
type input "66"
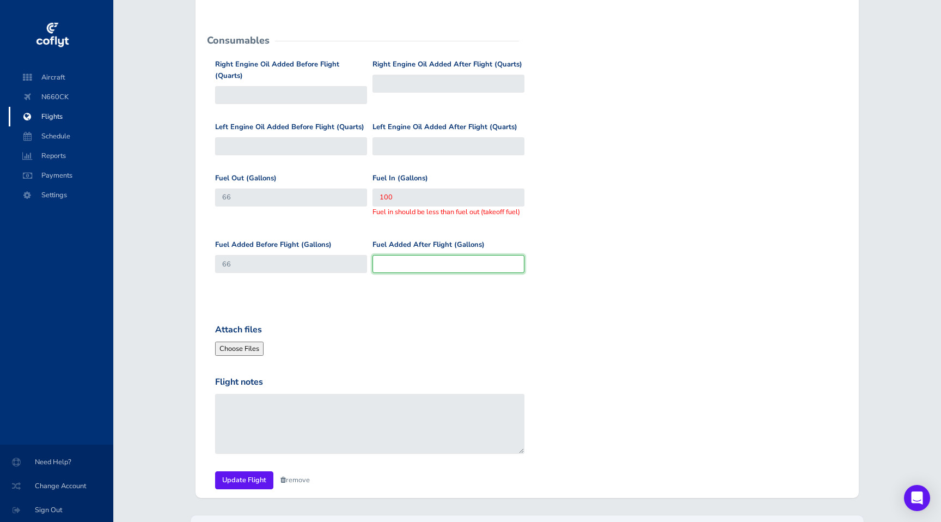
click at [410, 255] on input "Fuel Added After Flight (Gallons)" at bounding box center [448, 264] width 152 height 18
type input "66"
click at [418, 288] on form "General Departure Airport Select Departure KMEM (Memphis International Airport)…" at bounding box center [527, 112] width 646 height 754
click at [399, 189] on input "100" at bounding box center [448, 197] width 152 height 18
type input "166"
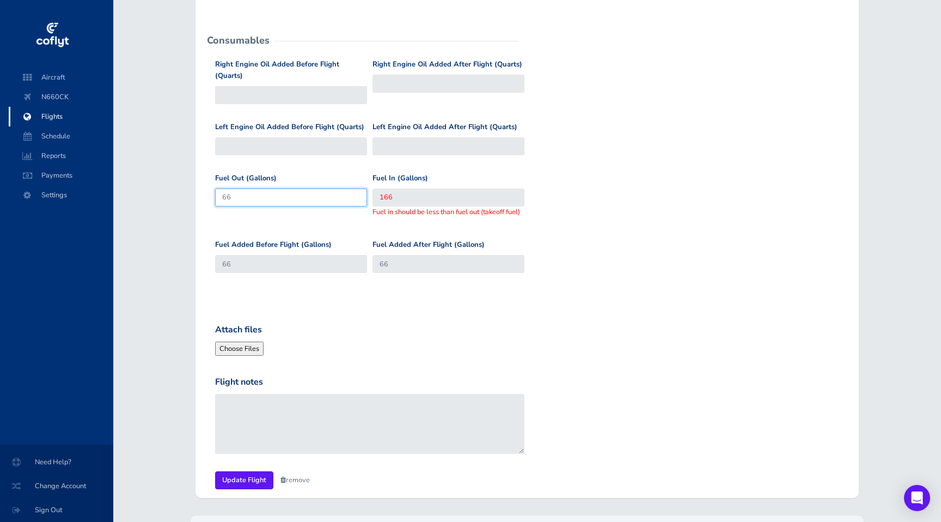
drag, startPoint x: 234, startPoint y: 181, endPoint x: 197, endPoint y: 181, distance: 37.0
click at [197, 181] on div "General Departure Airport Select Departure KMEM (Memphis International Airport)…" at bounding box center [527, 107] width 664 height 780
click at [264, 192] on input "10066" at bounding box center [291, 197] width 152 height 18
click at [300, 284] on form "General Departure Airport Select Departure KMEM (Memphis International Airport)…" at bounding box center [527, 112] width 646 height 754
click at [414, 278] on div "Fuel Added Before Flight (Gallons) 66 Fuel Added After Flight (Gallons) 66" at bounding box center [527, 264] width 630 height 51
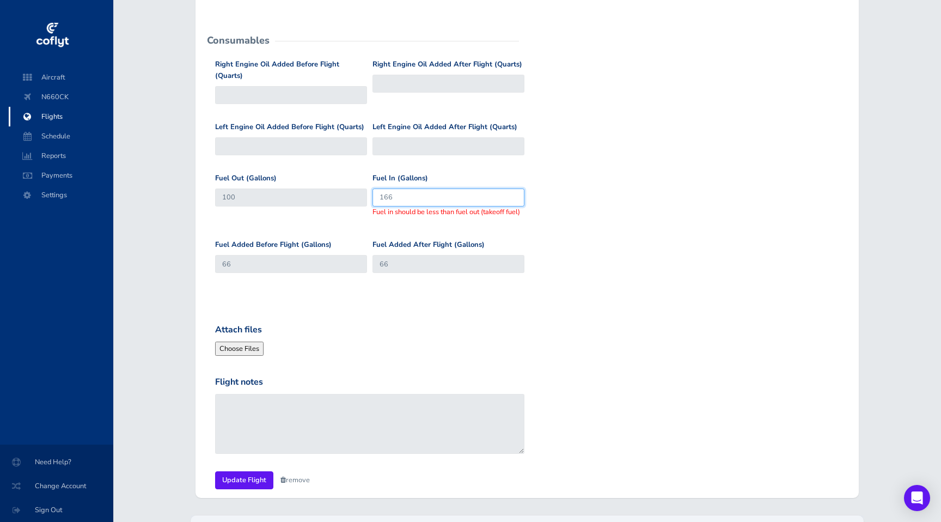
drag, startPoint x: 404, startPoint y: 187, endPoint x: 330, endPoint y: 182, distance: 74.2
click at [330, 182] on div "Fuel Out (Gallons) 100 Fuel In (Gallons) 166 Fuel in should be less than fuel o…" at bounding box center [527, 206] width 630 height 66
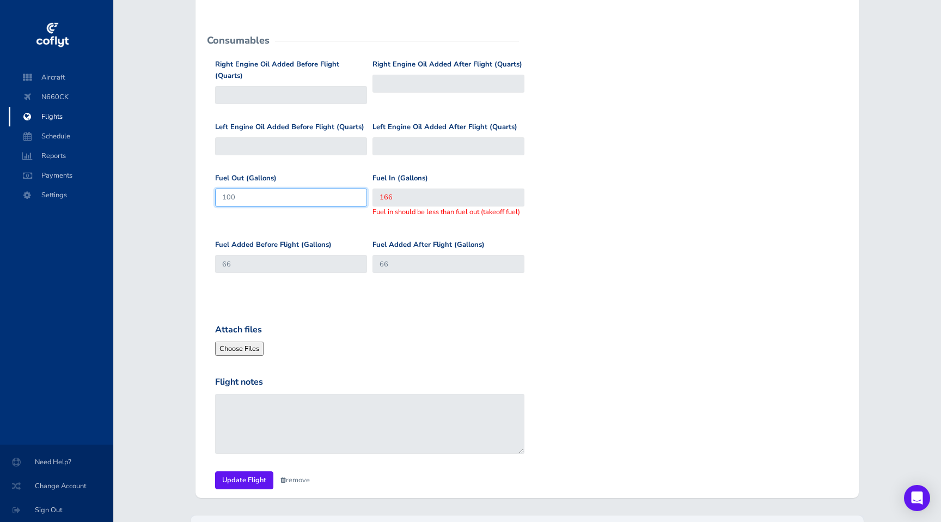
drag, startPoint x: 257, startPoint y: 178, endPoint x: 211, endPoint y: 178, distance: 45.7
click at [211, 178] on div "Right Engine Oil Added Before Flight (Quarts) Right Engine Oil Added After Flig…" at bounding box center [521, 174] width 635 height 231
type input "166100"
drag, startPoint x: 272, startPoint y: 177, endPoint x: 204, endPoint y: 191, distance: 69.4
click at [204, 191] on div "Right Engine Oil Added Before Flight (Quarts) Right Engine Oil Added After Flig…" at bounding box center [521, 174] width 635 height 231
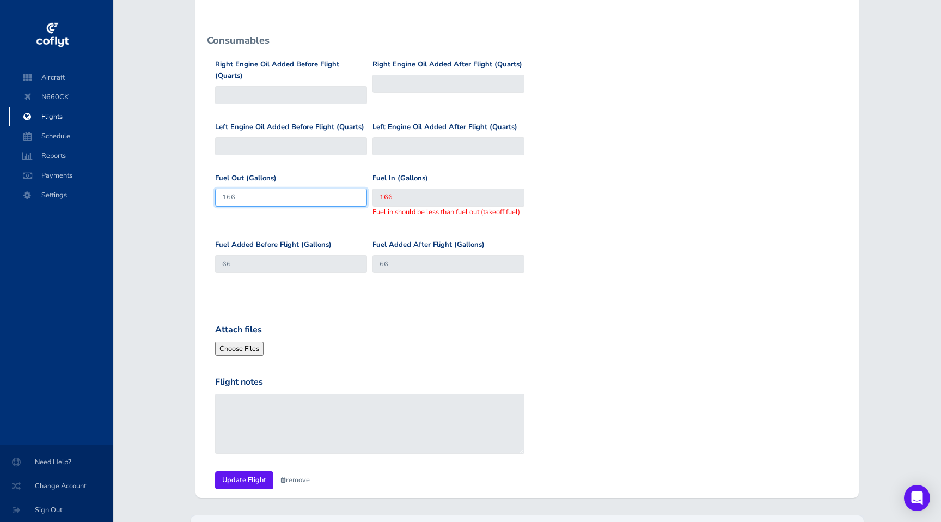
type input "166"
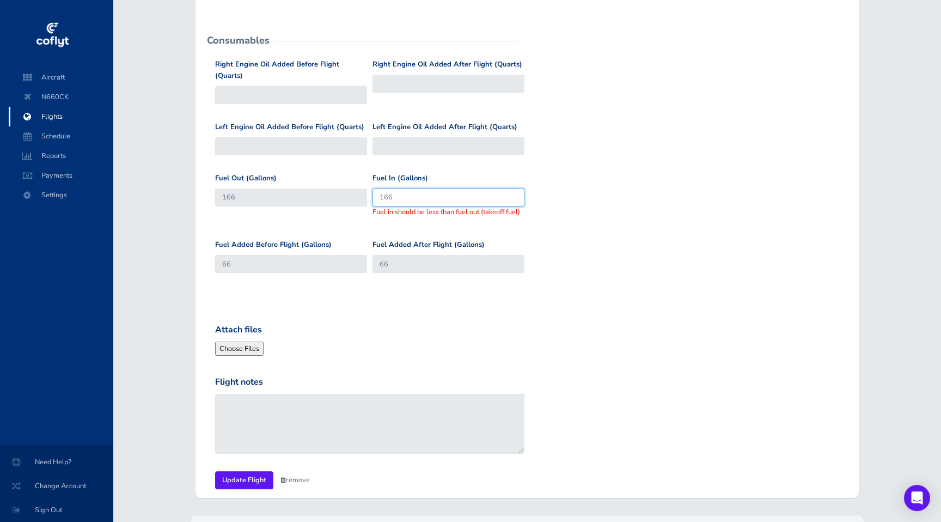
click at [430, 188] on input "166" at bounding box center [448, 197] width 152 height 18
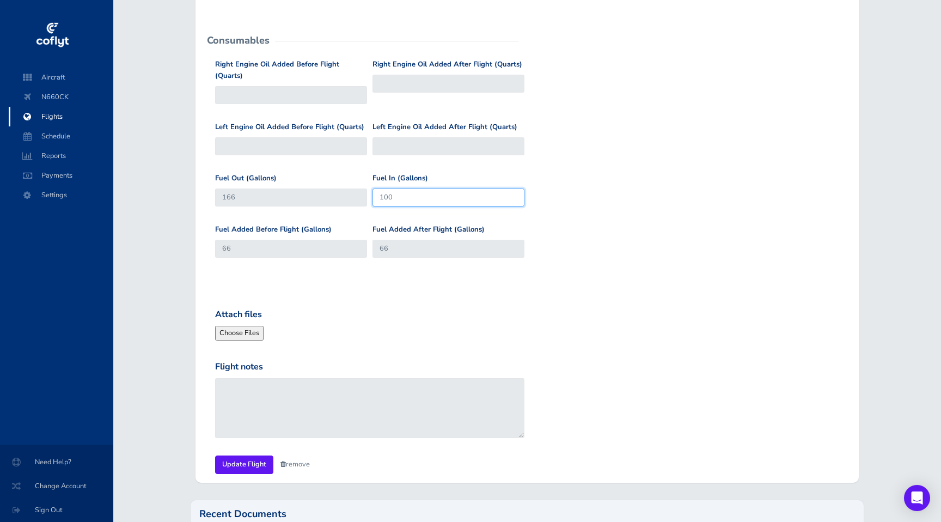
type input "100"
click at [421, 285] on form "General Departure Airport Select Departure KMEM (Memphis International Airport)…" at bounding box center [527, 104] width 646 height 738
click at [403, 249] on div "Fuel Added After Flight (Gallons) 66" at bounding box center [448, 245] width 157 height 42
click at [396, 240] on input "66" at bounding box center [448, 249] width 152 height 18
click at [390, 256] on div "Fuel Added Before Flight (Gallons) 66 Fuel Added After Flight (Gallons) 66" at bounding box center [527, 249] width 630 height 51
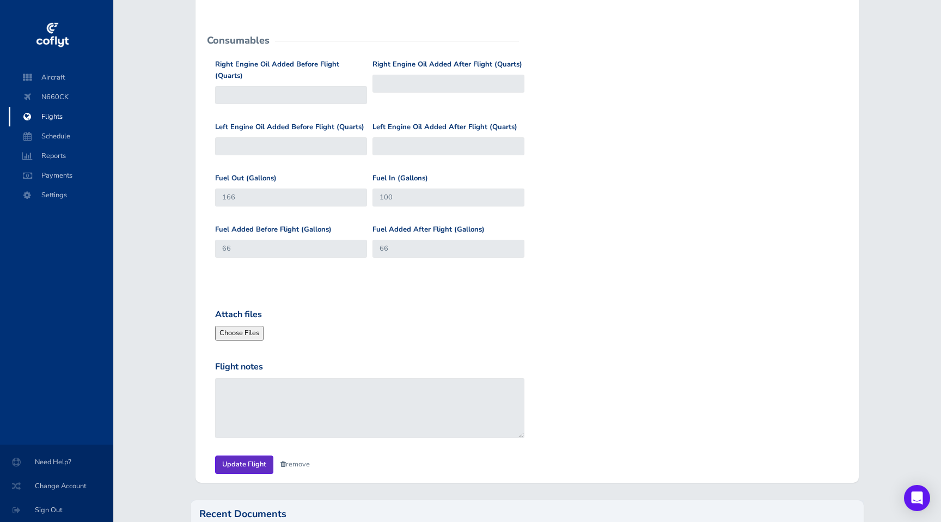
click at [257, 455] on input "Update Flight" at bounding box center [244, 464] width 58 height 18
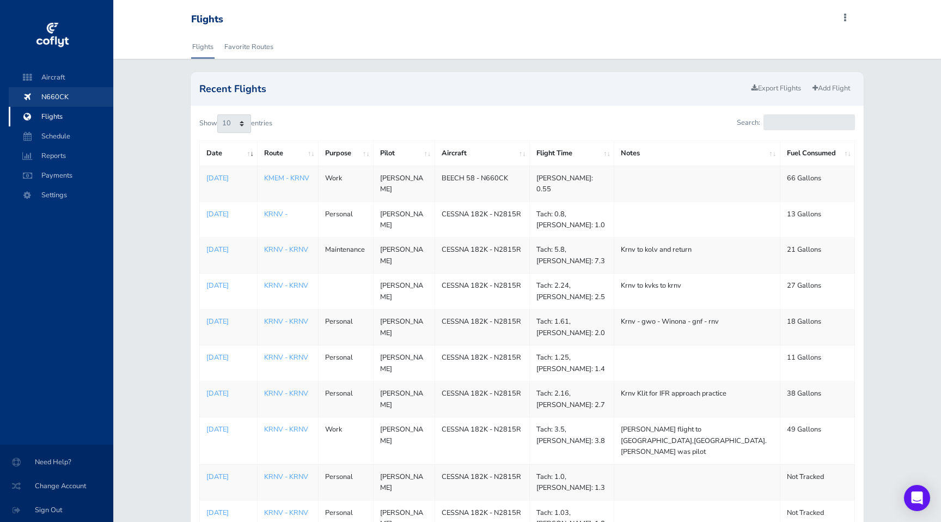
click at [42, 96] on span "N660CK" at bounding box center [61, 97] width 83 height 20
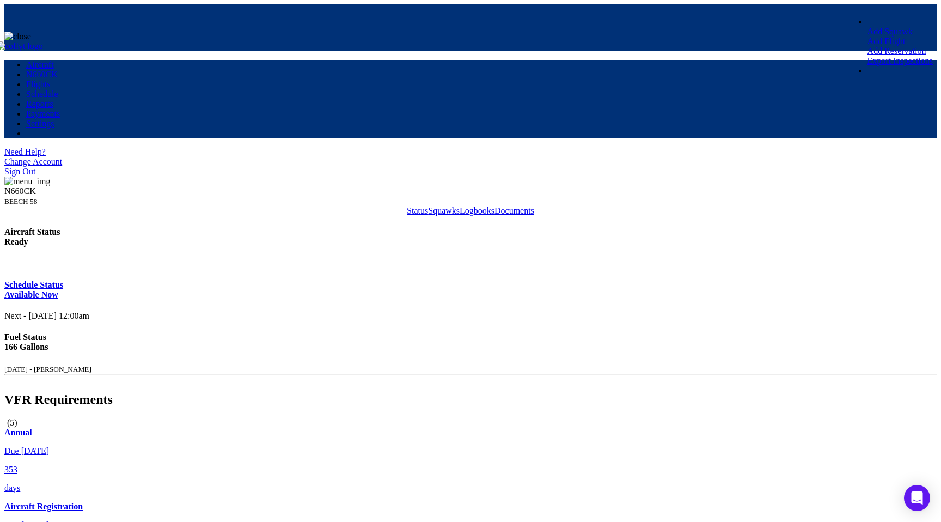
click at [428, 206] on link "Squawks" at bounding box center [444, 210] width 32 height 9
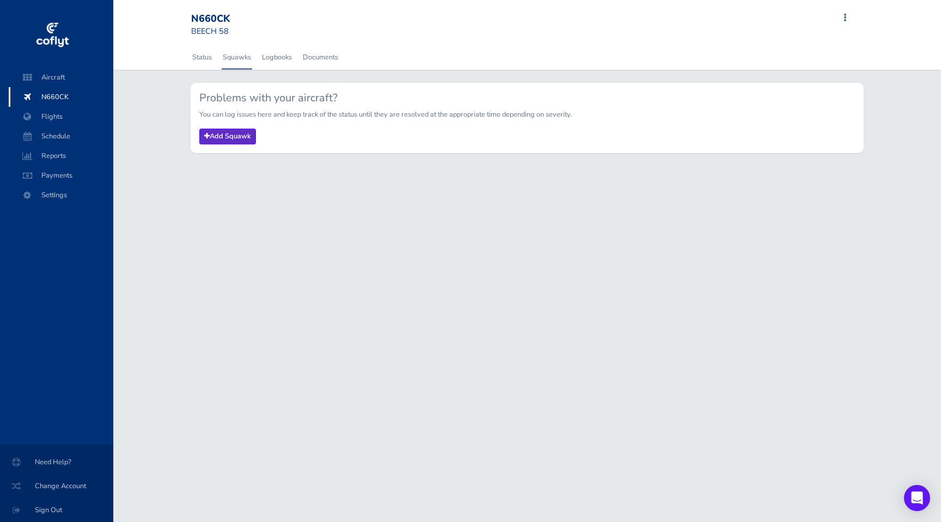
click at [226, 138] on link "Add Squawk" at bounding box center [227, 136] width 57 height 16
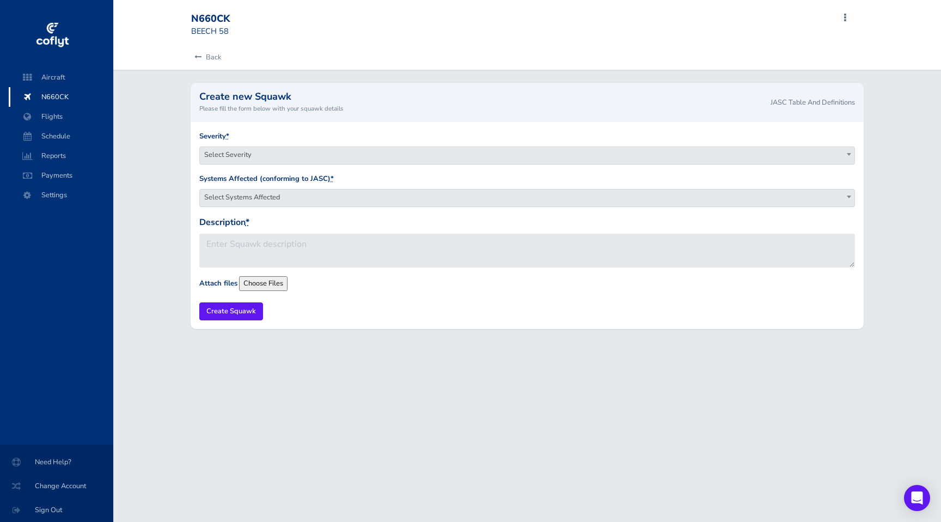
click at [240, 161] on span "Select Severity" at bounding box center [527, 154] width 655 height 15
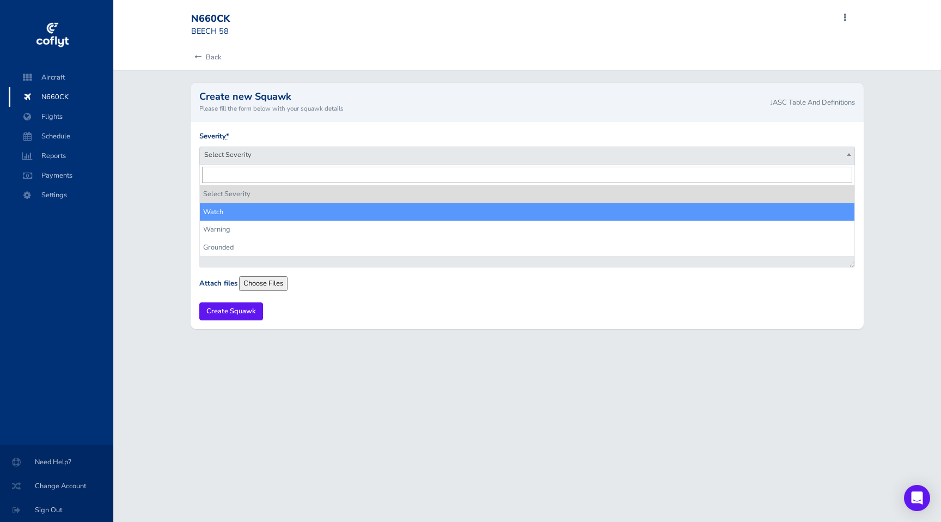
click at [157, 196] on div "Back Create new Squawk Please fill the form below with your squawk details JASC…" at bounding box center [527, 193] width 828 height 297
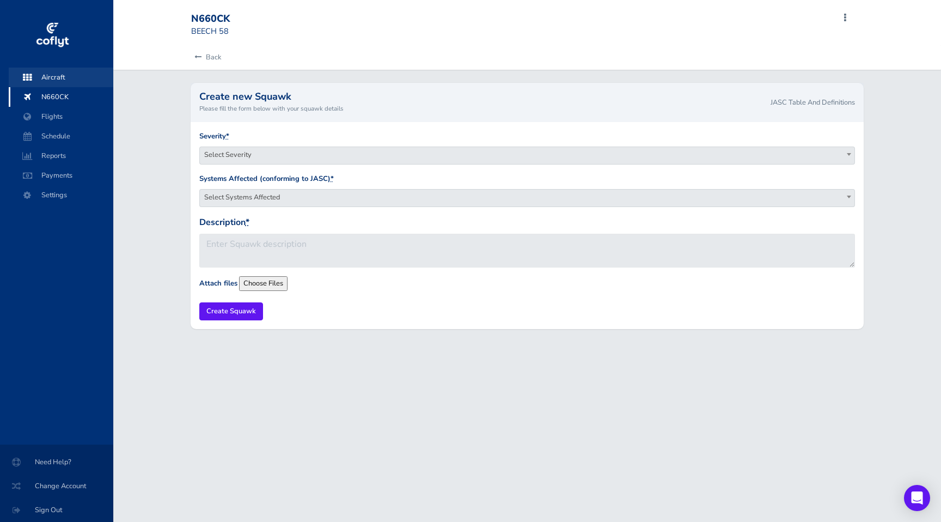
click at [32, 76] on link "Aircraft" at bounding box center [61, 78] width 105 height 20
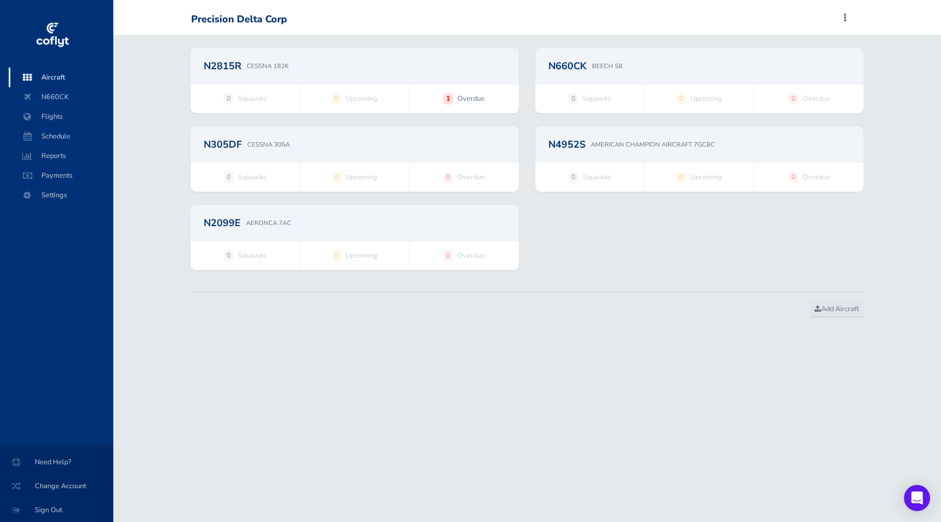
click at [589, 59] on div "N660CK BEECH 58" at bounding box center [699, 66] width 328 height 36
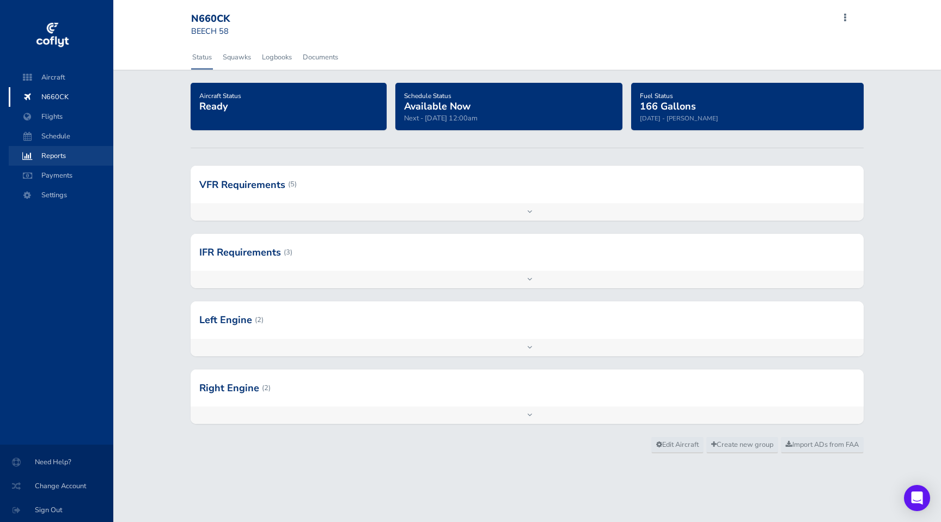
click at [54, 155] on span "Reports" at bounding box center [61, 156] width 83 height 20
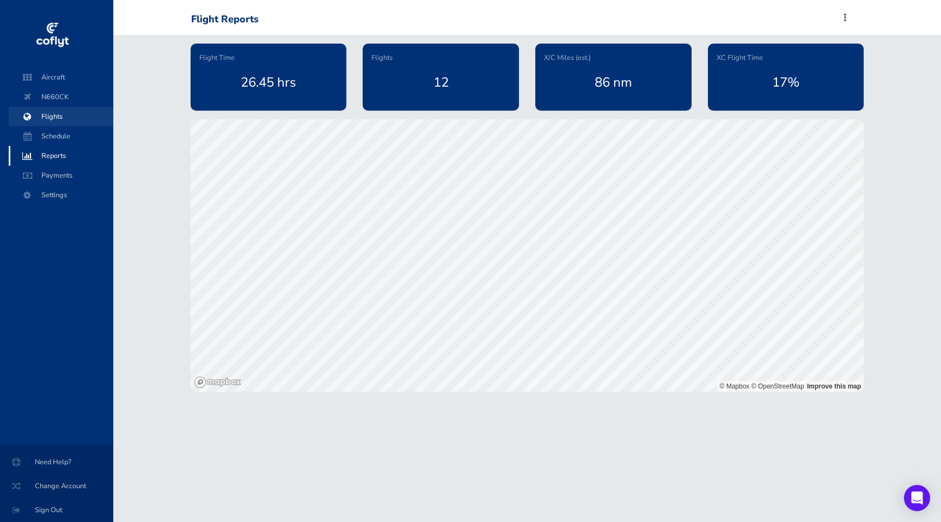
click at [50, 113] on span "Flights" at bounding box center [61, 117] width 83 height 20
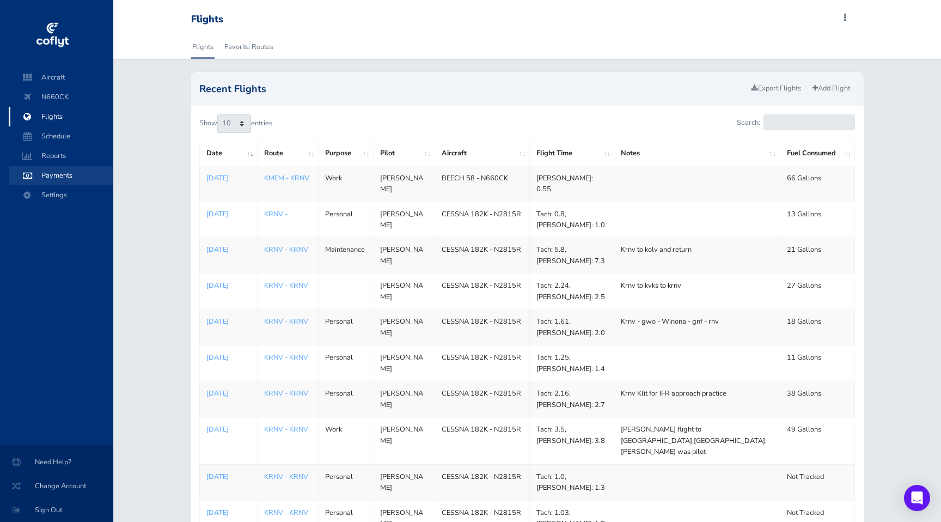
click at [56, 179] on span "Payments" at bounding box center [61, 176] width 83 height 20
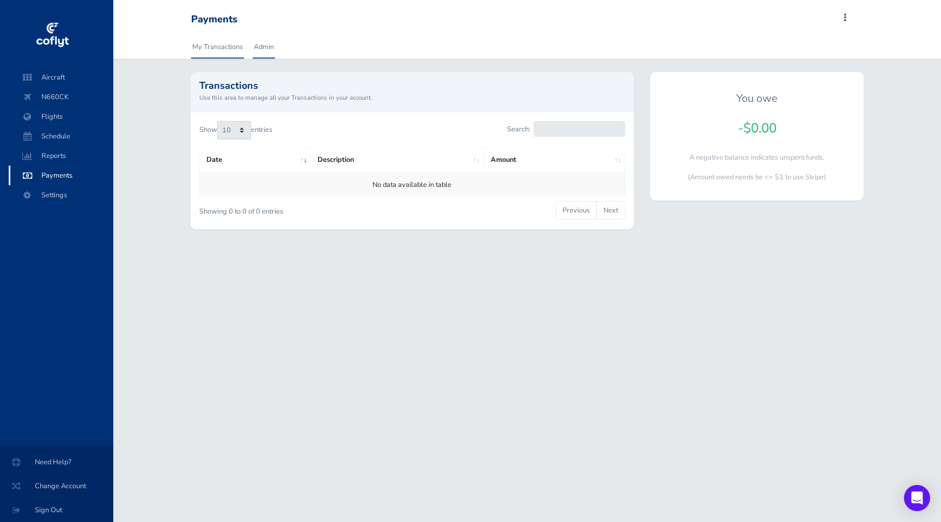
click at [263, 43] on link "Admin" at bounding box center [264, 47] width 22 height 24
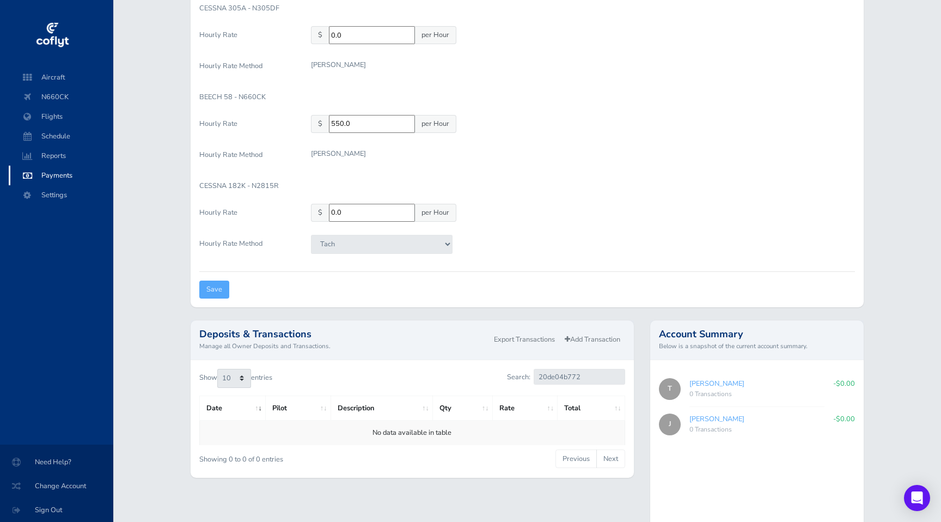
scroll to position [527, 0]
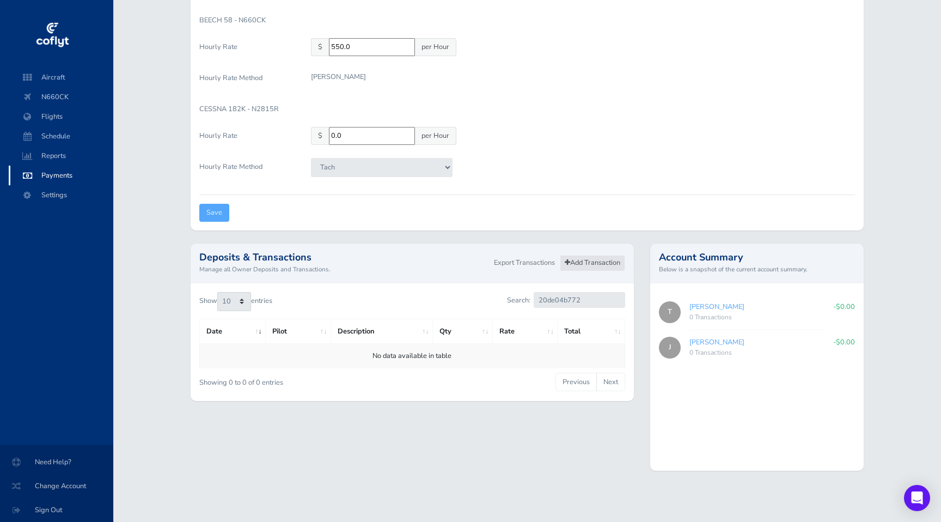
click at [578, 264] on link "Add Transaction" at bounding box center [592, 263] width 65 height 16
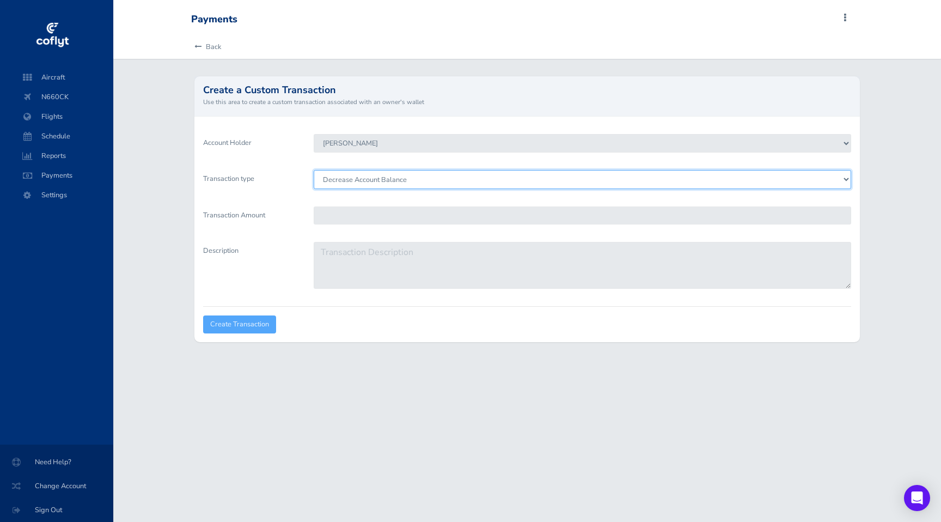
click at [357, 182] on select "Decrease Account Balance Increase Account Balance" at bounding box center [582, 179] width 537 height 19
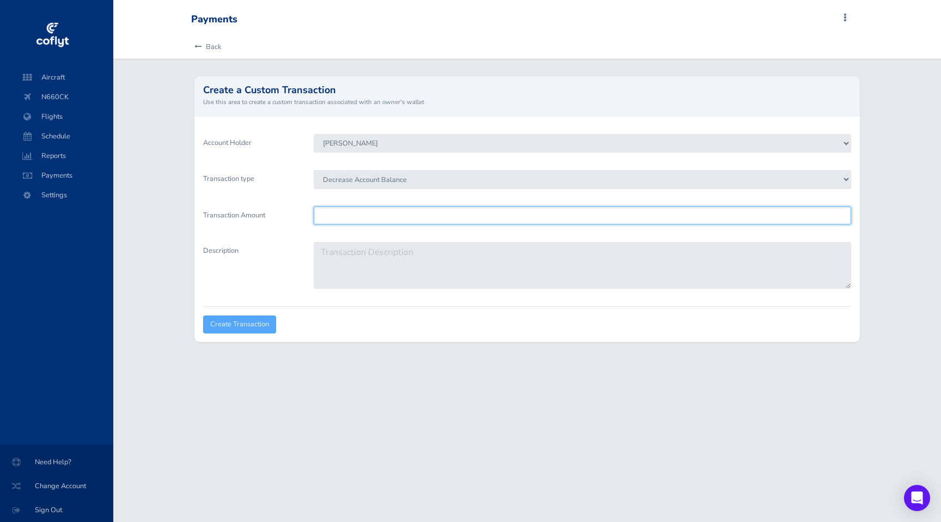
click at [344, 213] on input "Transaction Amount" at bounding box center [582, 215] width 537 height 18
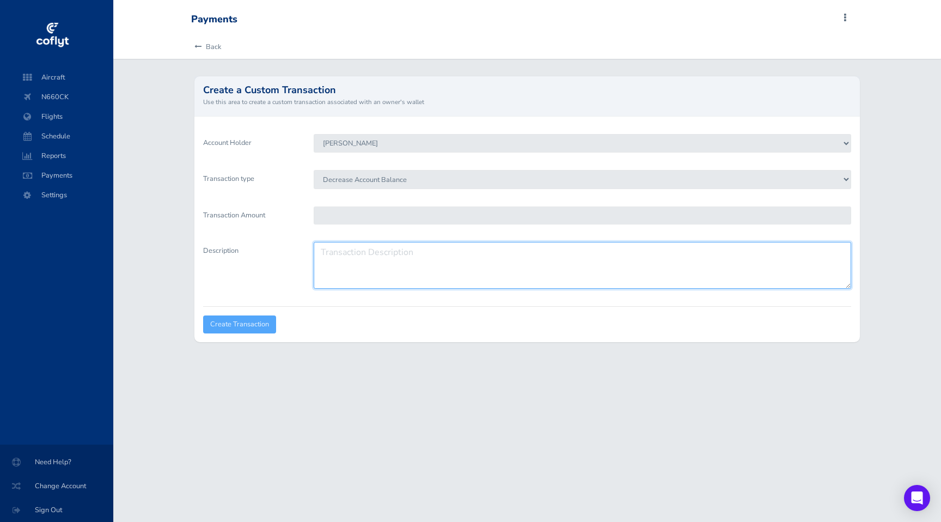
click at [350, 249] on textarea "Description" at bounding box center [582, 265] width 537 height 47
click at [359, 262] on textarea "Description" at bounding box center [582, 265] width 537 height 47
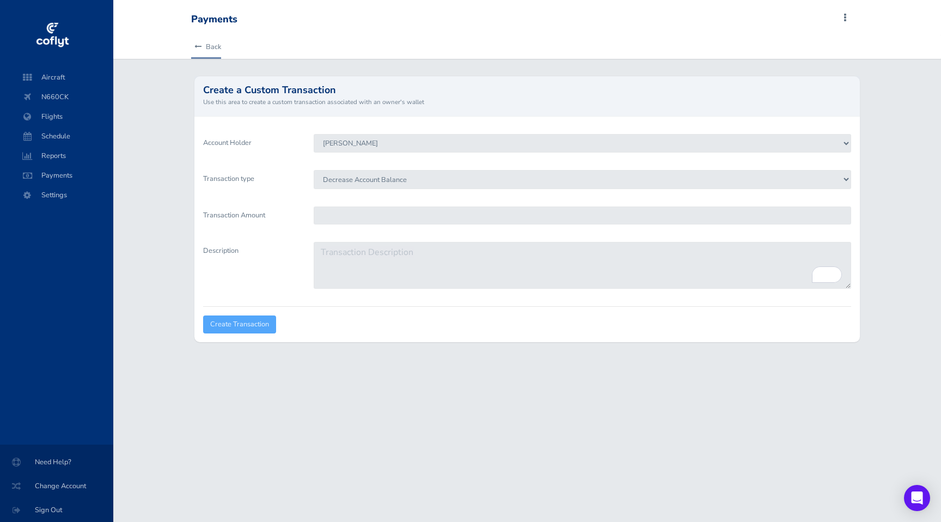
click at [205, 40] on link "Back" at bounding box center [206, 47] width 30 height 24
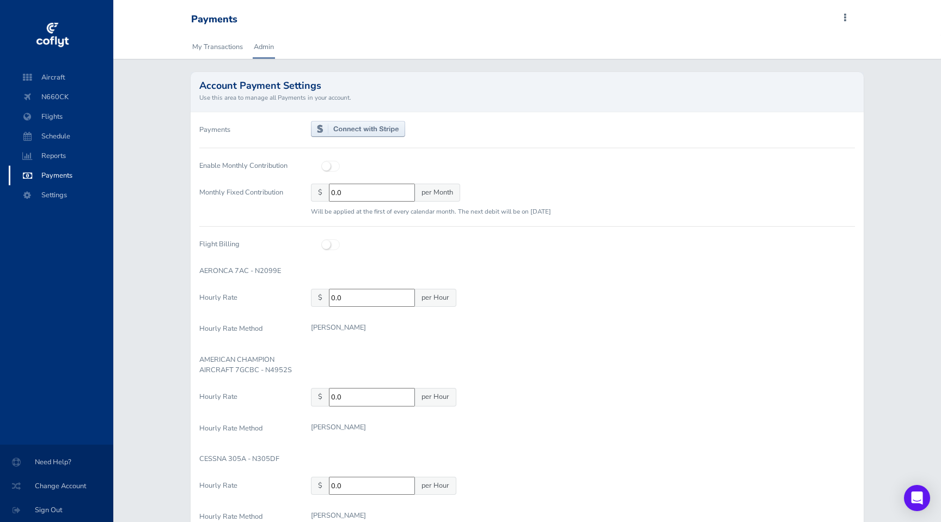
scroll to position [9, 0]
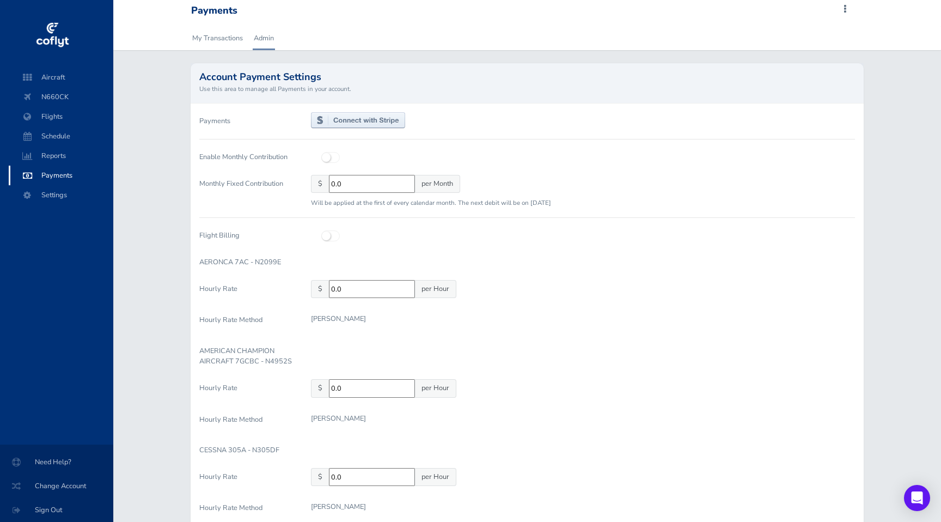
click at [330, 241] on div at bounding box center [583, 234] width 544 height 17
click at [322, 231] on icon at bounding box center [322, 231] width 0 height 0
click at [329, 235] on input "checkbox" at bounding box center [325, 234] width 7 height 7
checkbox input "true"
click at [371, 274] on form "Payments Enable Monthly Contribution Monthly Fixed Contribution $ 0.0 per Month…" at bounding box center [527, 426] width 656 height 628
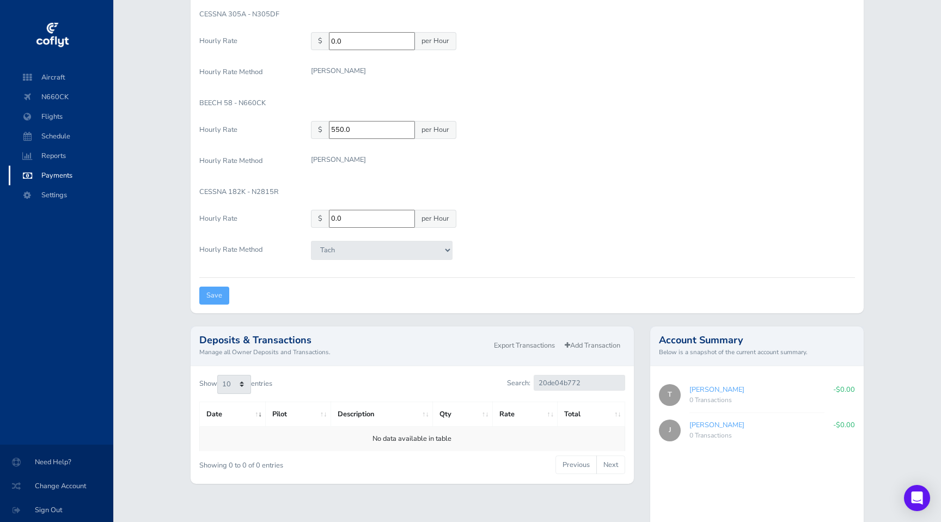
scroll to position [527, 0]
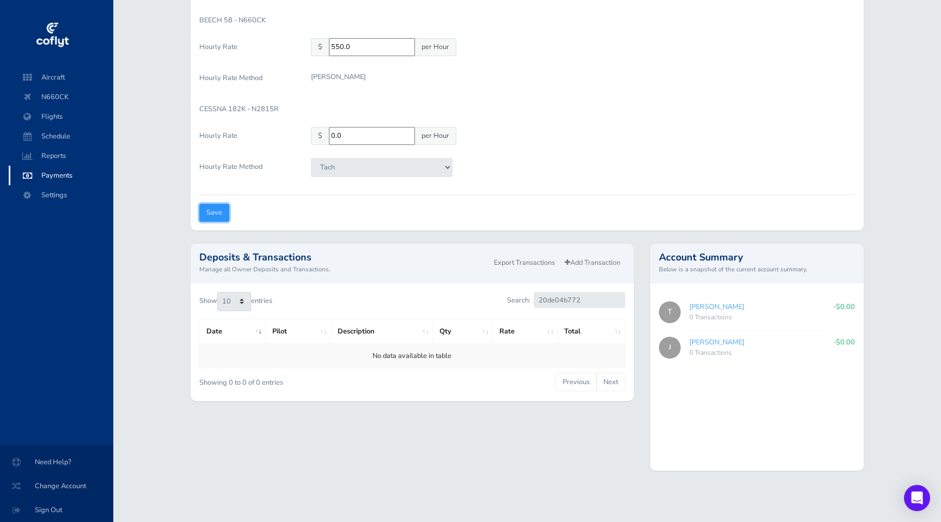
click at [207, 206] on input "Save" at bounding box center [214, 213] width 30 height 18
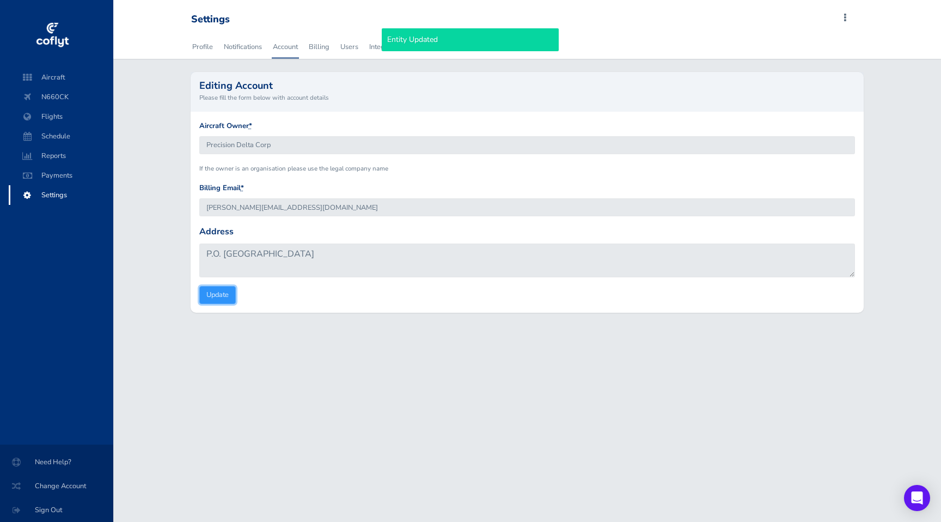
click at [223, 298] on input "Update" at bounding box center [217, 295] width 36 height 18
click at [256, 46] on link "Notifications" at bounding box center [243, 47] width 40 height 24
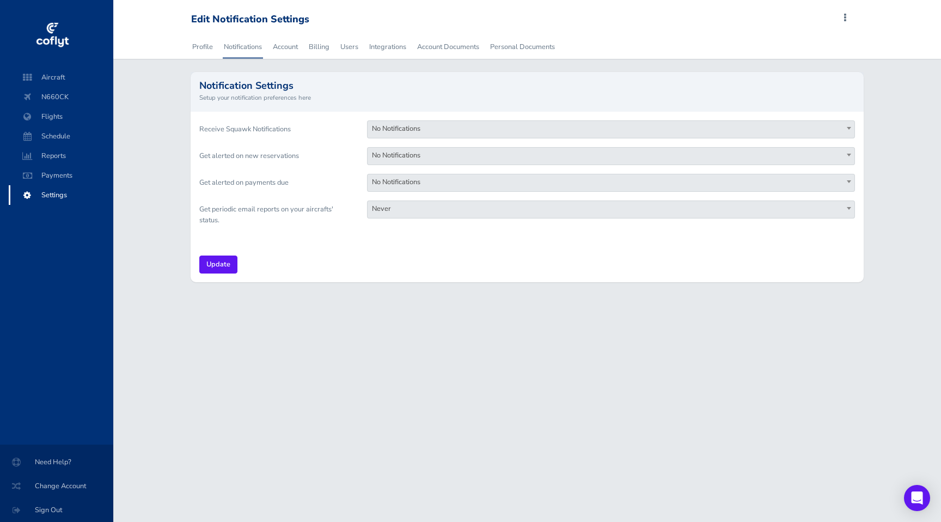
click at [393, 154] on span "No Notifications" at bounding box center [610, 155] width 487 height 15
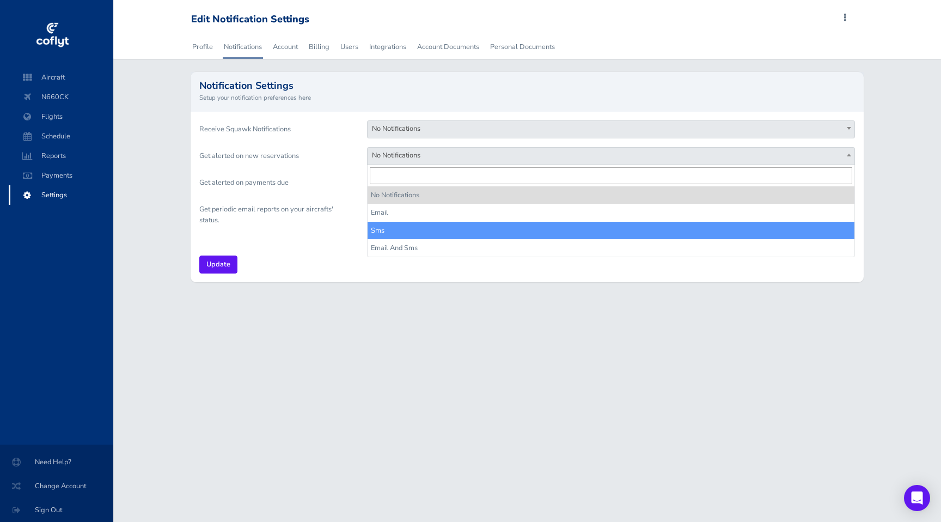
select select "sms"
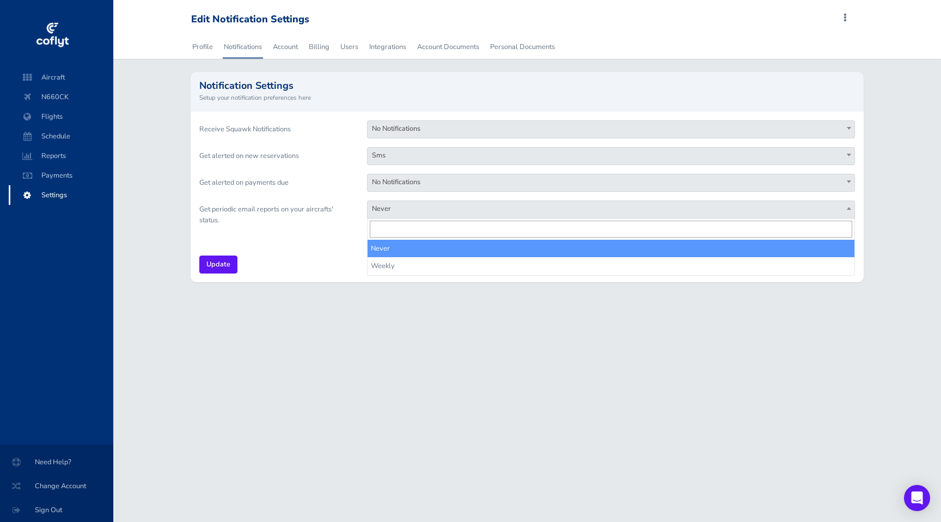
click at [376, 208] on span "Never" at bounding box center [610, 208] width 487 height 15
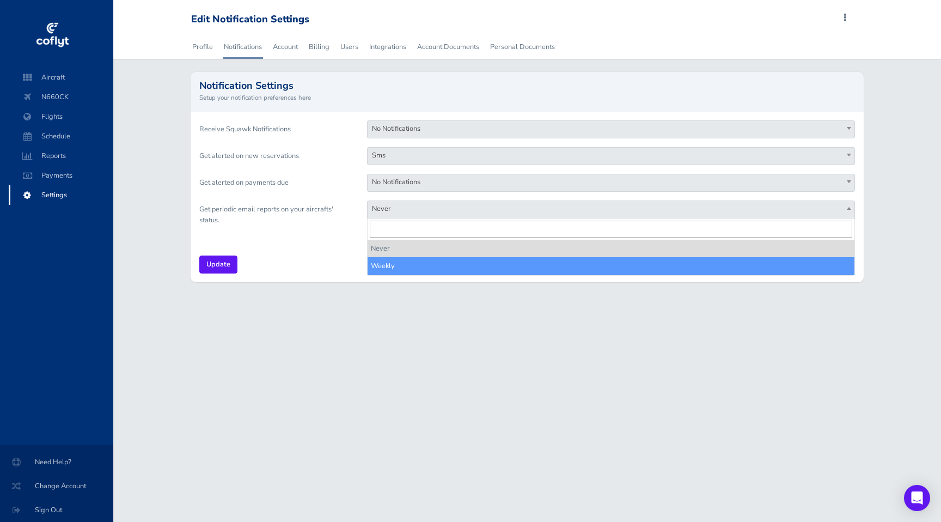
select select "weekly"
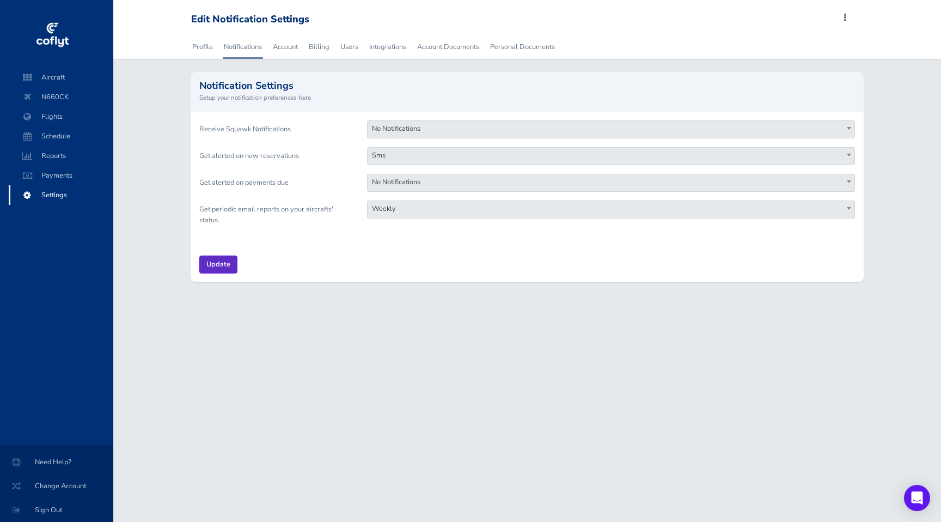
click at [226, 263] on input "Update" at bounding box center [218, 264] width 38 height 18
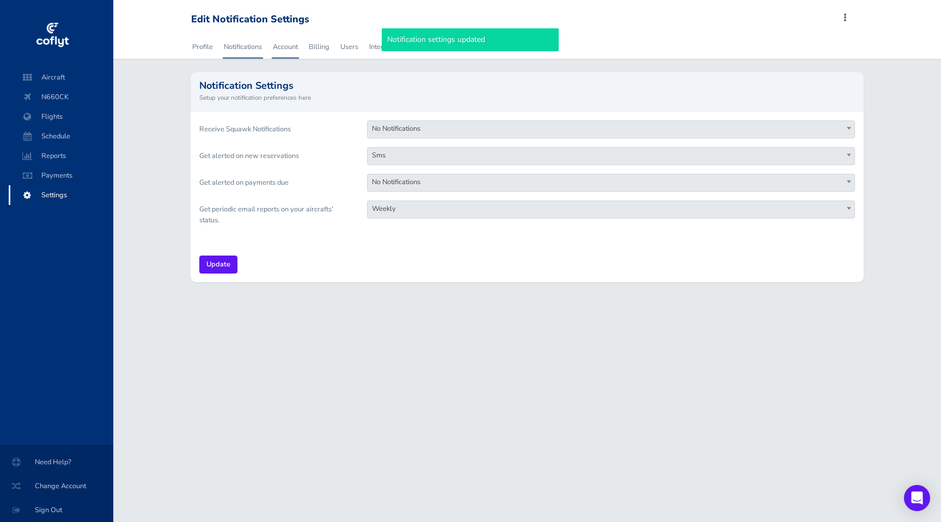
click at [286, 44] on link "Account" at bounding box center [285, 47] width 27 height 24
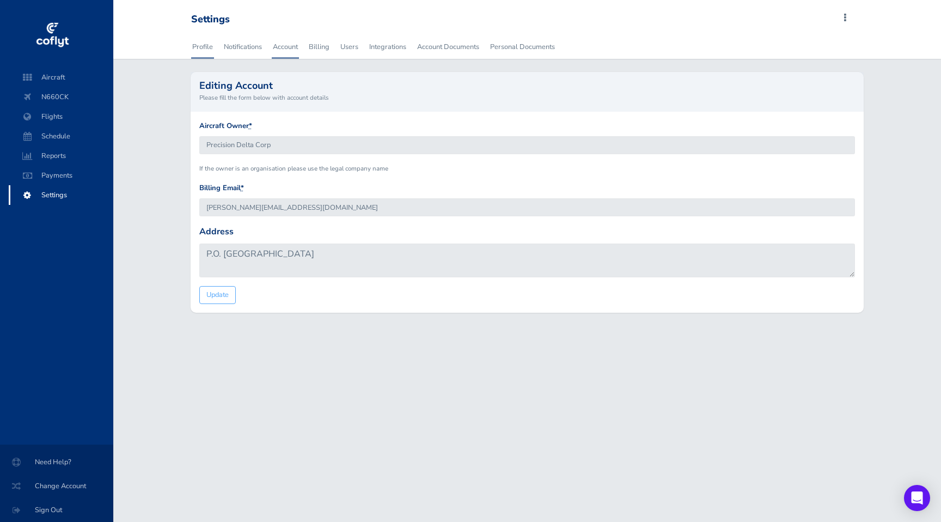
click at [201, 45] on link "Profile" at bounding box center [202, 47] width 23 height 24
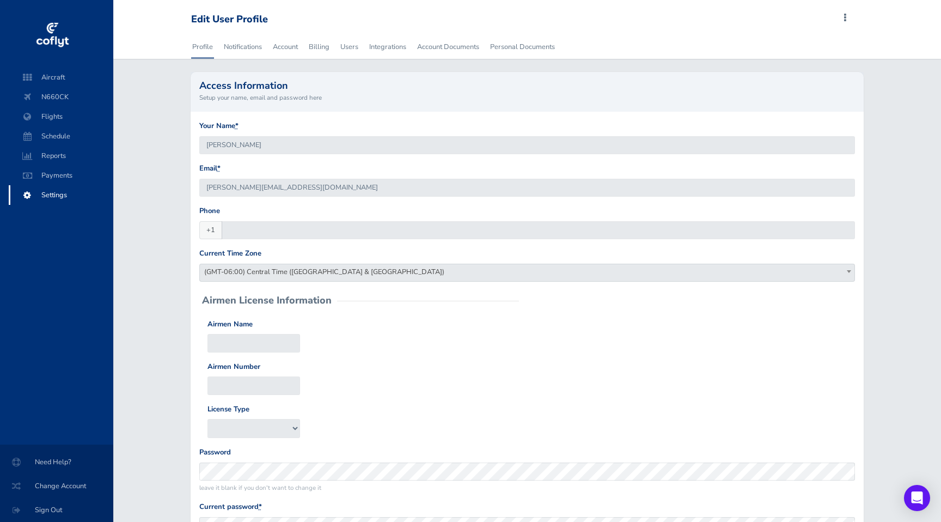
click at [306, 90] on h2 "Access Information" at bounding box center [527, 86] width 656 height 10
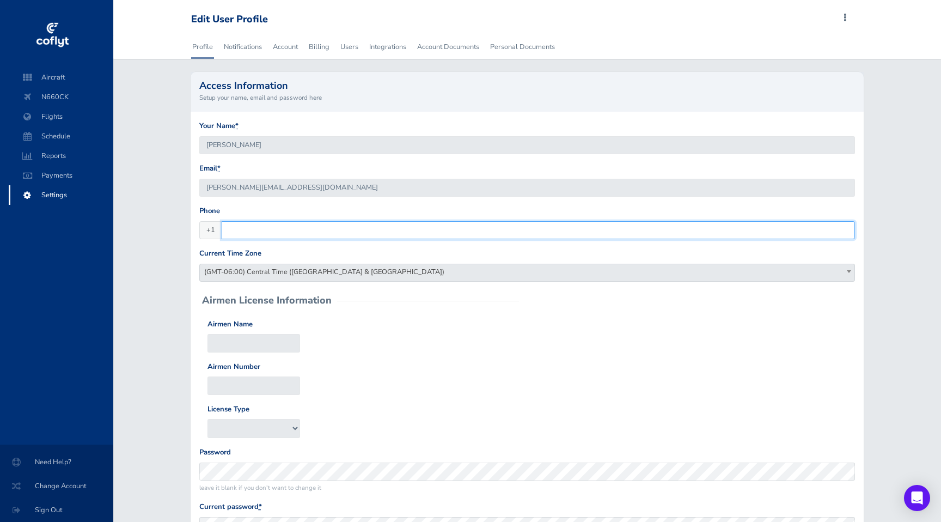
click at [264, 230] on input "Phone" at bounding box center [539, 230] width 634 height 18
type input "[PHONE_NUMBER]"
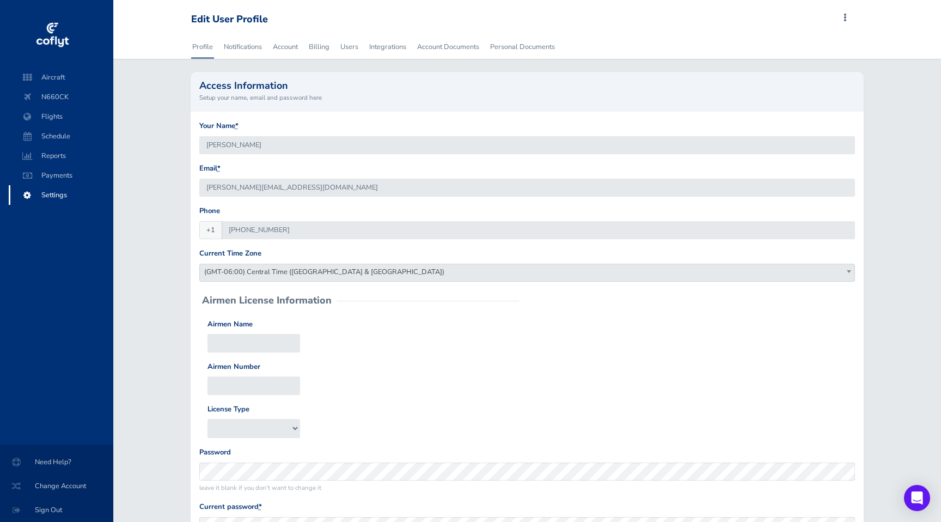
click at [374, 337] on div "Airmen Name Airmen Number License Type A&P IA" at bounding box center [527, 377] width 656 height 119
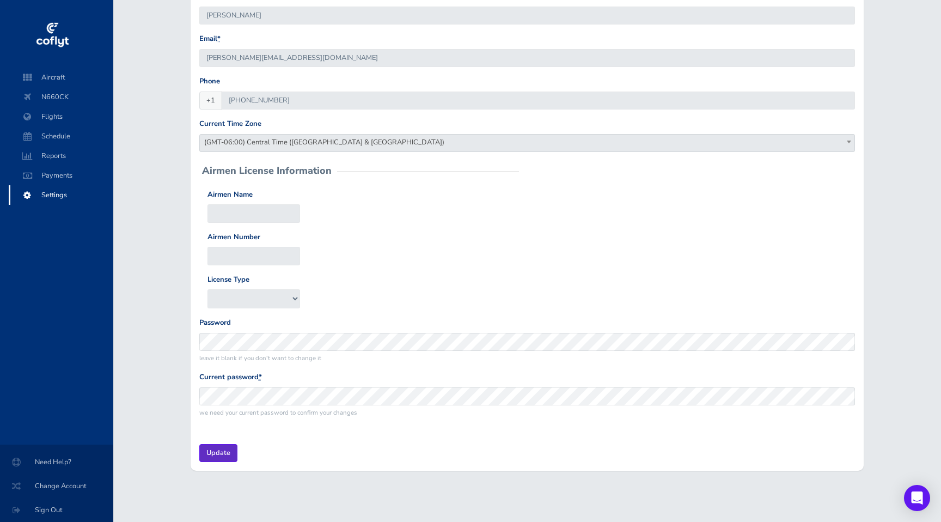
click at [222, 451] on input "Update" at bounding box center [218, 453] width 38 height 18
click at [277, 450] on div "Update" at bounding box center [527, 452] width 673 height 35
type input "[PERSON_NAME][EMAIL_ADDRESS][DOMAIN_NAME]"
click at [224, 452] on input "Update" at bounding box center [218, 453] width 38 height 18
